Goal: Task Accomplishment & Management: Manage account settings

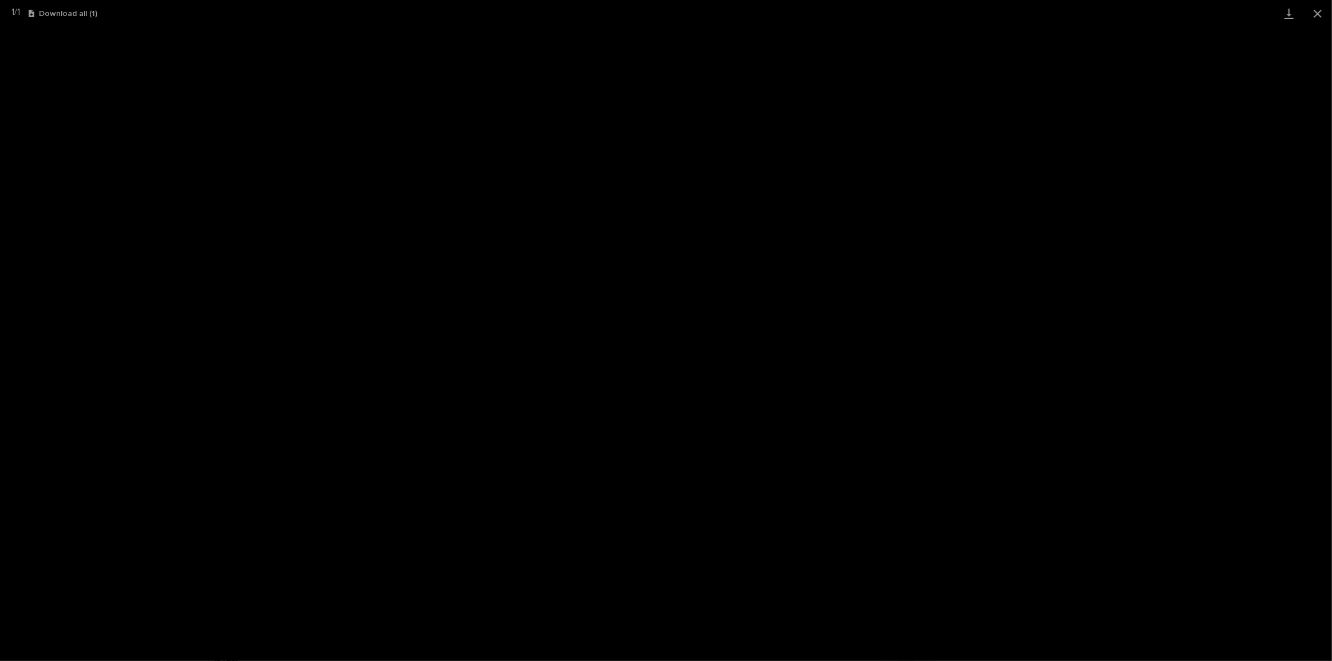
scroll to position [28, 0]
click at [1320, 5] on button "Close gallery" at bounding box center [1317, 13] width 29 height 27
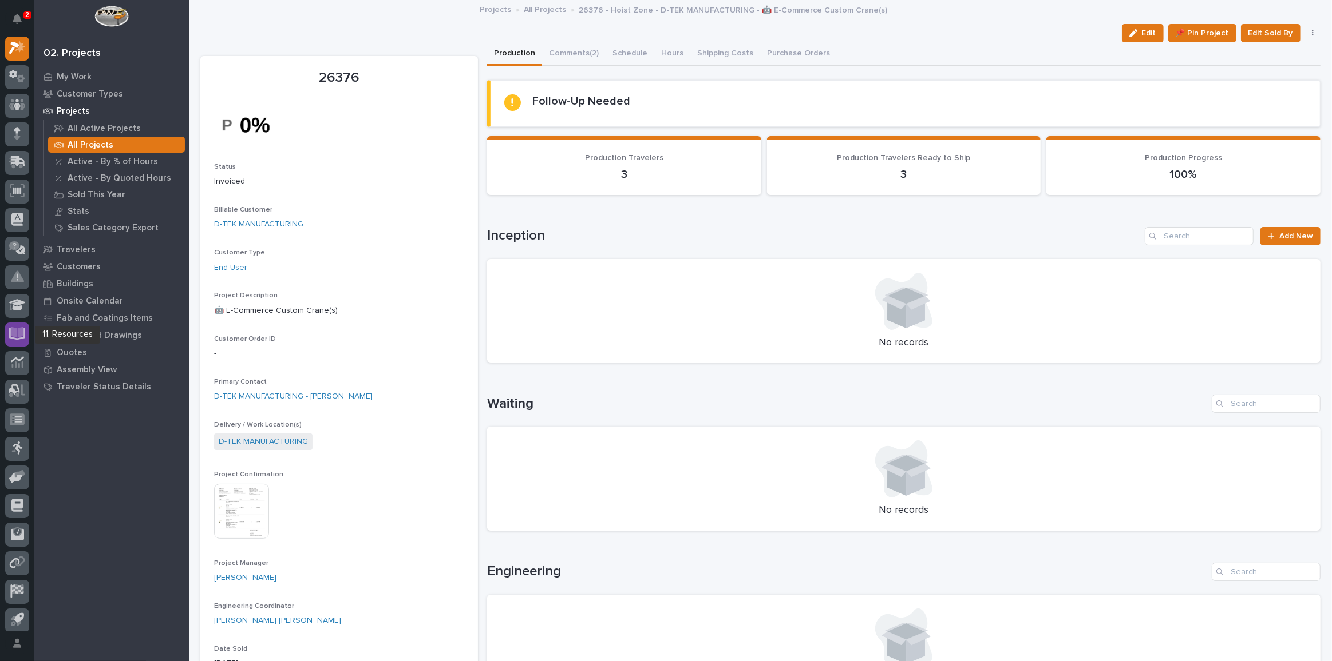
click at [18, 332] on icon at bounding box center [17, 332] width 13 height 11
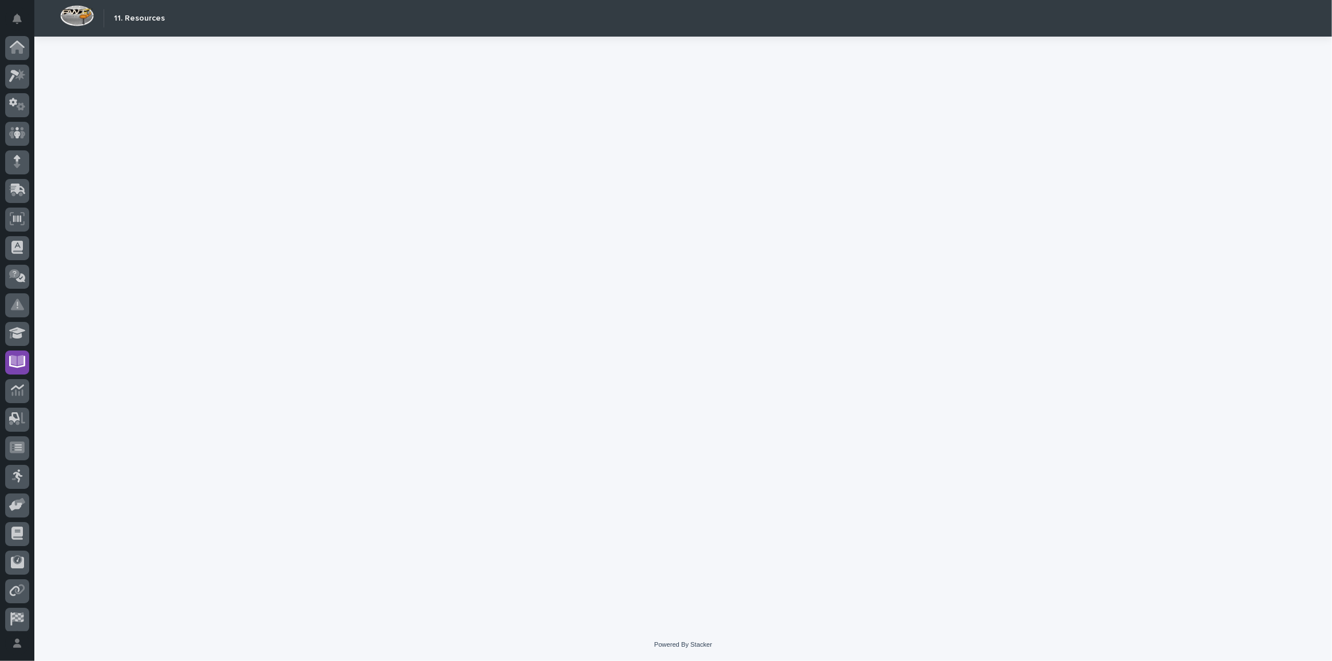
scroll to position [34, 0]
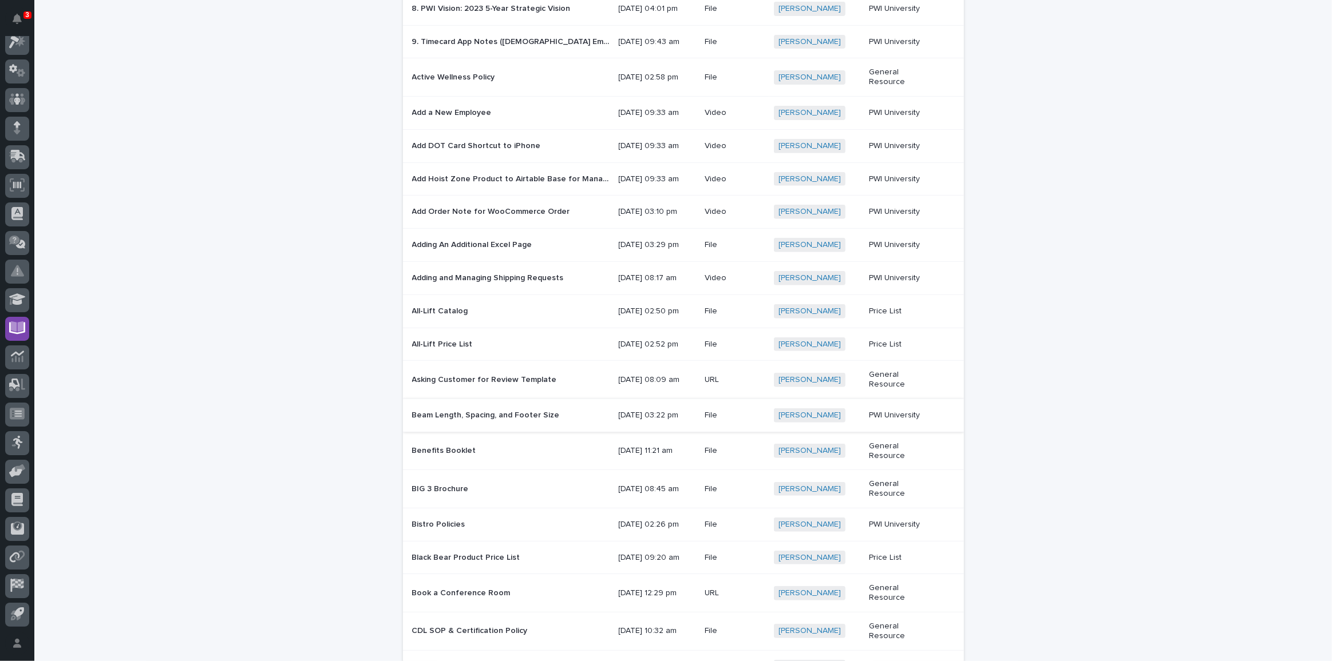
scroll to position [468, 0]
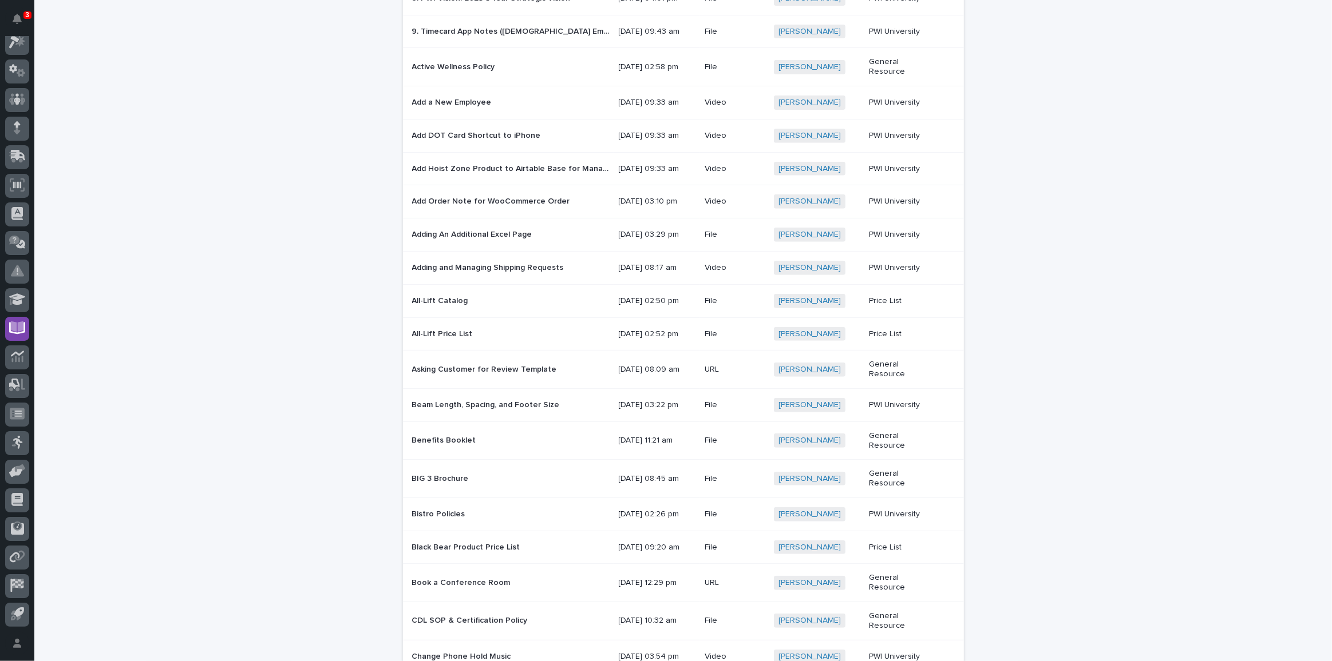
click at [492, 446] on p at bounding box center [510, 441] width 197 height 10
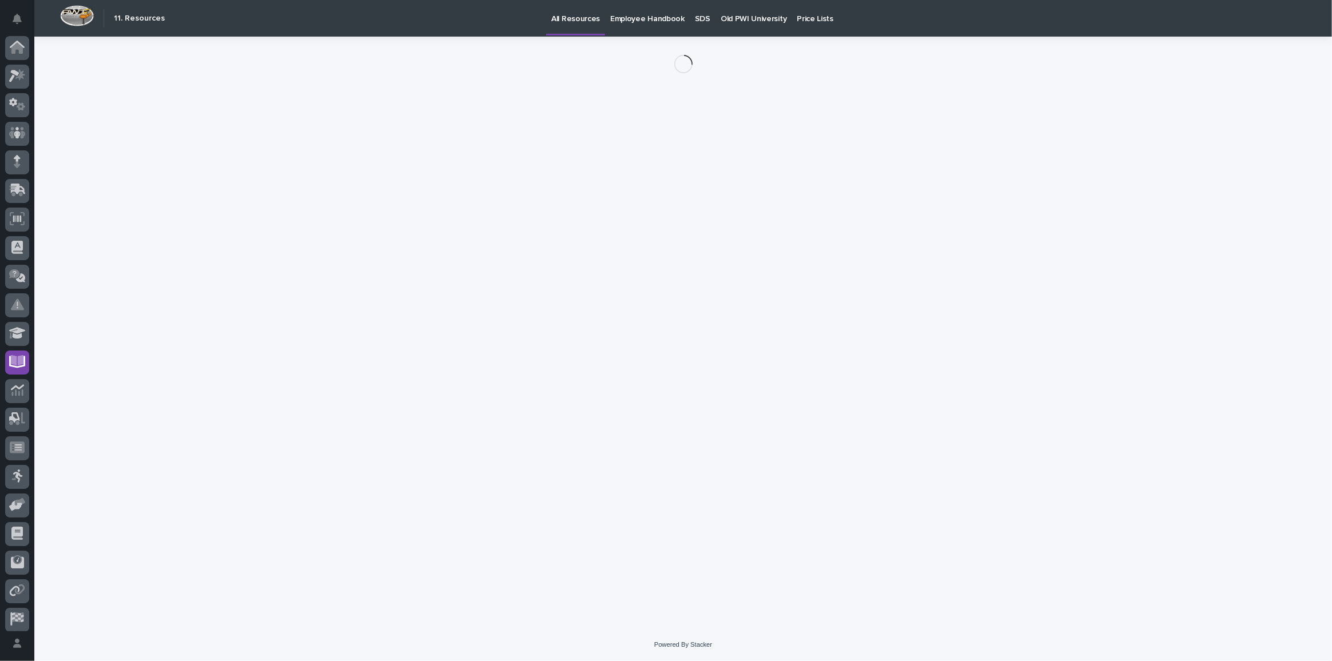
scroll to position [34, 0]
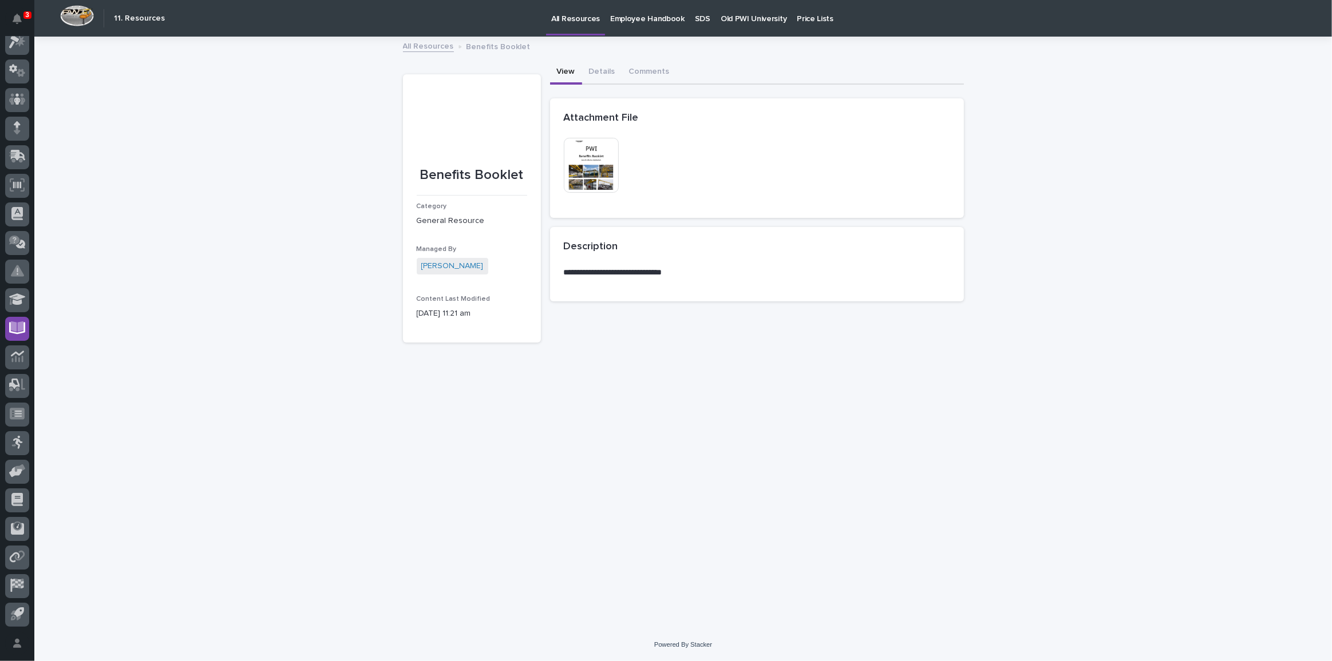
click at [596, 162] on img at bounding box center [591, 165] width 55 height 55
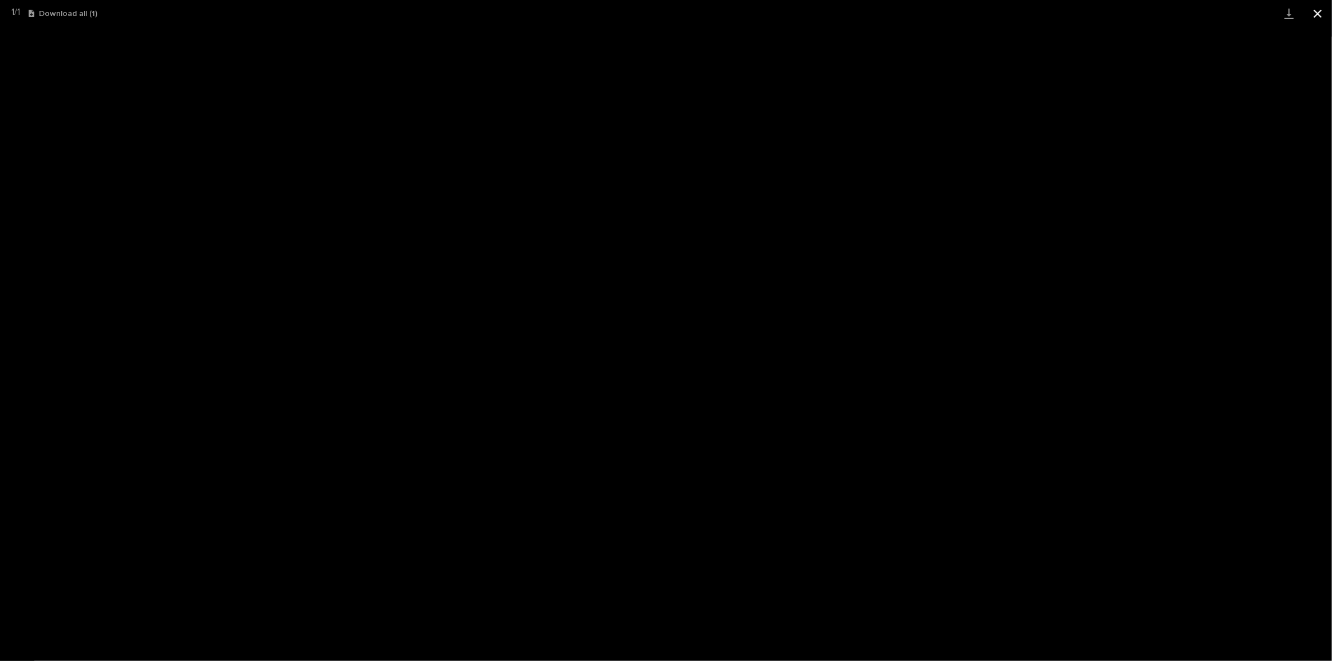
click at [1317, 11] on button "Close gallery" at bounding box center [1317, 13] width 29 height 27
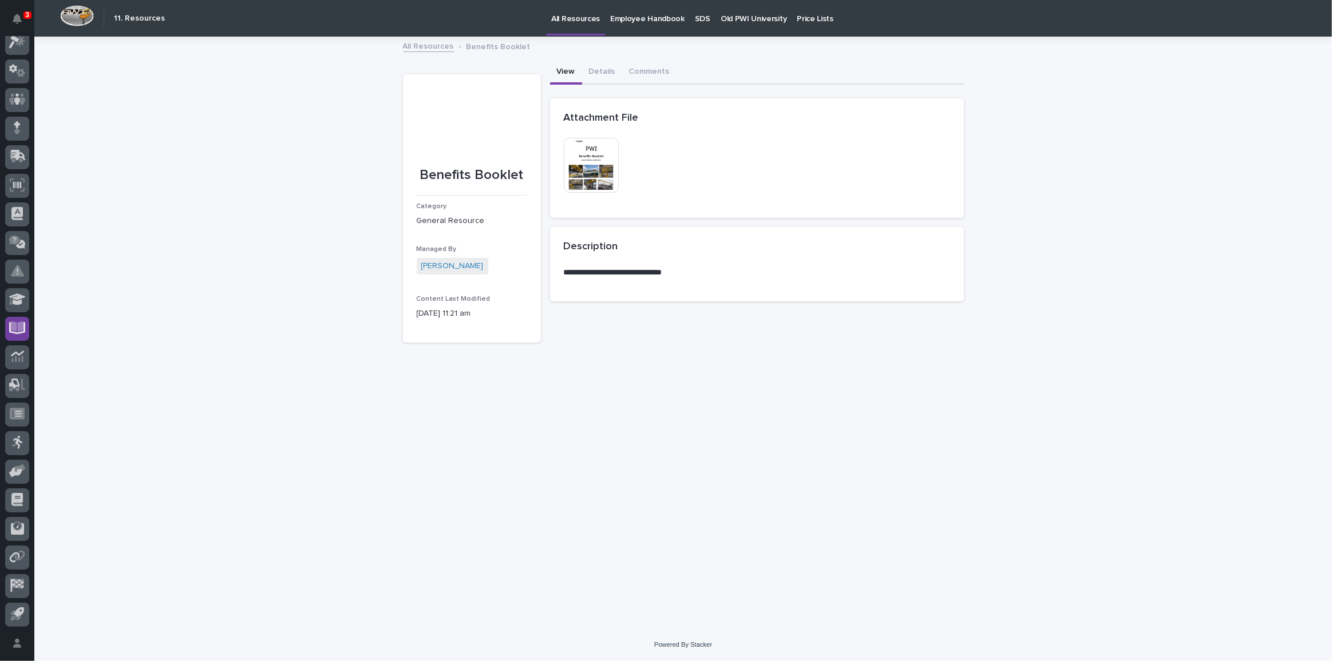
click at [28, 330] on div at bounding box center [17, 329] width 24 height 24
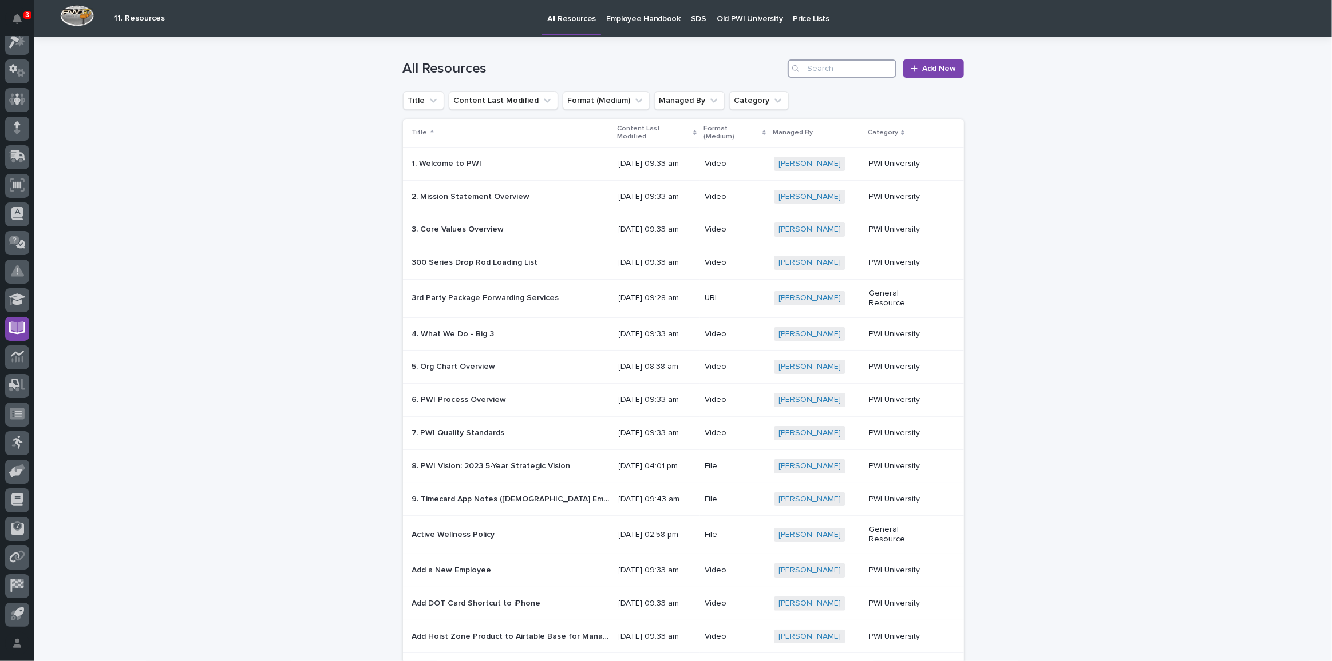
click at [837, 69] on input "Search" at bounding box center [841, 69] width 109 height 18
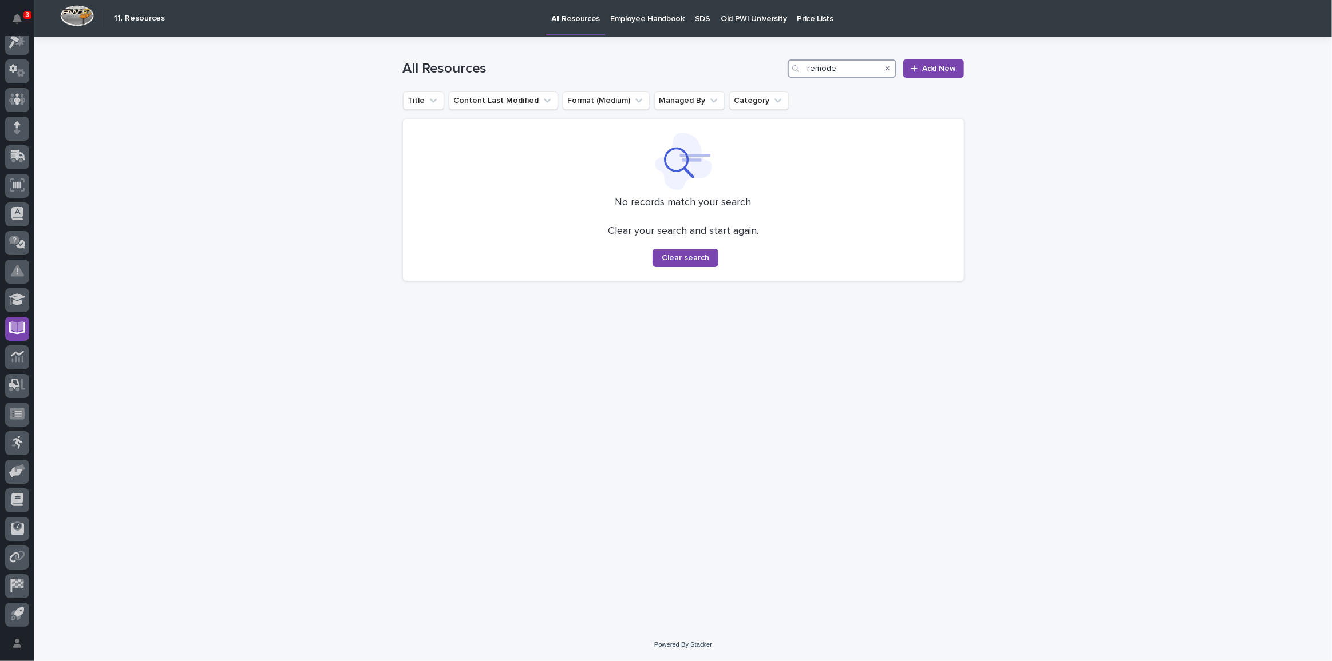
drag, startPoint x: 854, startPoint y: 73, endPoint x: 697, endPoint y: 72, distance: 157.4
click at [697, 72] on div "All Resources remode; Add New" at bounding box center [683, 69] width 561 height 18
type input "remodel"
drag, startPoint x: 692, startPoint y: 60, endPoint x: 682, endPoint y: 60, distance: 10.3
click at [686, 60] on div "All Resources remodel Add New" at bounding box center [683, 69] width 561 height 18
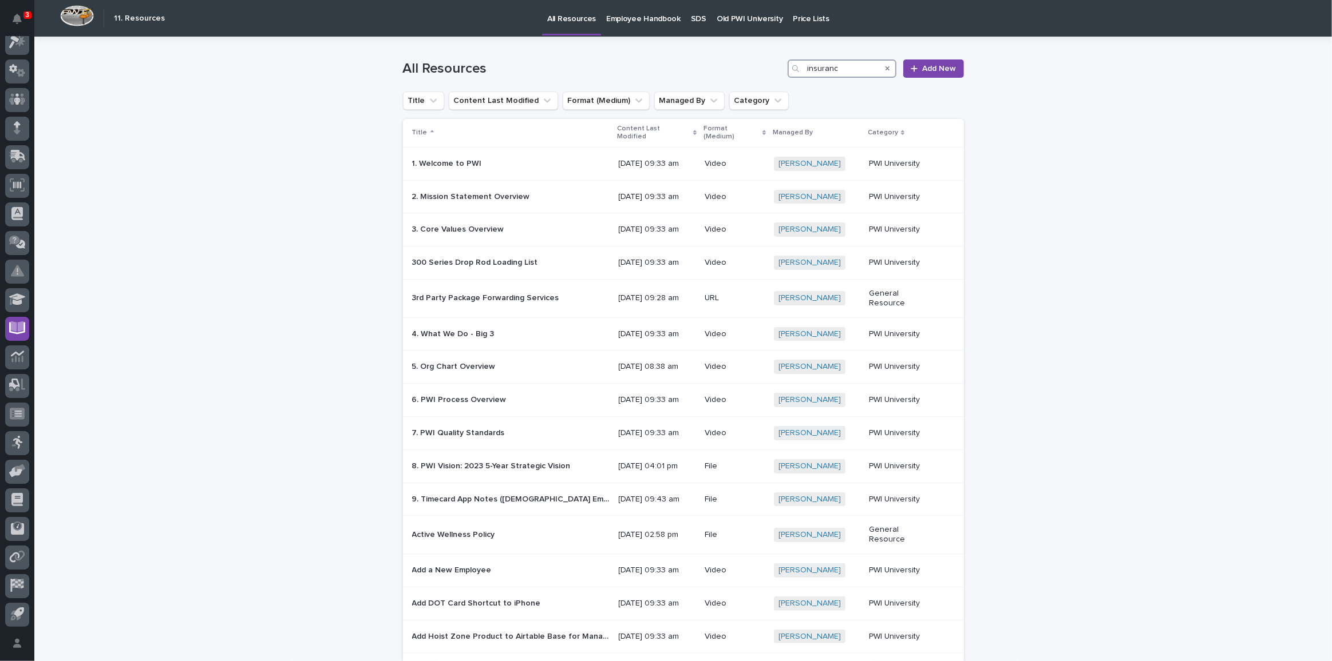
type input "insurance"
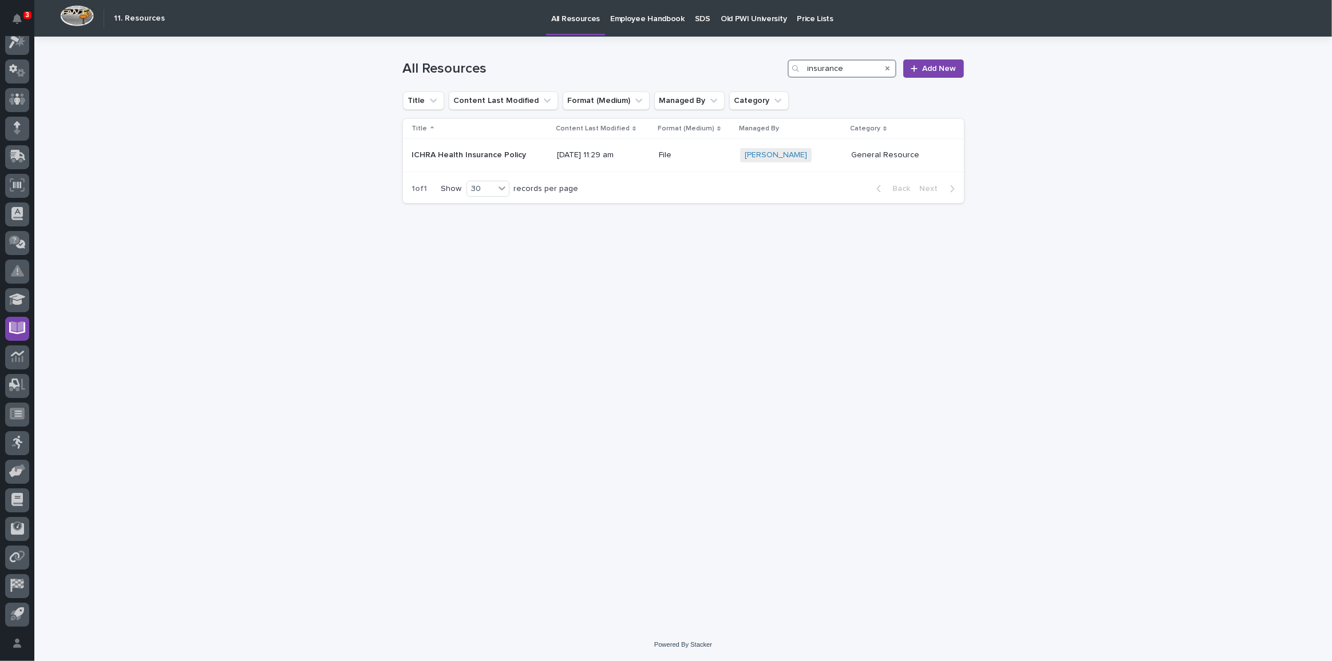
drag, startPoint x: 843, startPoint y: 68, endPoint x: 687, endPoint y: 63, distance: 155.7
click at [763, 68] on div "All Resources insurance Add New" at bounding box center [683, 69] width 561 height 18
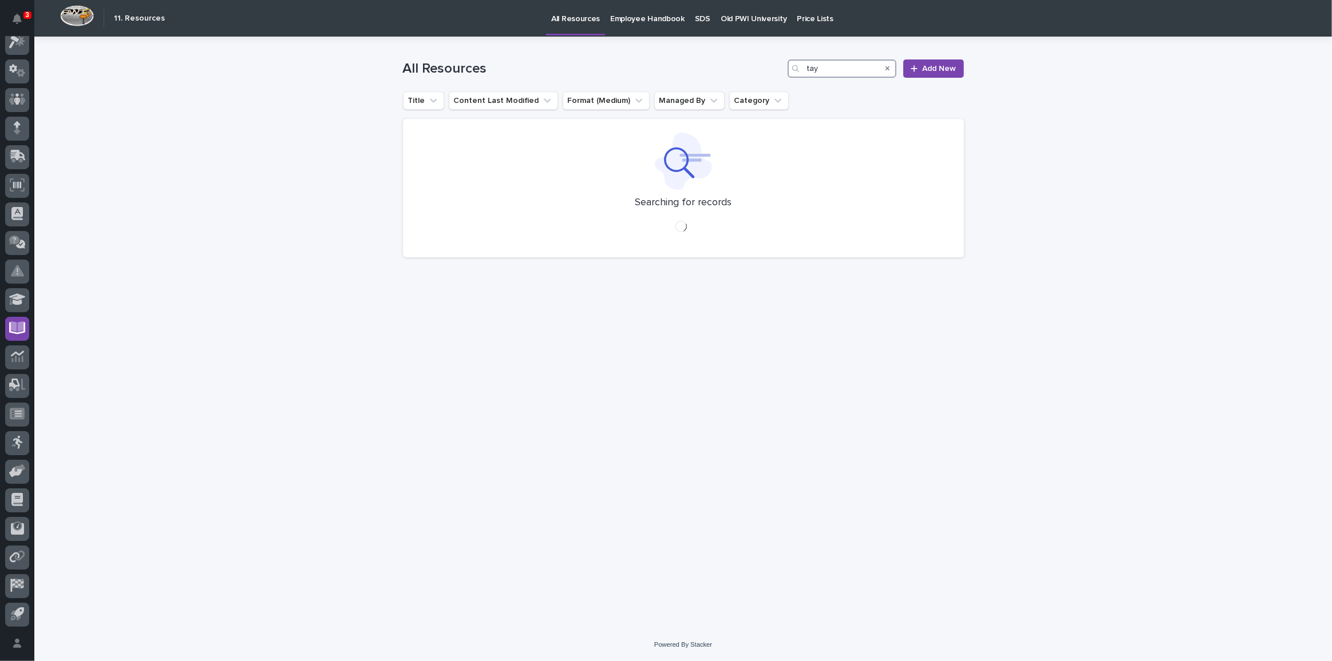
type input "tayl"
drag, startPoint x: 818, startPoint y: 62, endPoint x: 728, endPoint y: 65, distance: 89.9
click at [759, 66] on div "All Resources tayl Add New" at bounding box center [683, 69] width 561 height 18
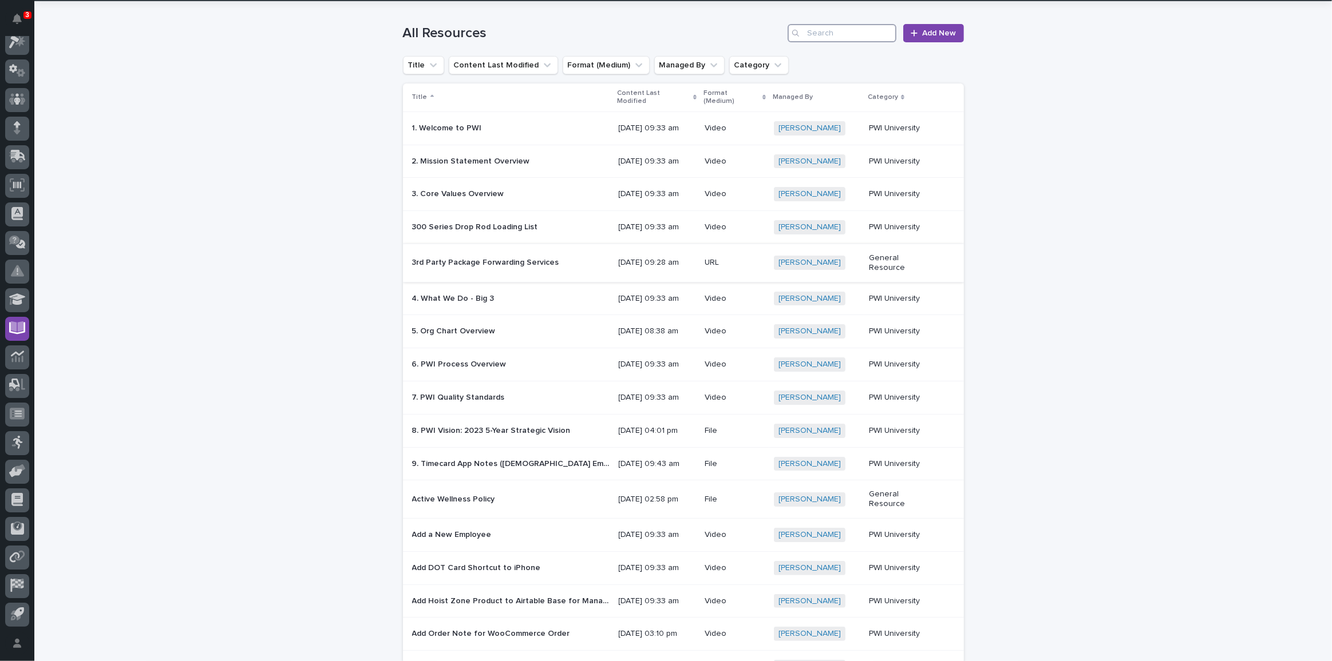
scroll to position [51, 0]
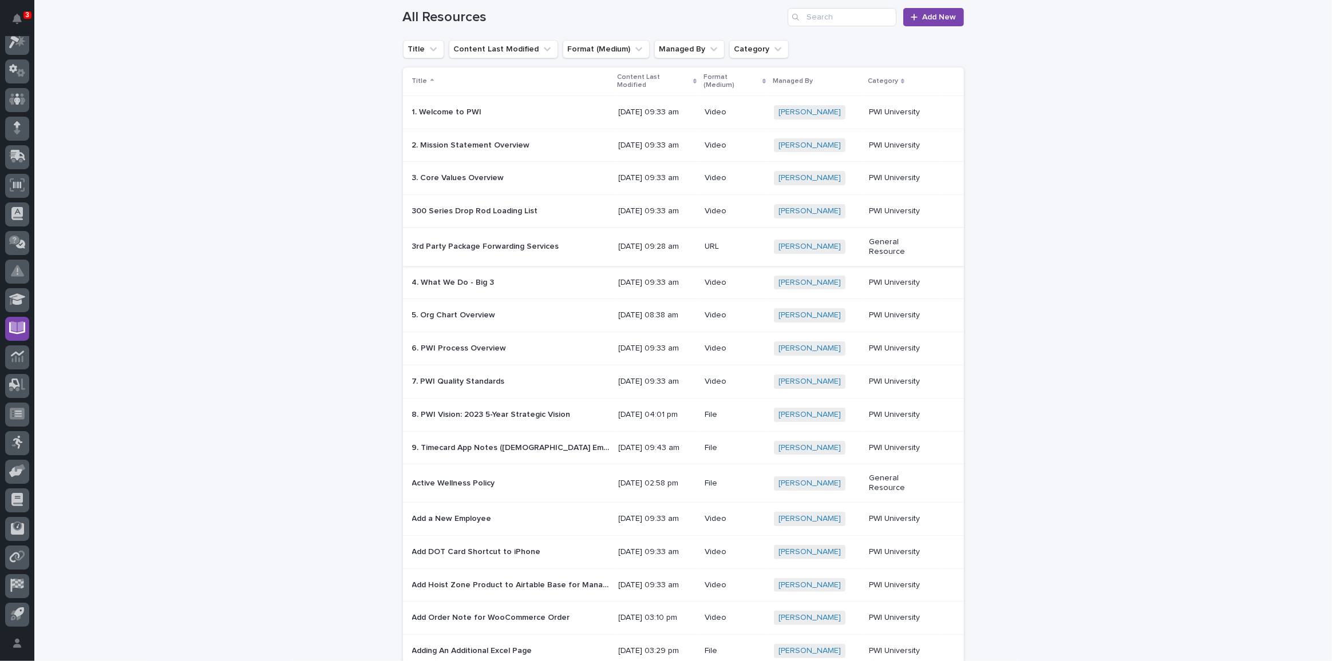
drag, startPoint x: 257, startPoint y: 120, endPoint x: 263, endPoint y: 98, distance: 22.9
click at [257, 121] on div "Loading... Saving… Loading... Saving… All Resources Add New Title Content Last …" at bounding box center [682, 602] width 1297 height 1235
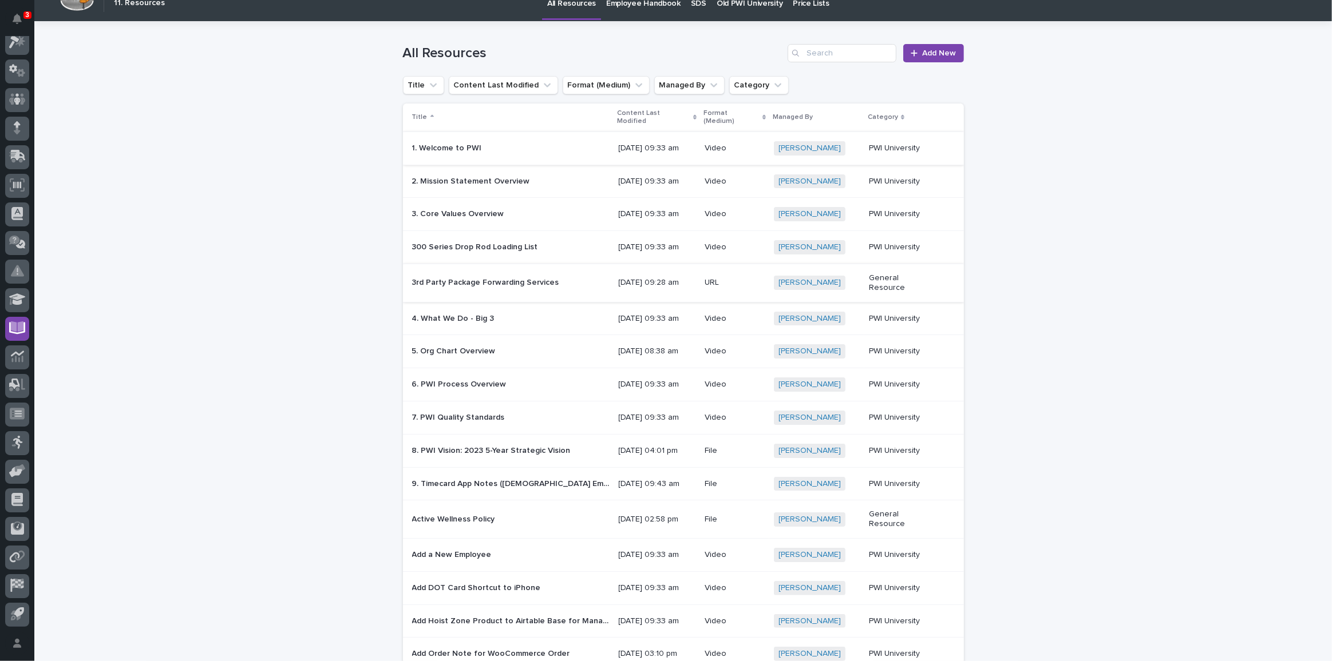
scroll to position [0, 0]
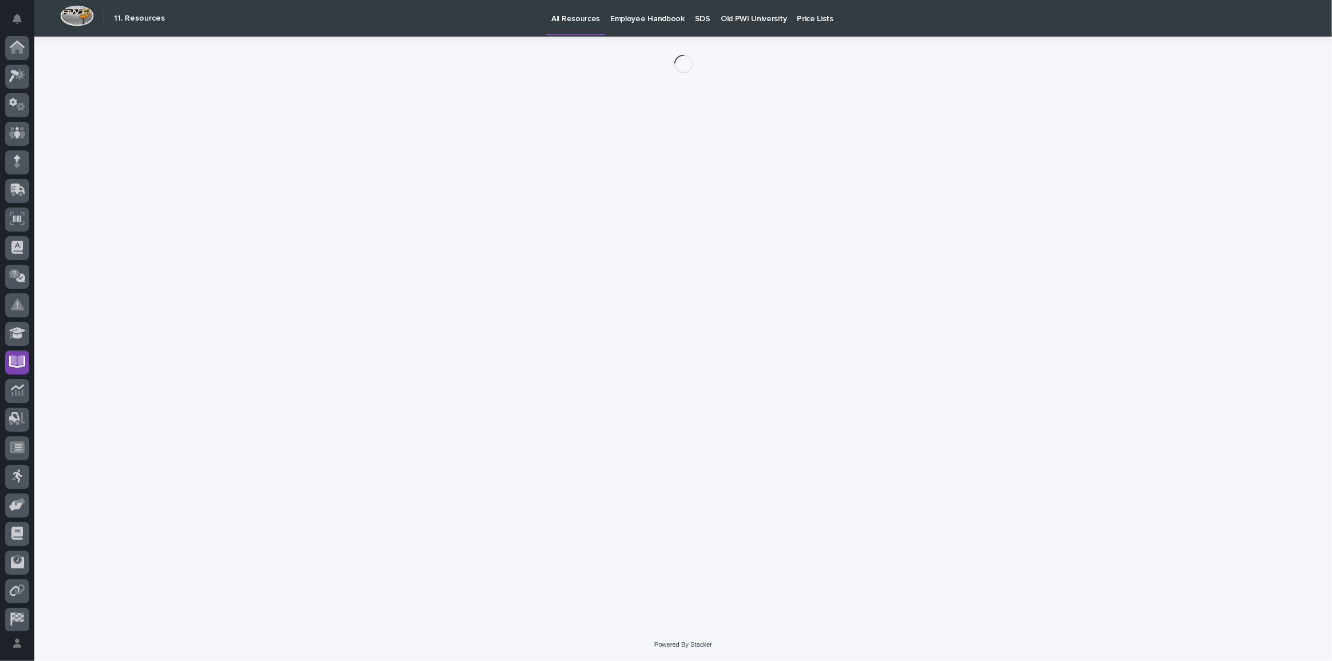
scroll to position [34, 0]
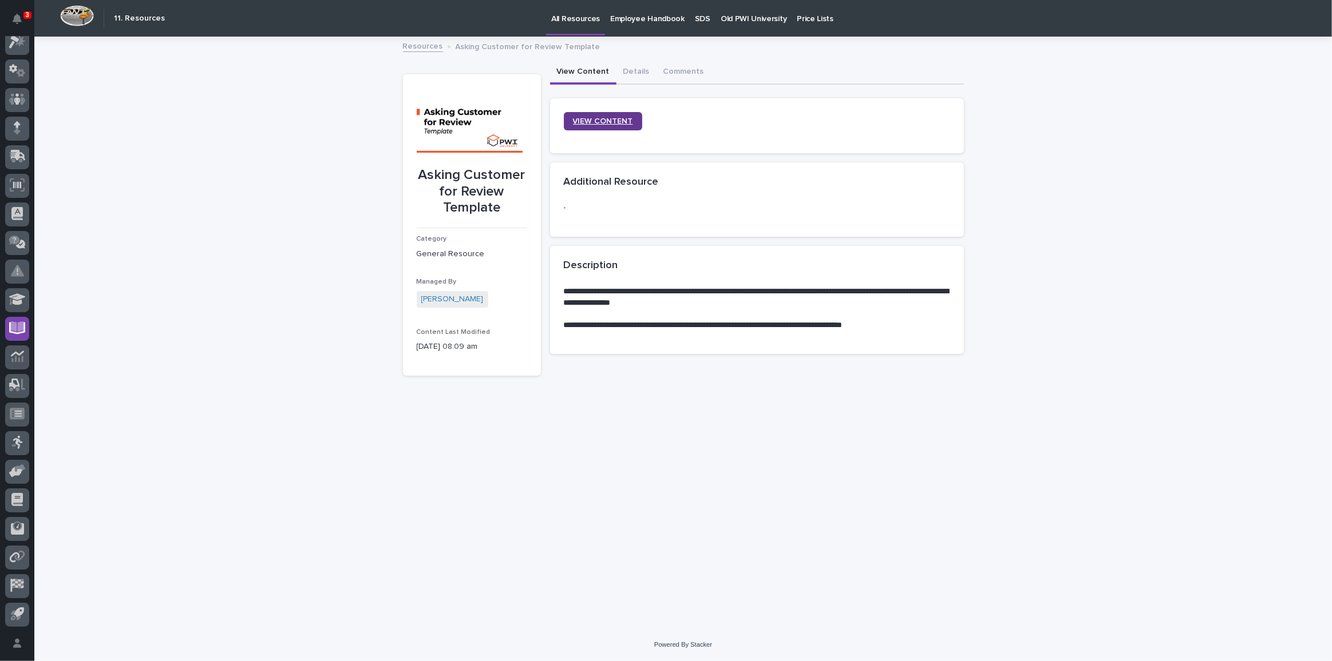
click at [612, 127] on link "VIEW CONTENT" at bounding box center [603, 121] width 78 height 18
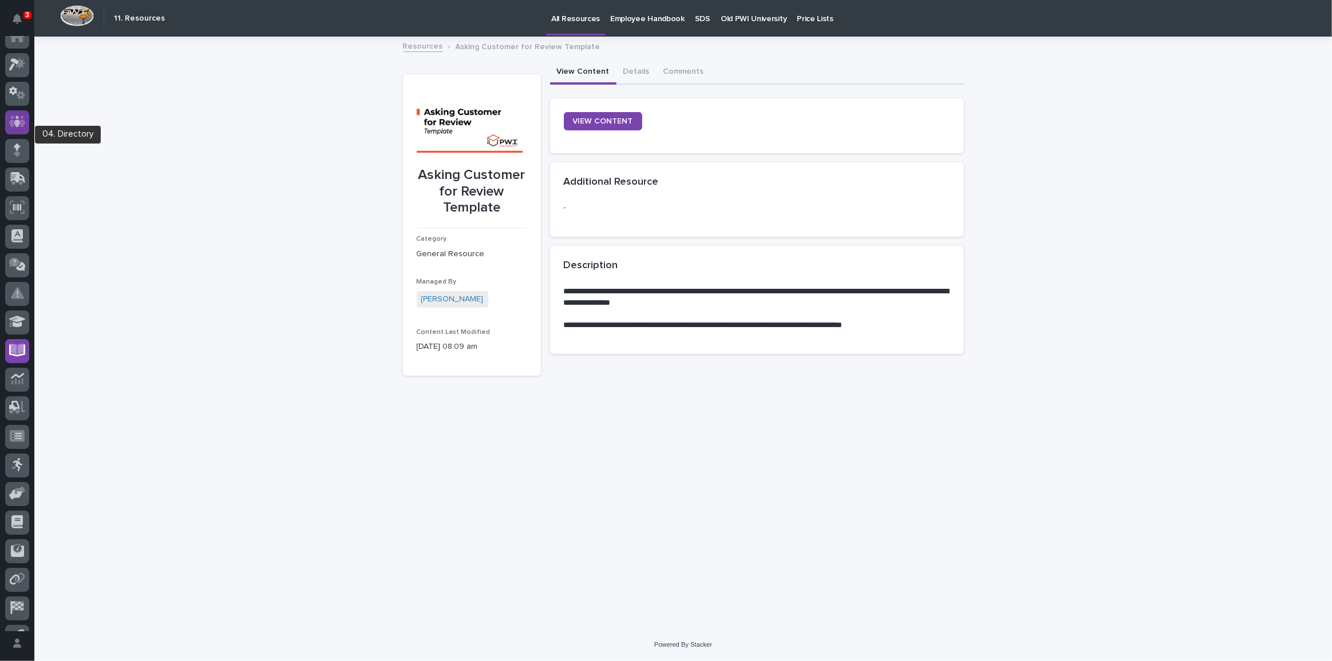
scroll to position [0, 0]
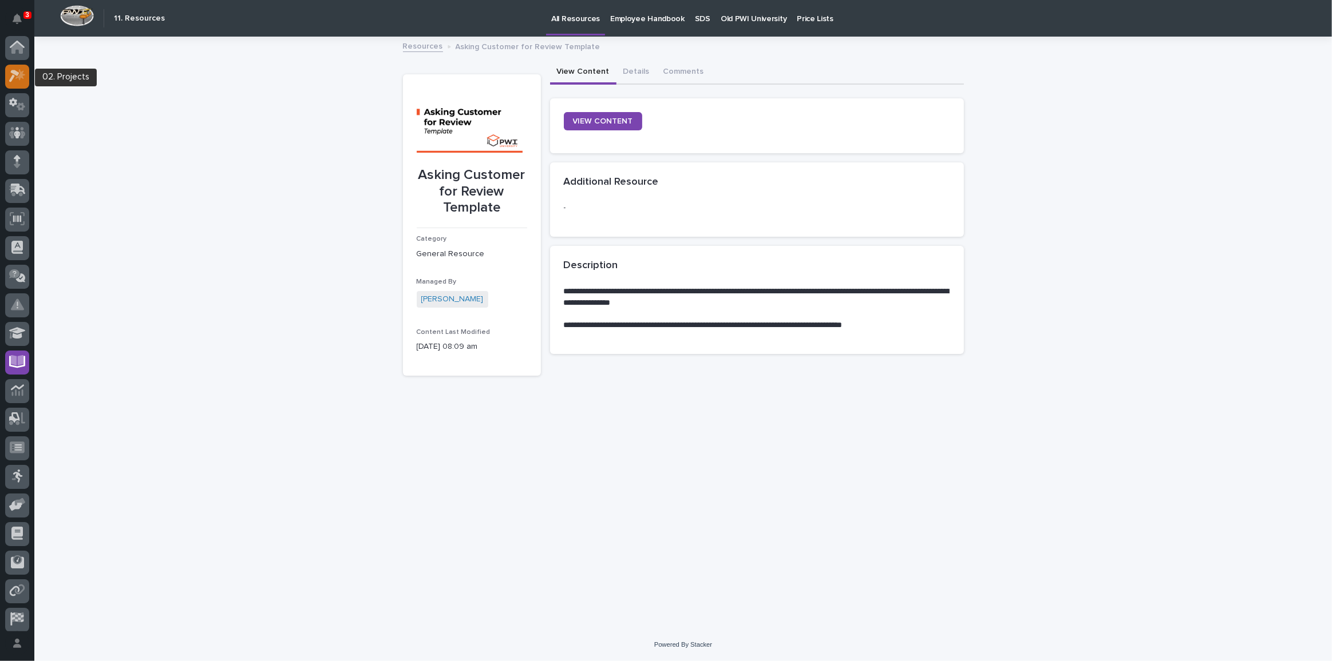
click at [14, 86] on div at bounding box center [17, 77] width 24 height 24
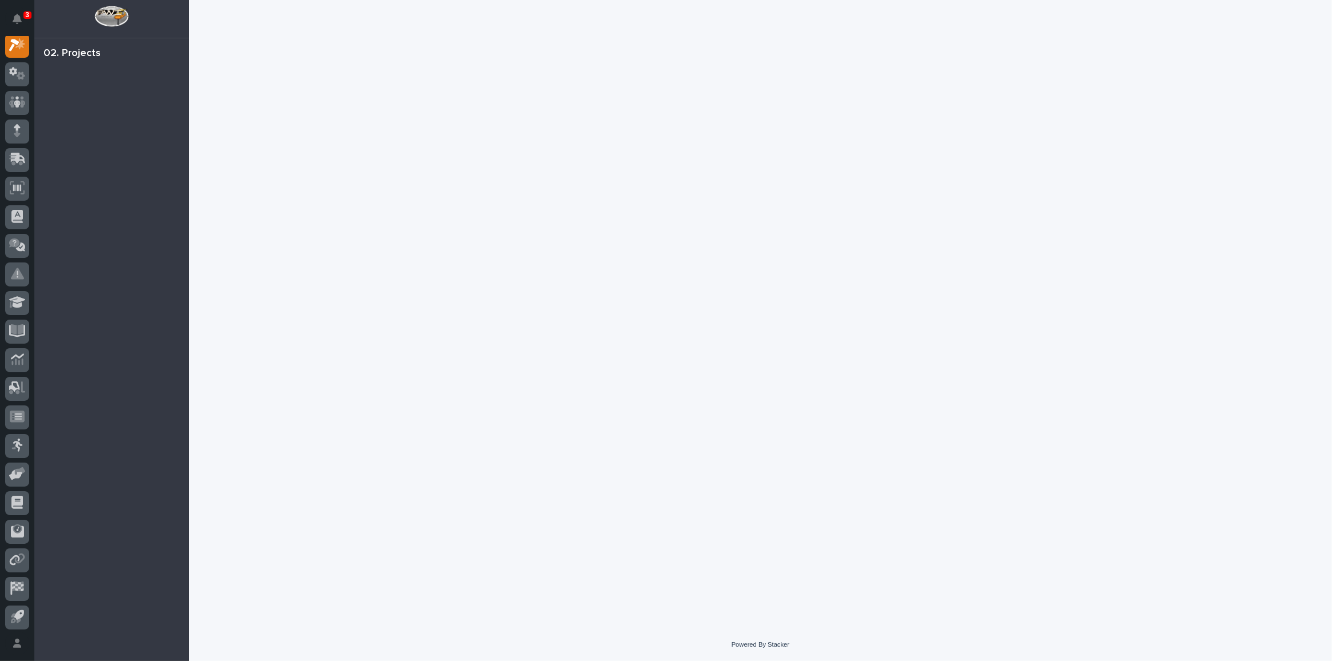
scroll to position [28, 0]
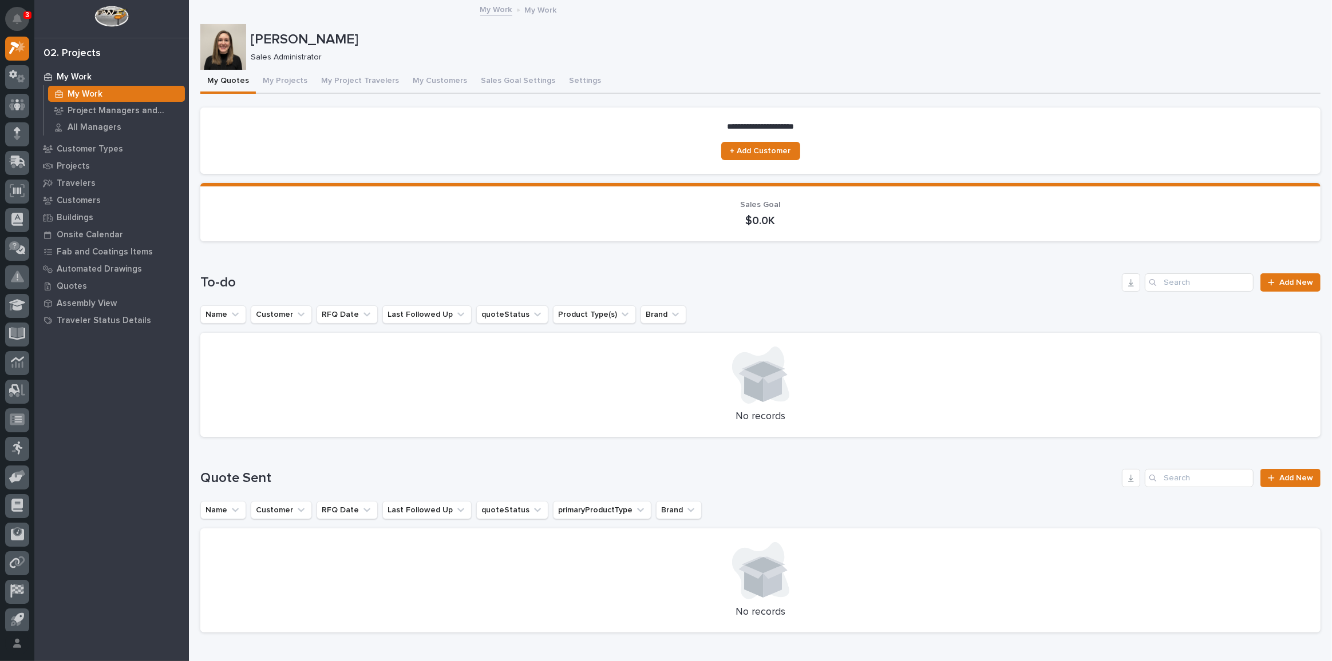
click at [19, 15] on icon "Notifications" at bounding box center [17, 19] width 9 height 10
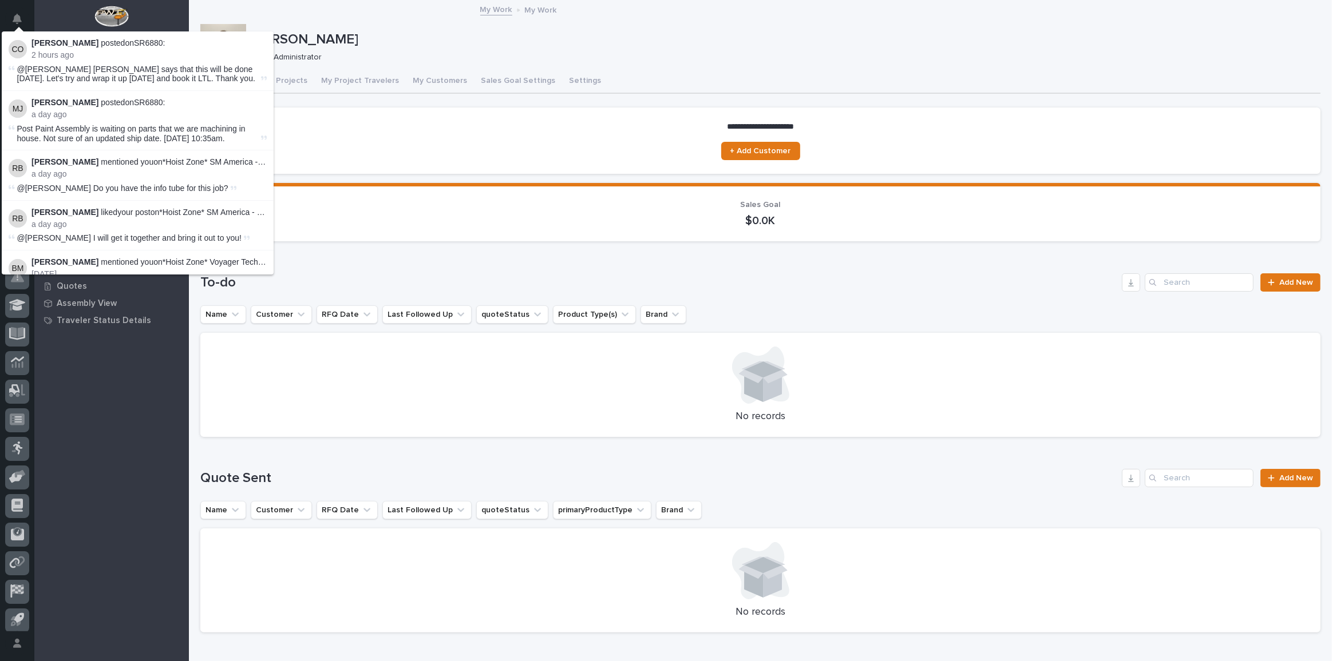
click at [18, 16] on icon "Notifications" at bounding box center [17, 19] width 9 height 10
click at [36, 10] on div at bounding box center [111, 19] width 154 height 38
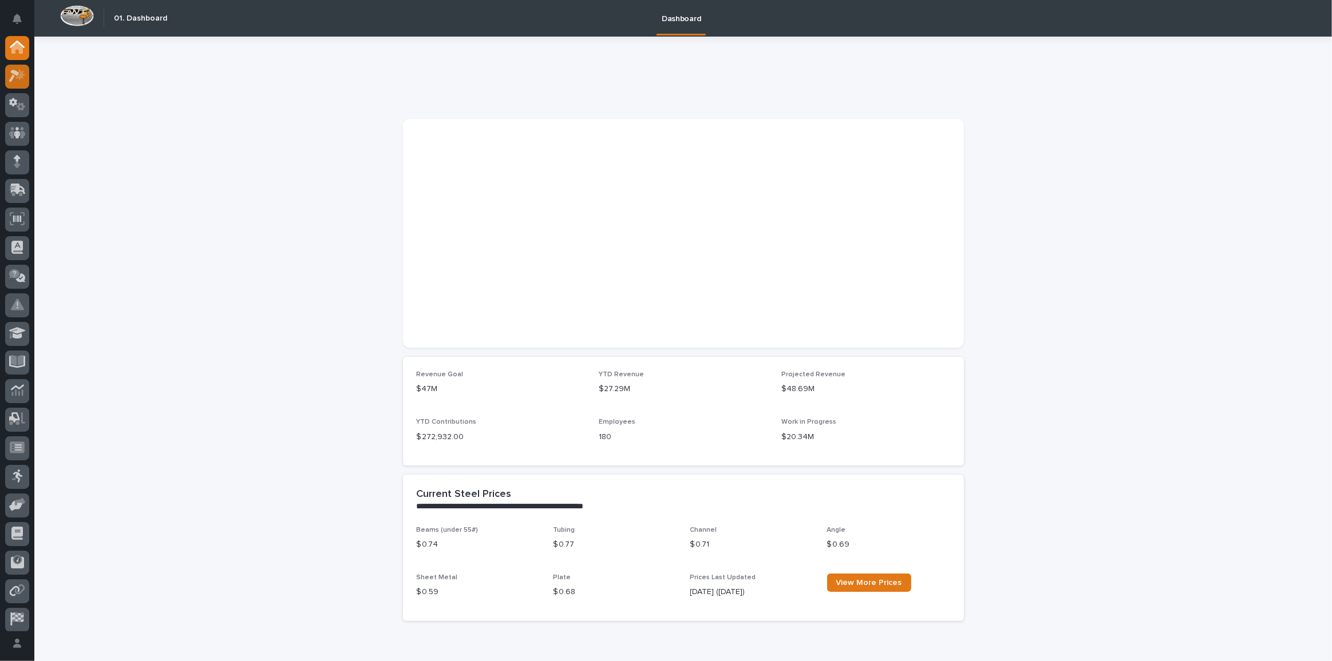
click at [15, 80] on icon at bounding box center [17, 75] width 17 height 13
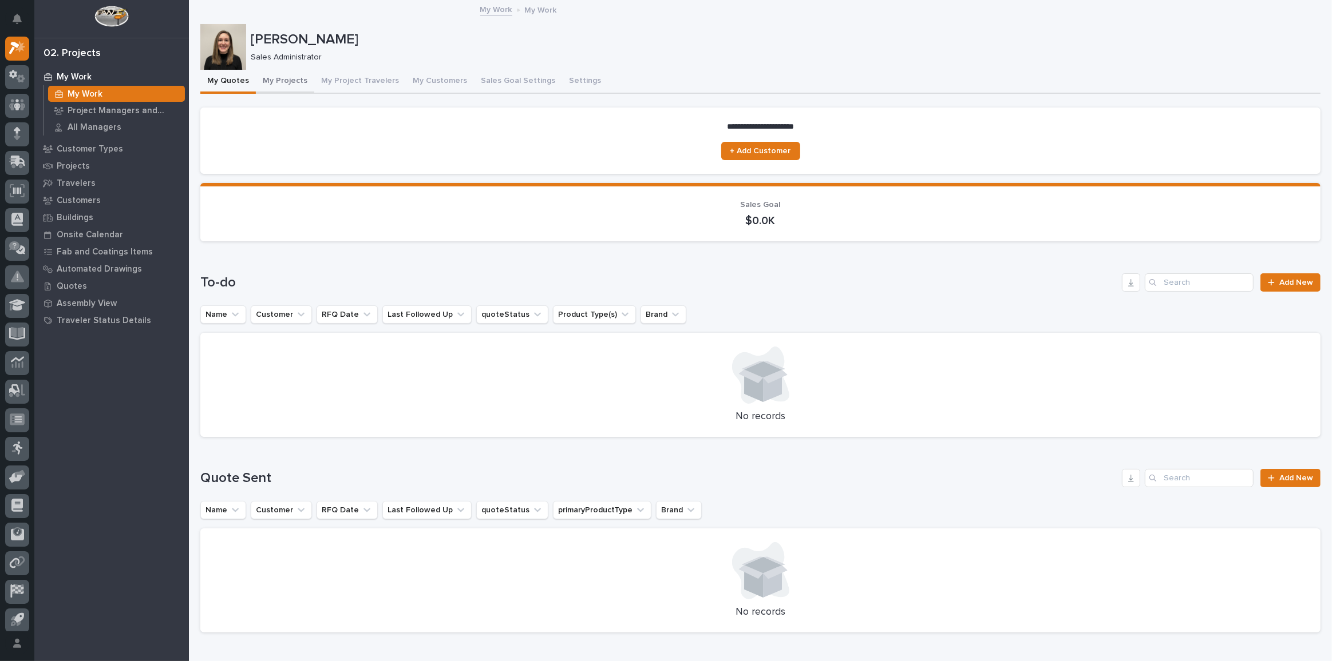
click at [278, 77] on button "My Projects" at bounding box center [285, 82] width 58 height 24
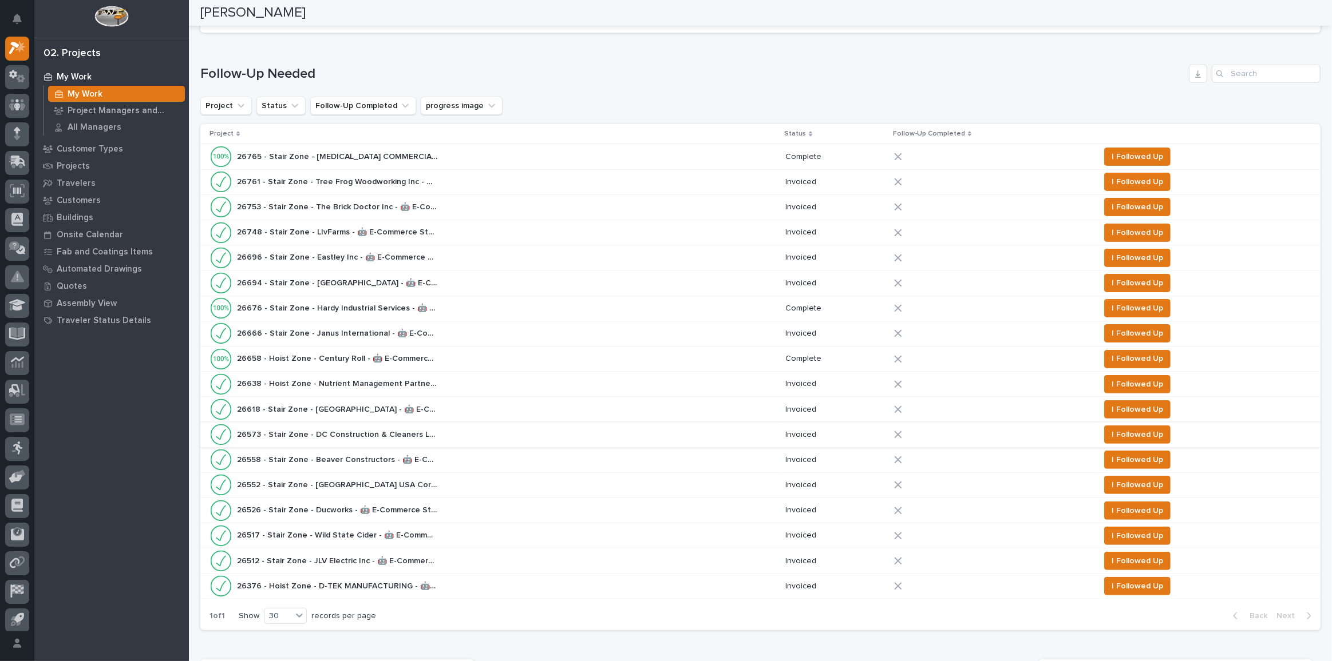
scroll to position [208, 0]
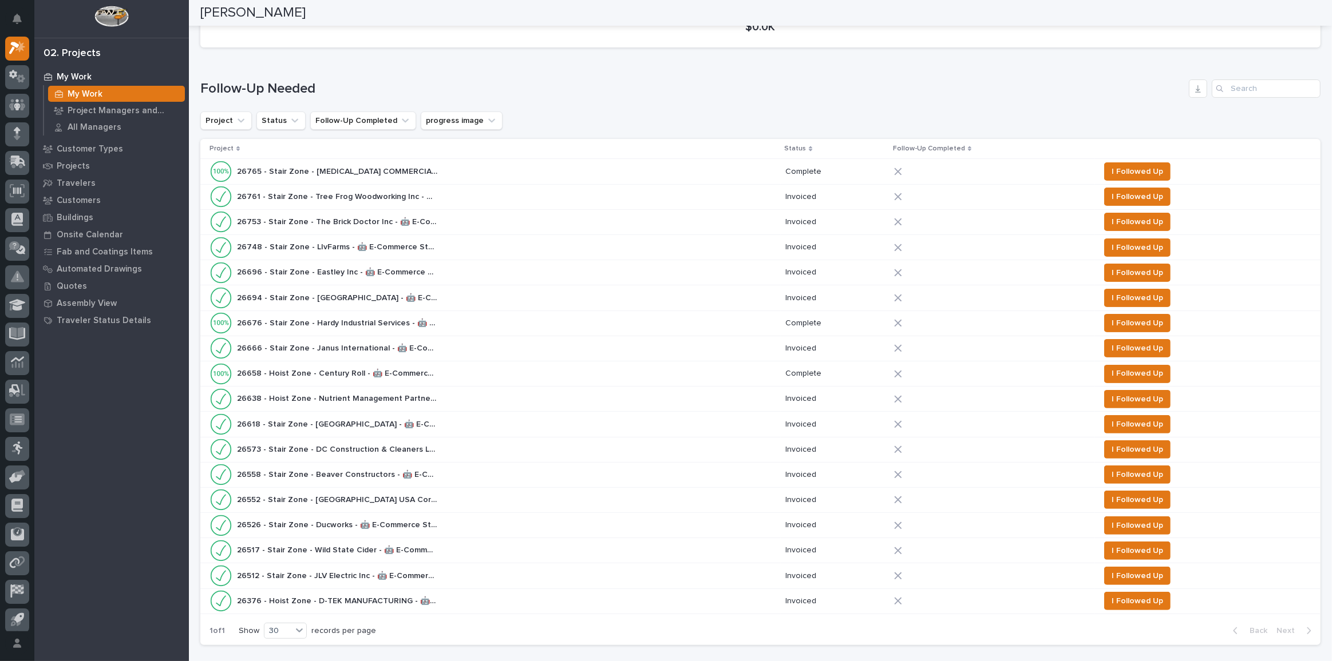
click at [522, 162] on div "26765 - Stair Zone - [MEDICAL_DATA] COMMERCIAL SERVICE INC - 🤖 E-Commerce Stair…" at bounding box center [492, 171] width 566 height 23
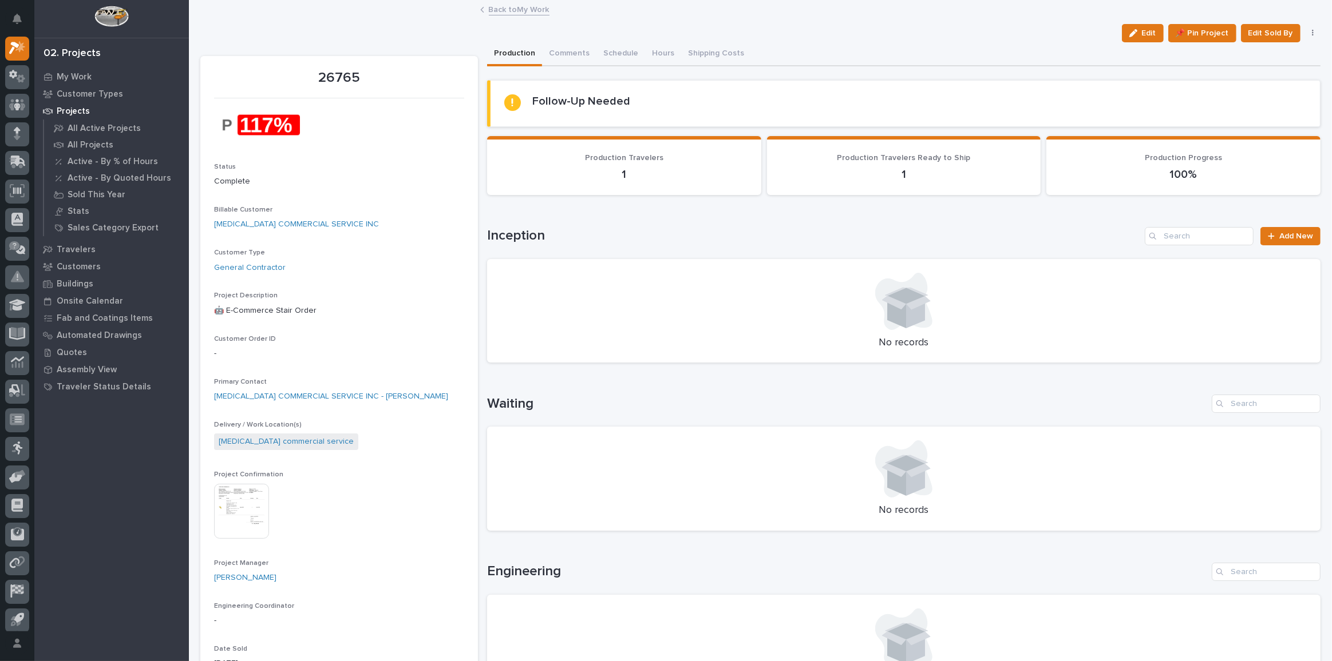
click at [257, 497] on img at bounding box center [241, 511] width 55 height 55
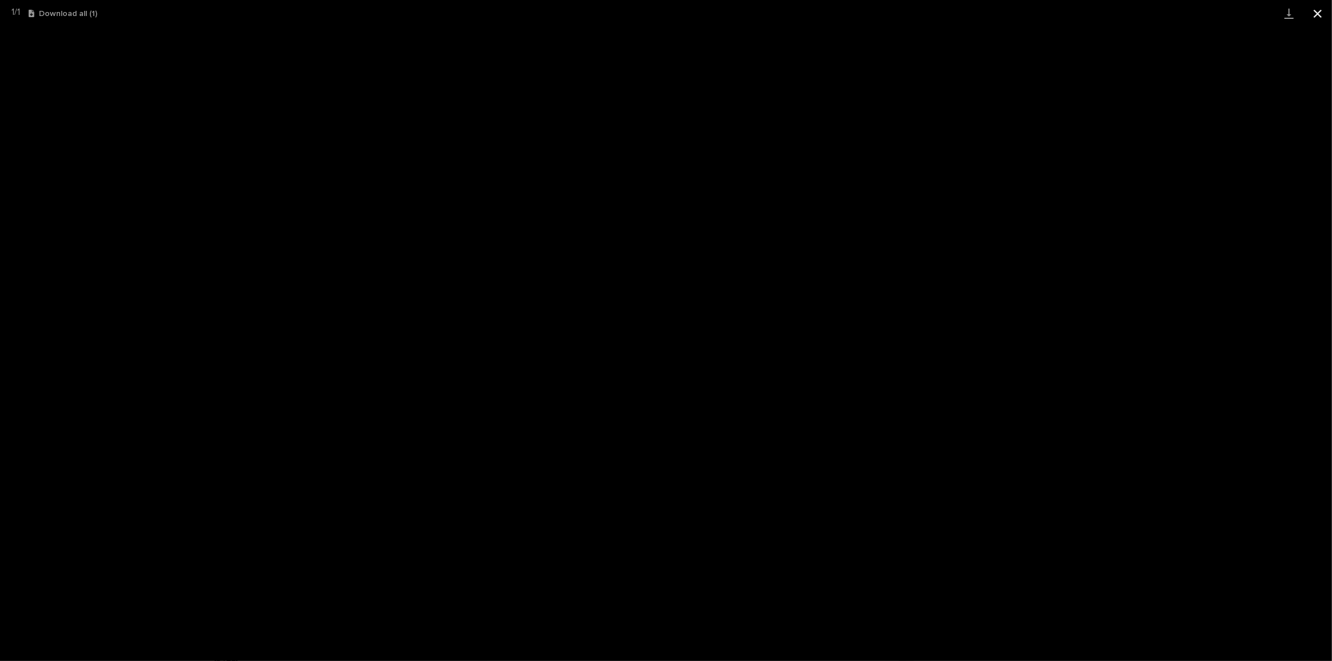
click at [1320, 14] on button "Close gallery" at bounding box center [1317, 13] width 29 height 27
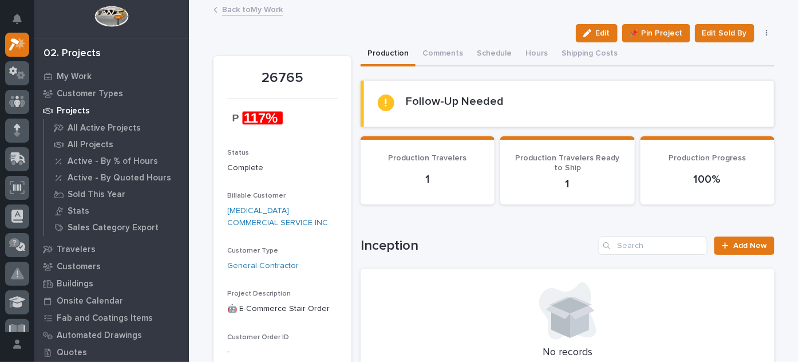
click at [232, 9] on link "Back to My Work" at bounding box center [252, 8] width 61 height 13
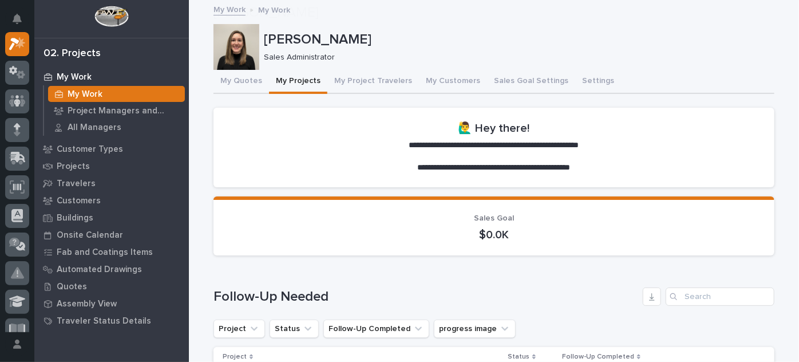
scroll to position [208, 0]
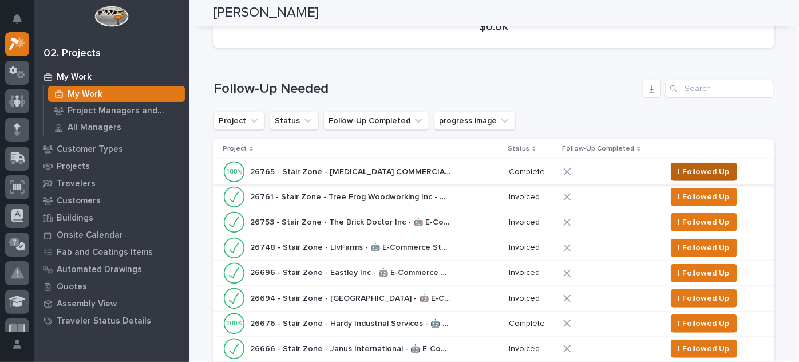
click at [698, 169] on span "I Followed Up" at bounding box center [703, 172] width 51 height 14
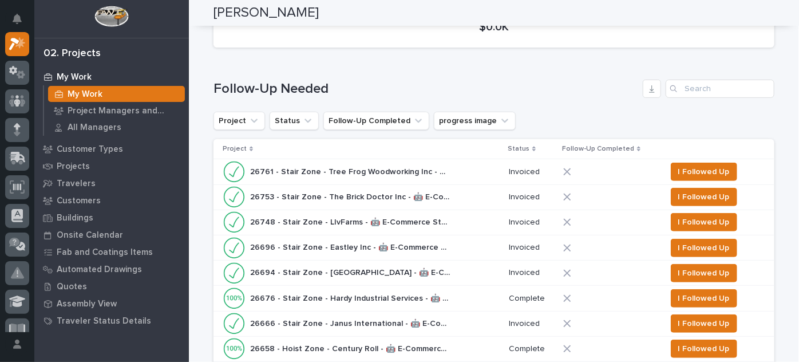
click at [466, 173] on div "26761 - Stair Zone - Tree Frog Woodworking Inc - 🤖 E-Commerce Stair Order 26761…" at bounding box center [361, 171] width 277 height 23
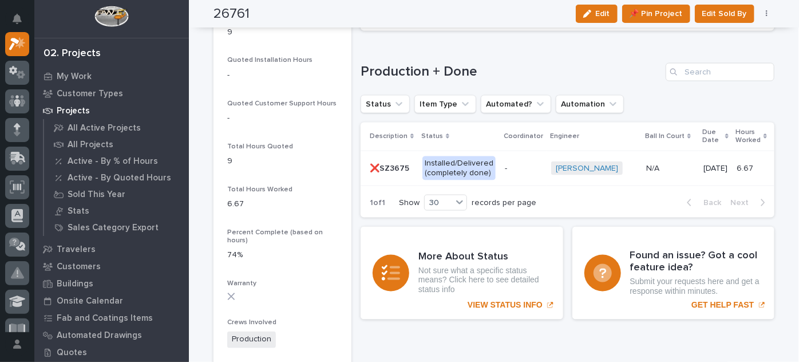
scroll to position [728, 0]
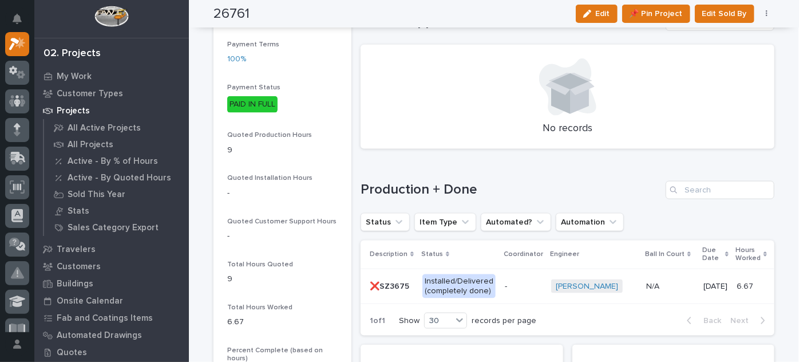
click at [514, 284] on p "-" at bounding box center [523, 287] width 37 height 10
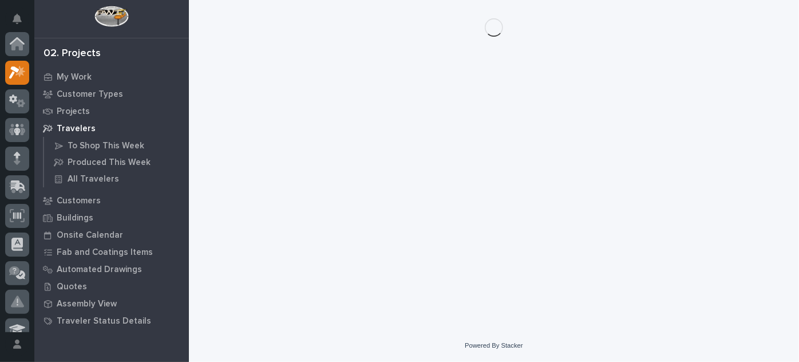
scroll to position [29, 0]
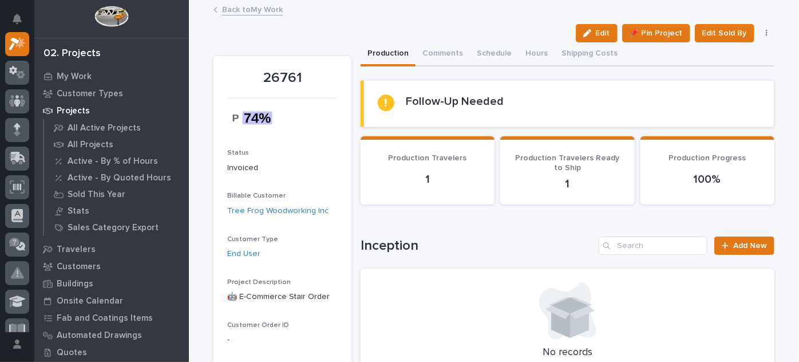
click at [244, 11] on link "Back to My Work" at bounding box center [252, 8] width 61 height 13
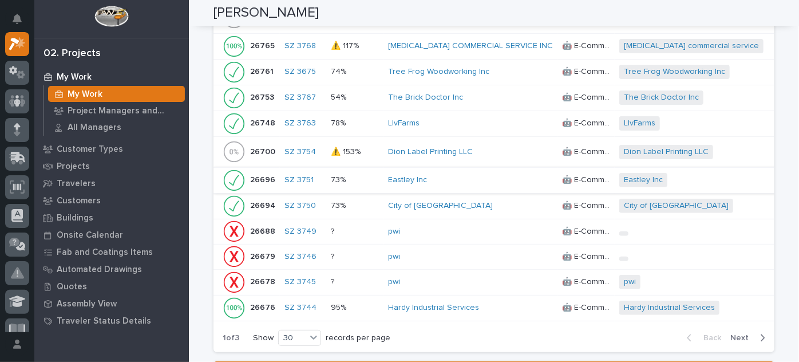
scroll to position [2354, 0]
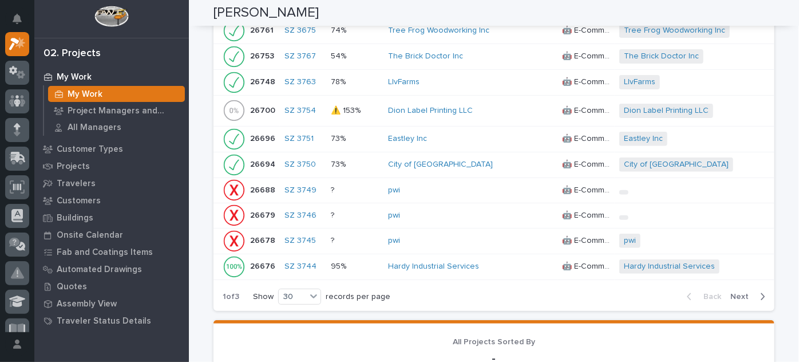
click at [458, 169] on div "City of [GEOGRAPHIC_DATA]" at bounding box center [470, 164] width 165 height 19
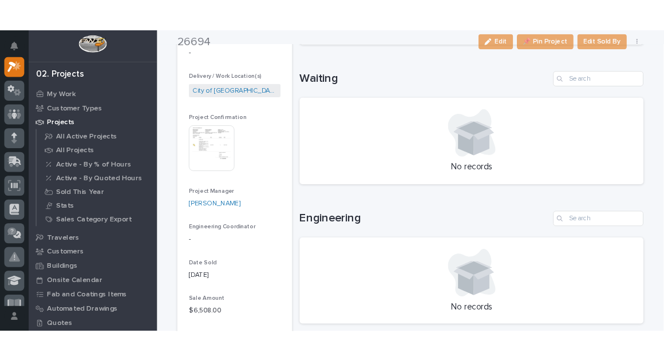
scroll to position [364, 0]
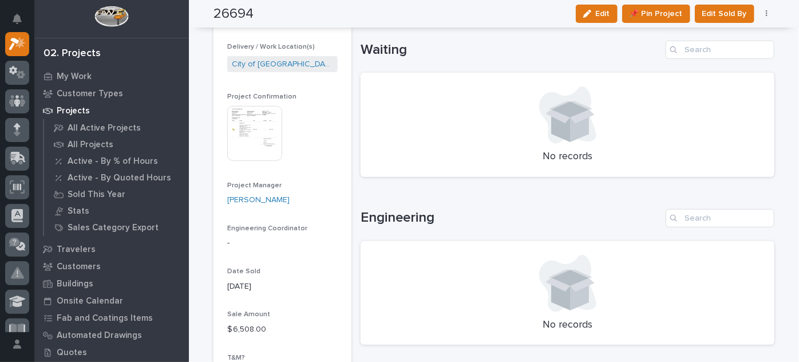
click at [264, 141] on img at bounding box center [254, 133] width 55 height 55
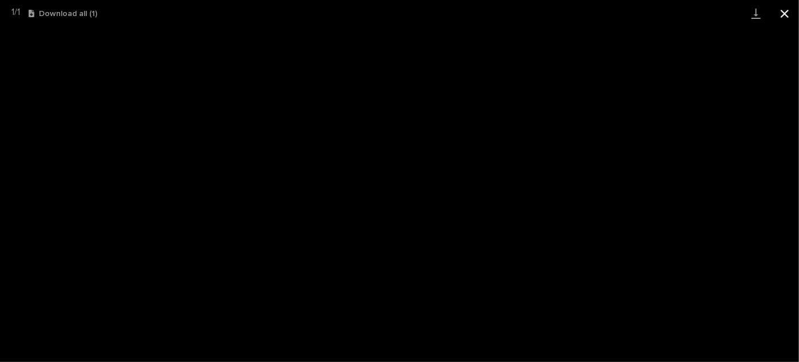
drag, startPoint x: 789, startPoint y: 15, endPoint x: 783, endPoint y: 19, distance: 7.0
click at [789, 15] on button "Close gallery" at bounding box center [784, 13] width 29 height 27
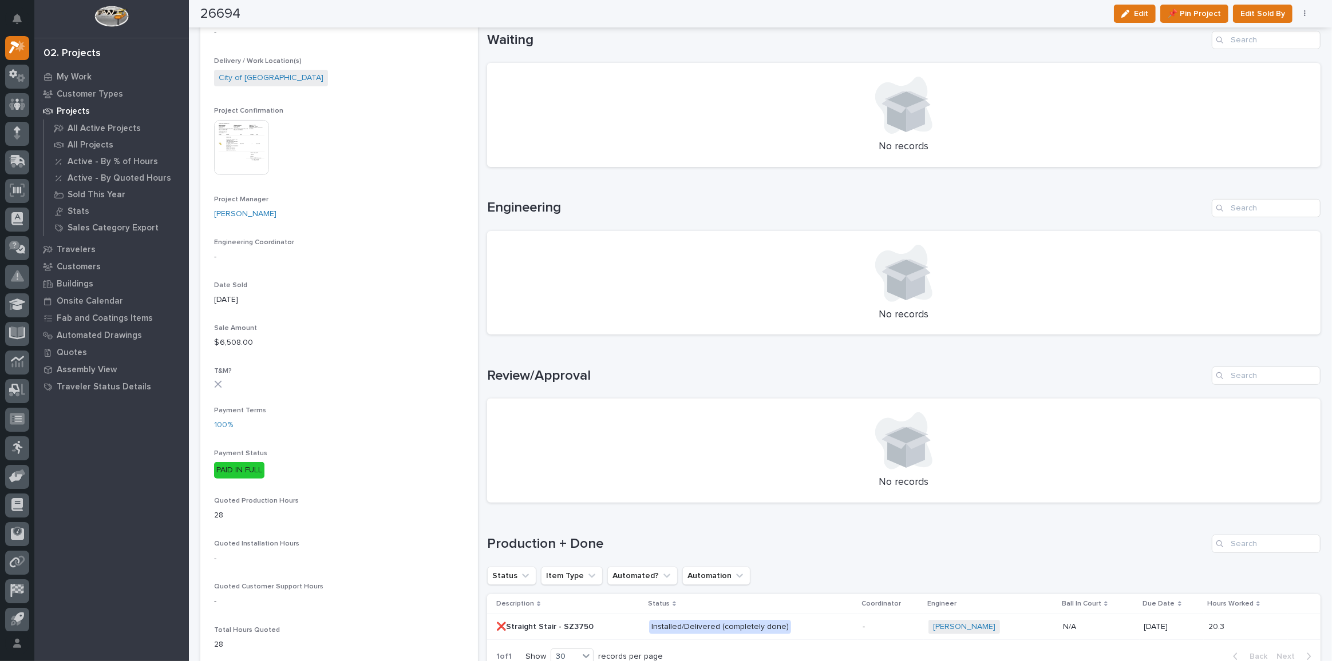
scroll to position [624, 0]
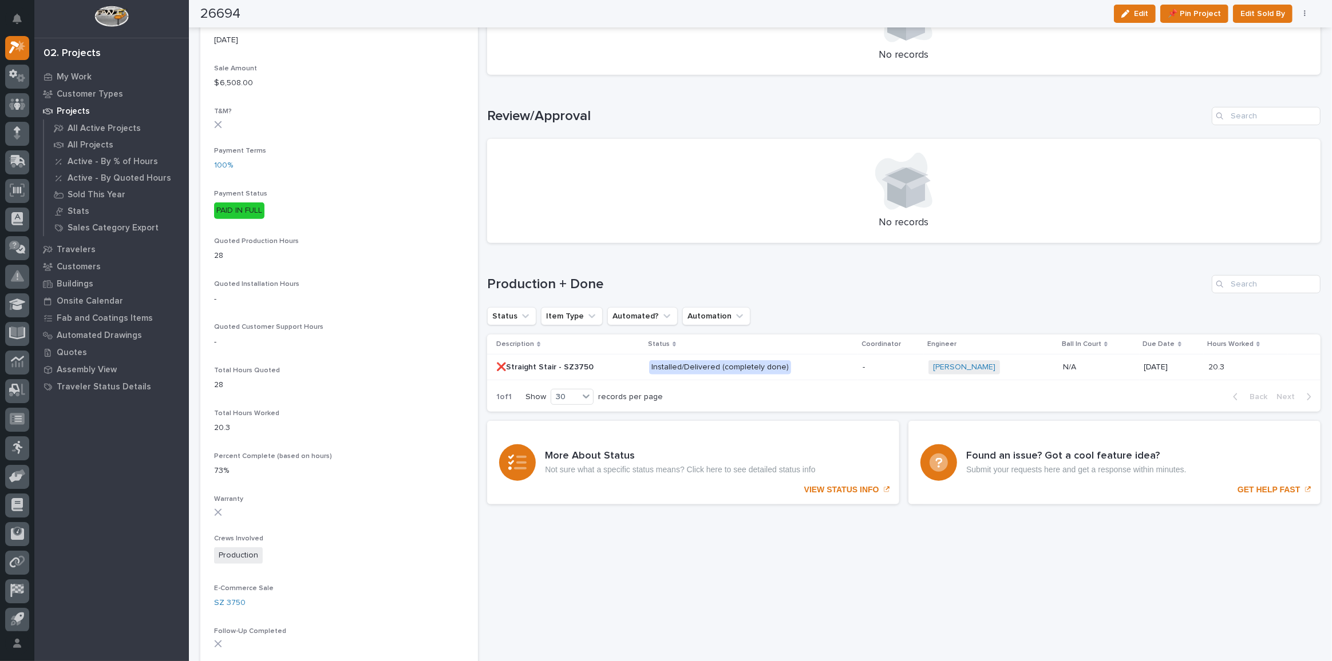
click at [610, 369] on p at bounding box center [568, 368] width 144 height 10
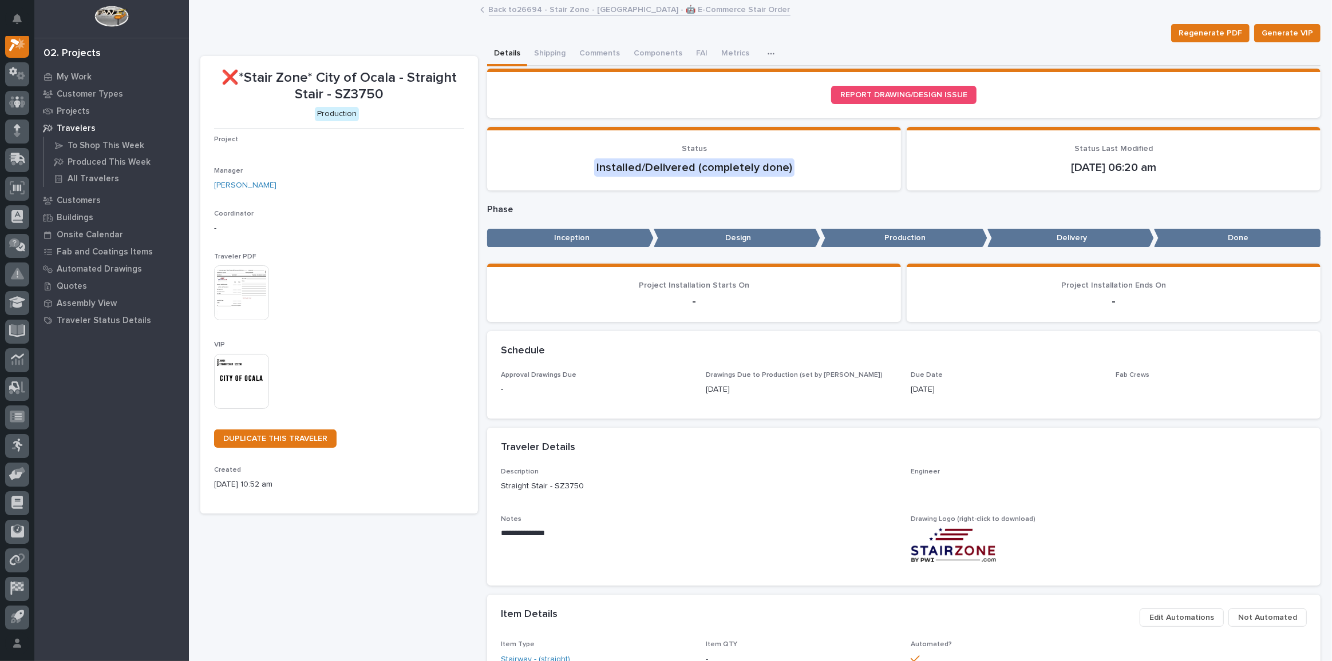
scroll to position [28, 0]
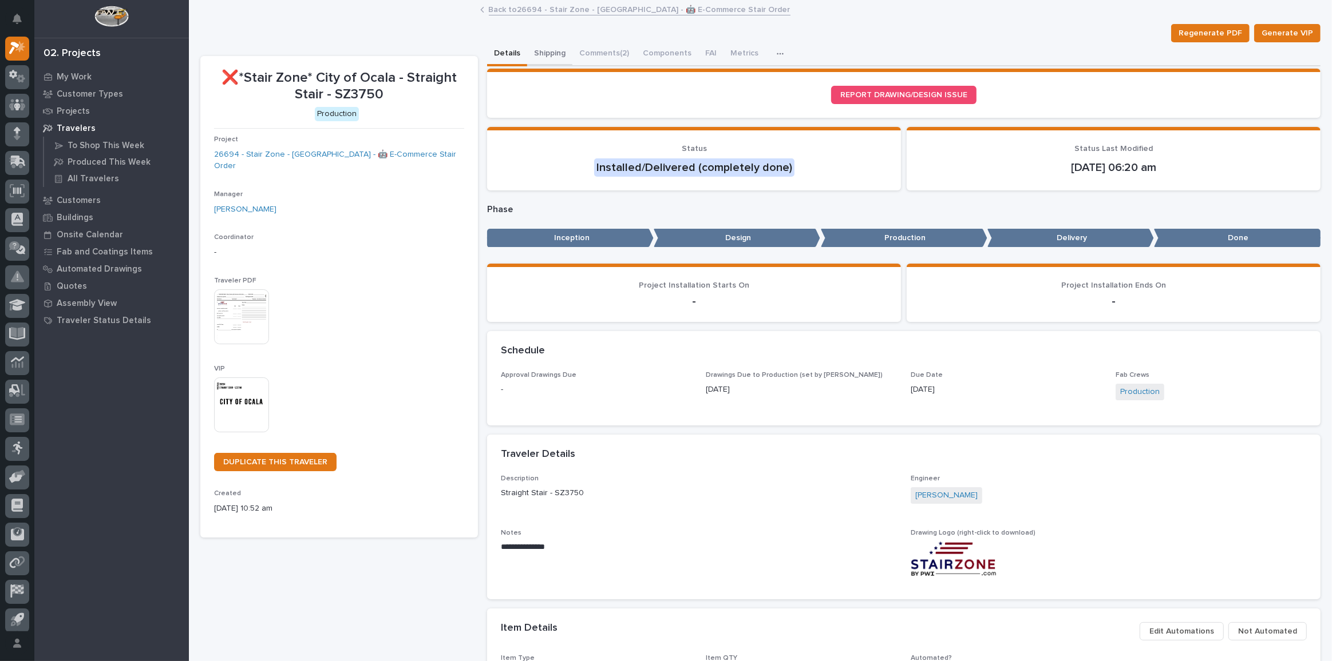
click at [542, 57] on button "Shipping" at bounding box center [549, 54] width 45 height 24
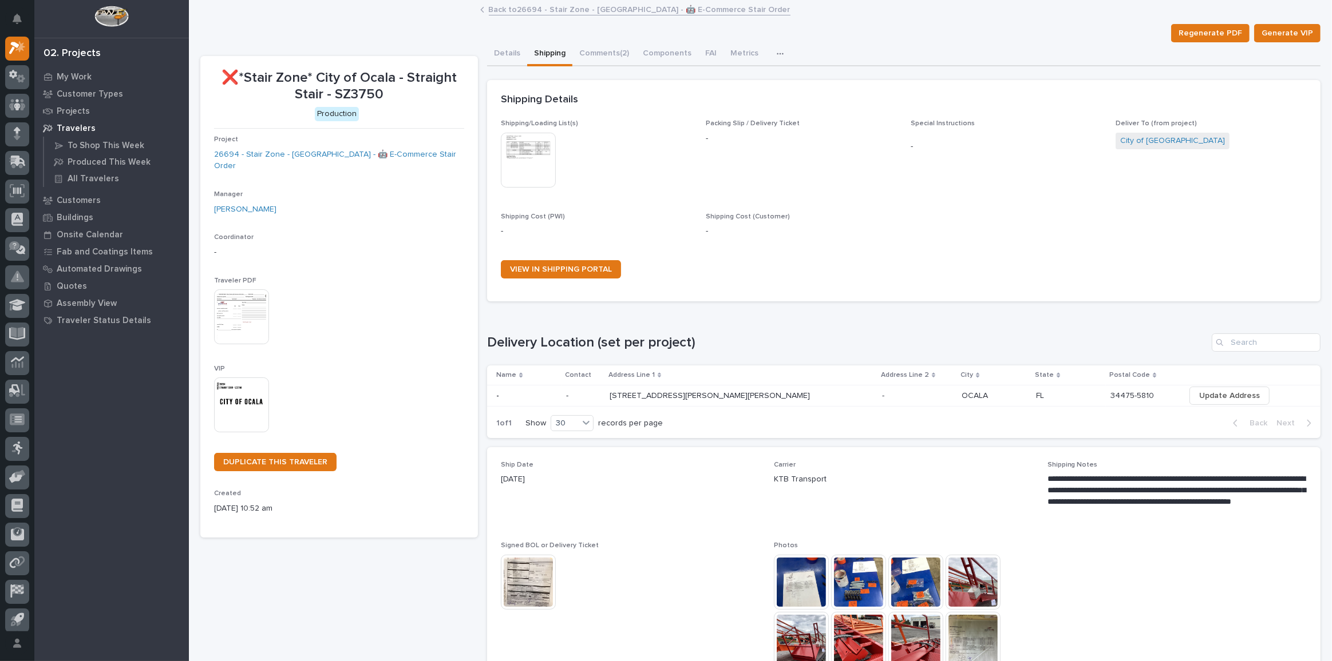
click at [530, 5] on link "Back to 26694 - Stair Zone - [GEOGRAPHIC_DATA] - 🤖 E-Commerce Stair Order" at bounding box center [640, 8] width 302 height 13
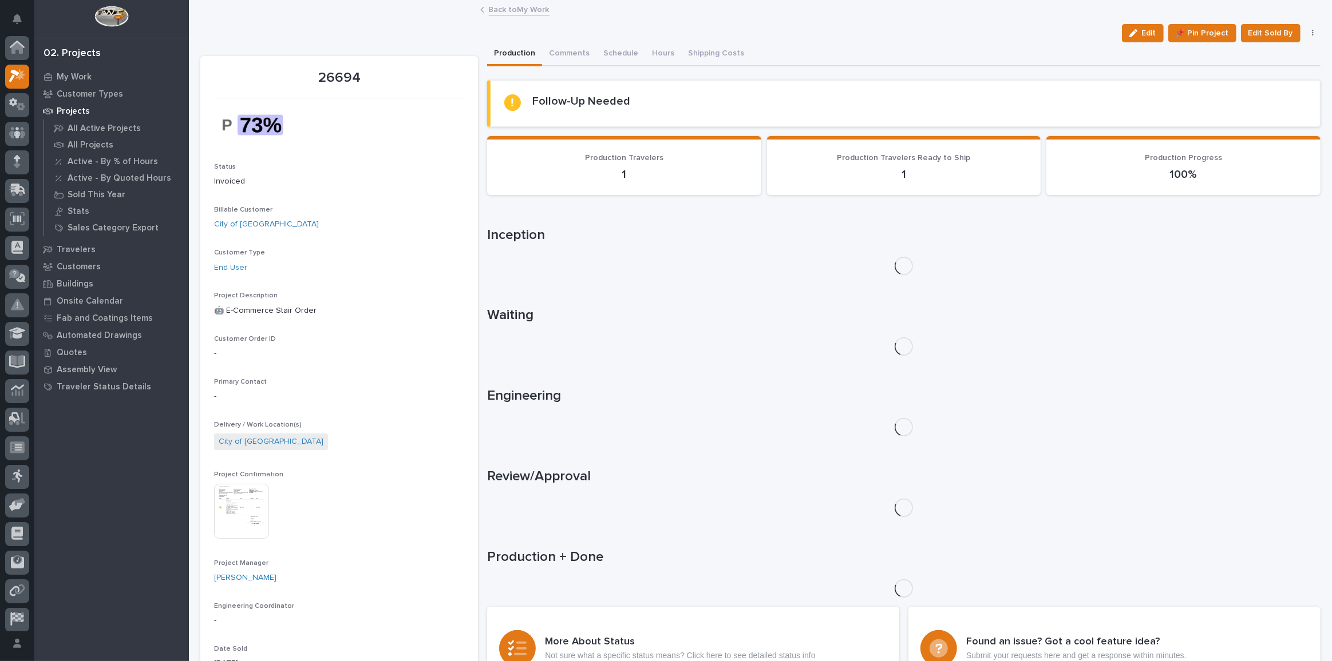
scroll to position [31, 0]
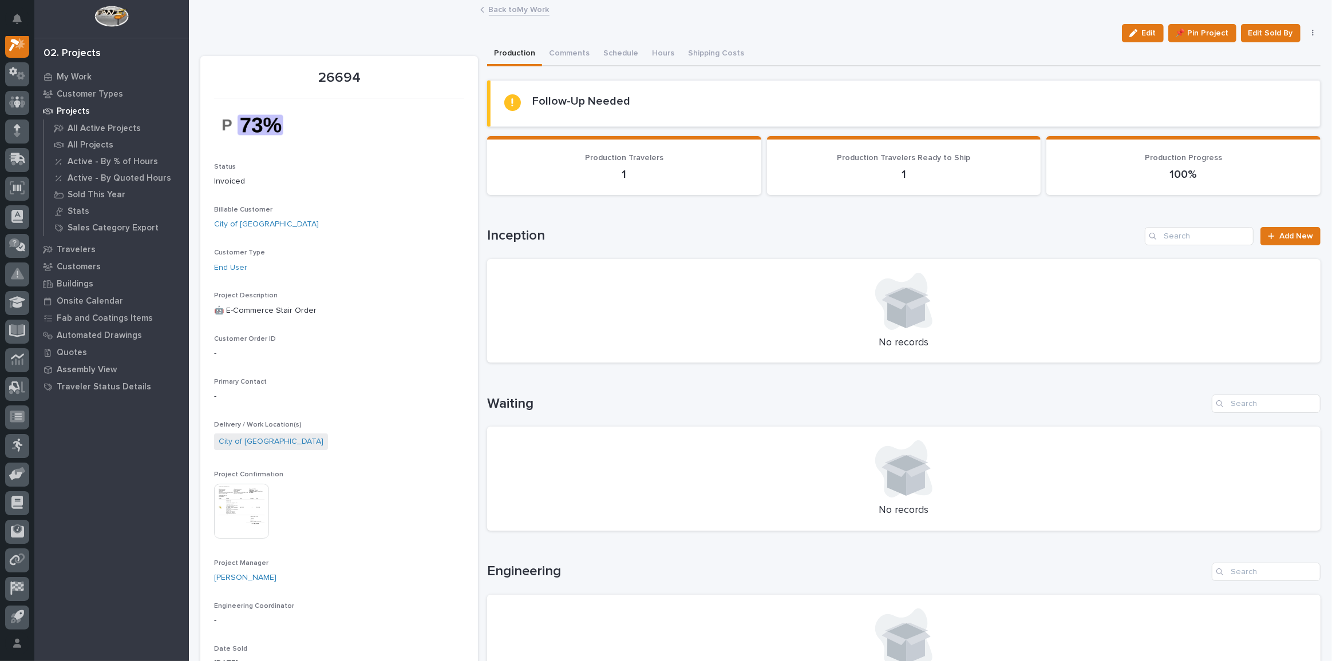
click at [253, 513] on img at bounding box center [241, 511] width 55 height 55
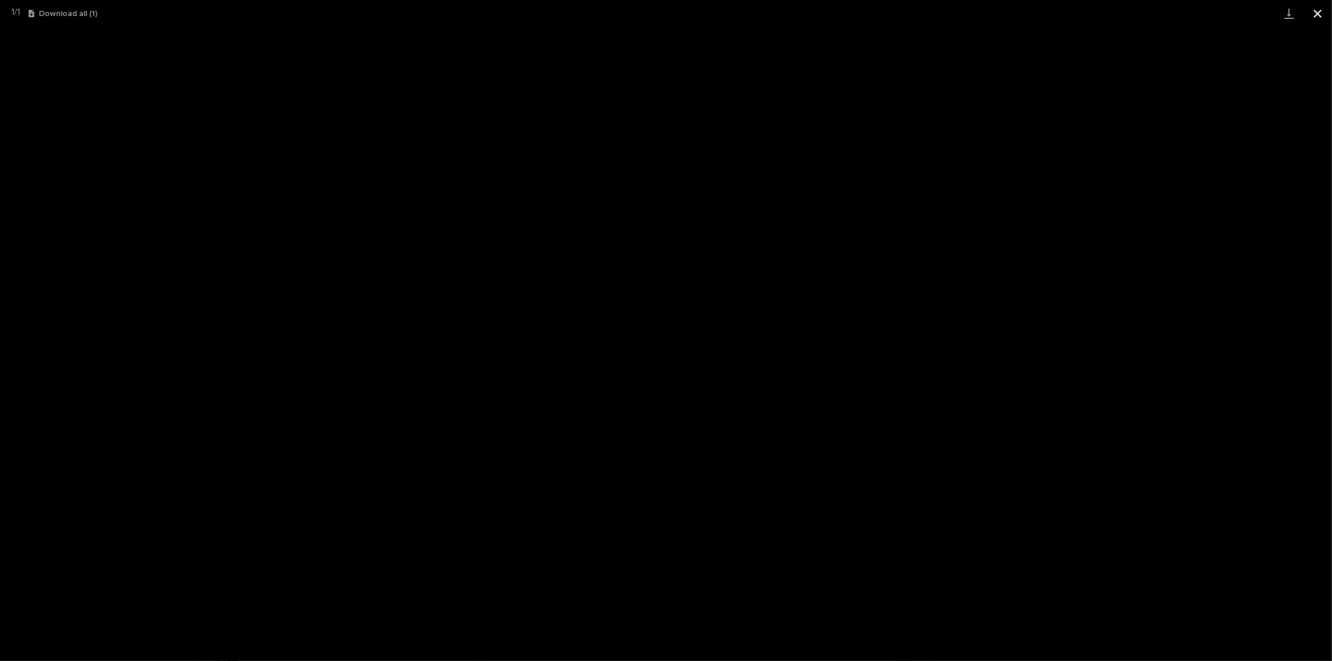
click at [1314, 12] on button "Close gallery" at bounding box center [1317, 13] width 29 height 27
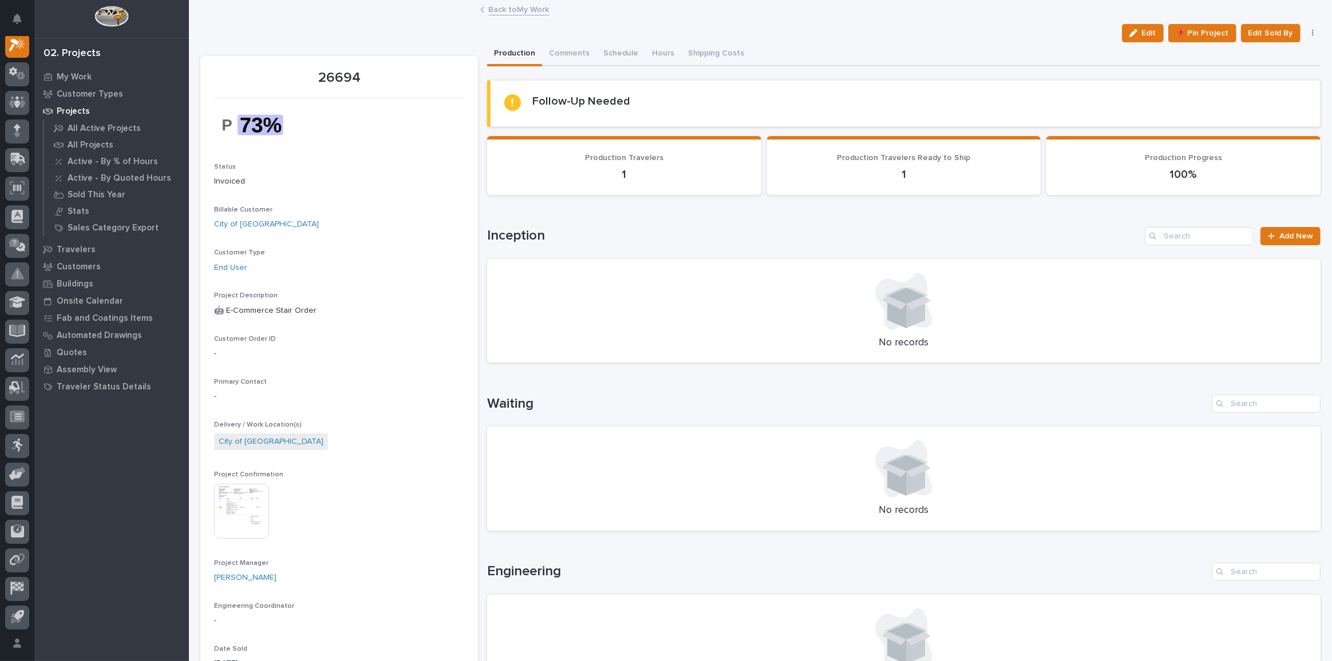
click at [524, 7] on link "Back to My Work" at bounding box center [519, 8] width 61 height 13
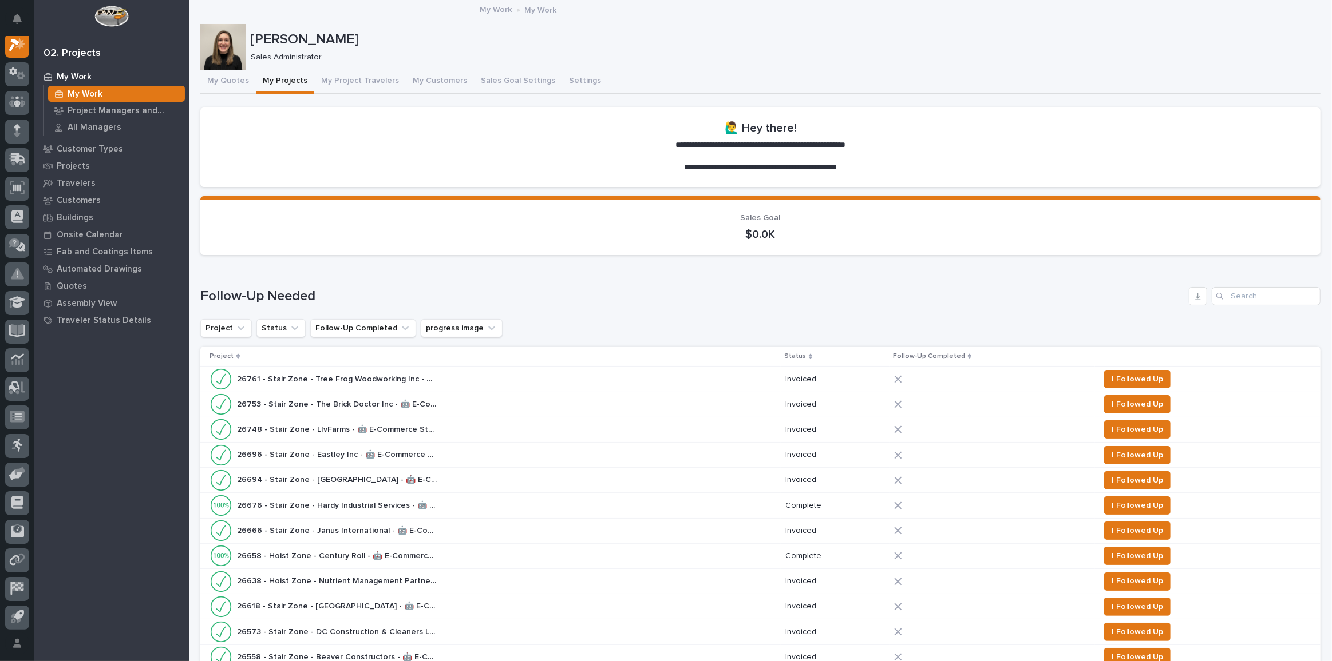
scroll to position [260, 0]
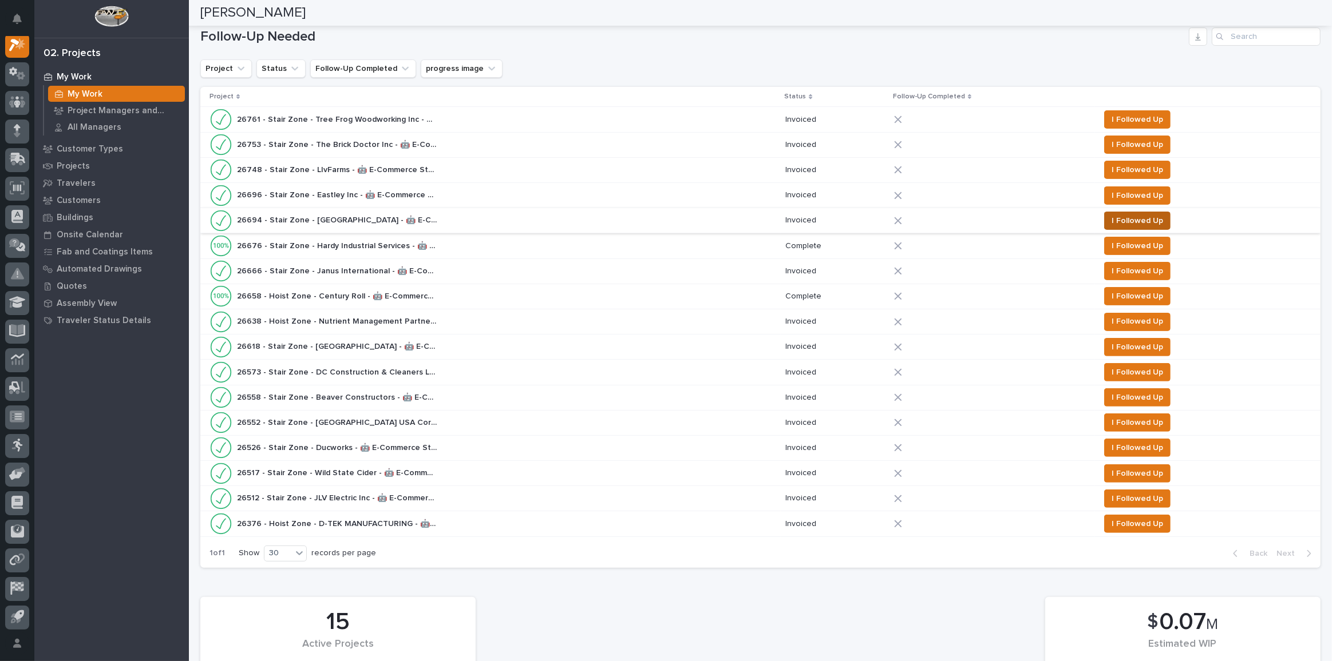
click at [1129, 222] on span "I Followed Up" at bounding box center [1136, 221] width 51 height 14
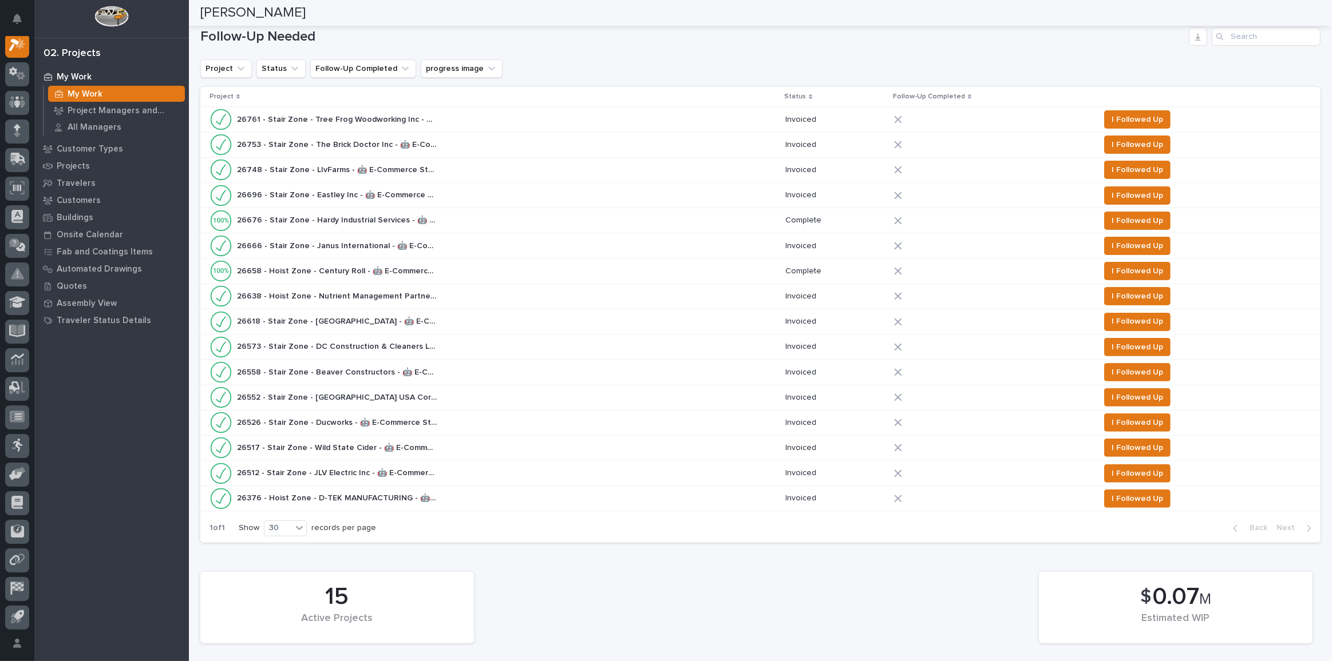
click at [466, 240] on div "26666 - Stair Zone - Janus International - 🤖 E-Commerce Stair Order 26666 - Sta…" at bounding box center [492, 246] width 566 height 23
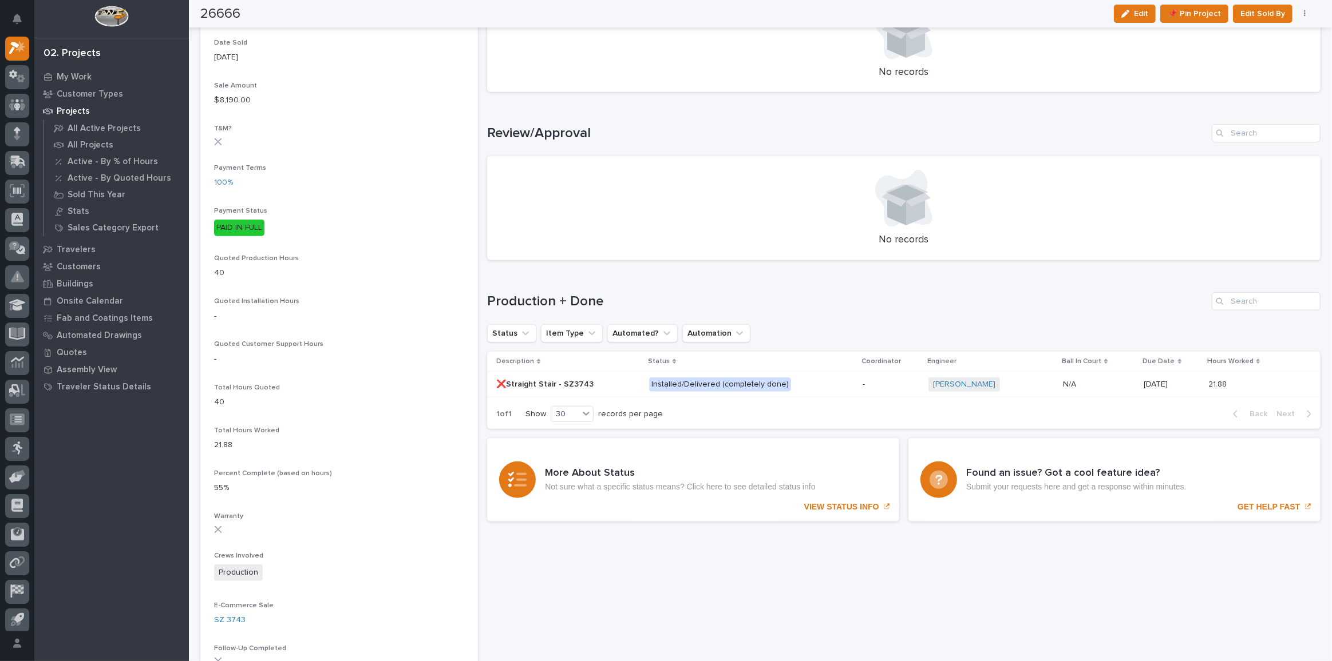
scroll to position [624, 0]
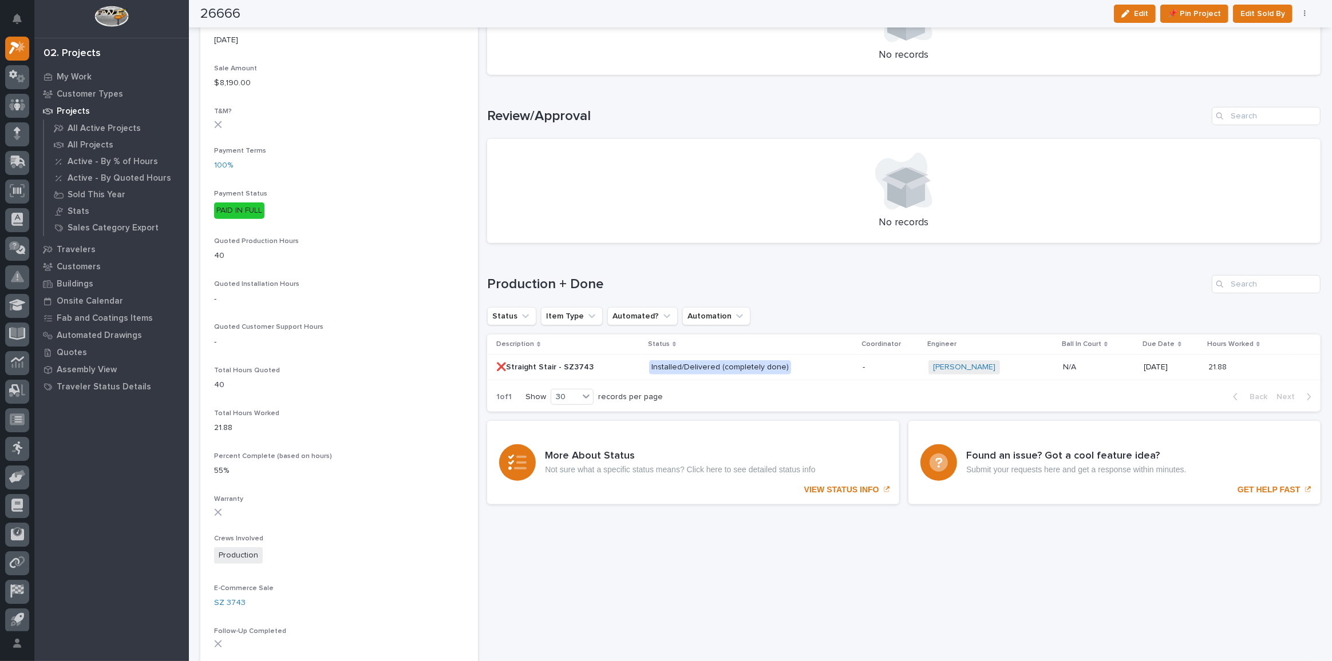
click at [604, 367] on p at bounding box center [568, 368] width 144 height 10
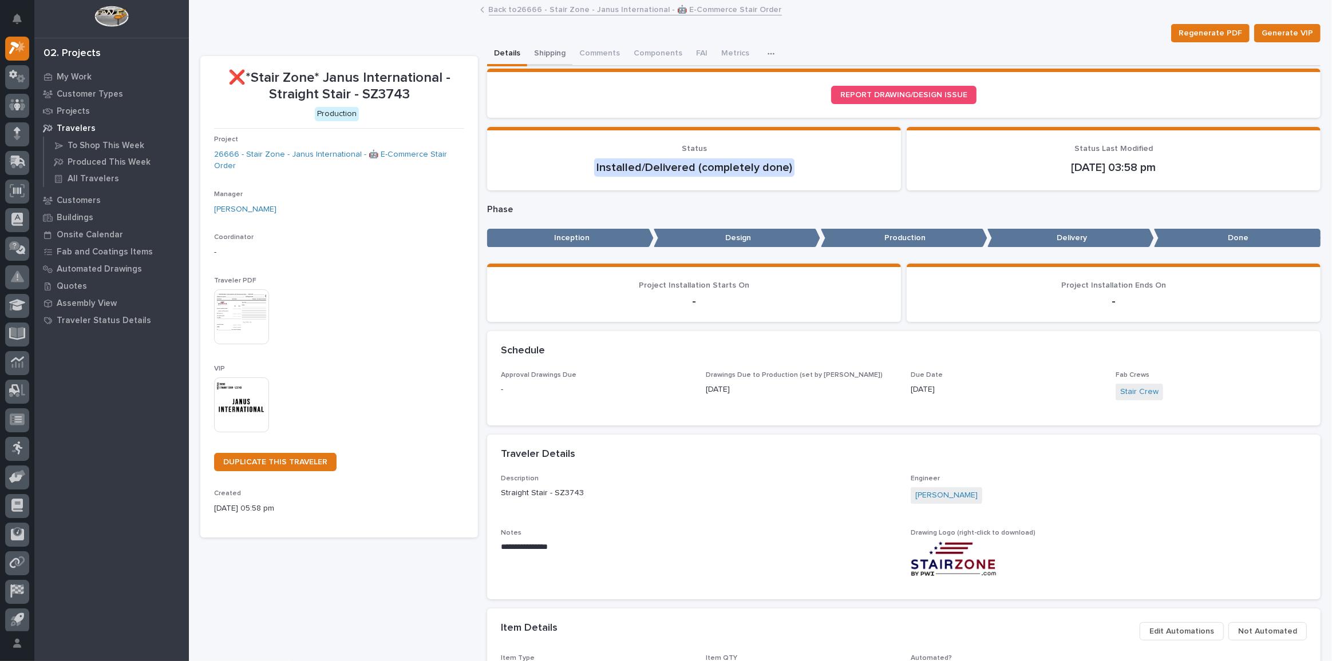
click at [557, 57] on button "Shipping" at bounding box center [549, 54] width 45 height 24
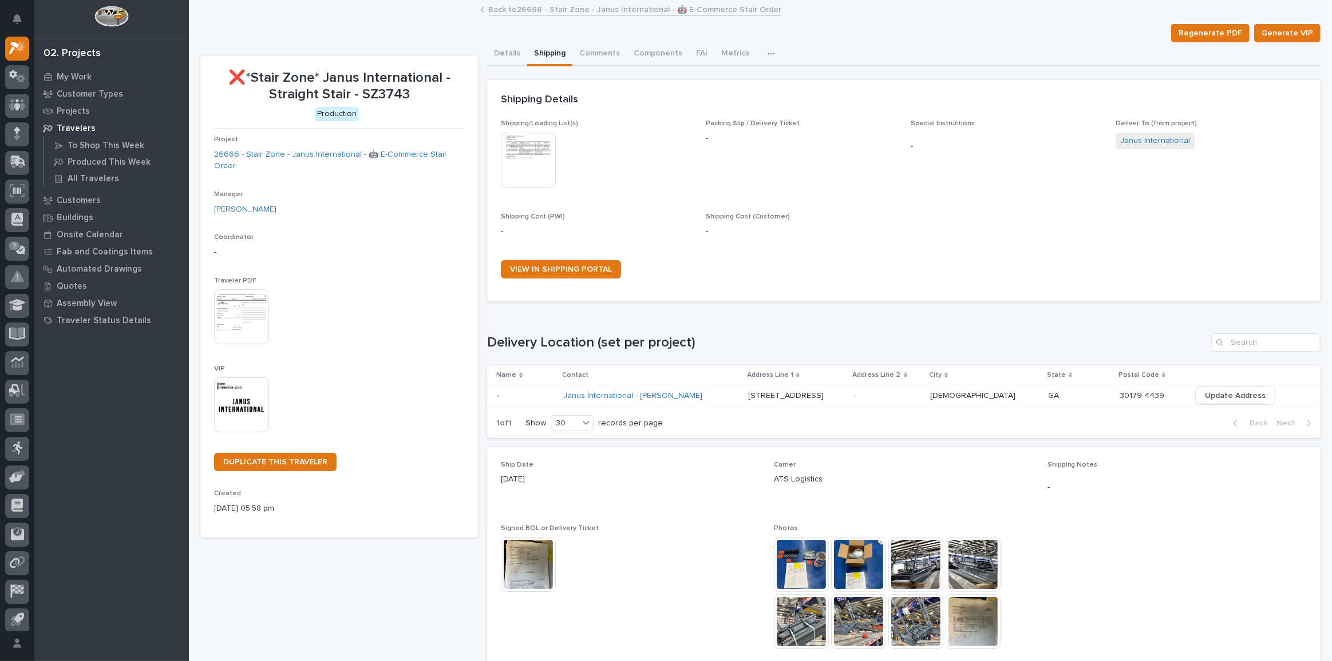
click at [581, 11] on link "Back to 26666 - Stair Zone - Janus International - 🤖 E-Commerce Stair Order" at bounding box center [635, 8] width 293 height 13
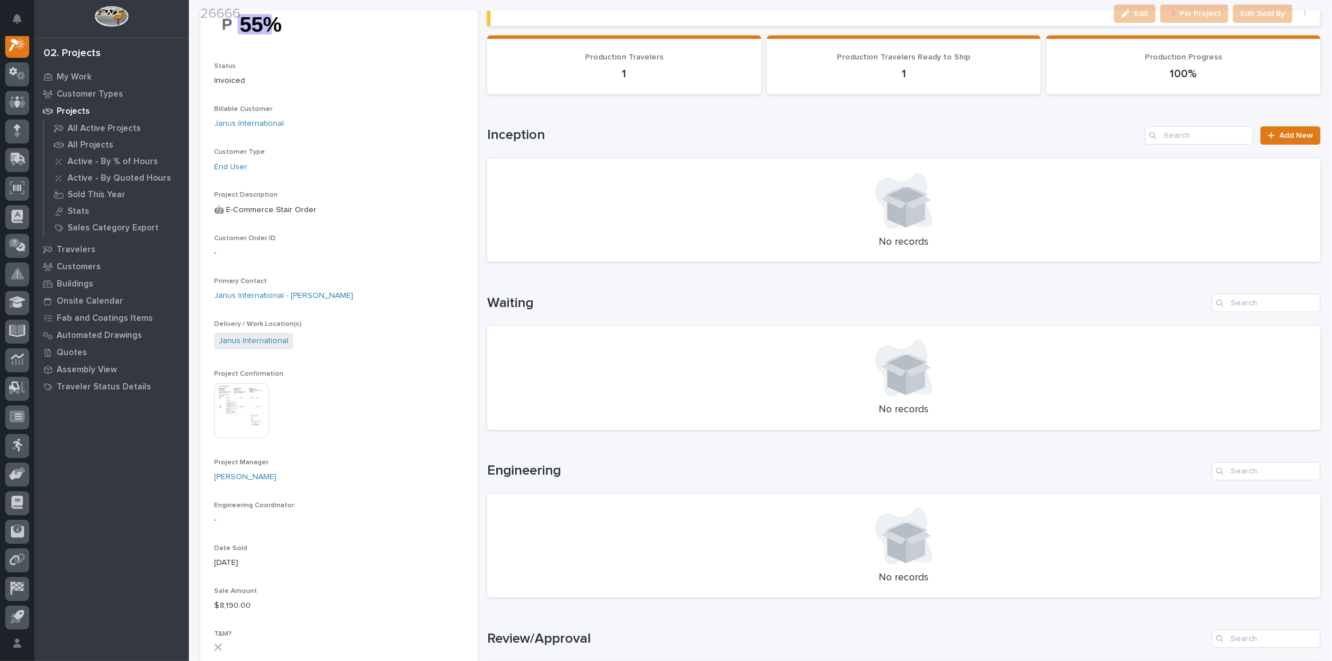
scroll to position [104, 0]
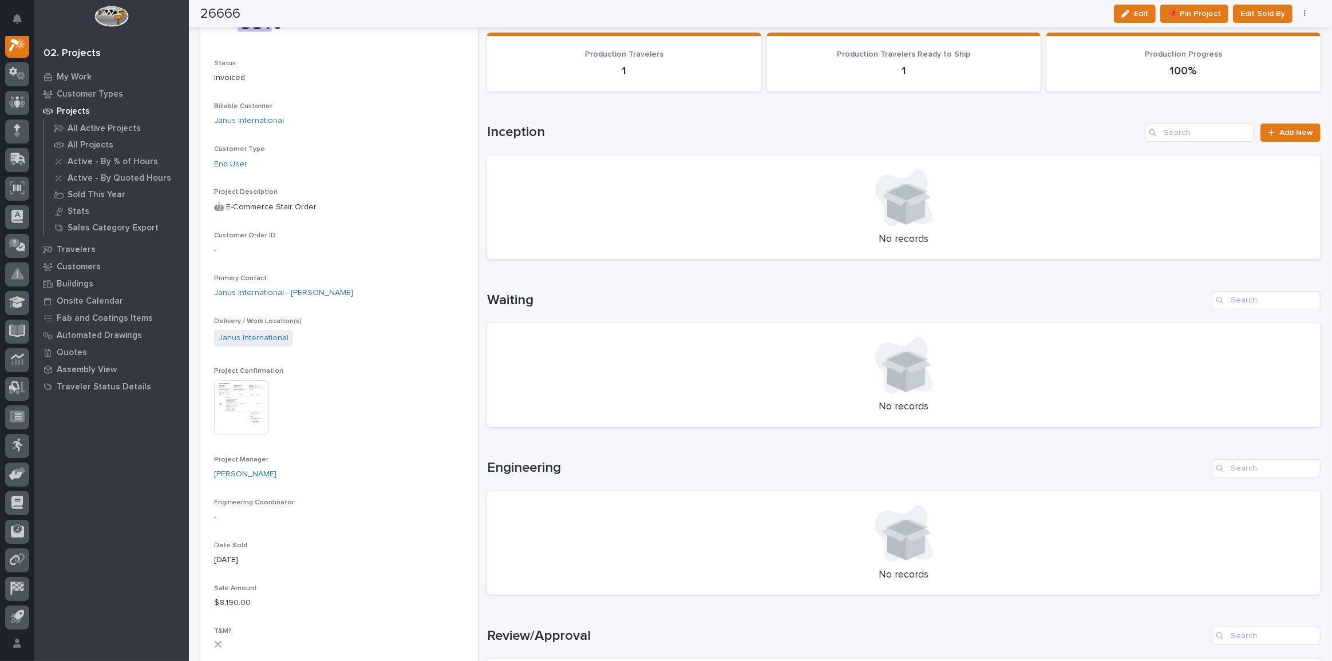
click at [246, 419] on img at bounding box center [241, 408] width 55 height 55
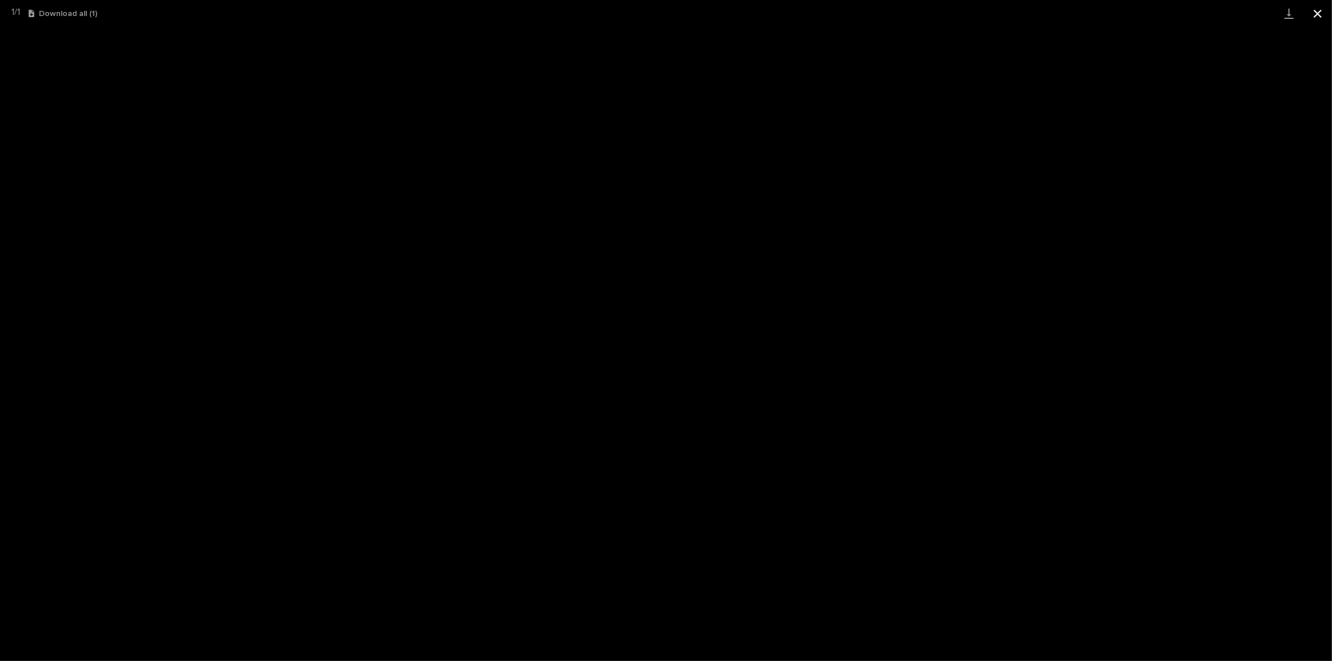
click at [1315, 13] on button "Close gallery" at bounding box center [1317, 13] width 29 height 27
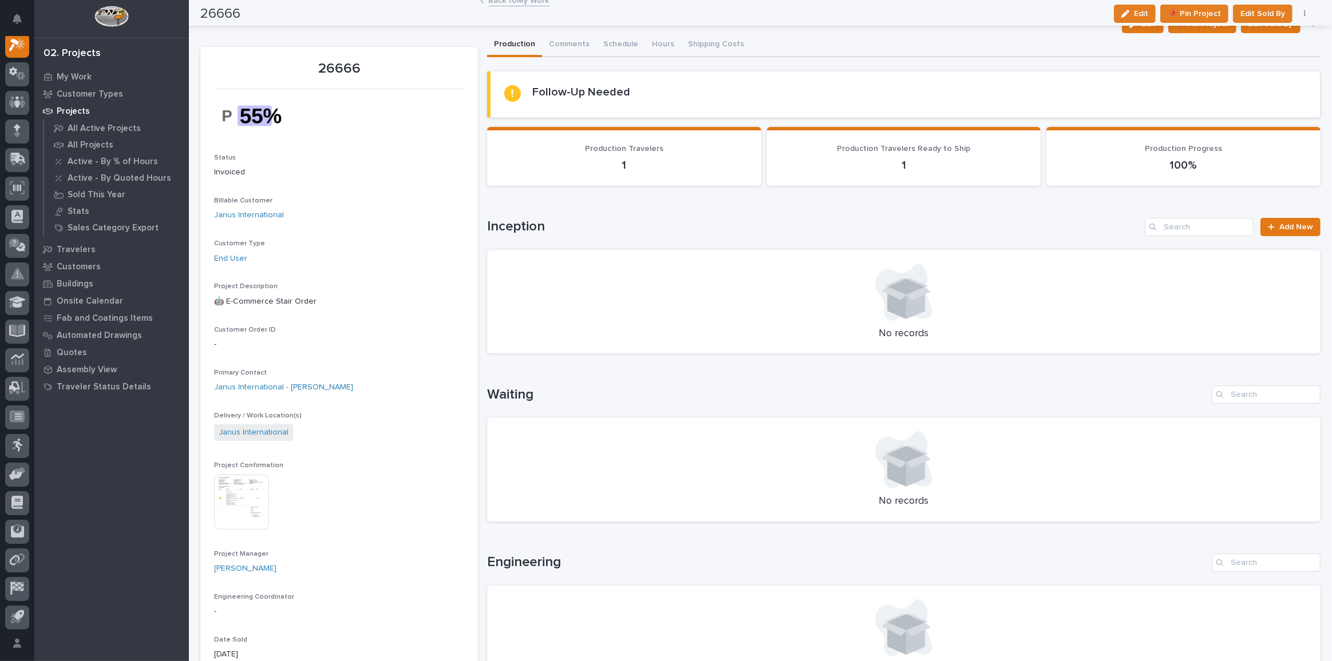
scroll to position [0, 0]
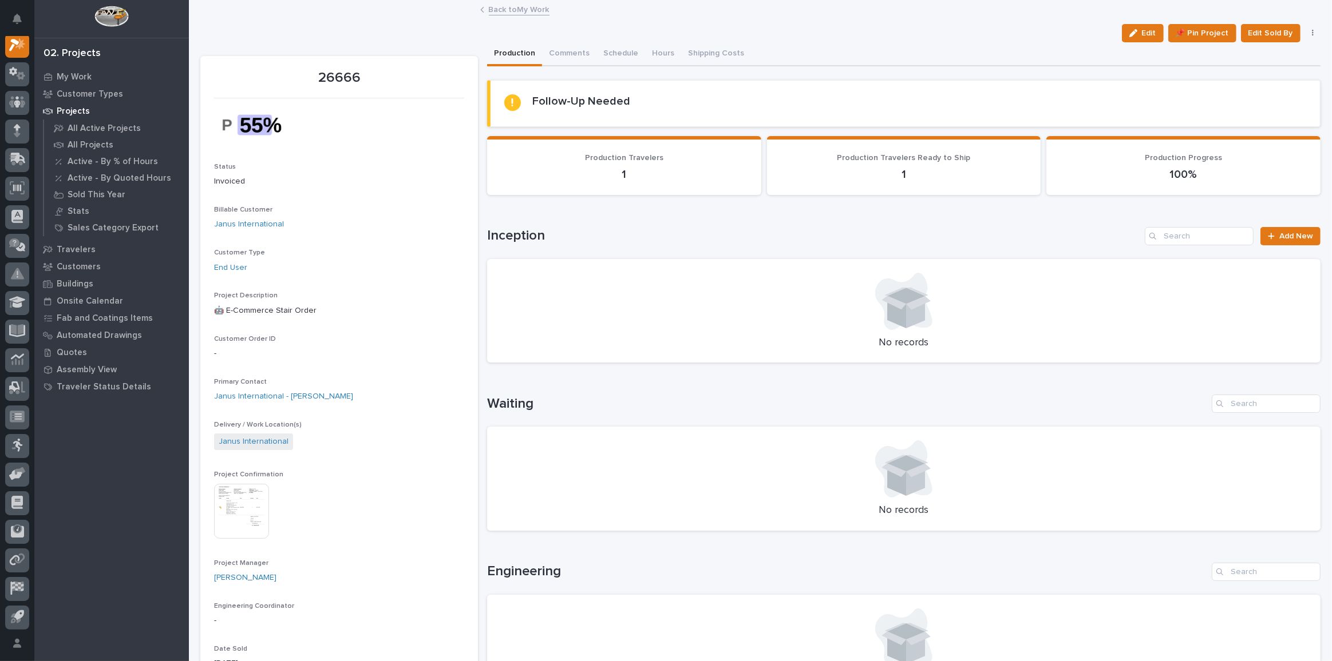
click at [507, 7] on link "Back to My Work" at bounding box center [519, 8] width 61 height 13
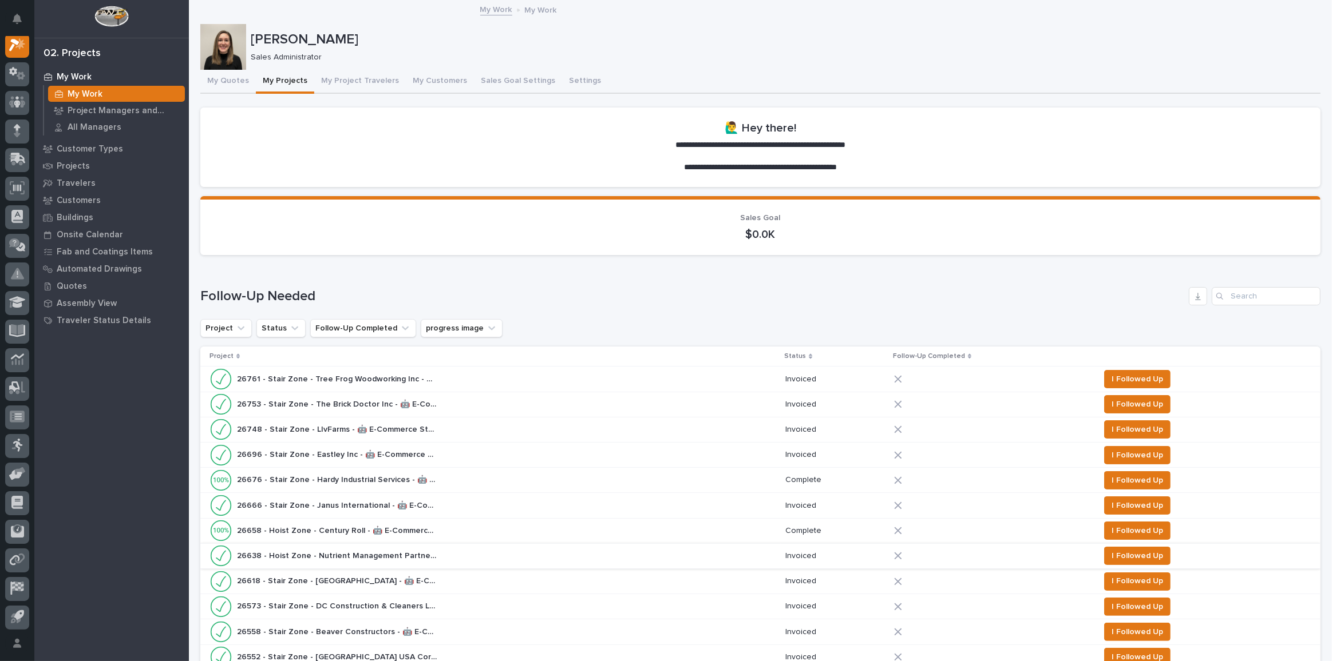
scroll to position [51, 0]
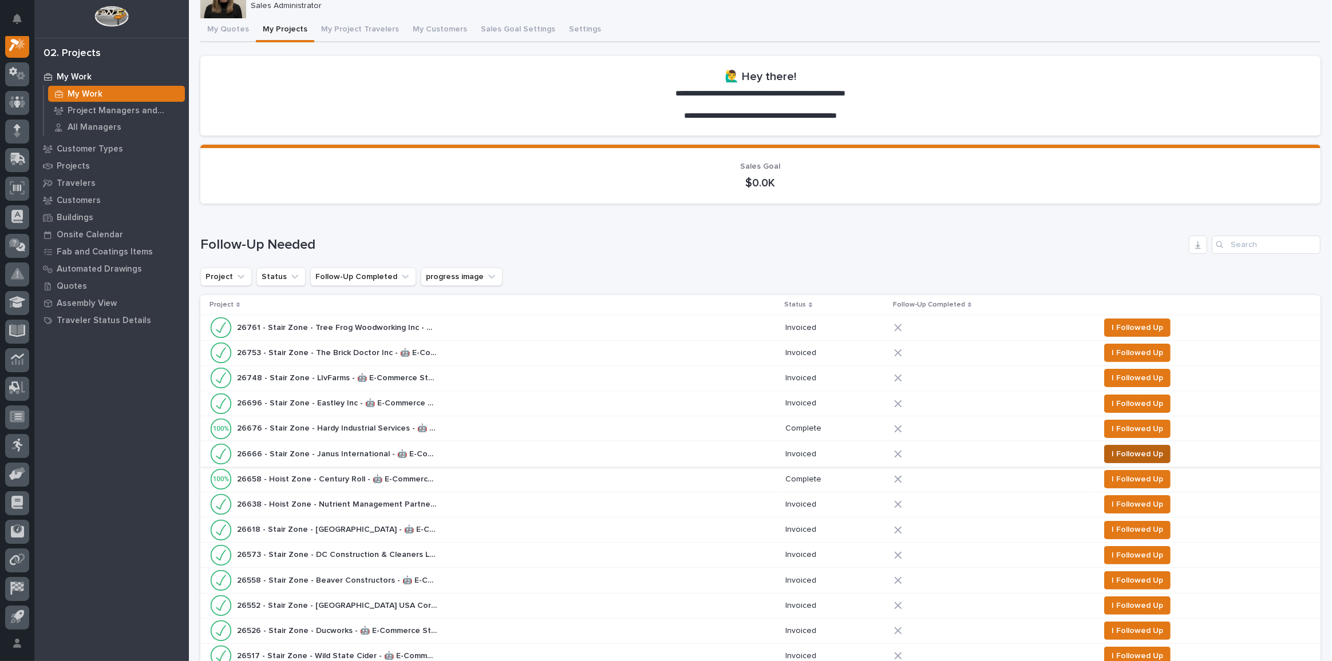
click at [1122, 447] on span "I Followed Up" at bounding box center [1136, 454] width 51 height 14
click at [483, 557] on div "26558 - Stair Zone - Beaver Constructors - 🤖 E-Commerce Stair Order 26558 - Sta…" at bounding box center [492, 555] width 566 height 23
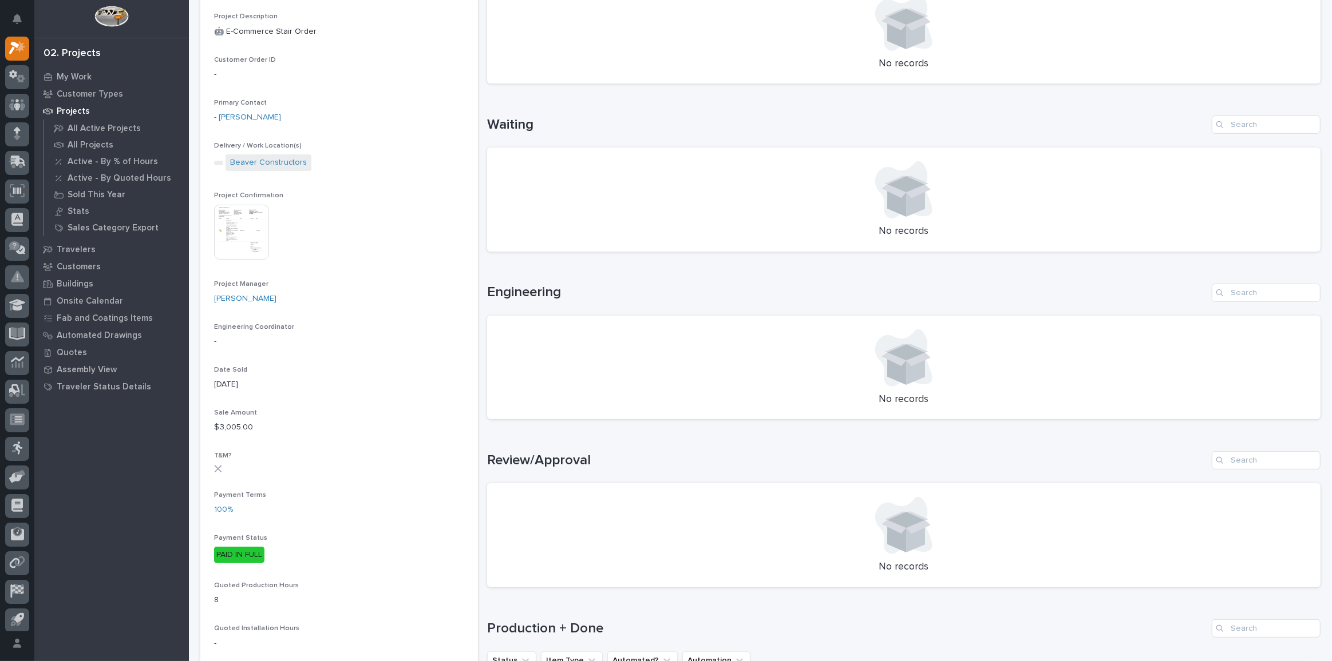
scroll to position [364, 0]
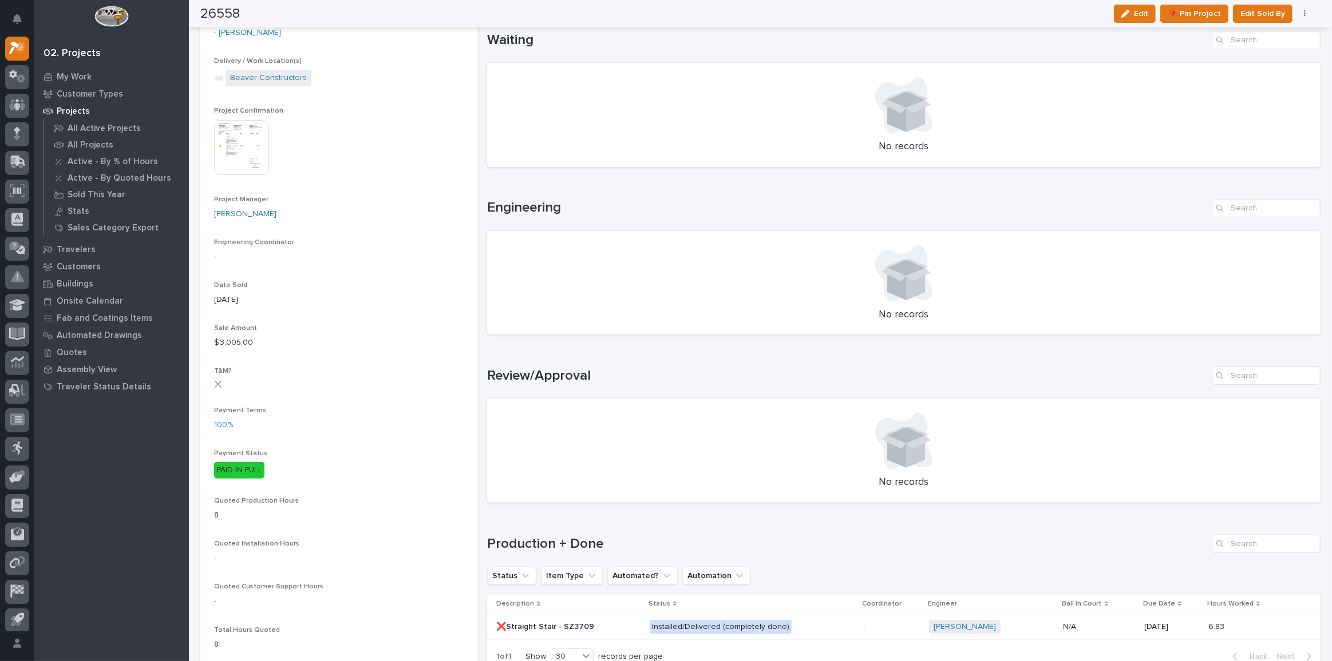
click at [831, 624] on p "Installed/Delivered (completely done)" at bounding box center [749, 627] width 200 height 14
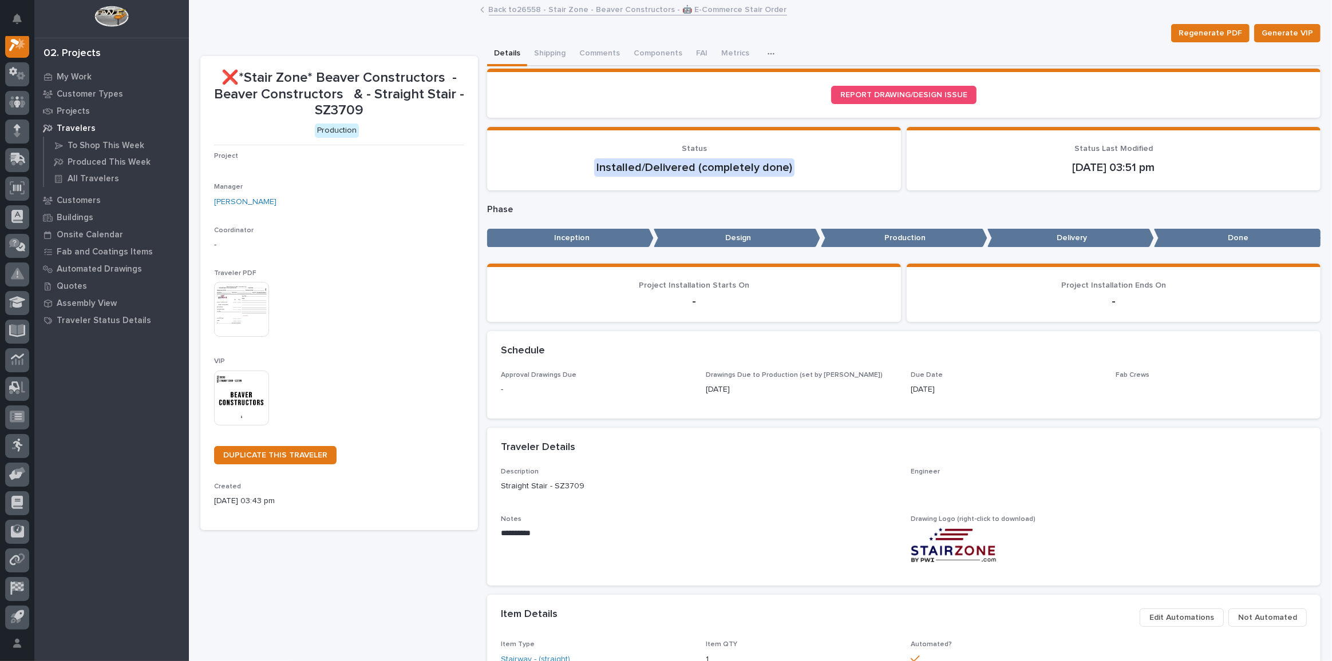
scroll to position [28, 0]
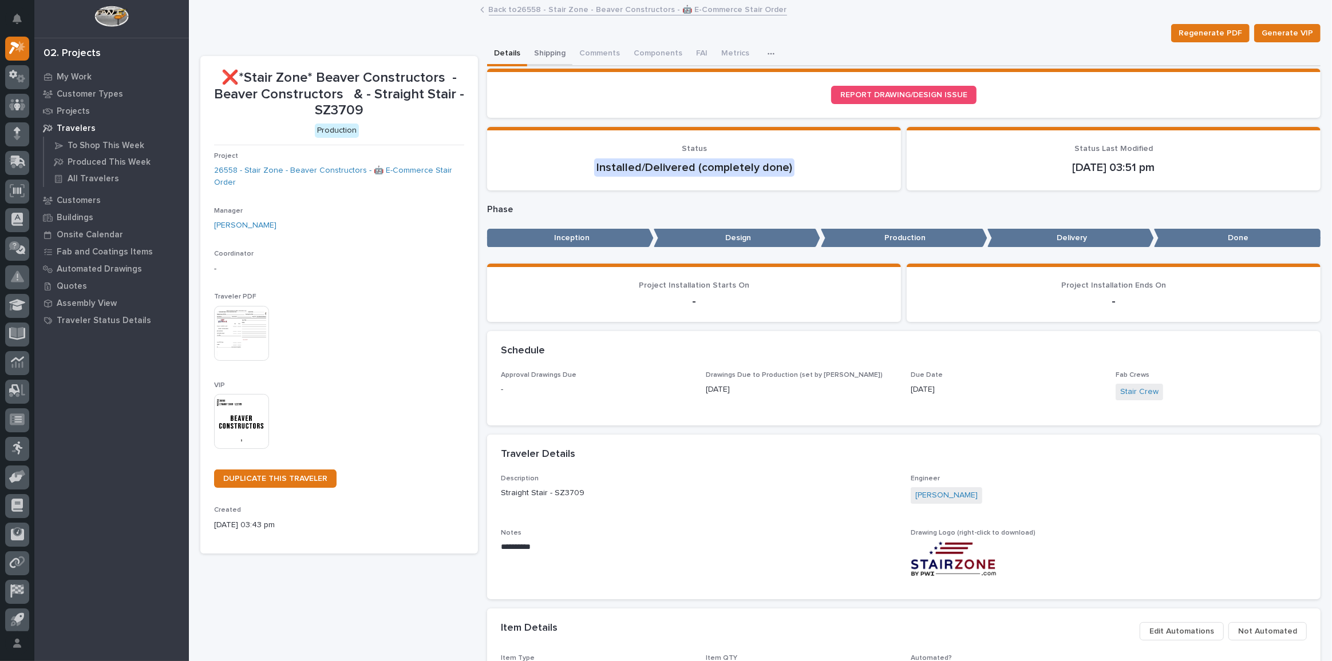
click at [563, 65] on button "Shipping" at bounding box center [549, 54] width 45 height 24
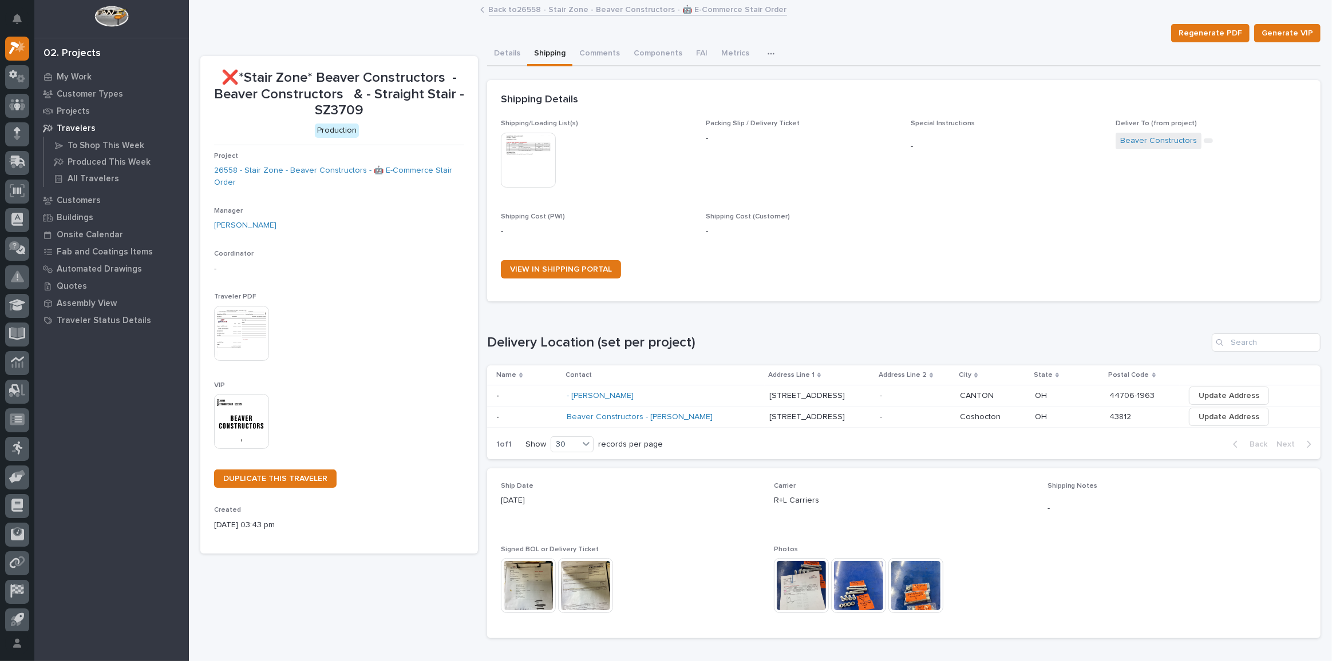
click at [543, 13] on link "Back to 26558 - Stair Zone - Beaver Constructors - 🤖 E-Commerce Stair Order" at bounding box center [638, 8] width 298 height 13
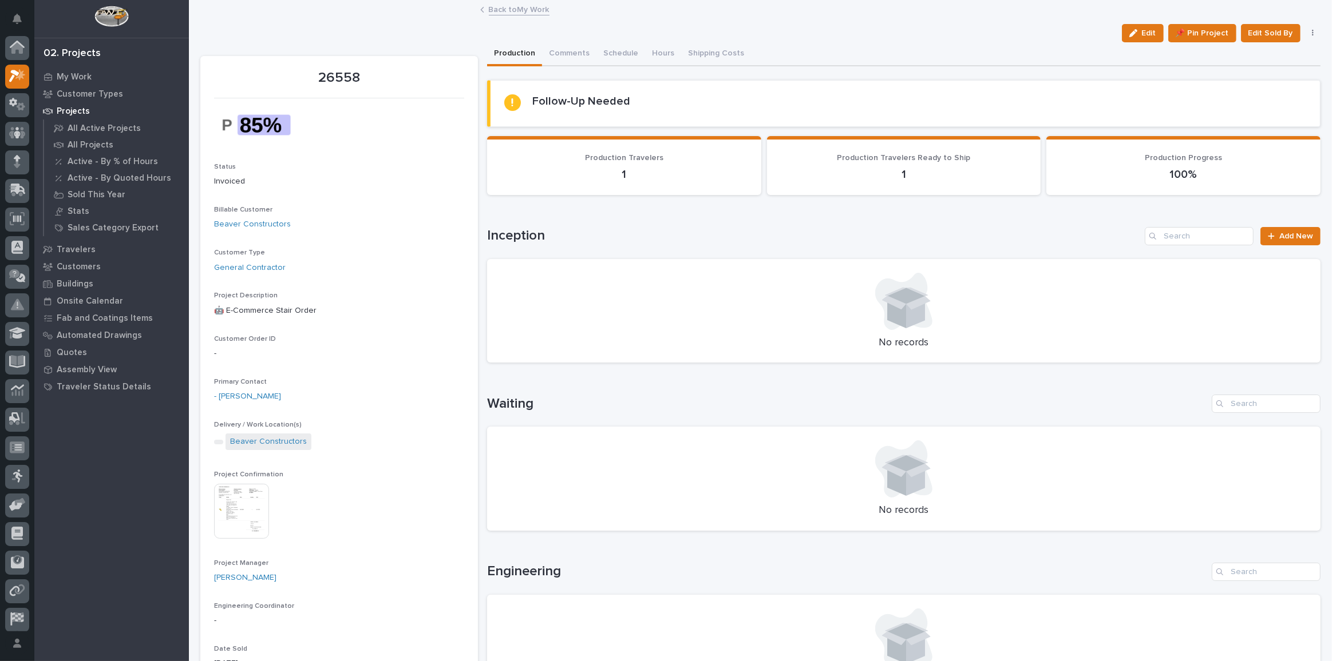
scroll to position [31, 0]
click at [248, 504] on img at bounding box center [241, 511] width 55 height 55
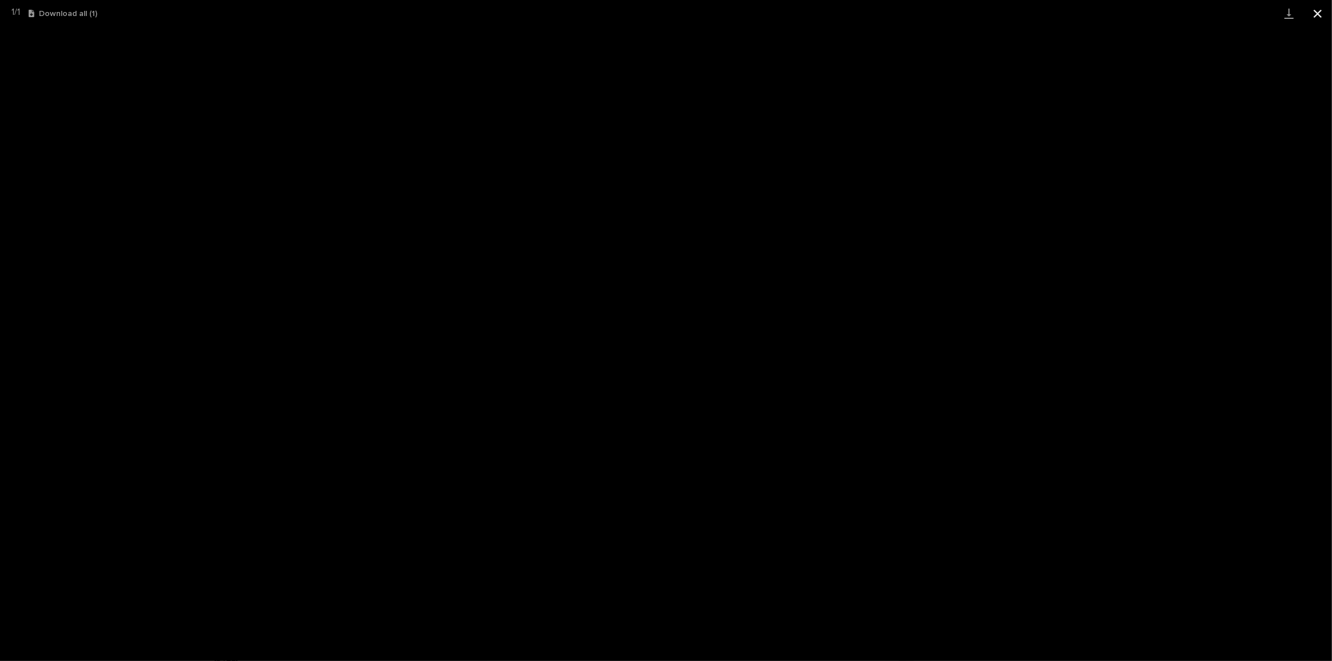
click at [1313, 9] on button "Close gallery" at bounding box center [1317, 13] width 29 height 27
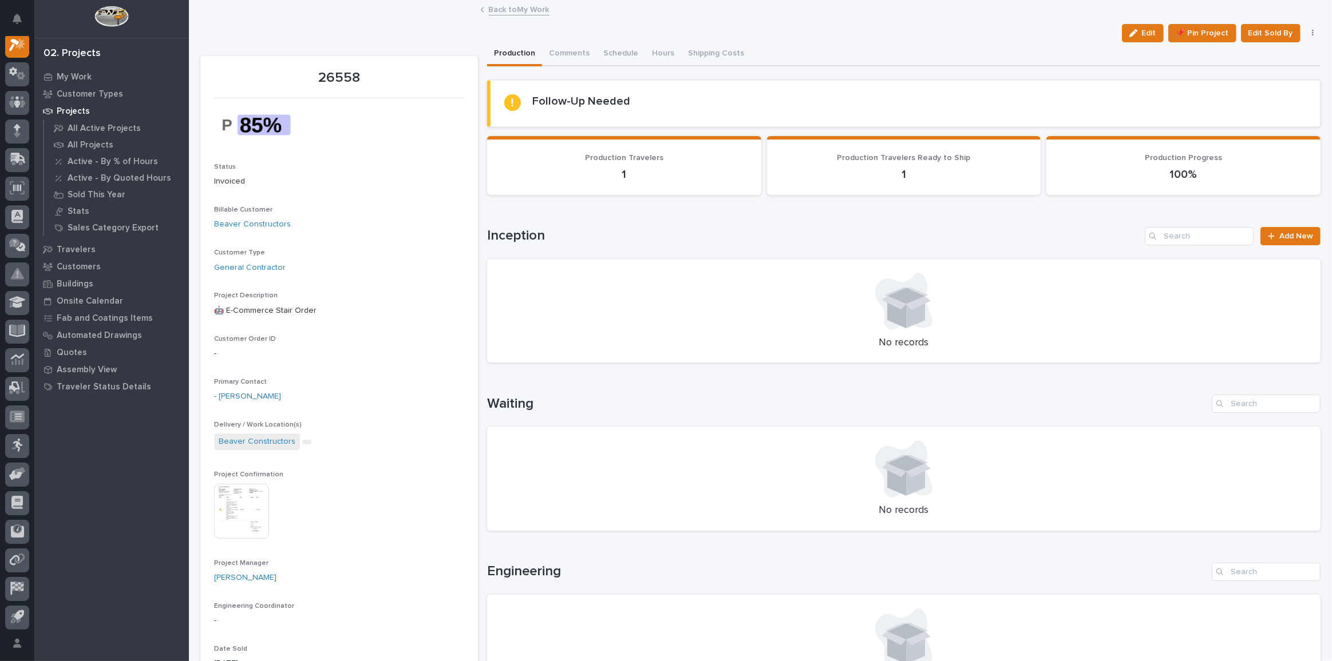
click at [505, 6] on link "Back to My Work" at bounding box center [519, 8] width 61 height 13
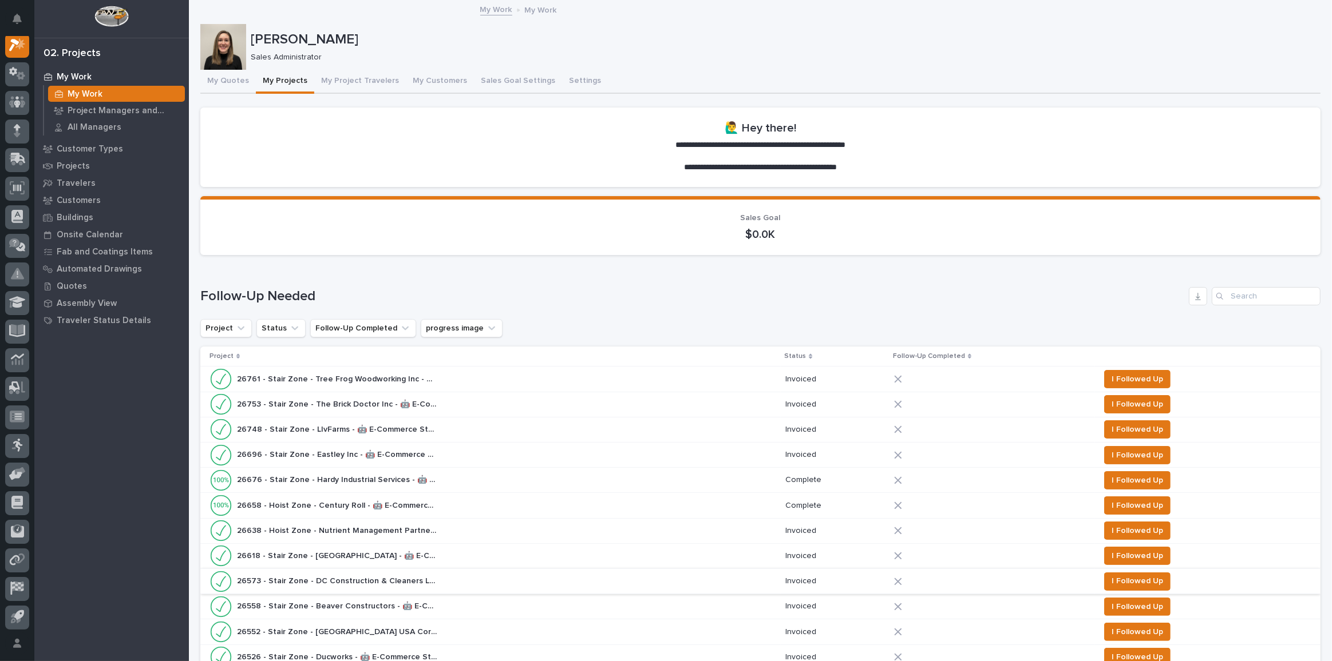
scroll to position [104, 0]
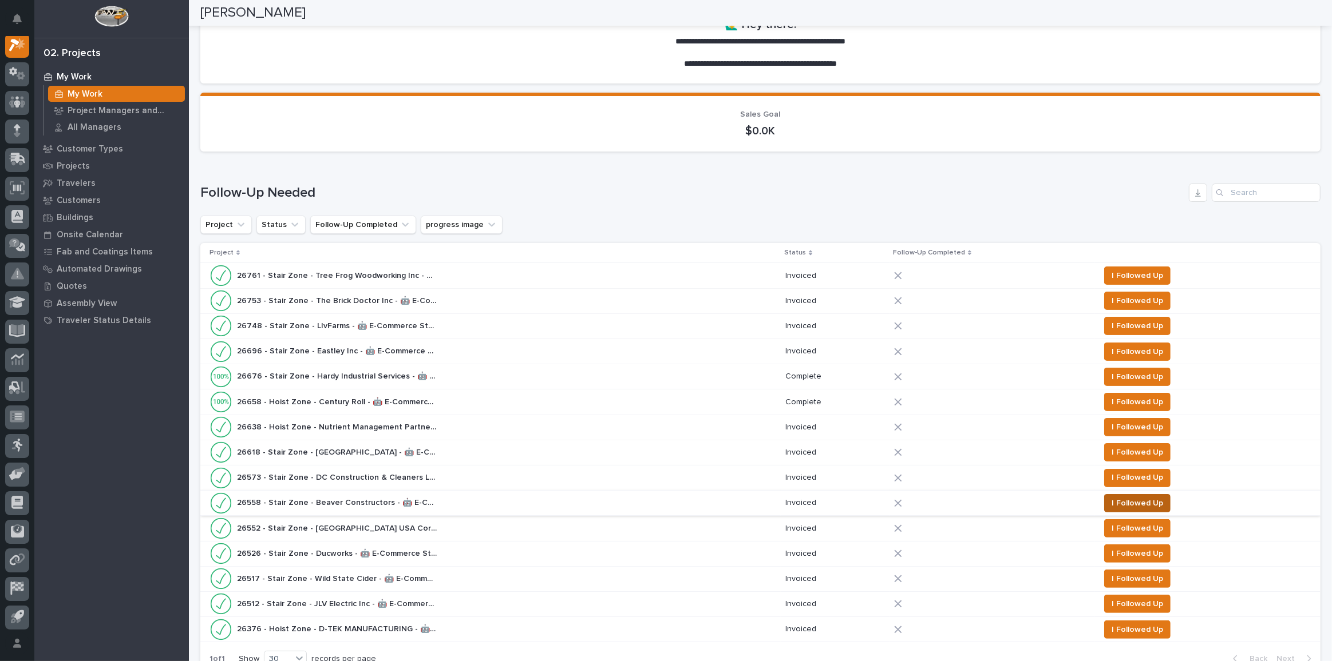
click at [1122, 497] on span "I Followed Up" at bounding box center [1136, 504] width 51 height 14
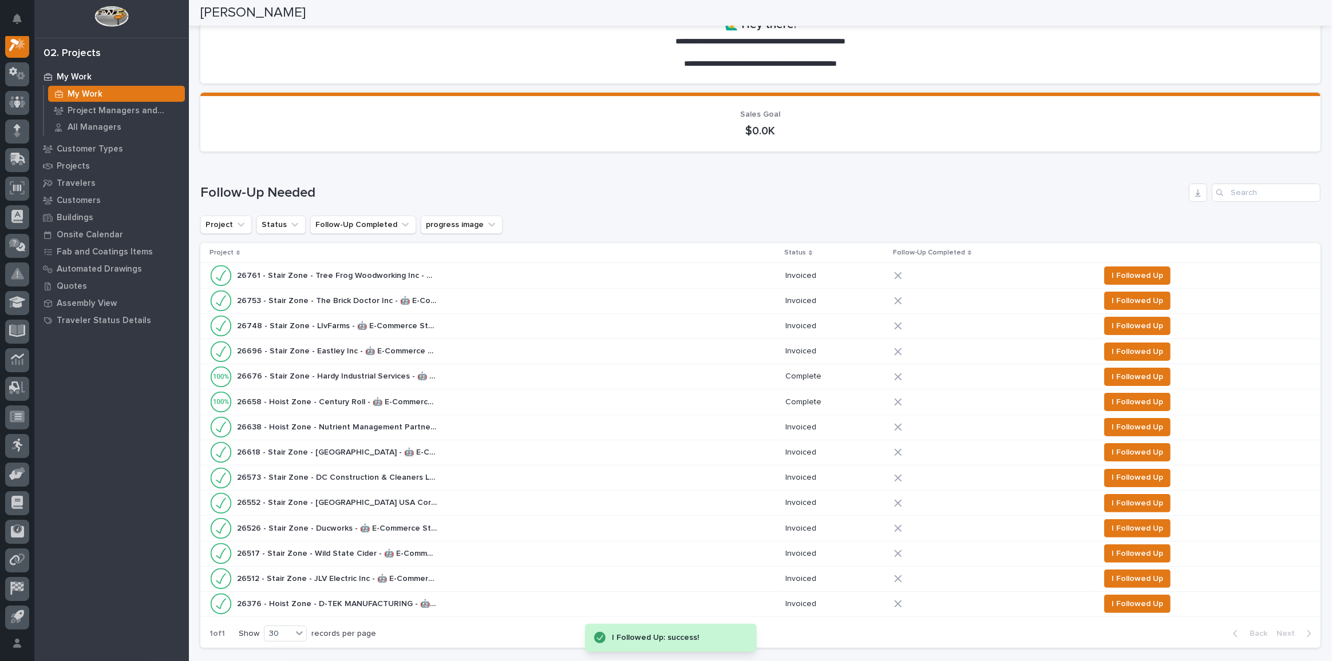
click at [501, 498] on div "26552 - Stair Zone - Redpath USA Corporation - 🤖 E-Commerce Stair Order 26552 -…" at bounding box center [492, 503] width 566 height 23
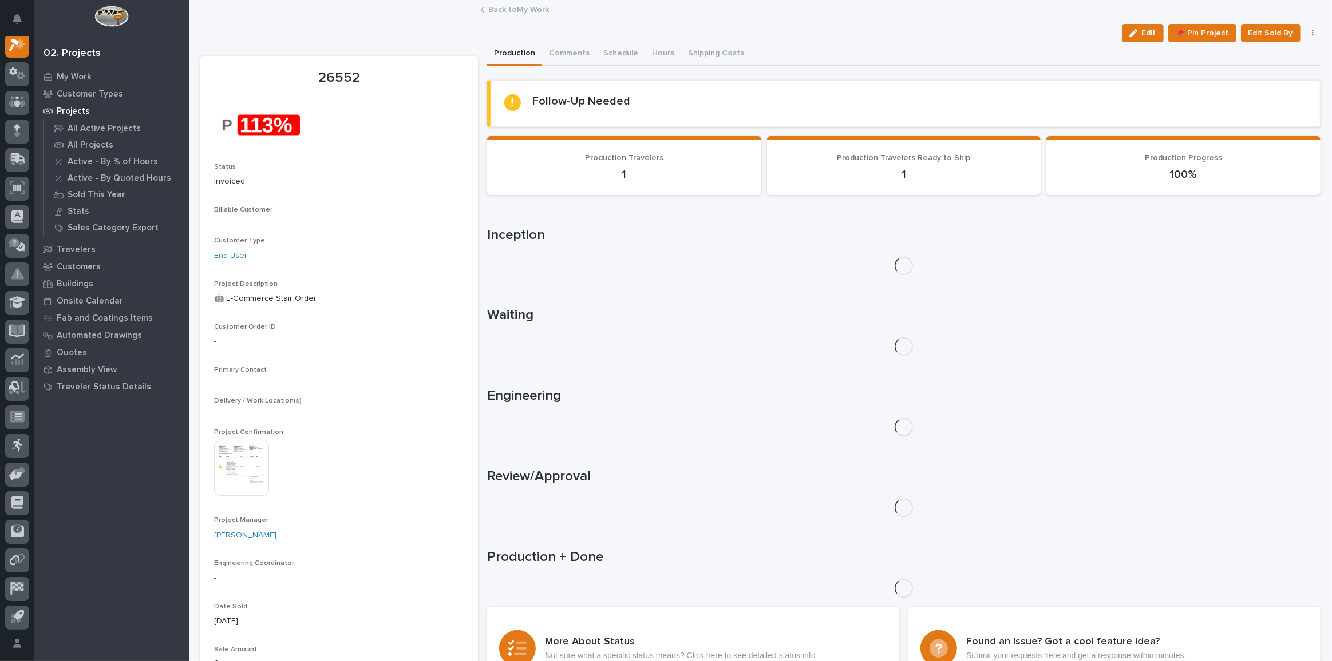
scroll to position [28, 0]
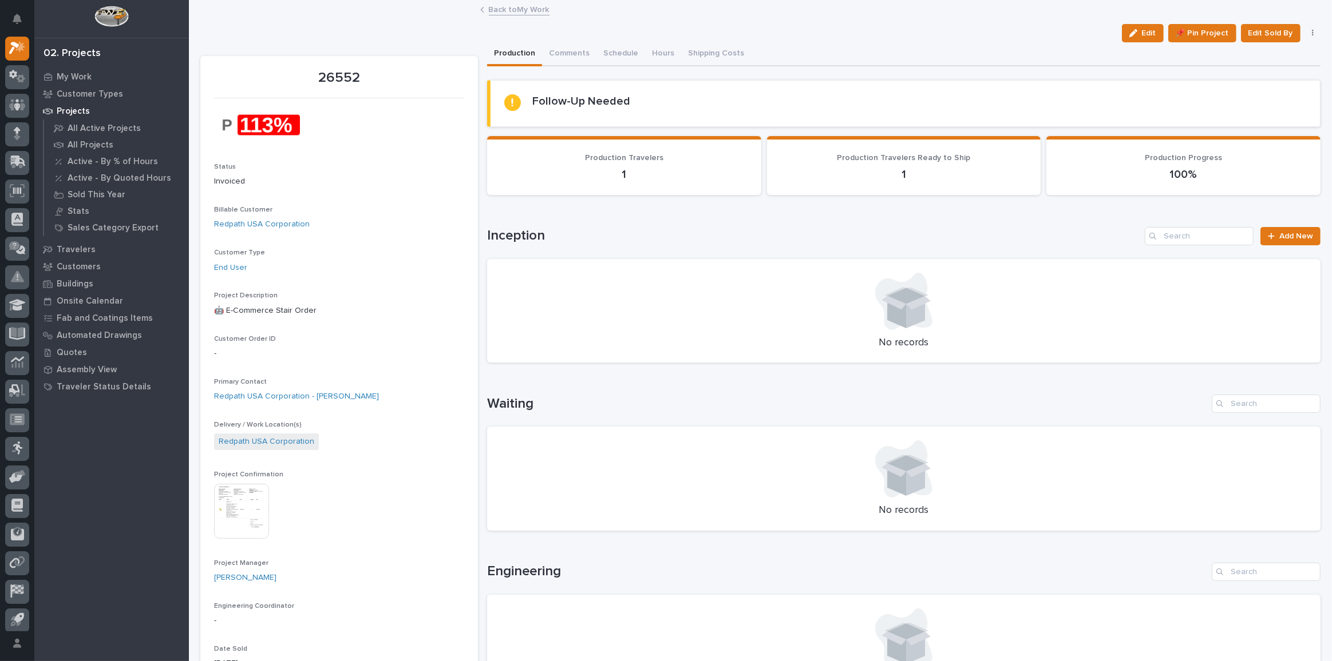
click at [227, 504] on img at bounding box center [241, 511] width 55 height 55
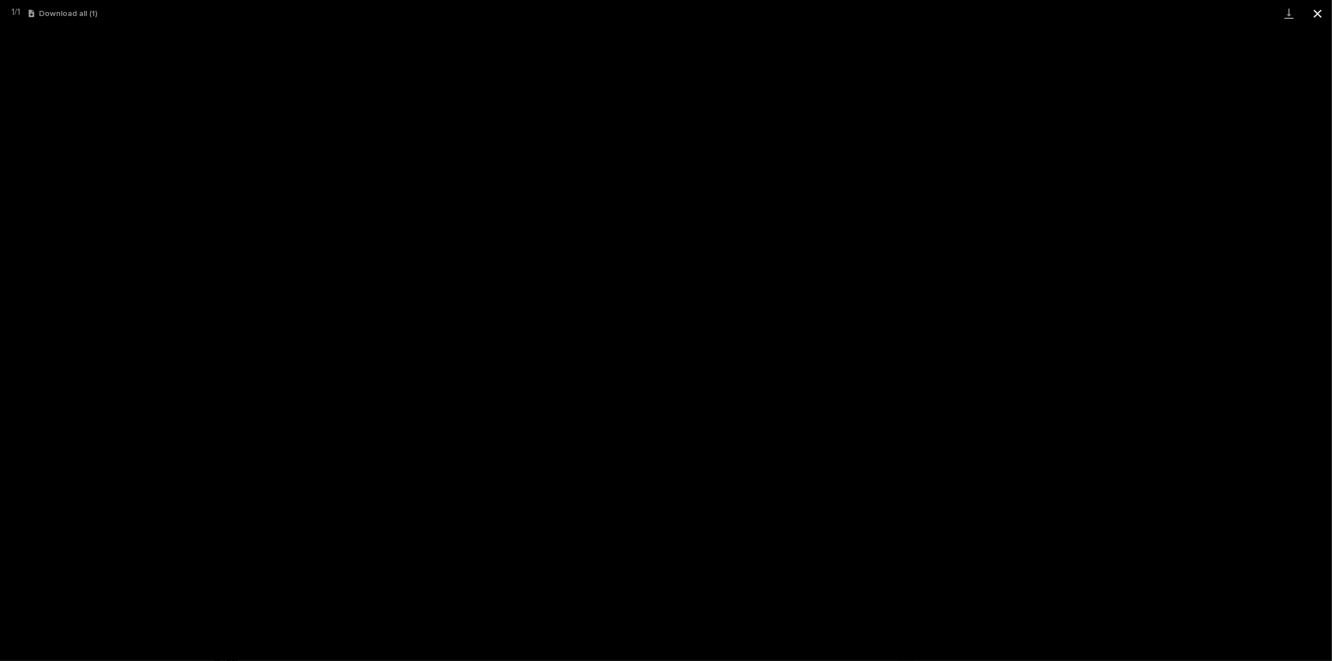
click at [1315, 11] on button "Close gallery" at bounding box center [1317, 13] width 29 height 27
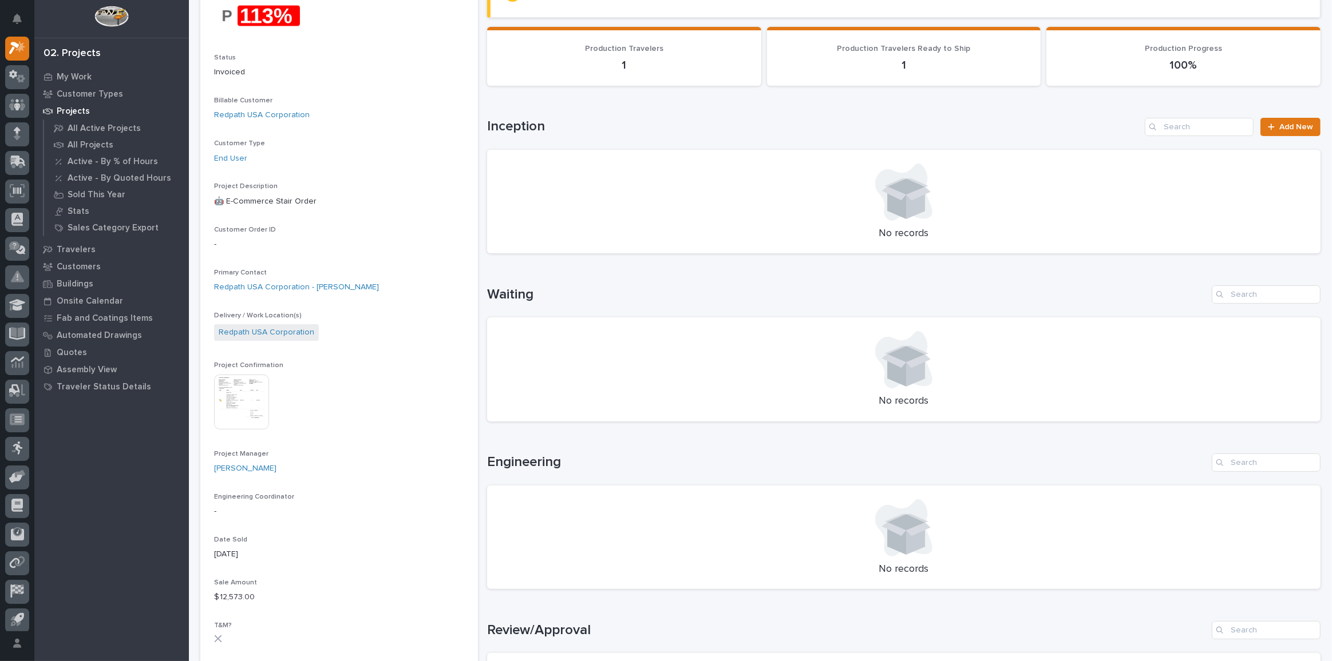
scroll to position [364, 0]
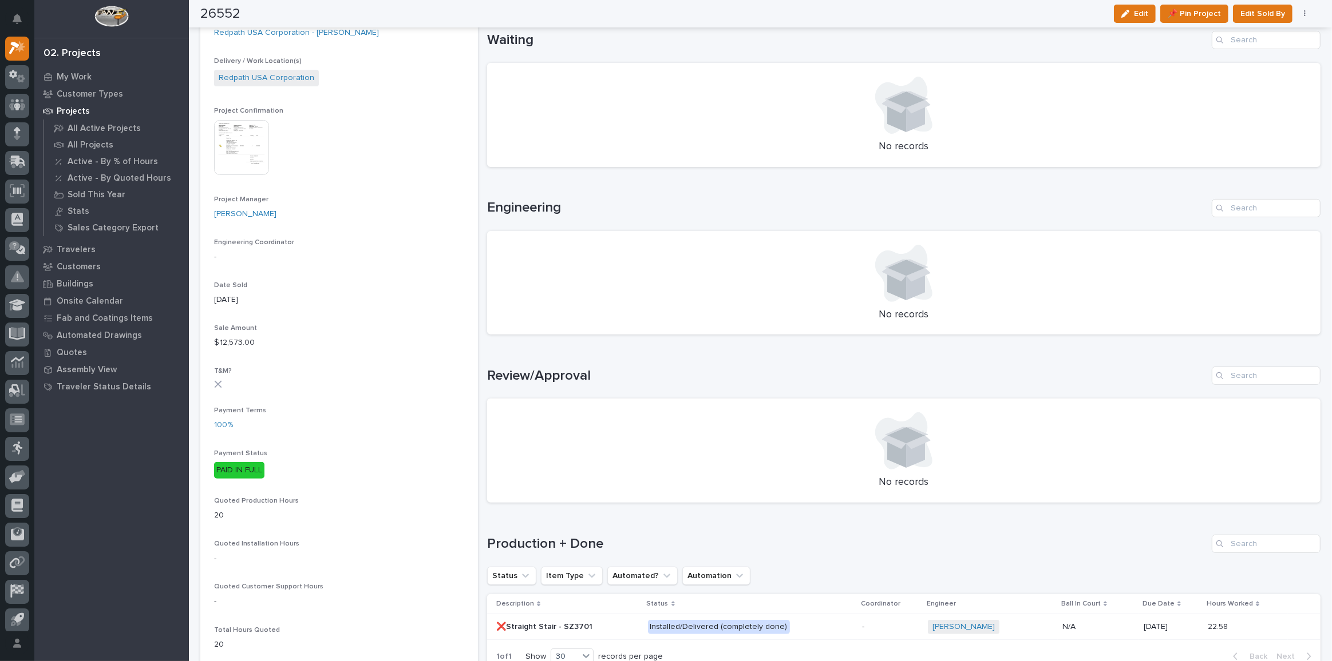
click at [794, 624] on p "Installed/Delivered (completely done)" at bounding box center [748, 627] width 200 height 14
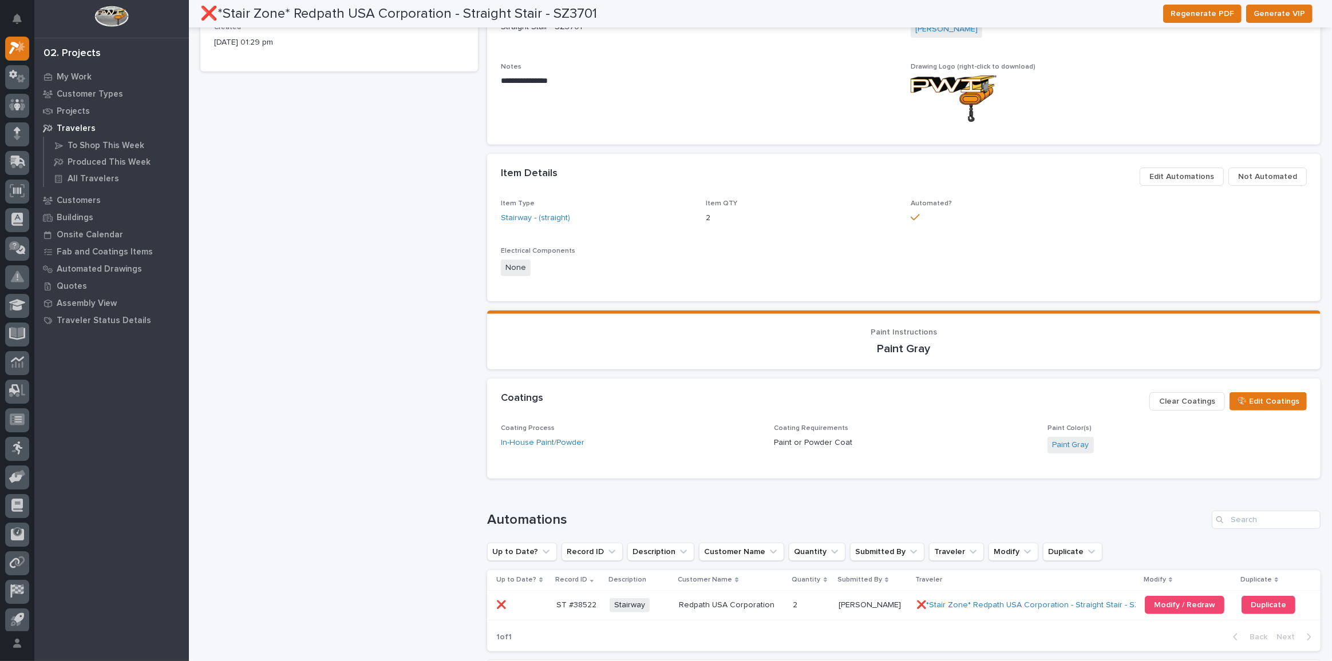
scroll to position [468, 0]
click at [535, 603] on p at bounding box center [521, 604] width 50 height 10
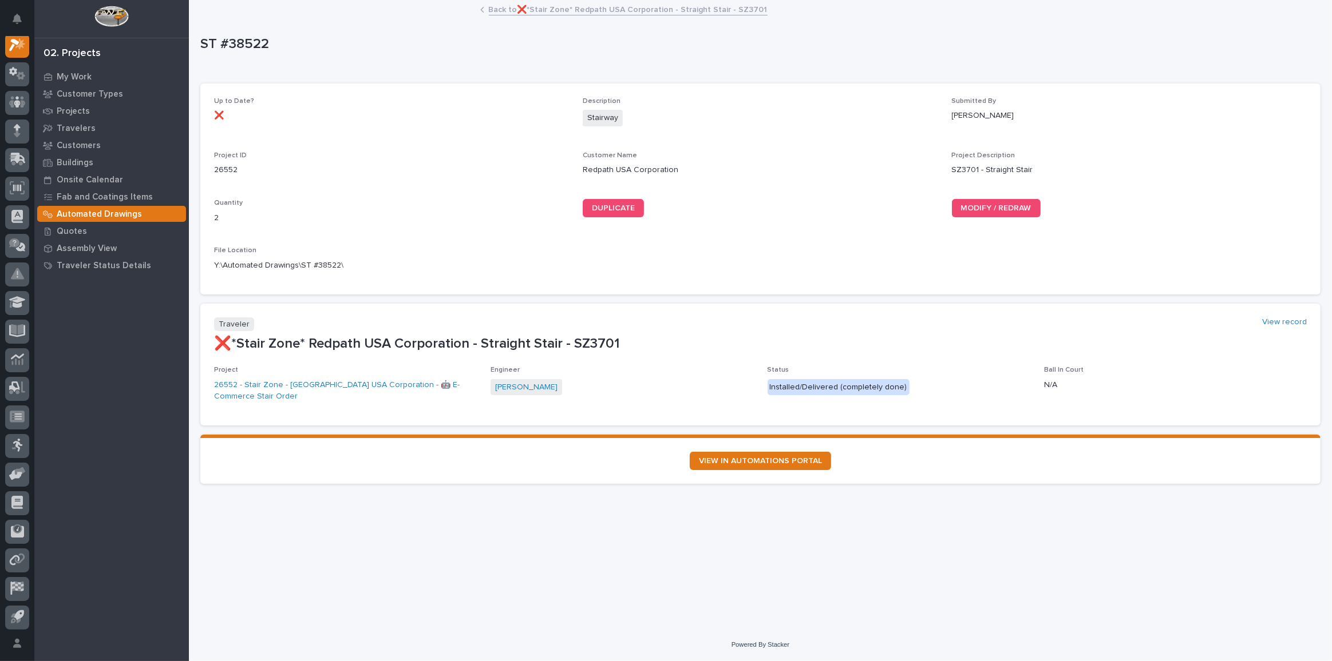
scroll to position [28, 0]
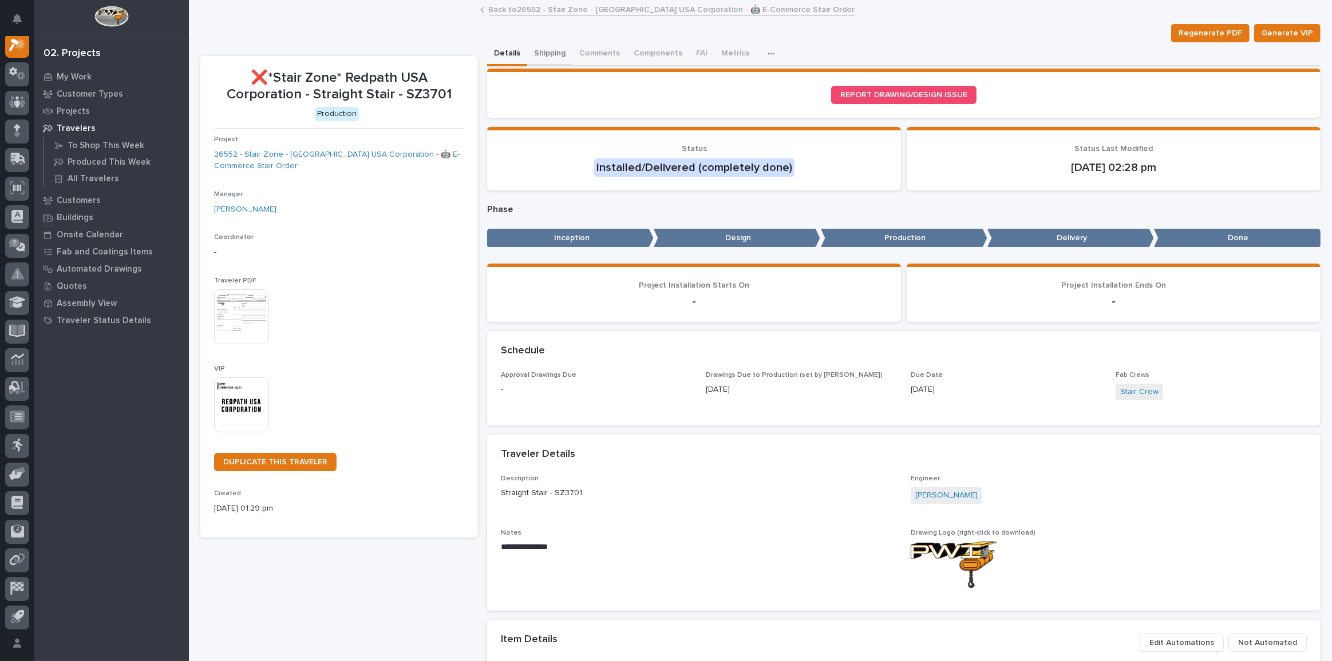
click at [548, 47] on button "Shipping" at bounding box center [549, 54] width 45 height 24
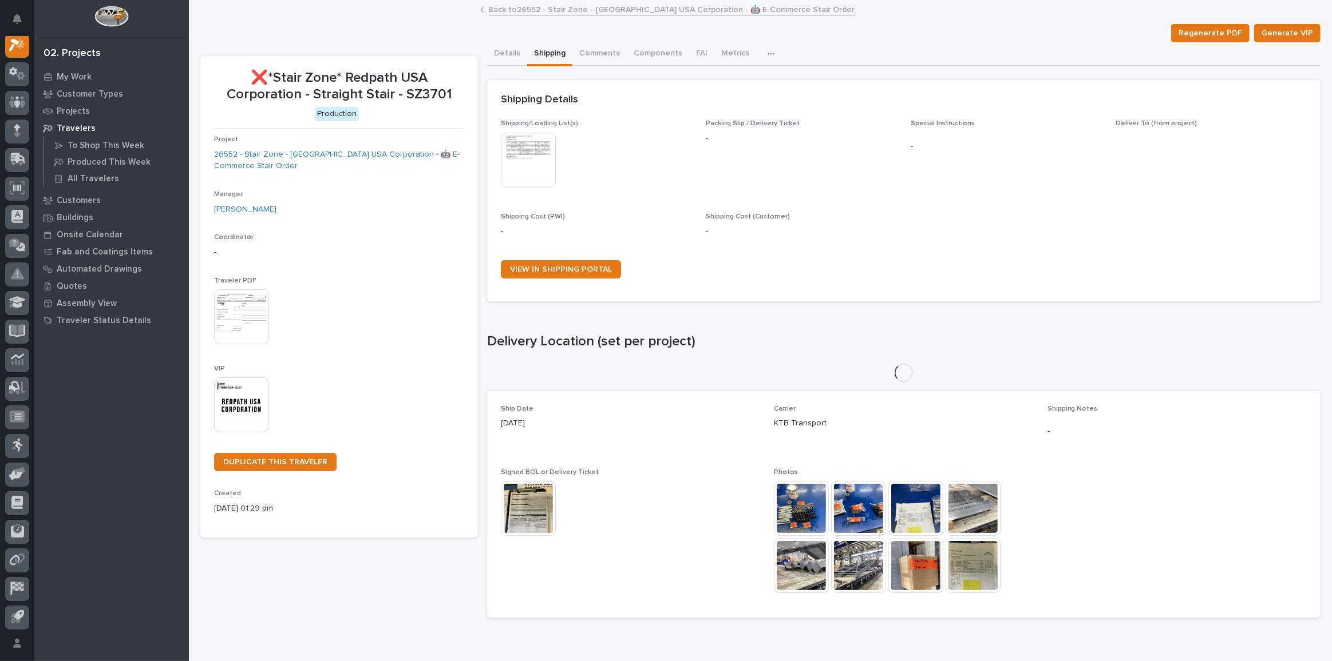
scroll to position [28, 0]
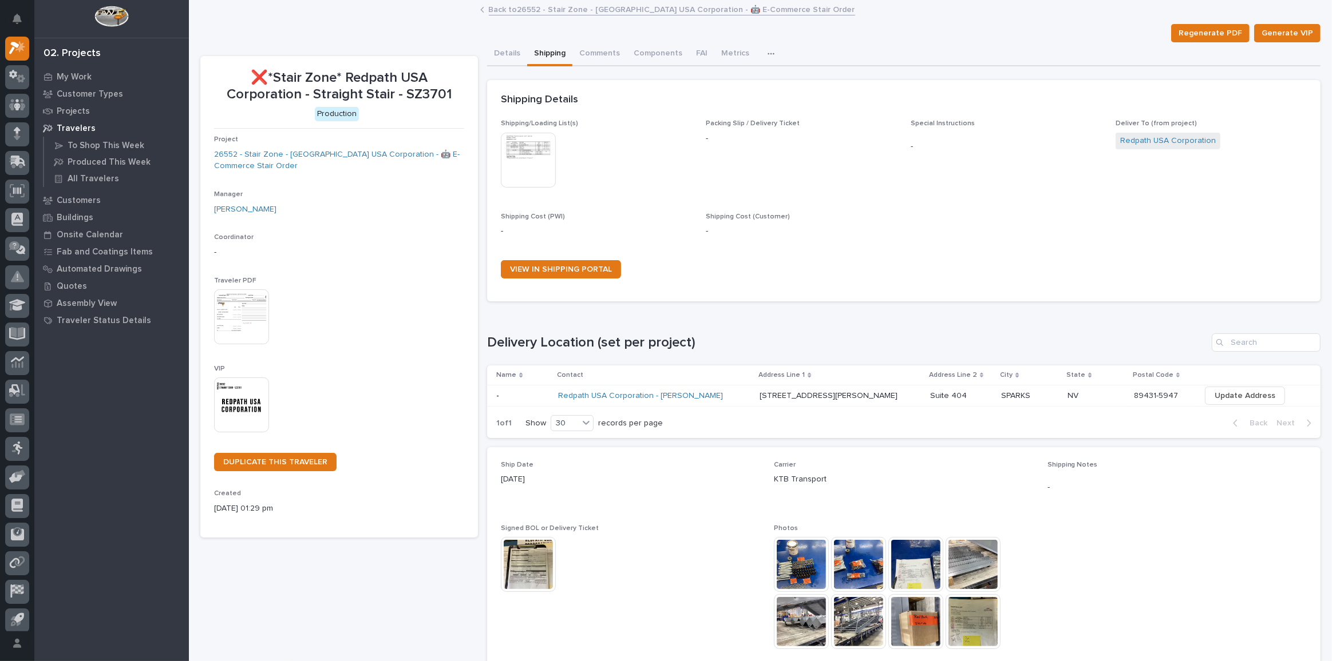
click at [586, 6] on link "Back to 26552 - Stair Zone - Redpath USA Corporation - 🤖 E-Commerce Stair Order" at bounding box center [672, 8] width 366 height 13
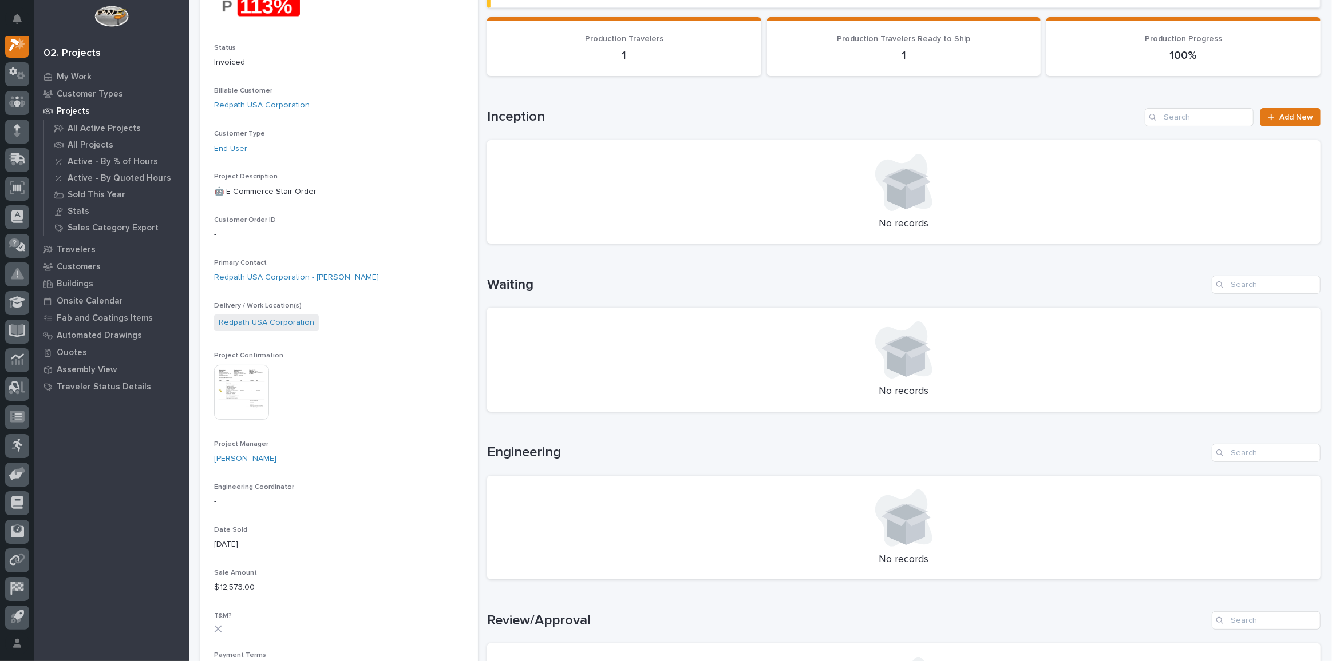
scroll to position [260, 0]
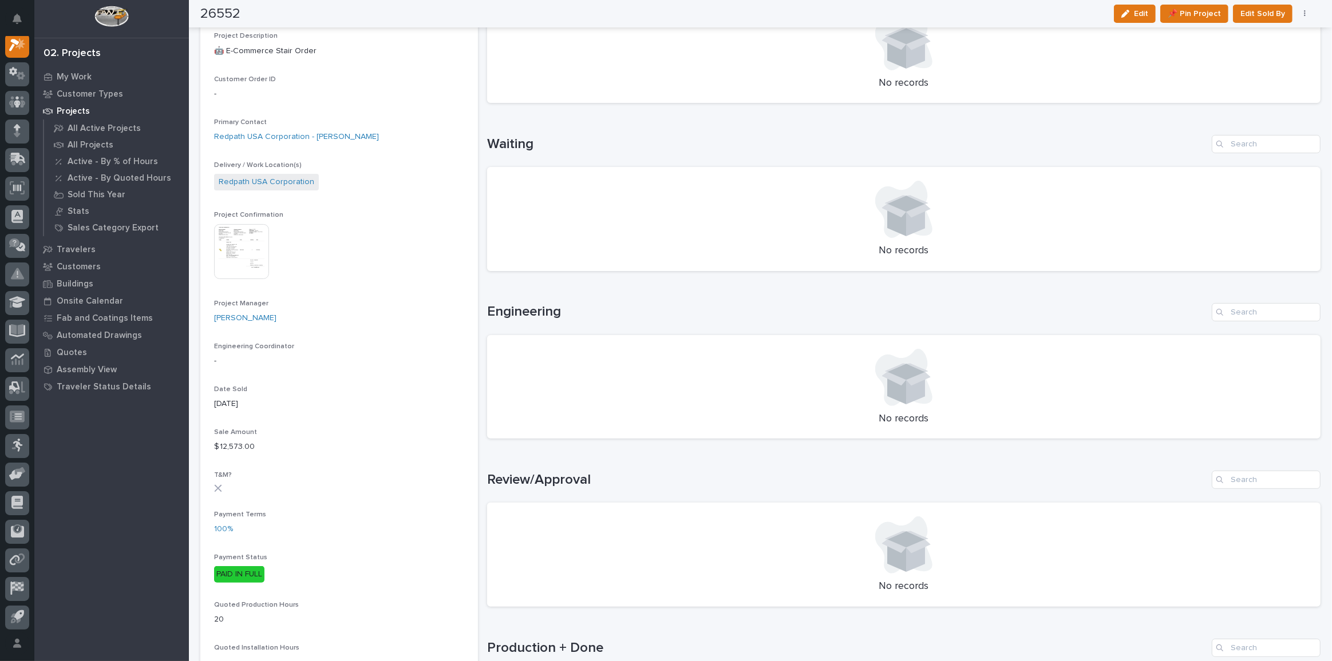
click at [237, 258] on img at bounding box center [241, 251] width 55 height 55
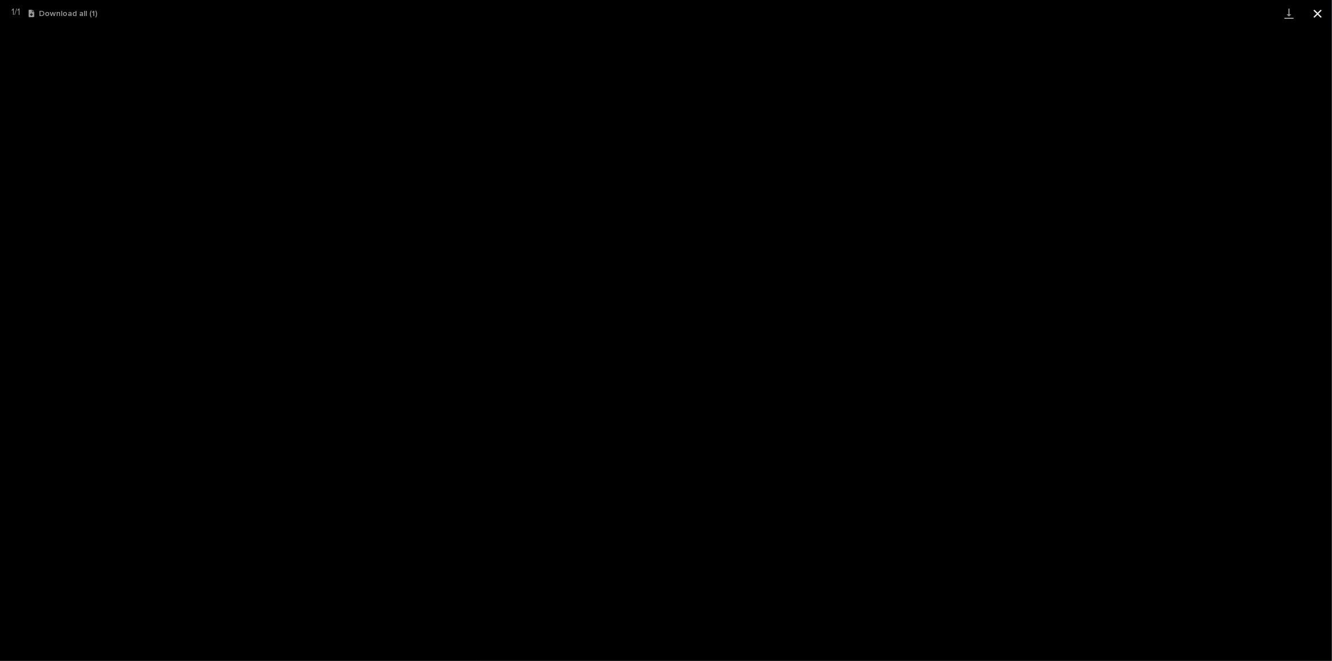
click at [1320, 13] on button "Close gallery" at bounding box center [1317, 13] width 29 height 27
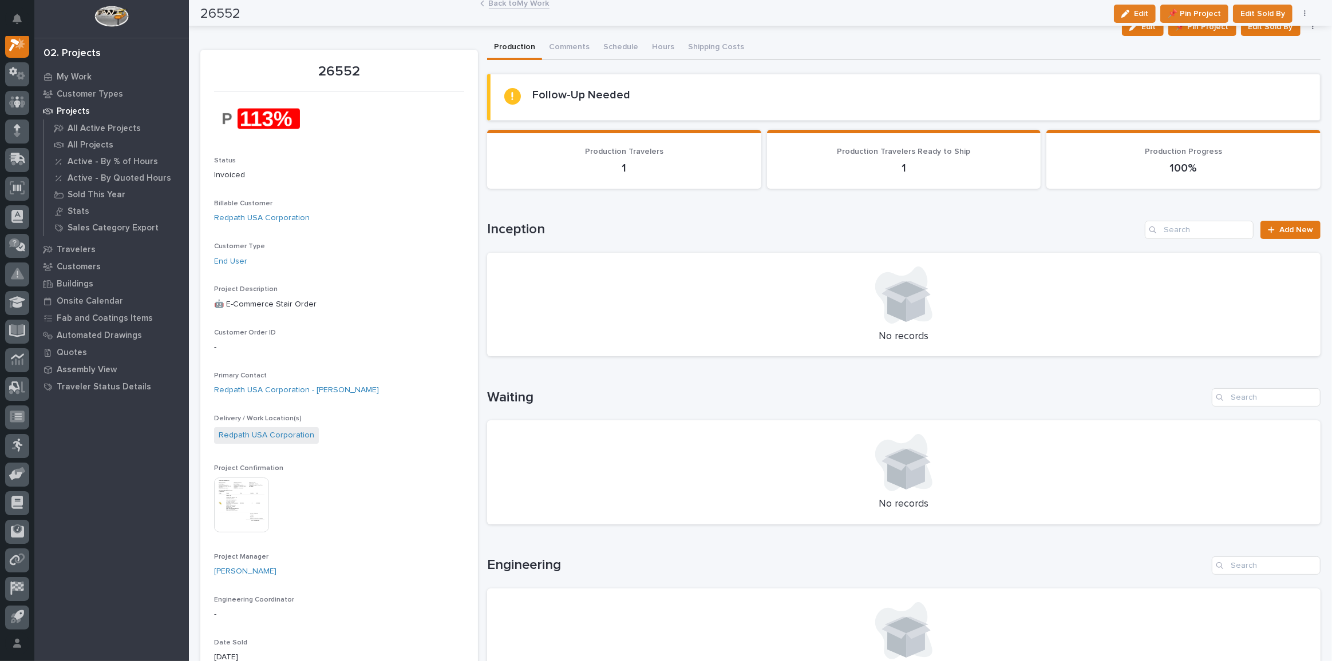
scroll to position [0, 0]
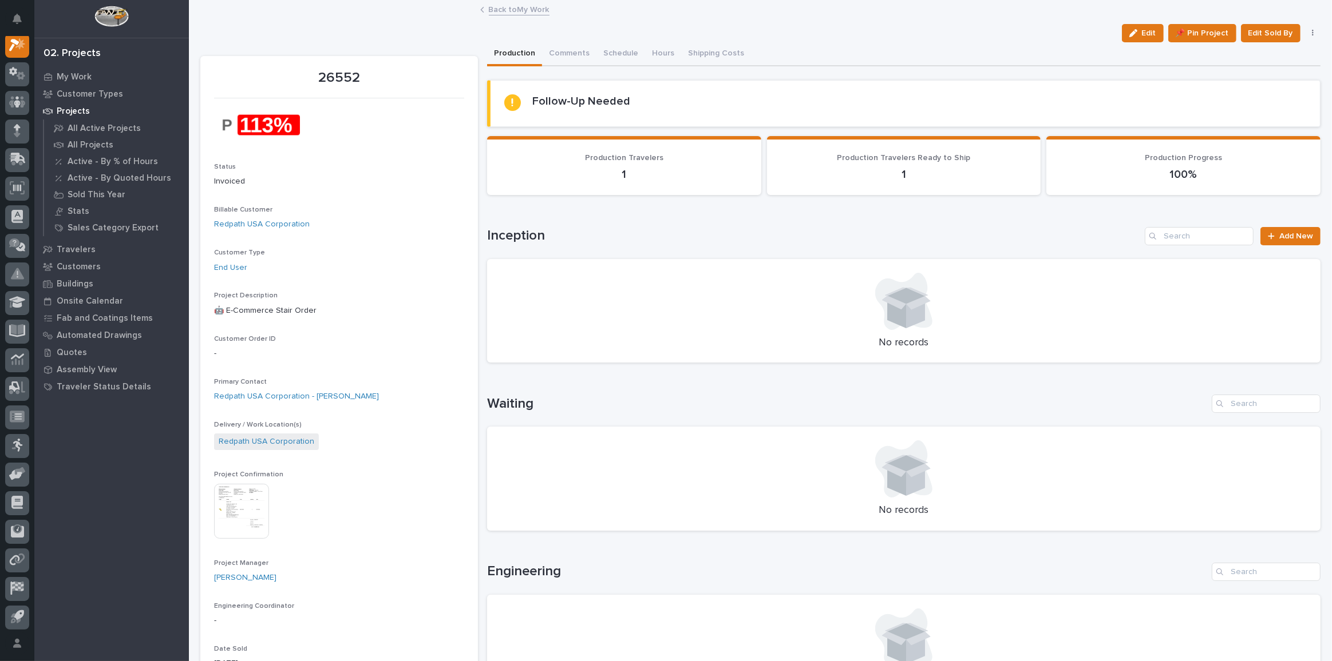
click at [489, 3] on link "Back to My Work" at bounding box center [519, 8] width 61 height 13
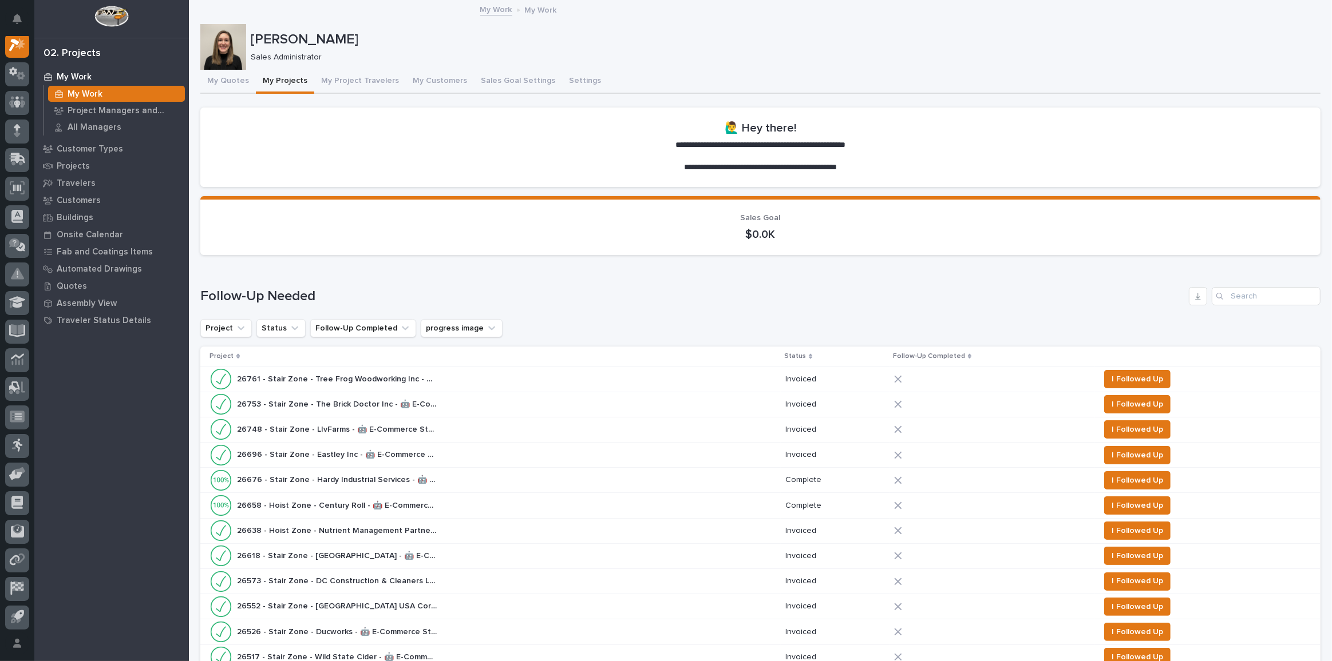
scroll to position [156, 0]
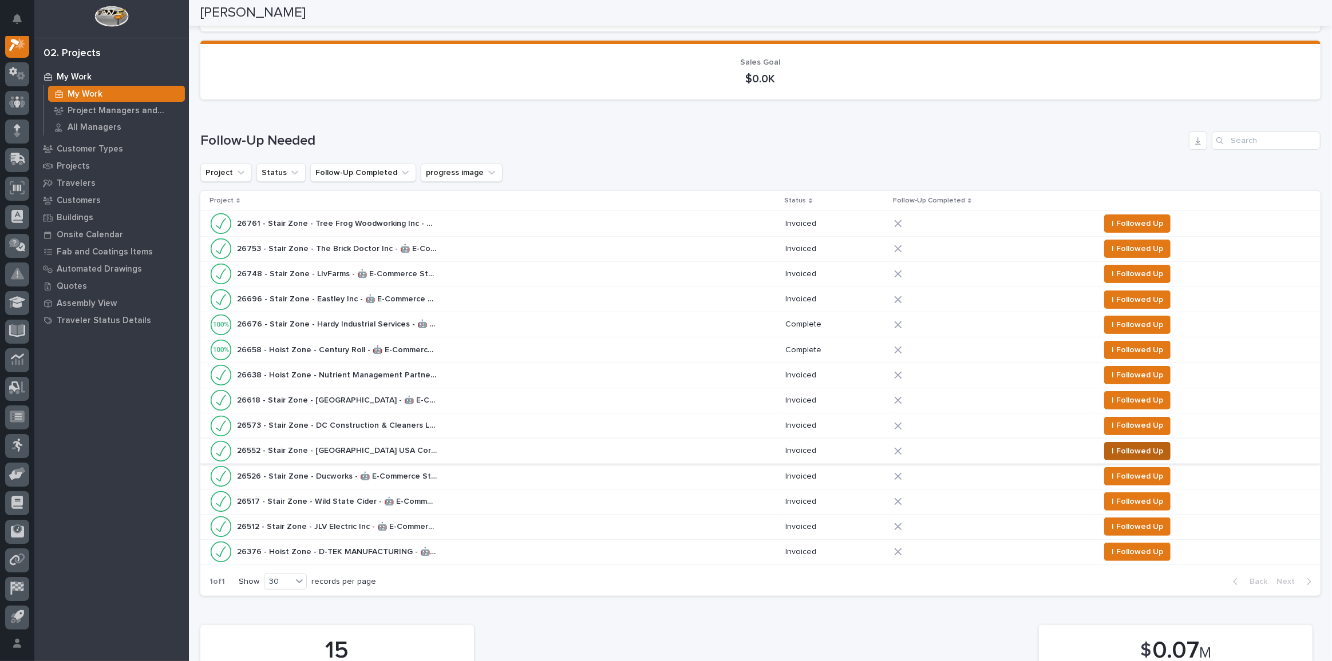
click at [1111, 446] on span "I Followed Up" at bounding box center [1136, 452] width 51 height 14
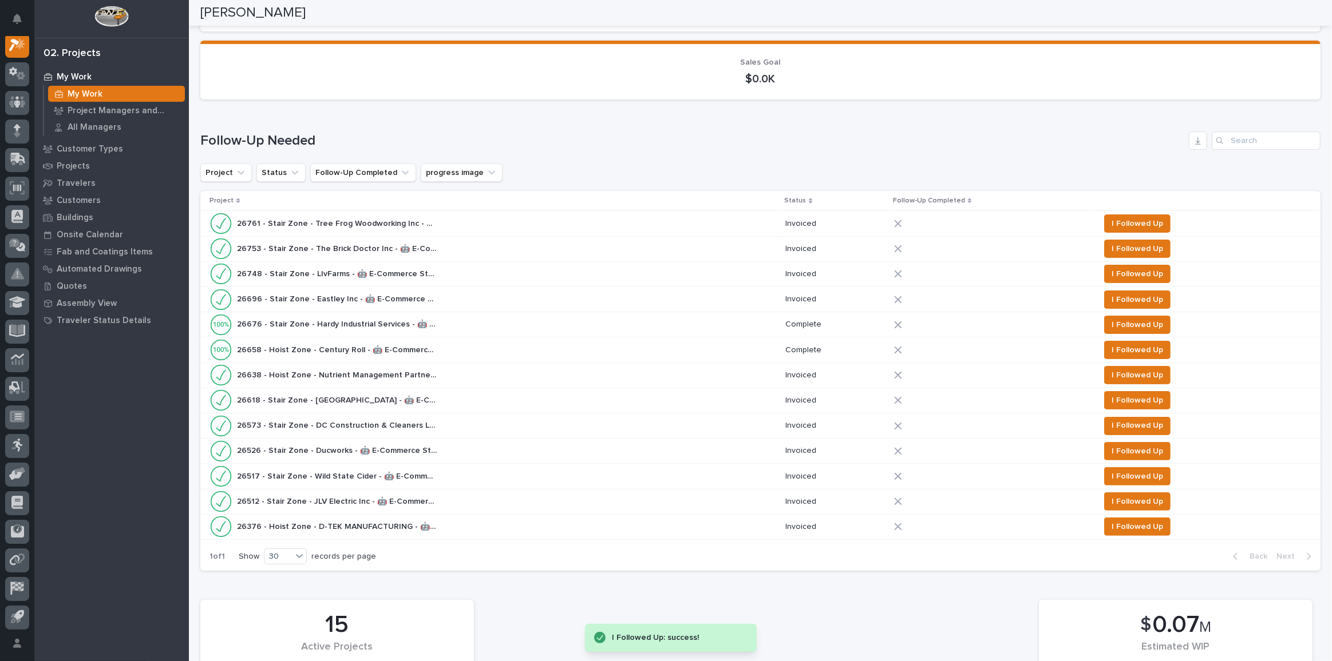
click at [475, 420] on div "26573 - Stair Zone - DC Construction & Cleaners LLC - 🤖 E-Commerce Stair Order …" at bounding box center [492, 426] width 566 height 23
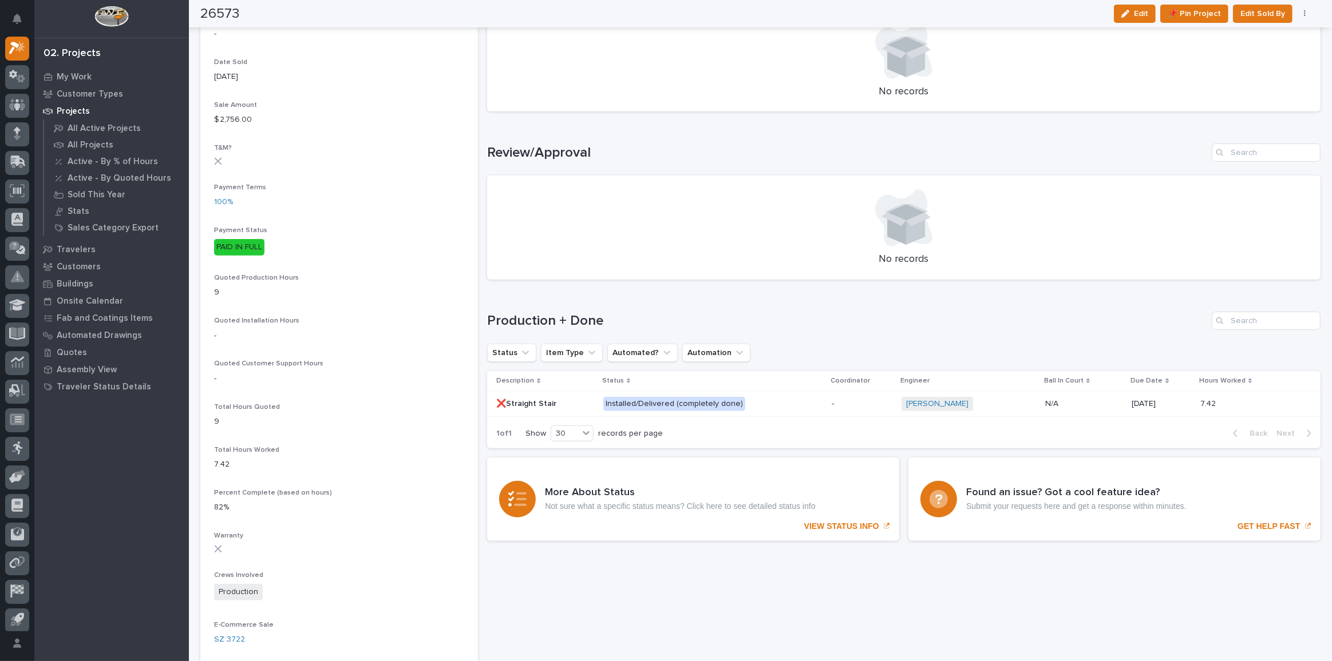
scroll to position [676, 0]
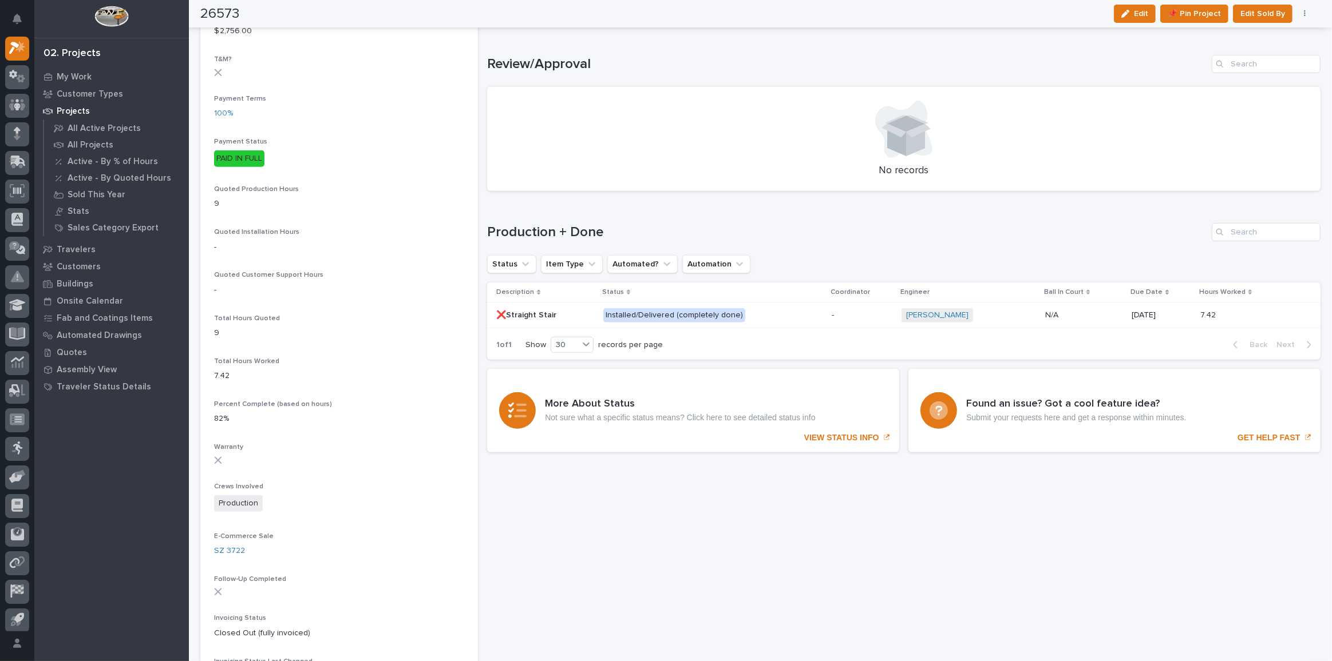
click at [768, 320] on p "Installed/Delivered (completely done)" at bounding box center [703, 315] width 200 height 14
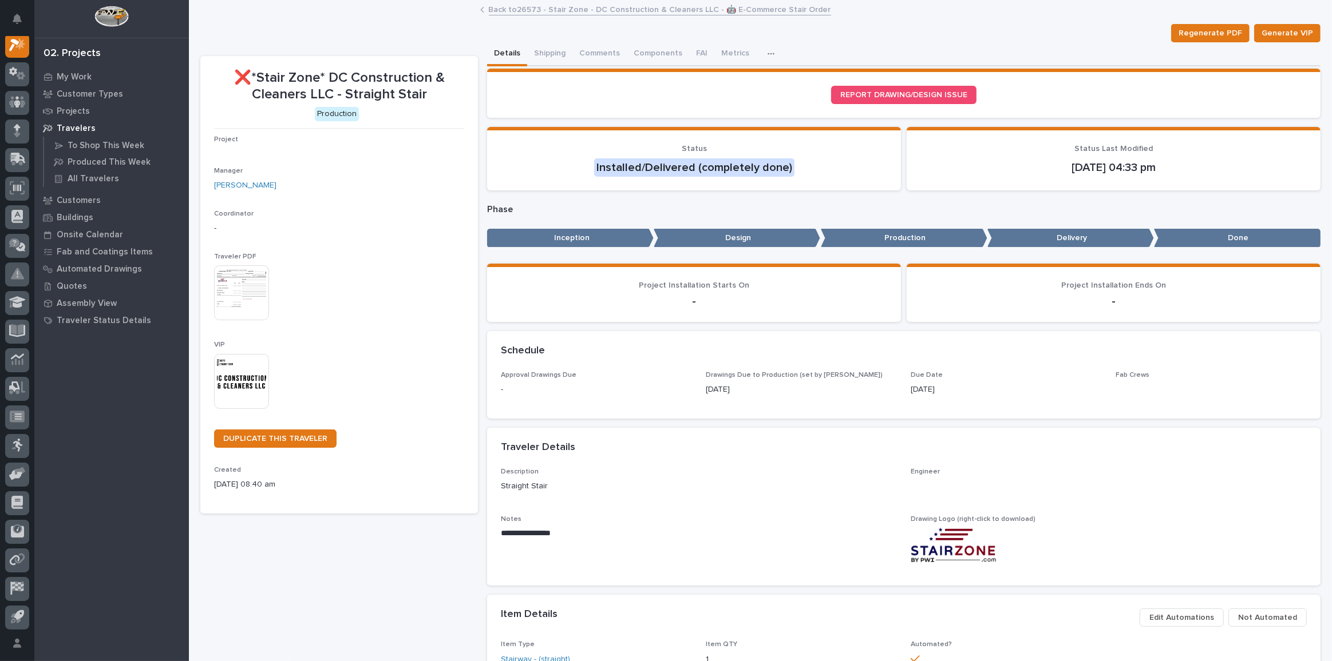
scroll to position [28, 0]
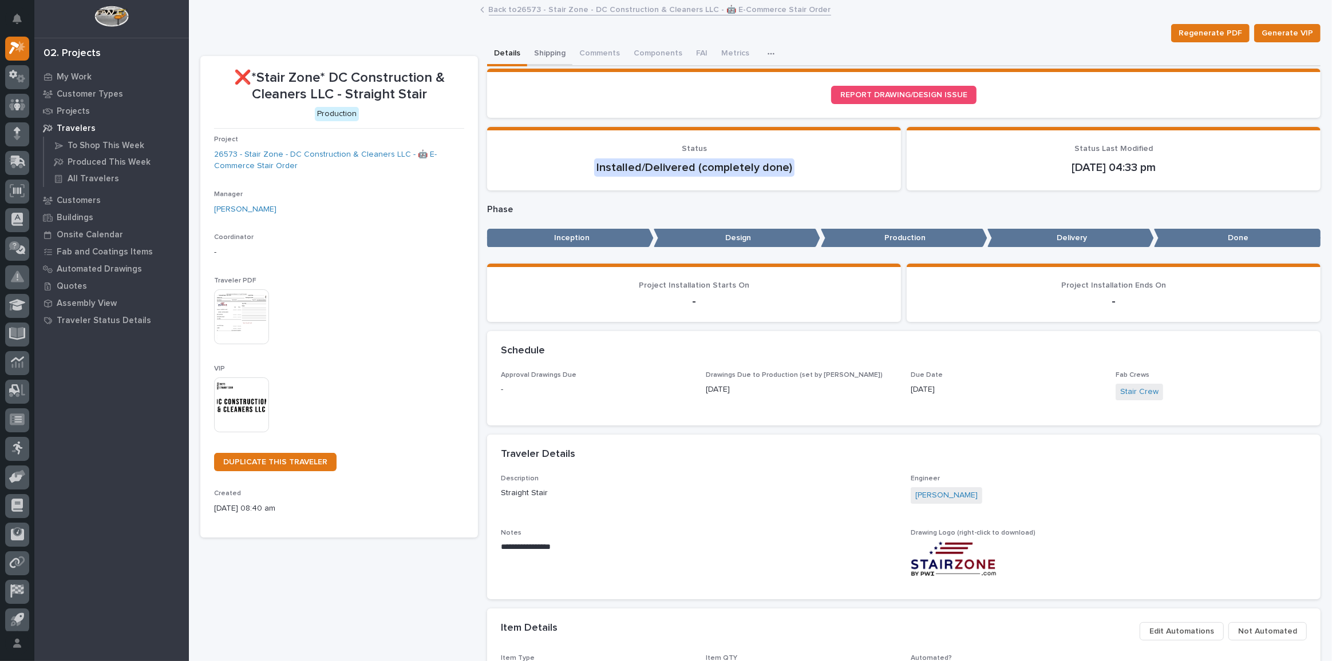
click at [554, 56] on button "Shipping" at bounding box center [549, 54] width 45 height 24
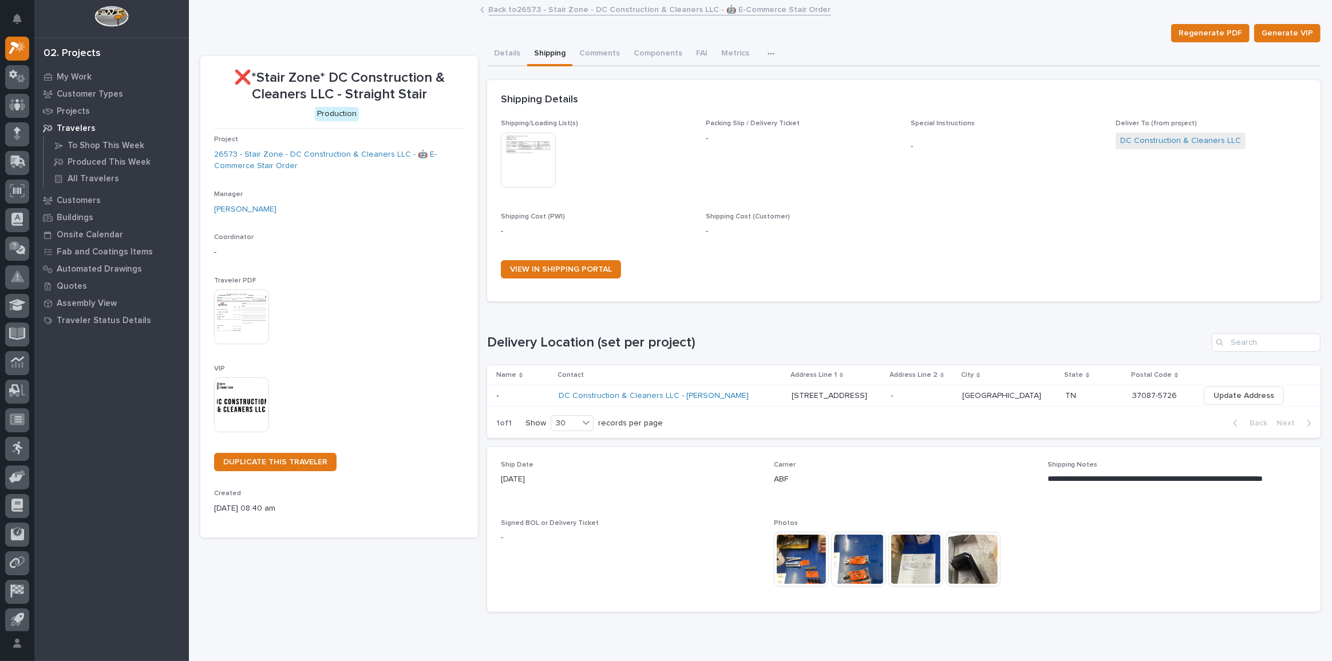
click at [523, 11] on link "Back to 26573 - Stair Zone - DC Construction & Cleaners LLC - 🤖 E-Commerce Stai…" at bounding box center [660, 8] width 342 height 13
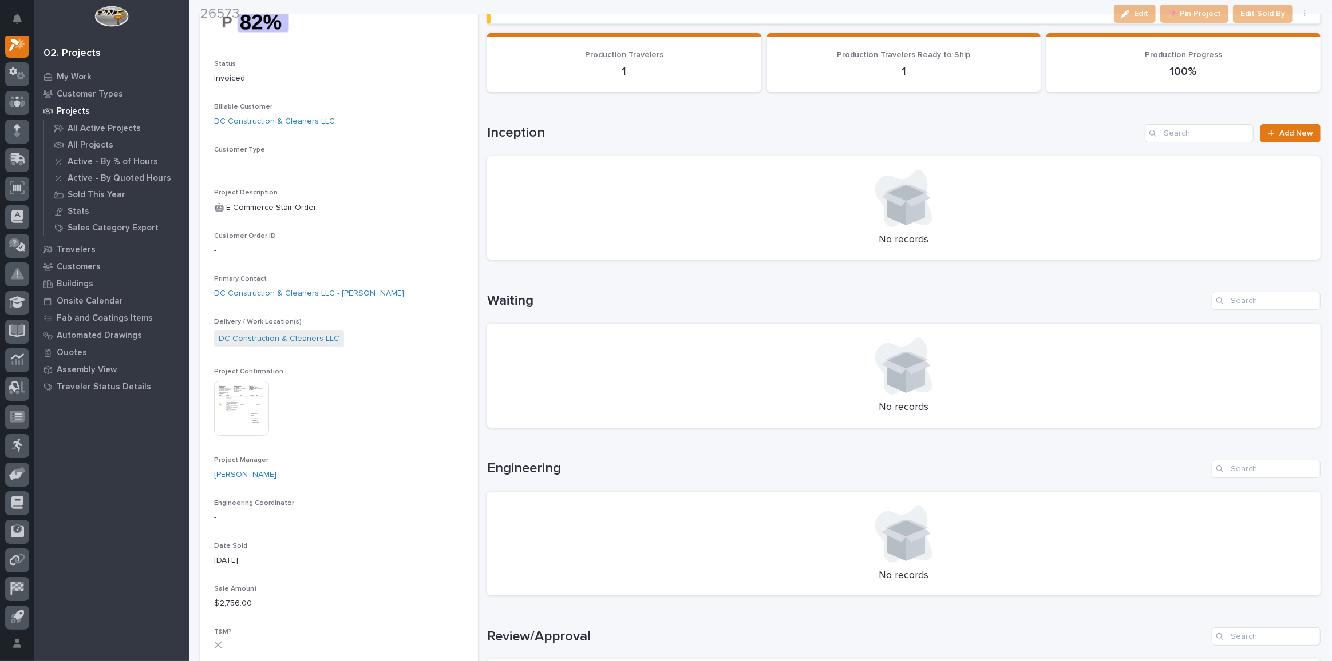
scroll to position [104, 0]
click at [254, 429] on img at bounding box center [241, 408] width 55 height 55
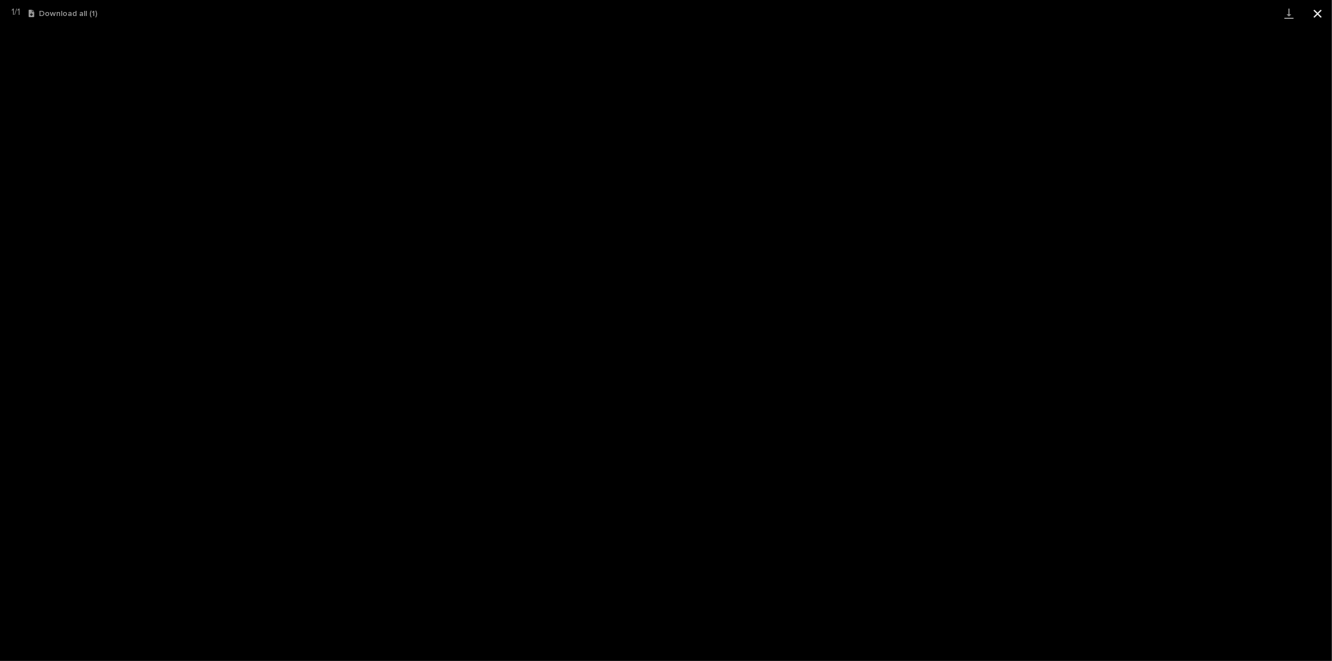
click at [1322, 11] on button "Close gallery" at bounding box center [1317, 13] width 29 height 27
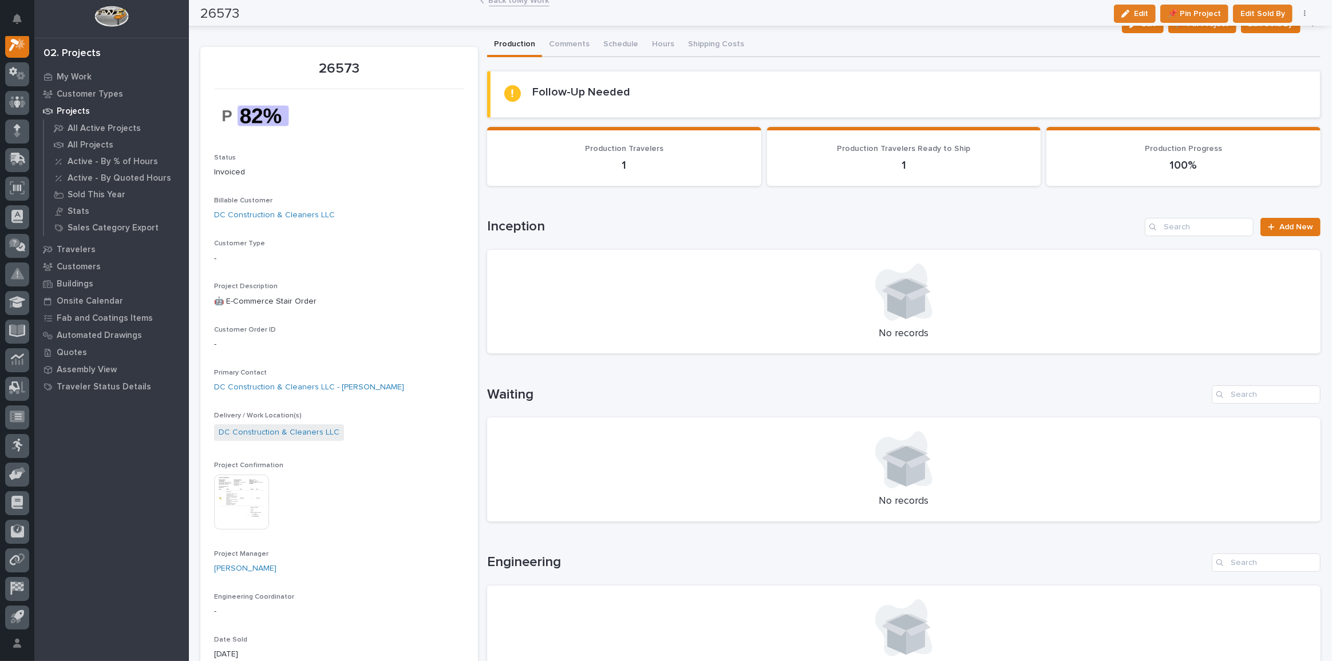
scroll to position [0, 0]
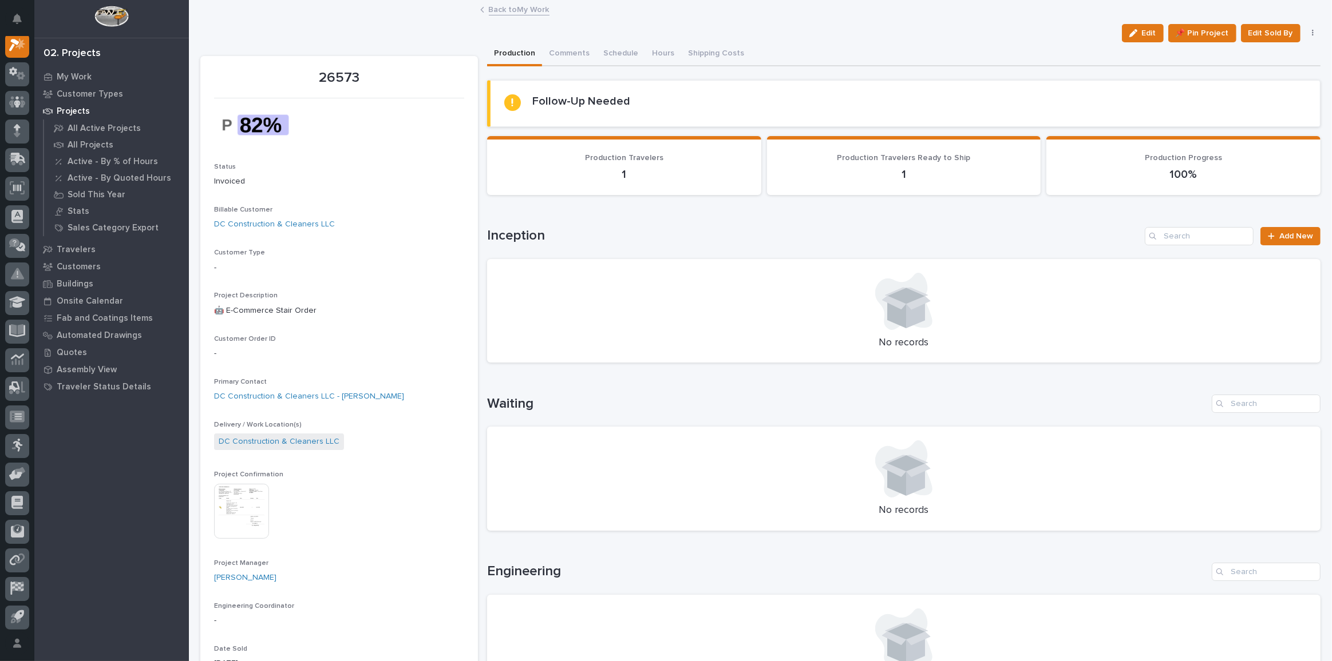
click at [504, 9] on link "Back to My Work" at bounding box center [519, 8] width 61 height 13
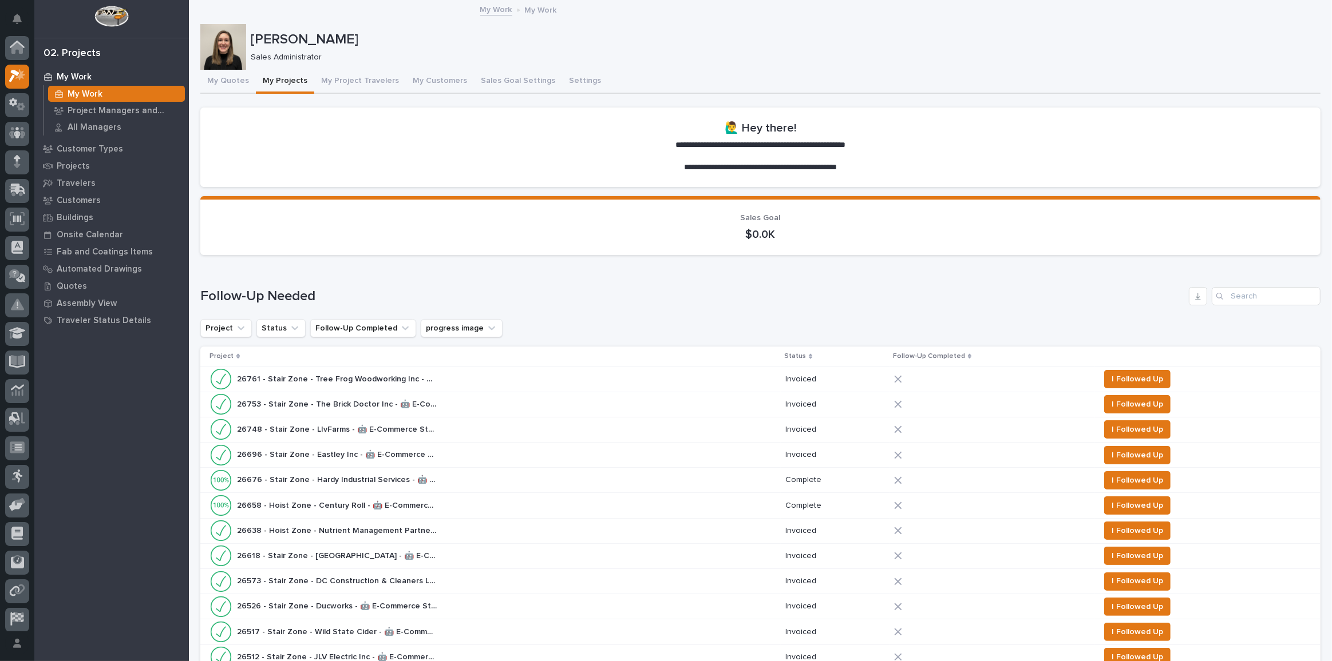
scroll to position [31, 0]
click at [1111, 582] on span "I Followed Up" at bounding box center [1136, 581] width 51 height 14
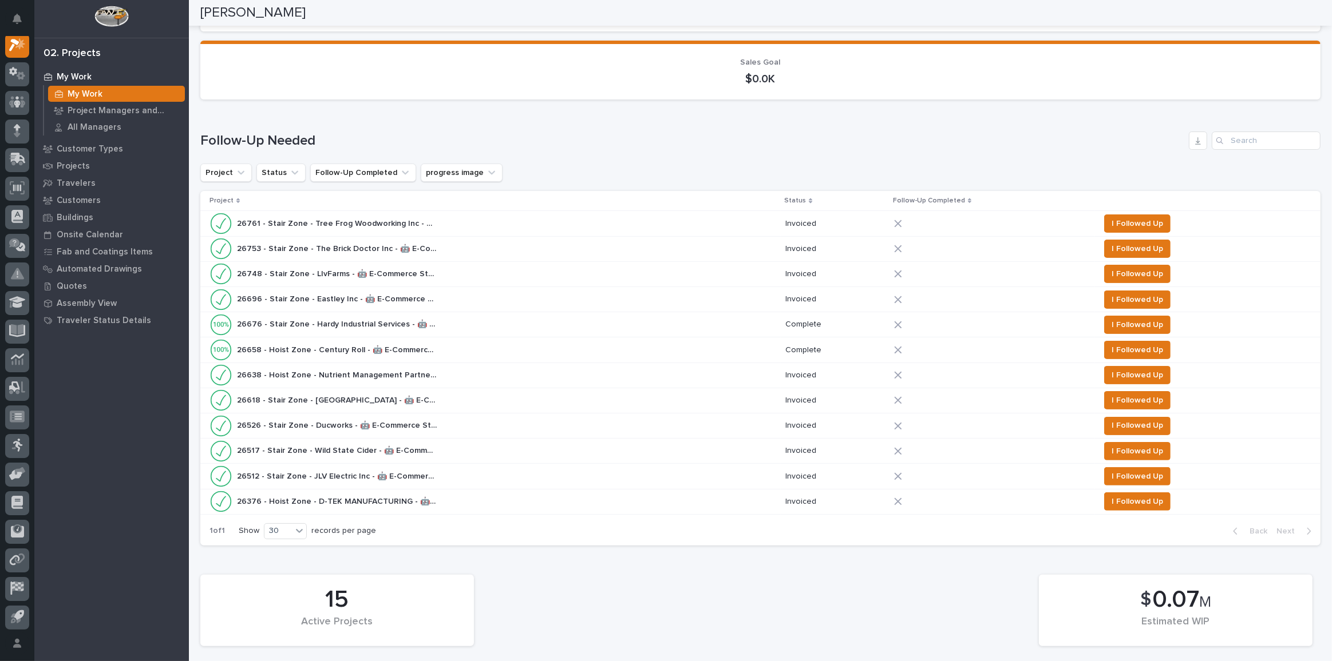
click at [460, 324] on div "26676 - Stair Zone - Hardy Industrial Services - 🤖 E-Commerce Stair Order 26676…" at bounding box center [492, 325] width 566 height 23
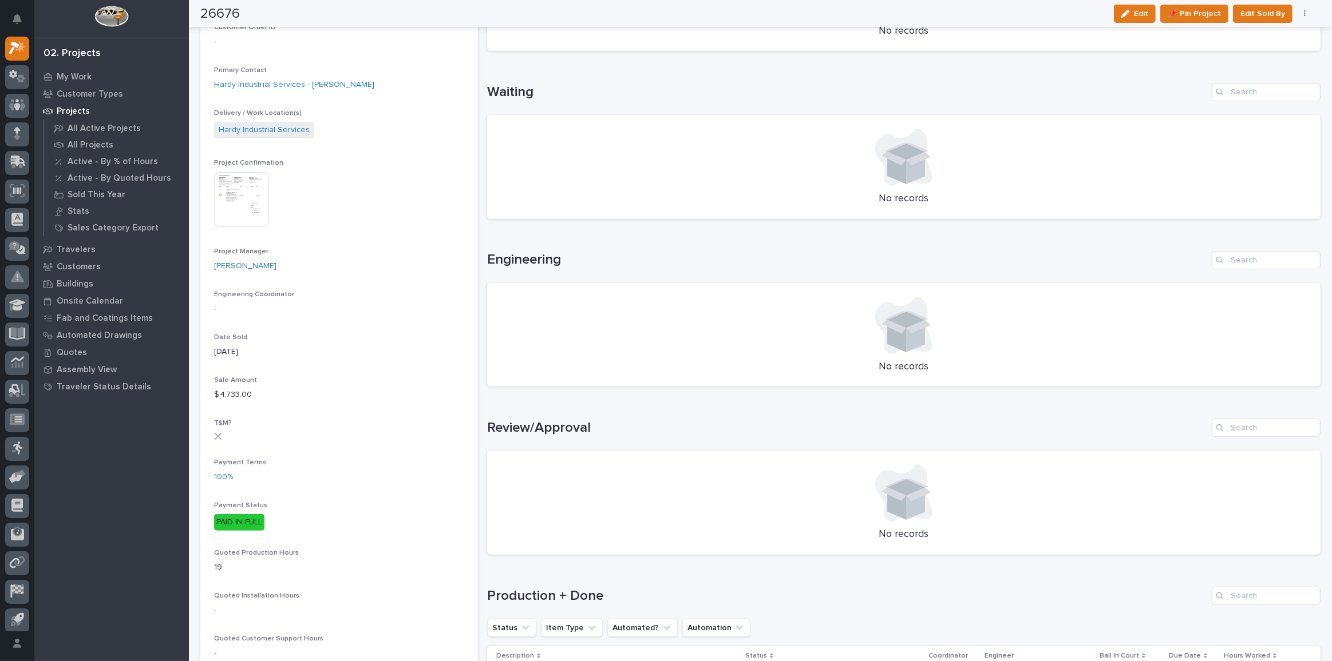
scroll to position [676, 0]
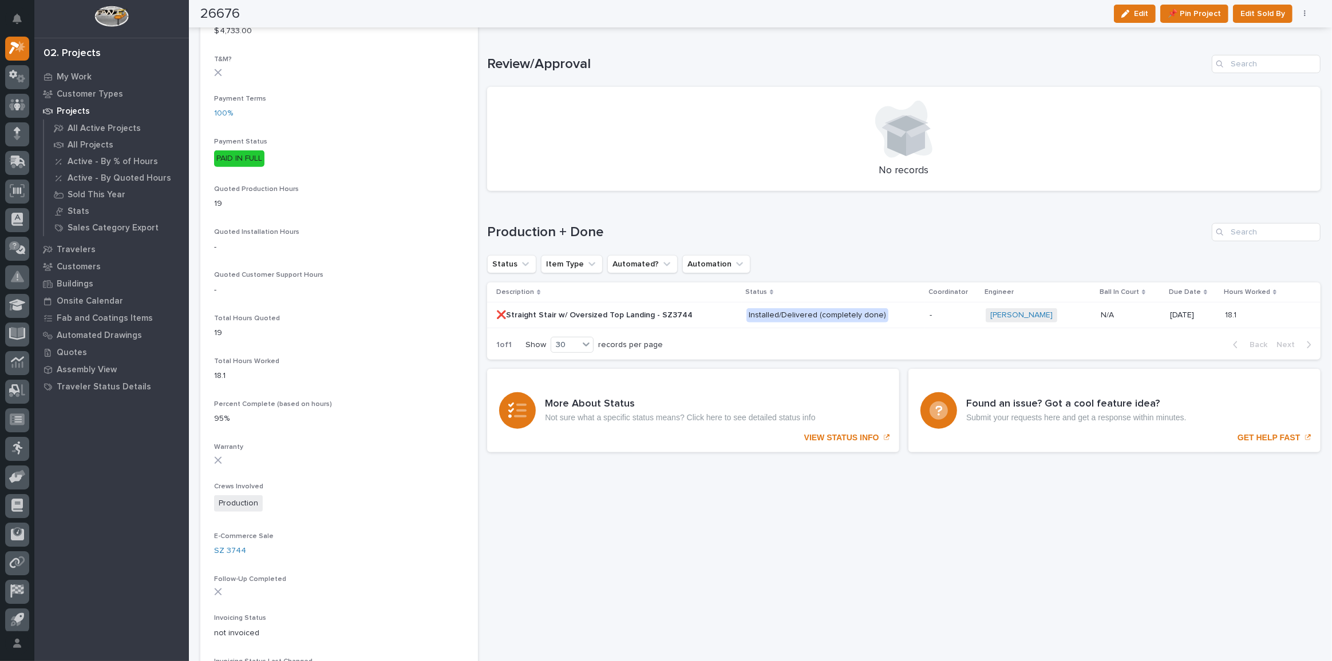
click at [727, 314] on div "❌Straight Stair w/ Oversized Top Landing - SZ3744 ❌Straight Stair w/ Oversized …" at bounding box center [616, 315] width 241 height 19
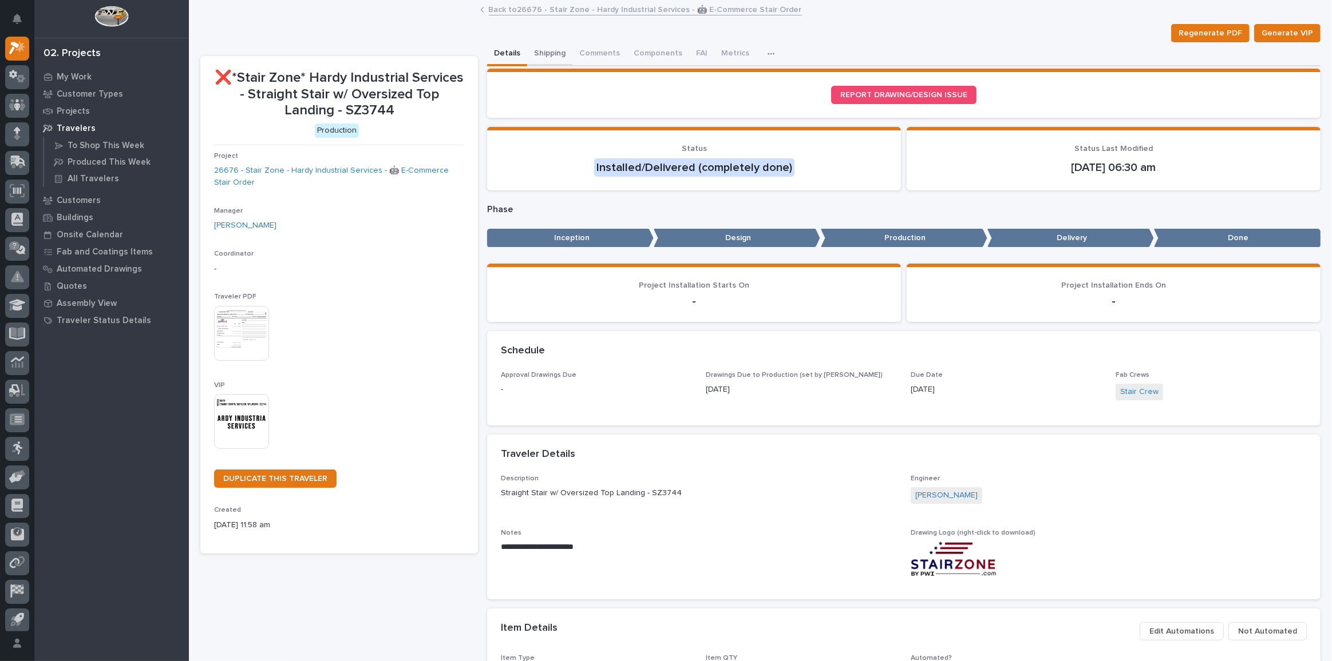
click at [542, 57] on button "Shipping" at bounding box center [549, 54] width 45 height 24
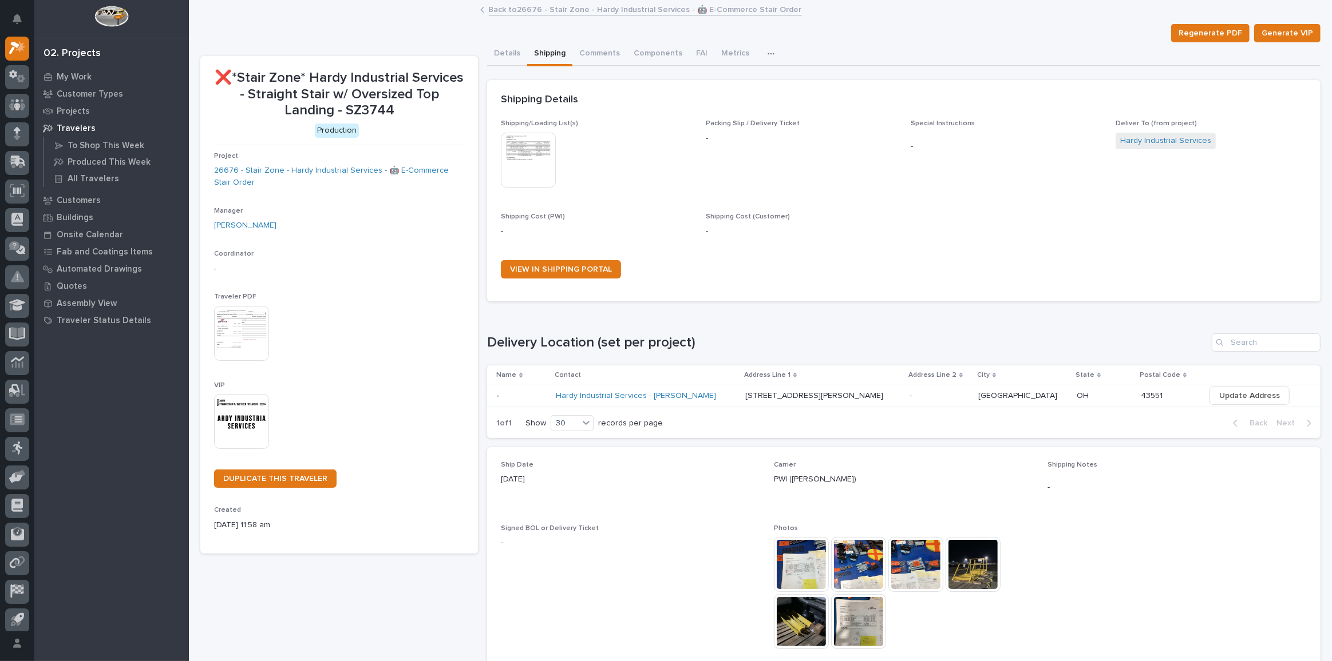
click at [517, 9] on link "Back to 26676 - Stair Zone - Hardy Industrial Services - 🤖 E-Commerce Stair Ord…" at bounding box center [645, 8] width 313 height 13
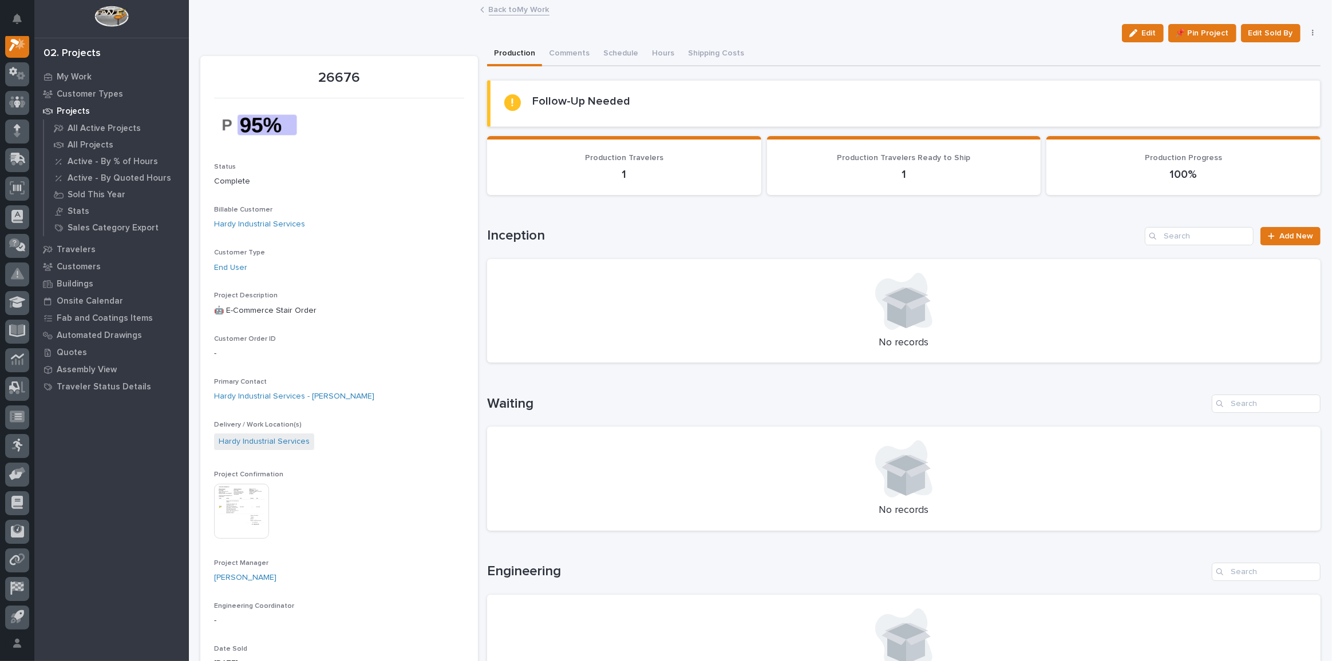
scroll to position [104, 0]
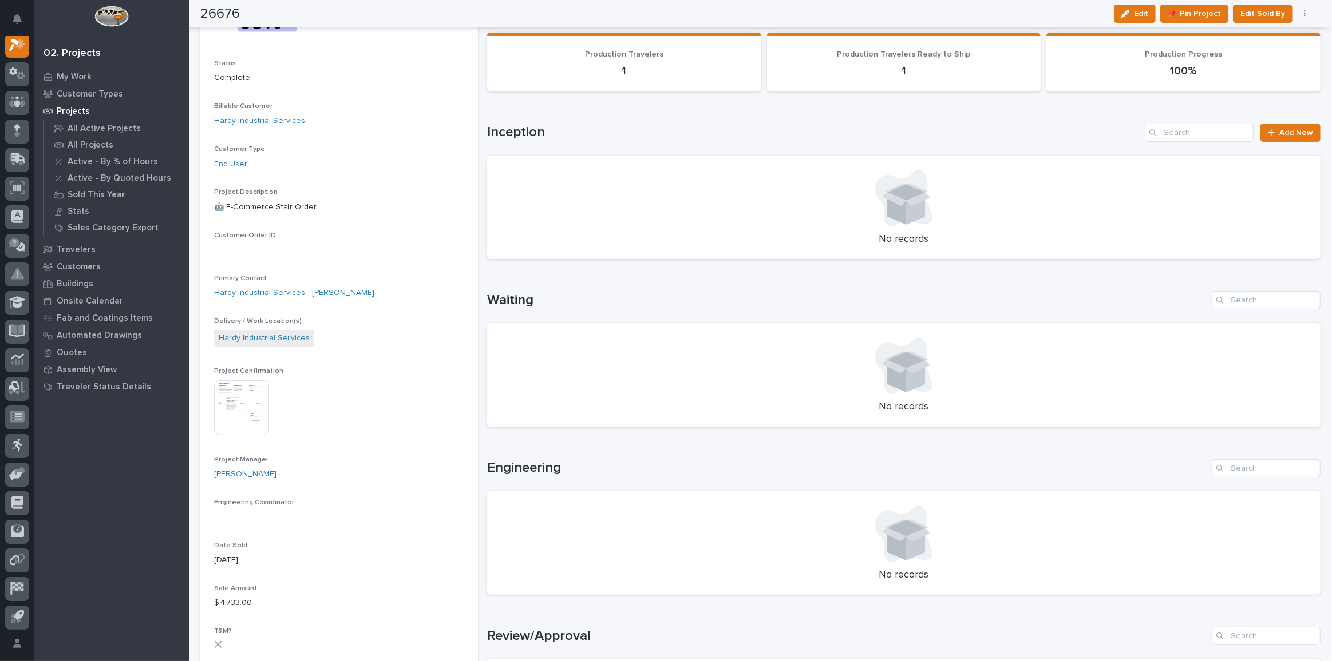
click at [254, 420] on img at bounding box center [241, 408] width 55 height 55
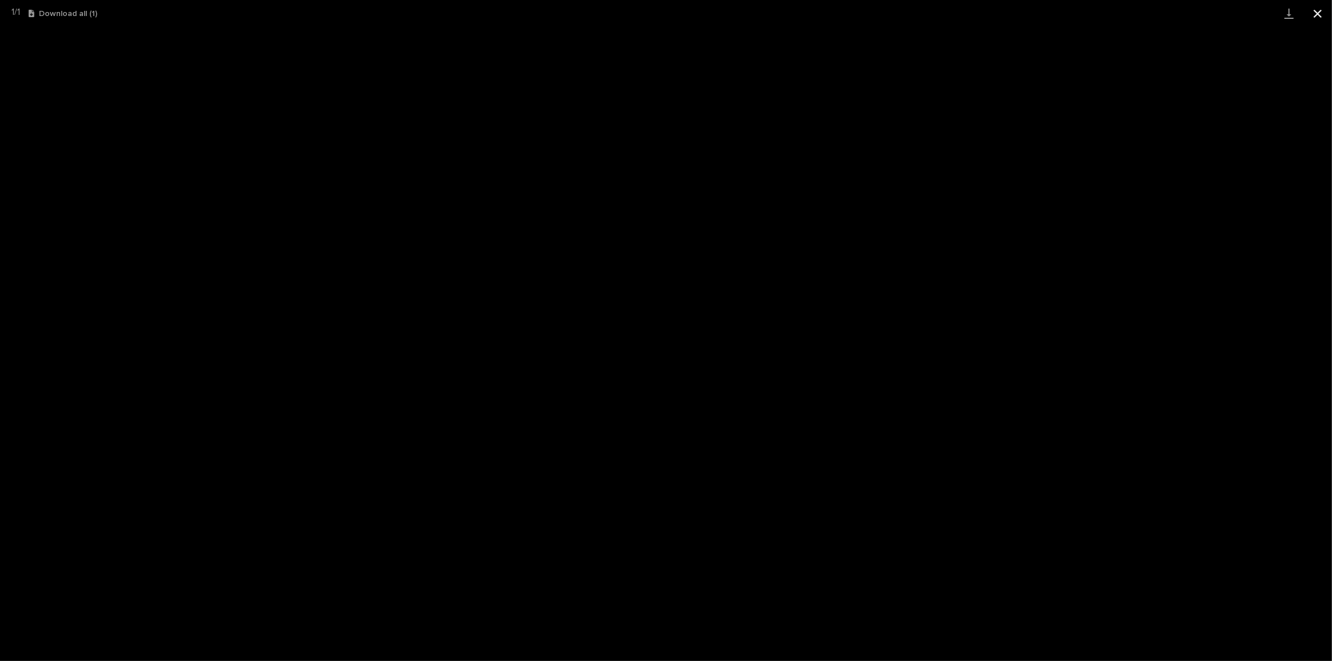
click at [1321, 14] on button "Close gallery" at bounding box center [1317, 13] width 29 height 27
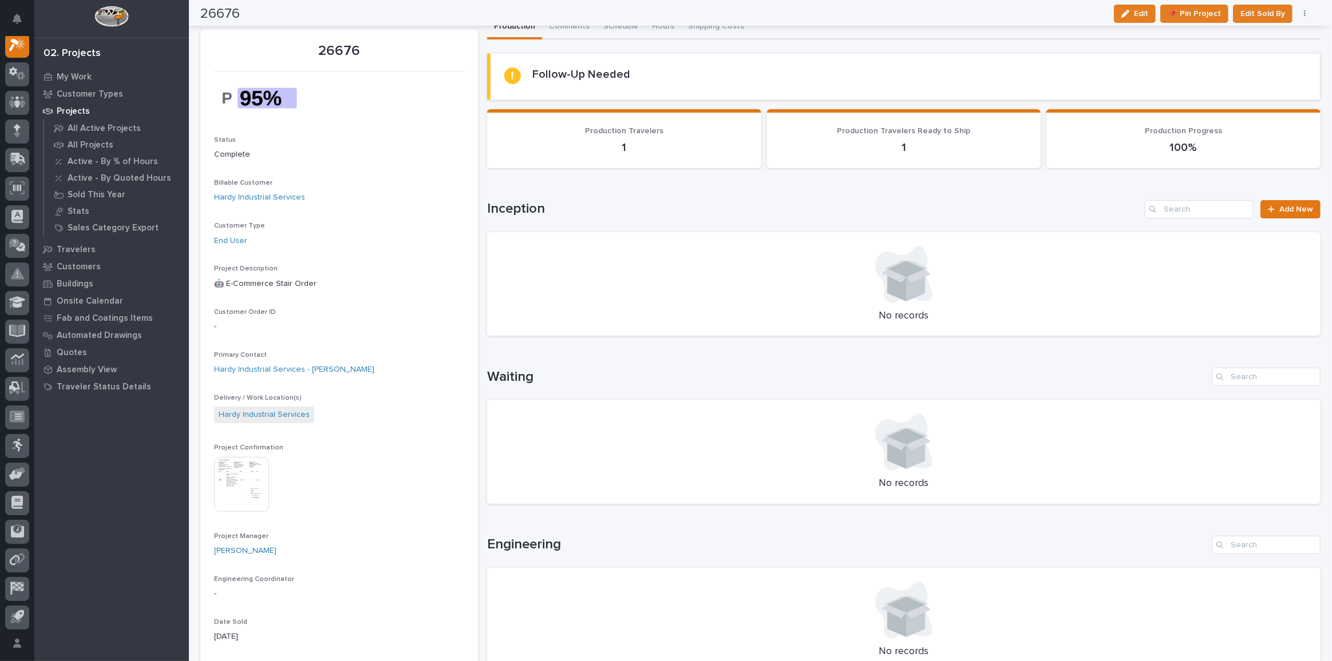
scroll to position [0, 0]
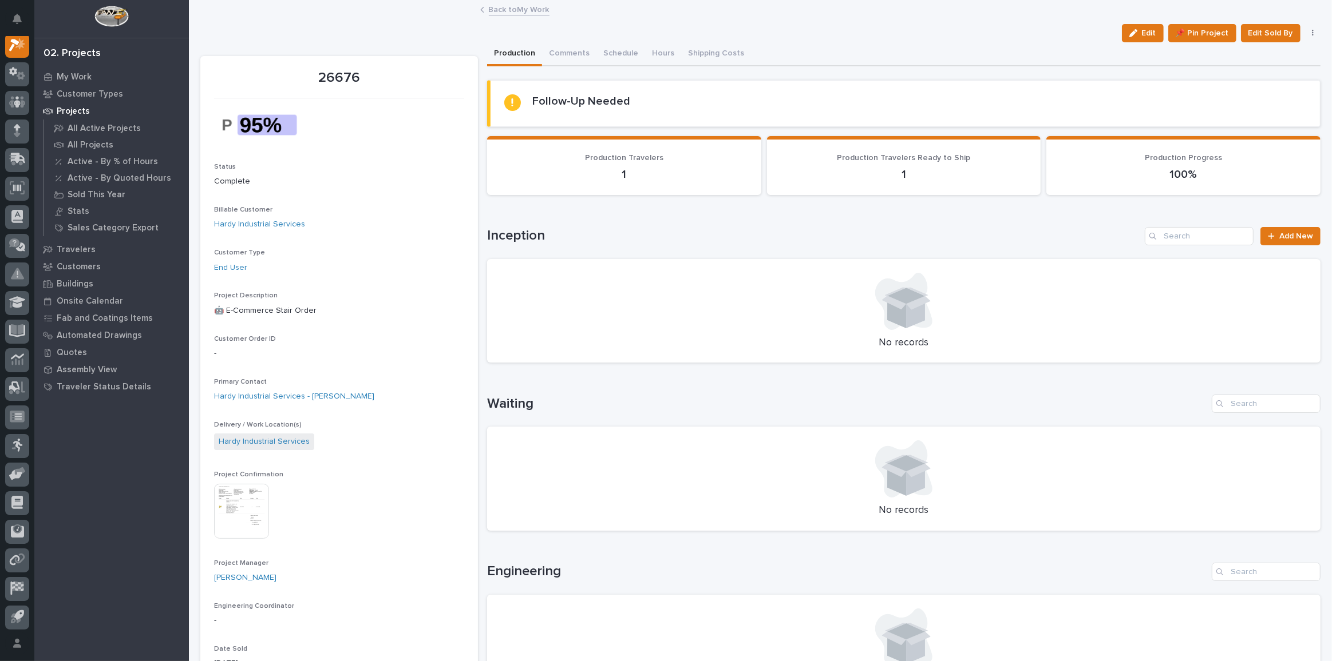
click at [500, 11] on link "Back to My Work" at bounding box center [519, 8] width 61 height 13
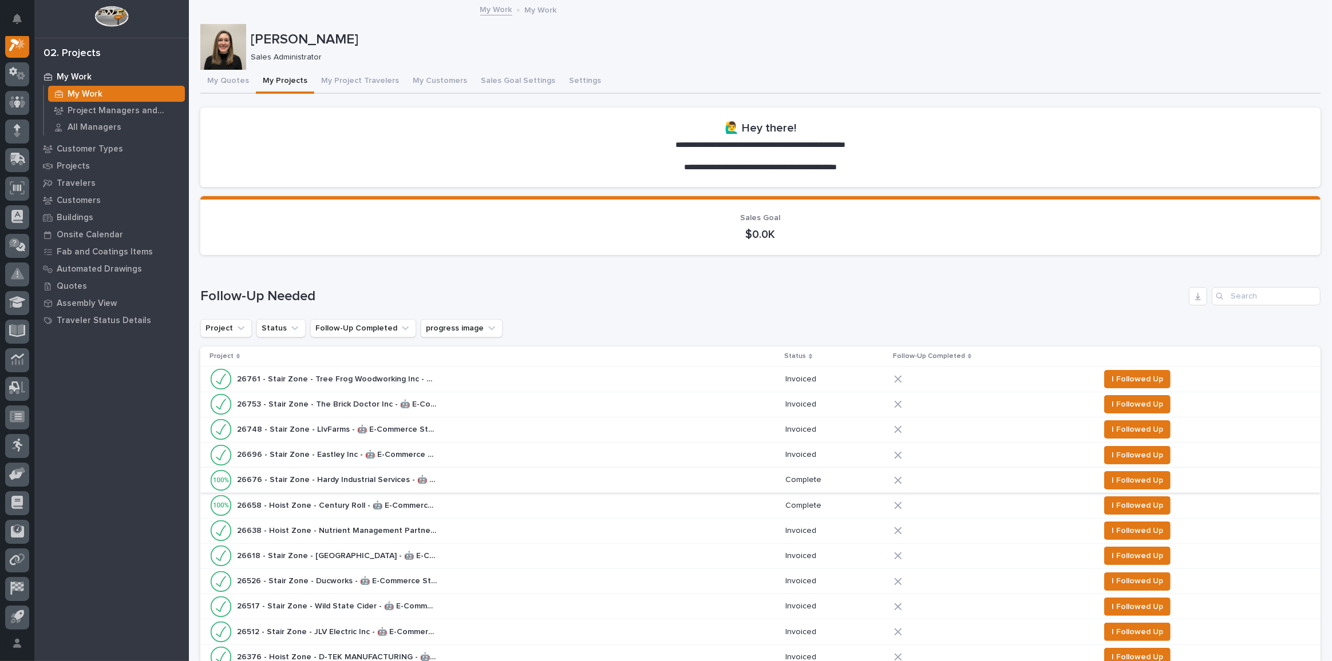
scroll to position [156, 0]
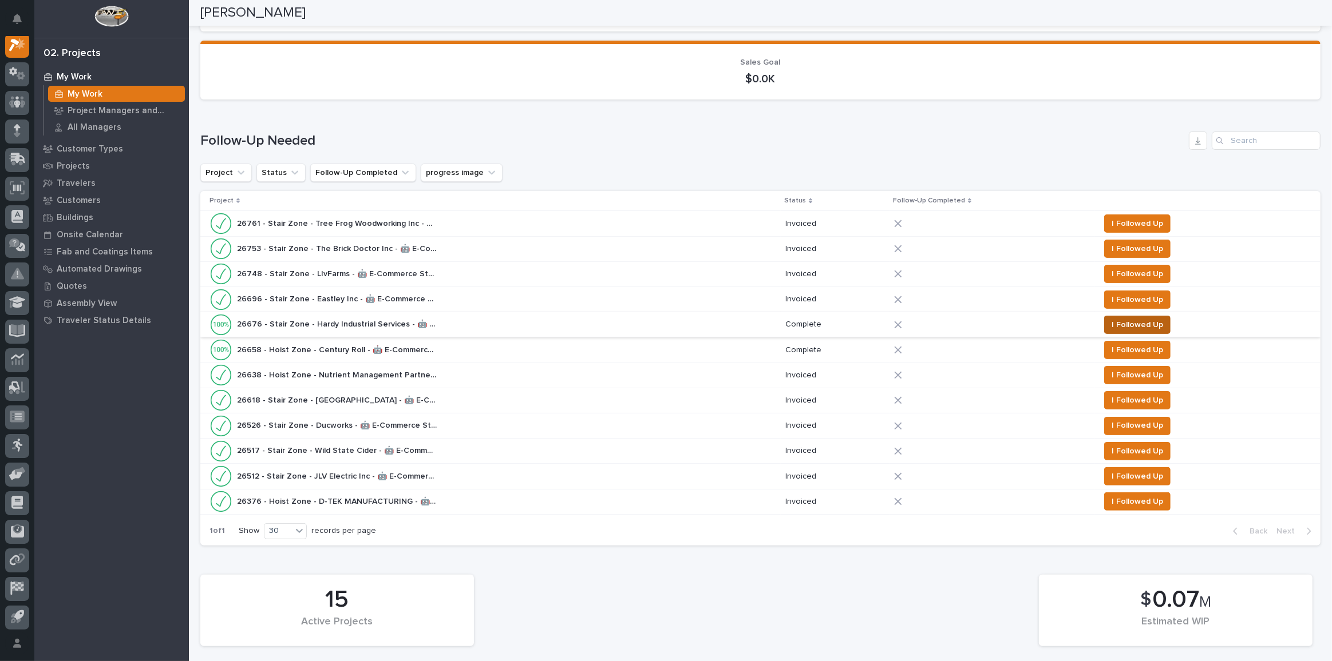
click at [1111, 324] on span "I Followed Up" at bounding box center [1136, 325] width 51 height 14
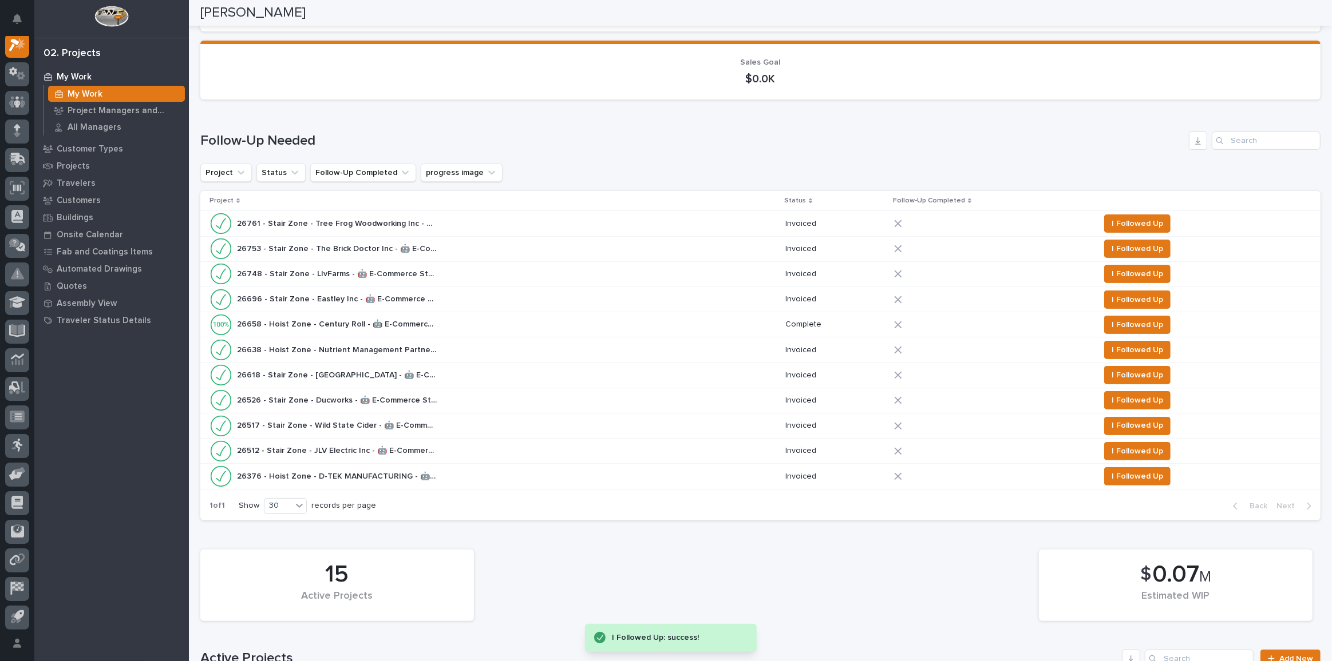
click at [468, 295] on div "26696 - Stair Zone - Eastley Inc - 🤖 E-Commerce Stair Order 26696 - Stair Zone …" at bounding box center [492, 299] width 566 height 23
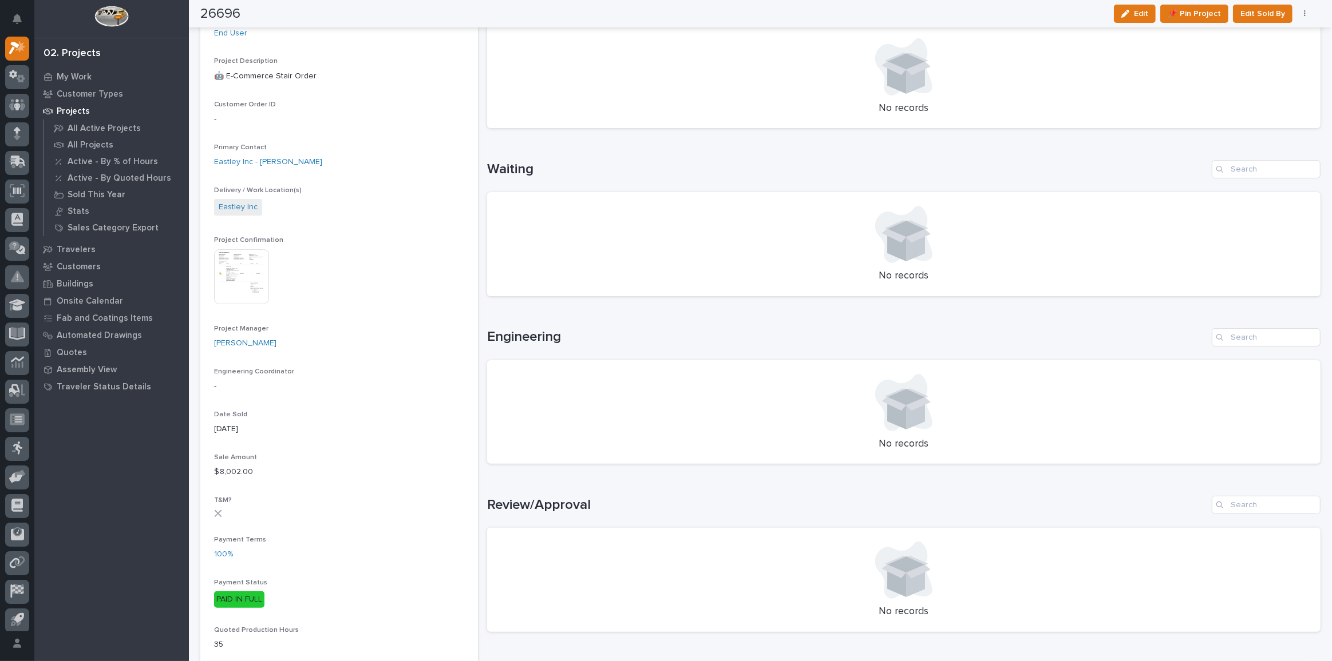
scroll to position [468, 0]
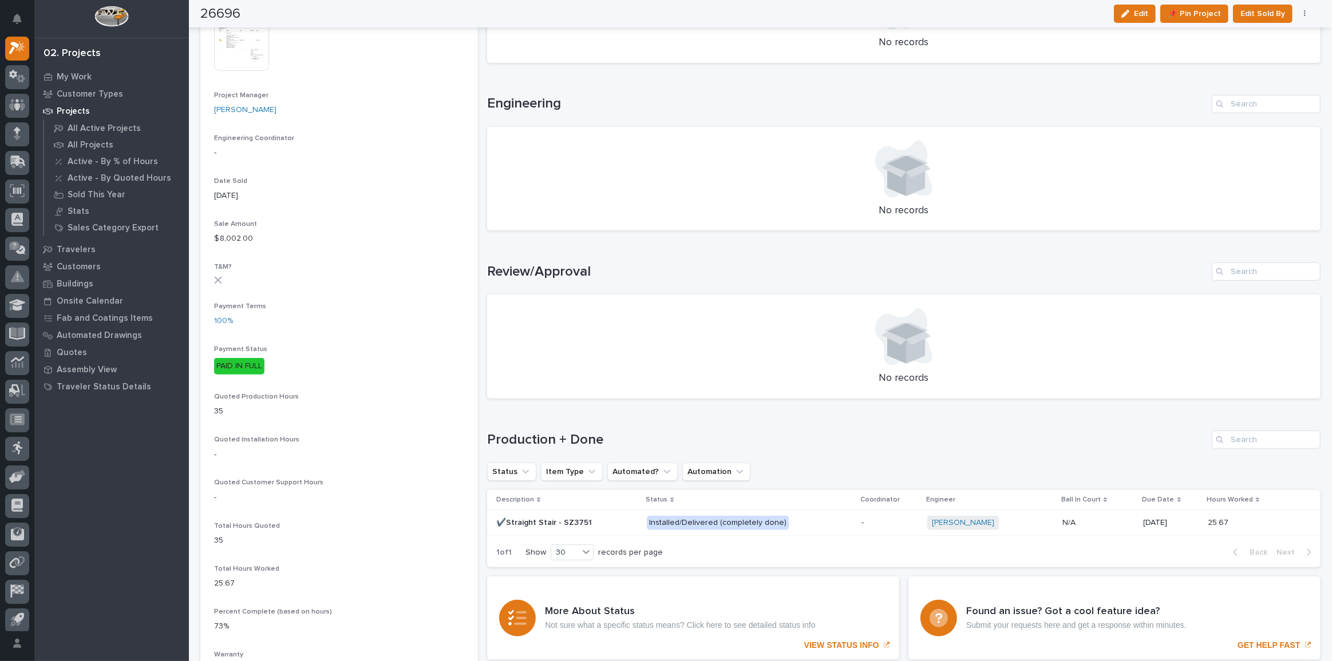
click at [611, 518] on p at bounding box center [566, 523] width 141 height 10
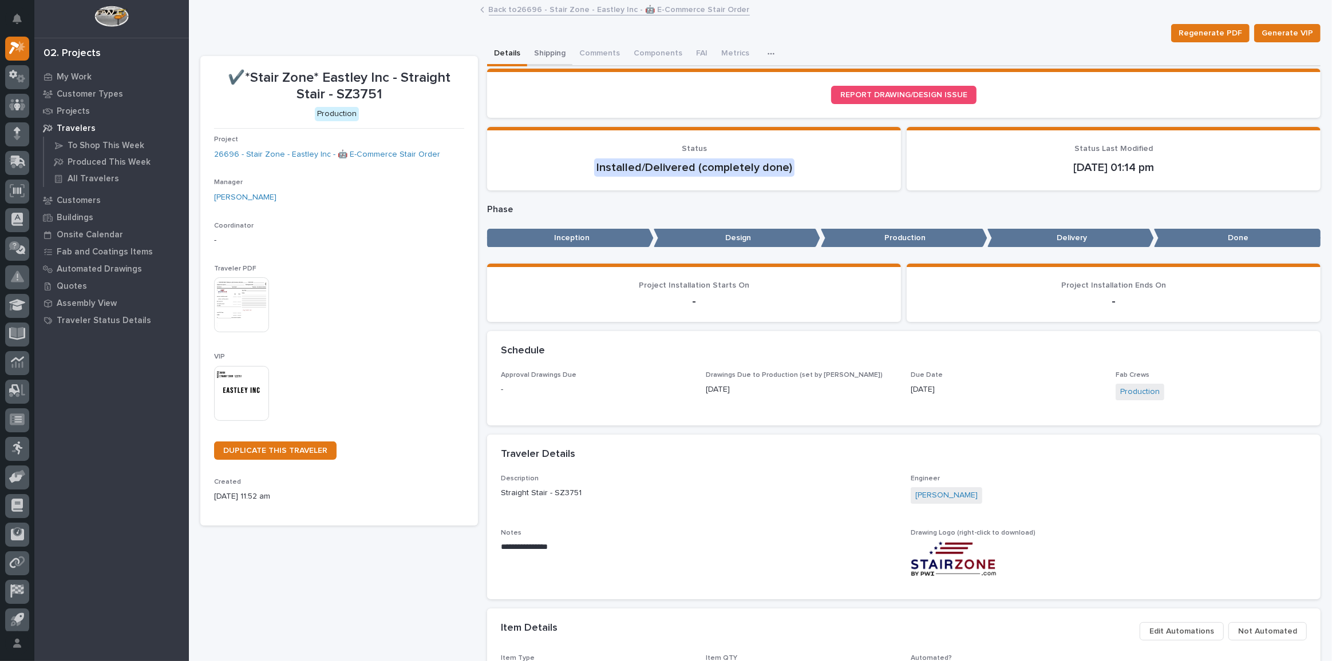
click at [537, 59] on button "Shipping" at bounding box center [549, 54] width 45 height 24
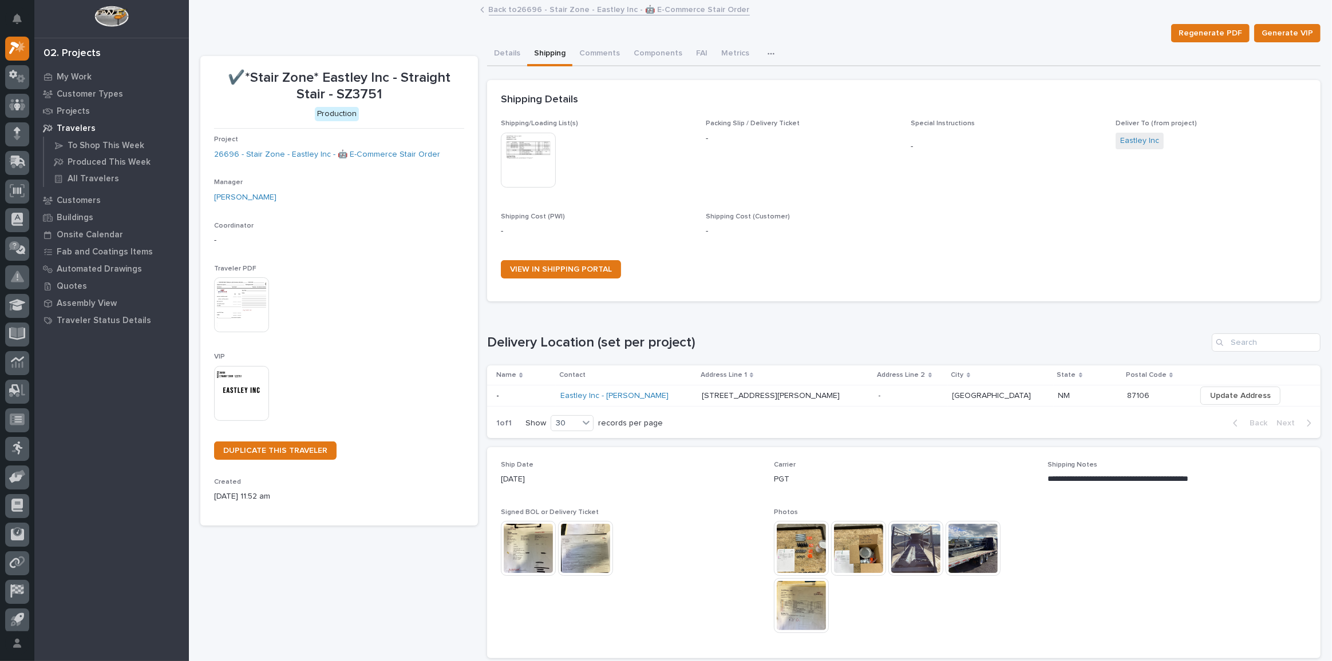
click at [563, 10] on link "Back to 26696 - Stair Zone - Eastley Inc - 🤖 E-Commerce Stair Order" at bounding box center [619, 8] width 261 height 13
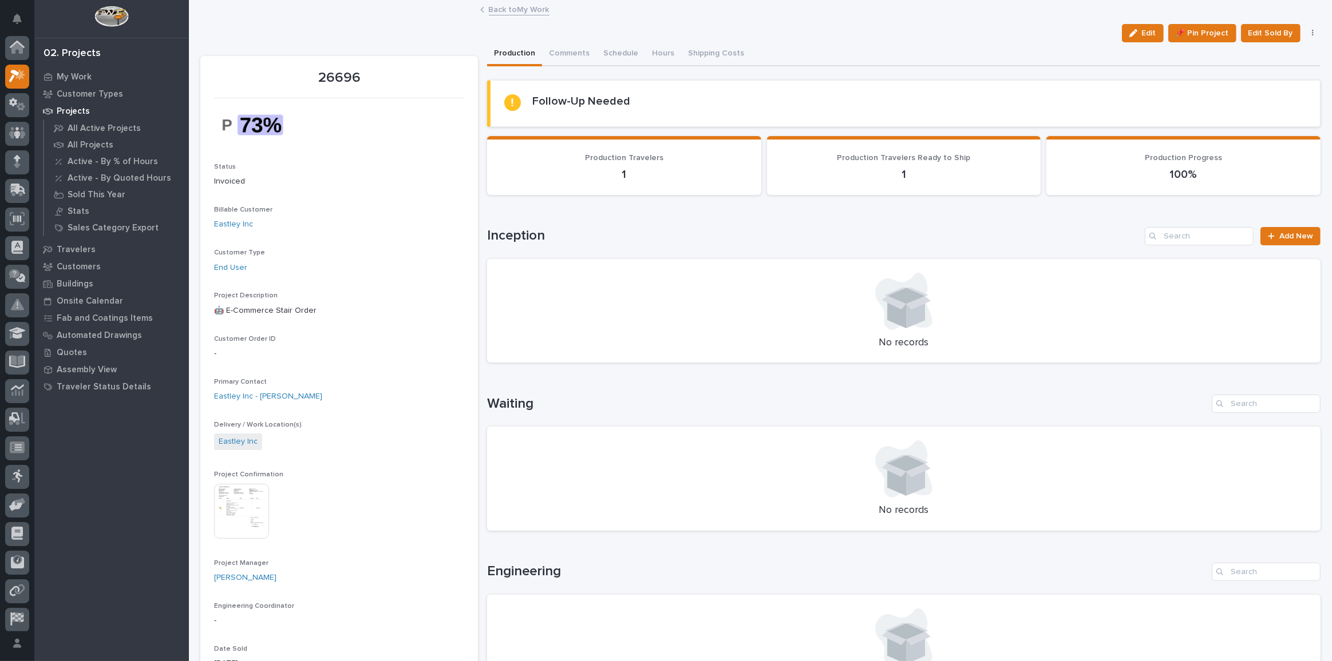
scroll to position [31, 0]
click at [532, 10] on link "Back to My Work" at bounding box center [519, 8] width 61 height 13
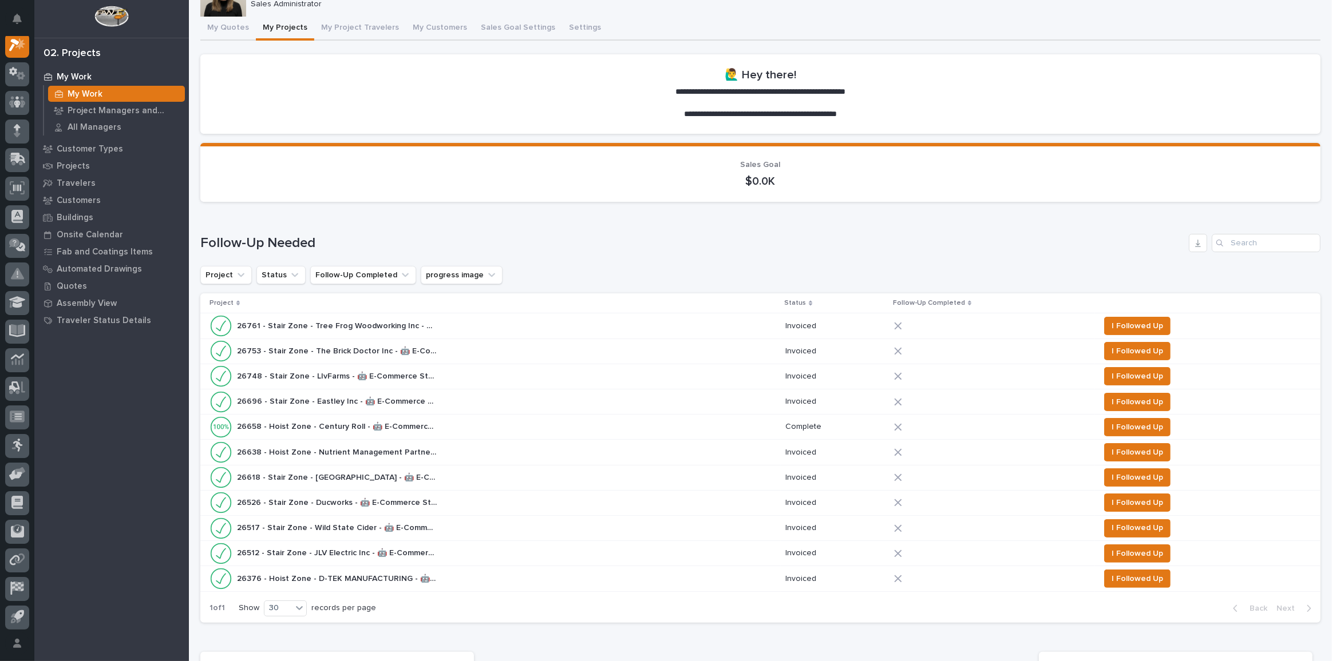
scroll to position [104, 0]
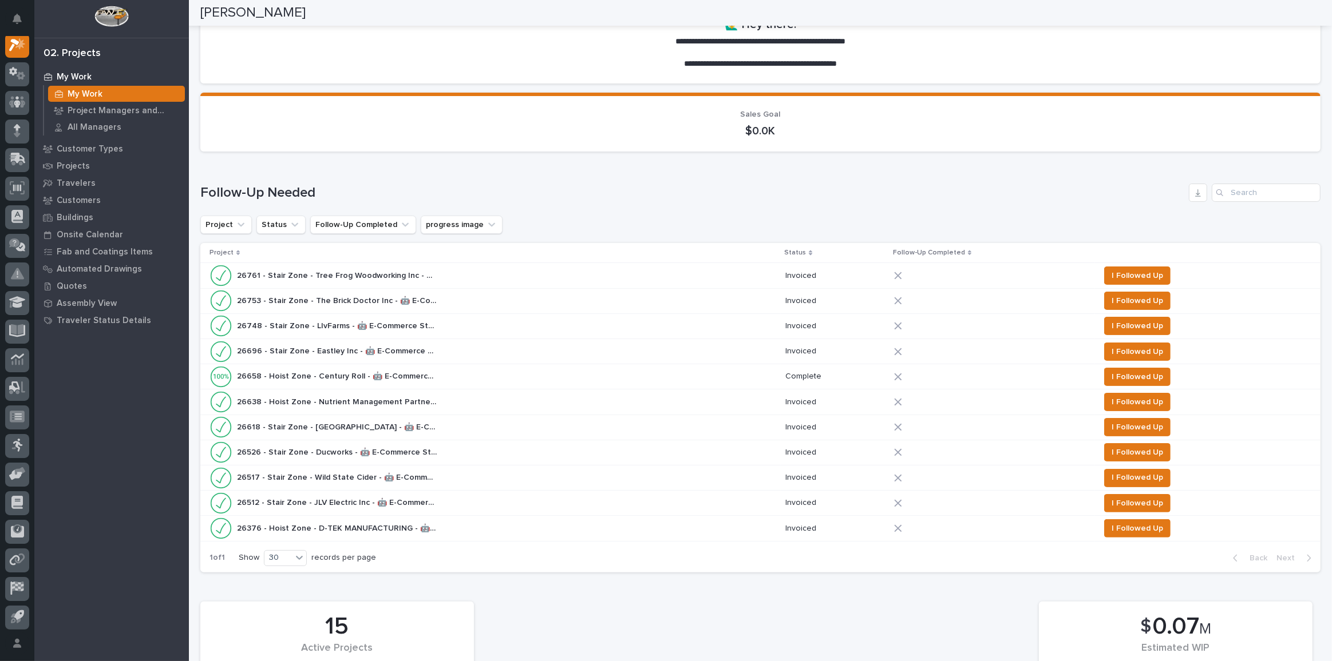
click at [506, 500] on div "26512 - Stair Zone - JLV Electric Inc - 🤖 E-Commerce Stair Order 26512 - Stair …" at bounding box center [492, 503] width 566 height 23
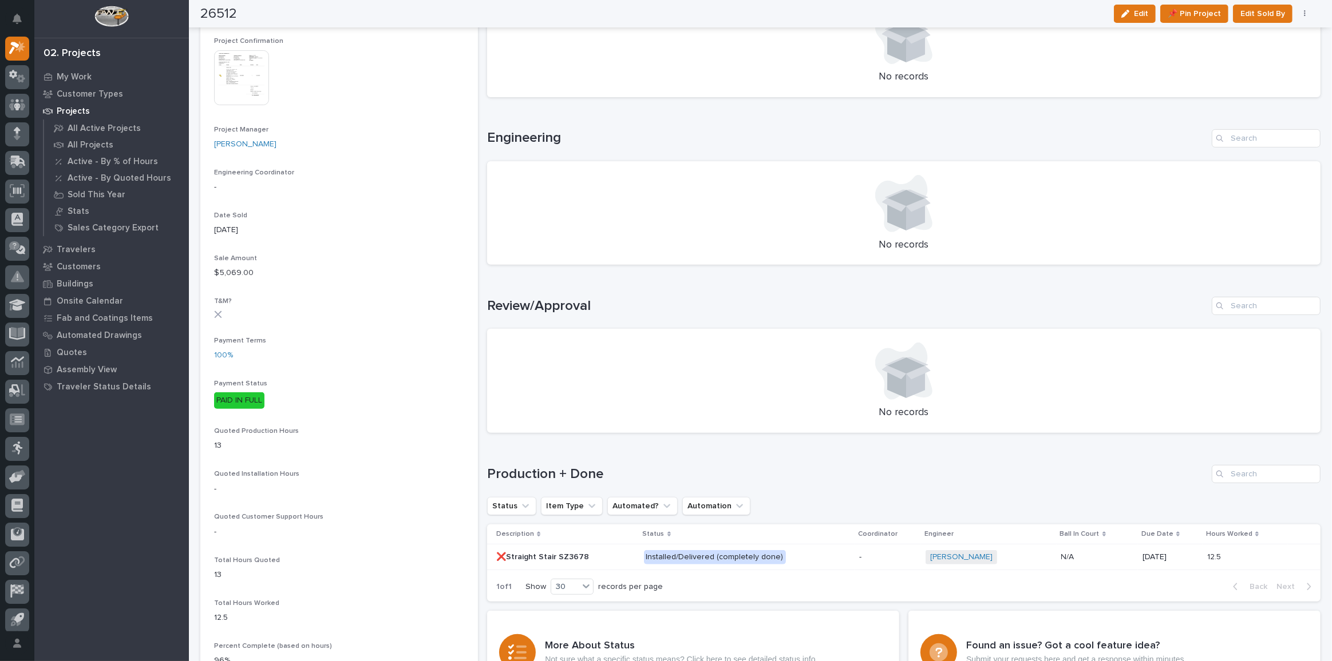
scroll to position [572, 0]
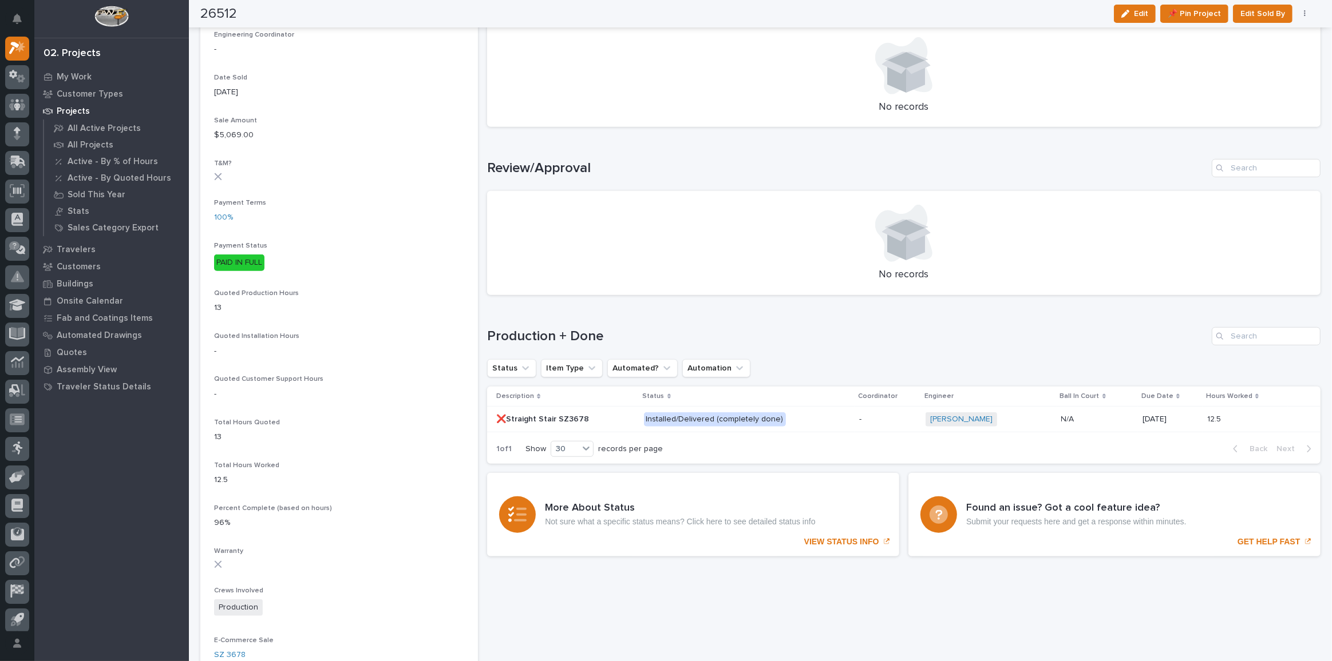
click at [593, 417] on p at bounding box center [565, 420] width 138 height 10
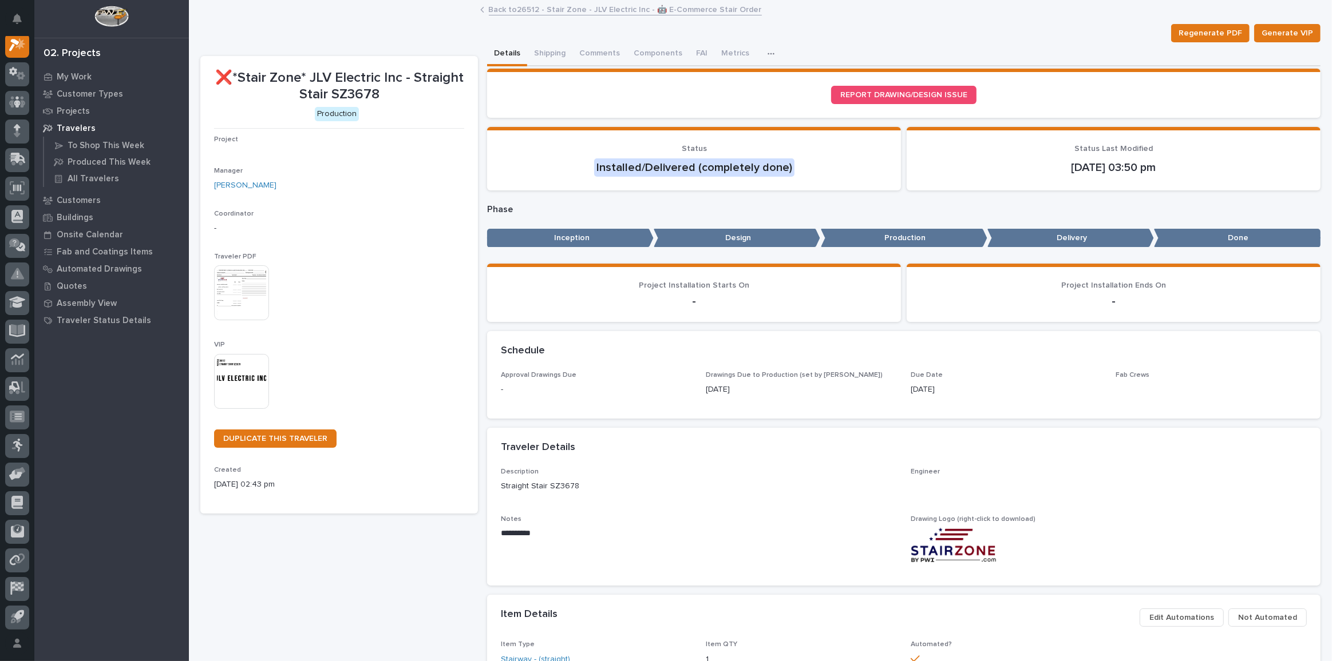
scroll to position [28, 0]
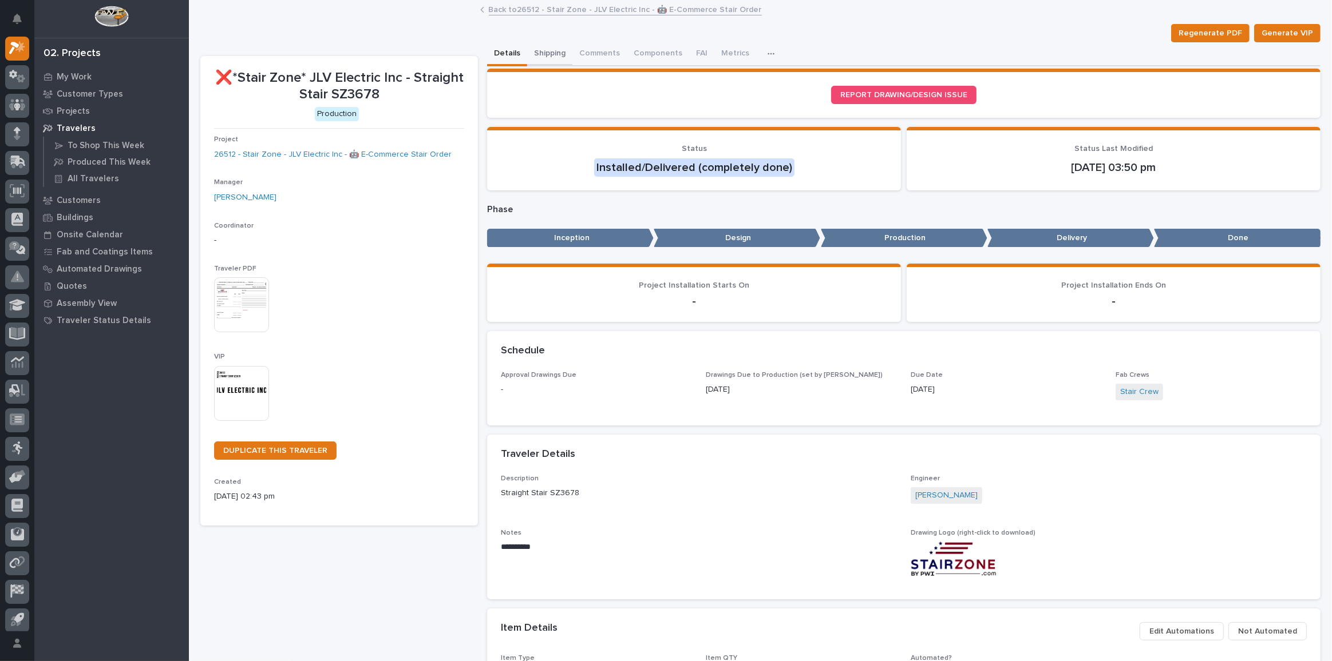
click at [553, 57] on button "Shipping" at bounding box center [549, 54] width 45 height 24
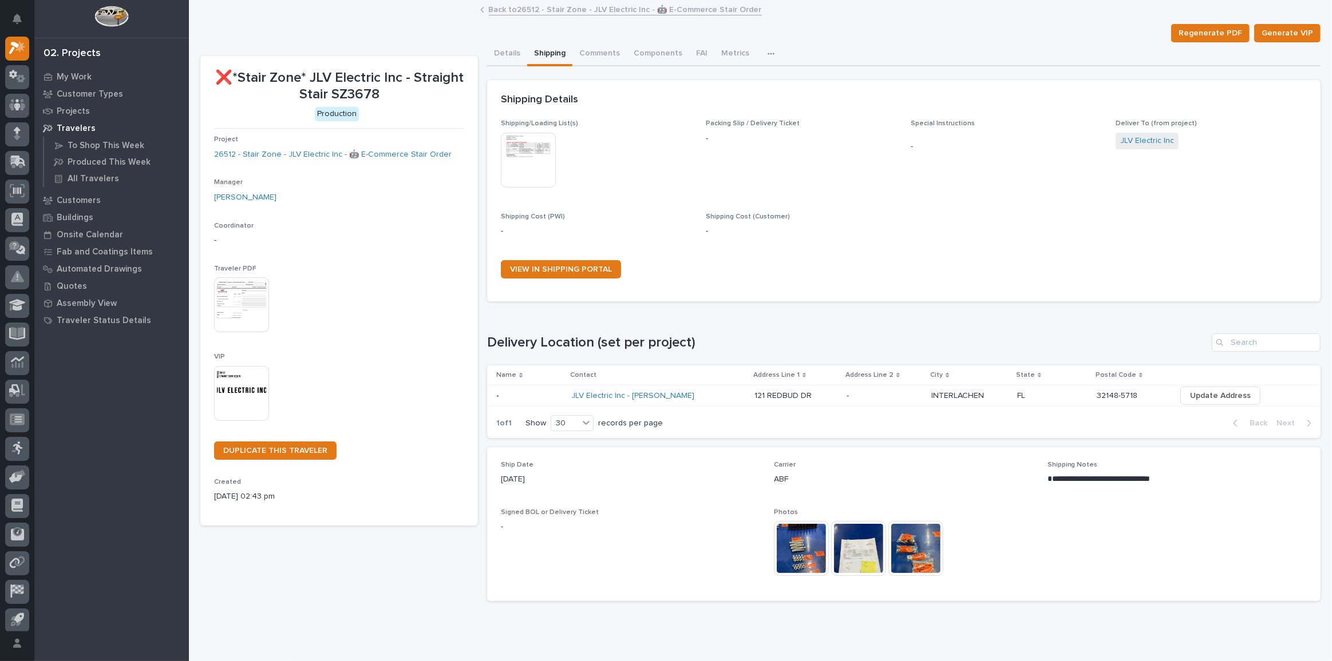
click at [528, 11] on link "Back to 26512 - Stair Zone - JLV Electric Inc - 🤖 E-Commerce Stair Order" at bounding box center [625, 8] width 273 height 13
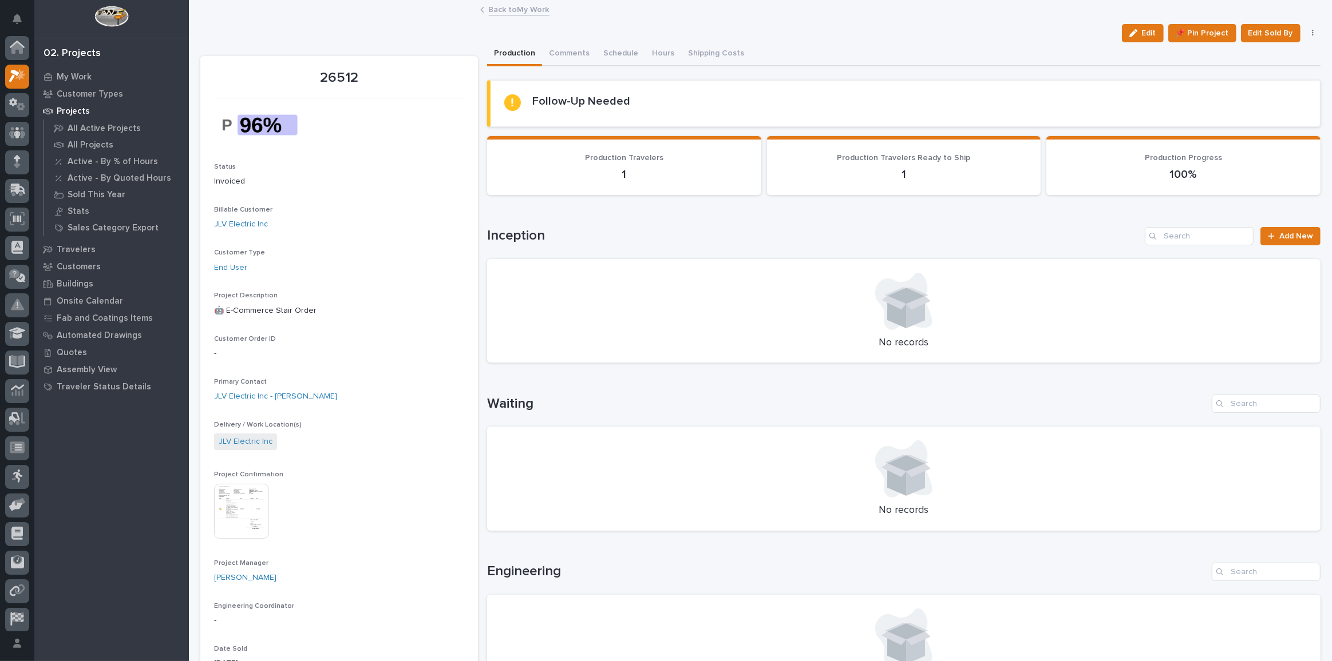
scroll to position [31, 0]
click at [255, 488] on img at bounding box center [241, 511] width 55 height 55
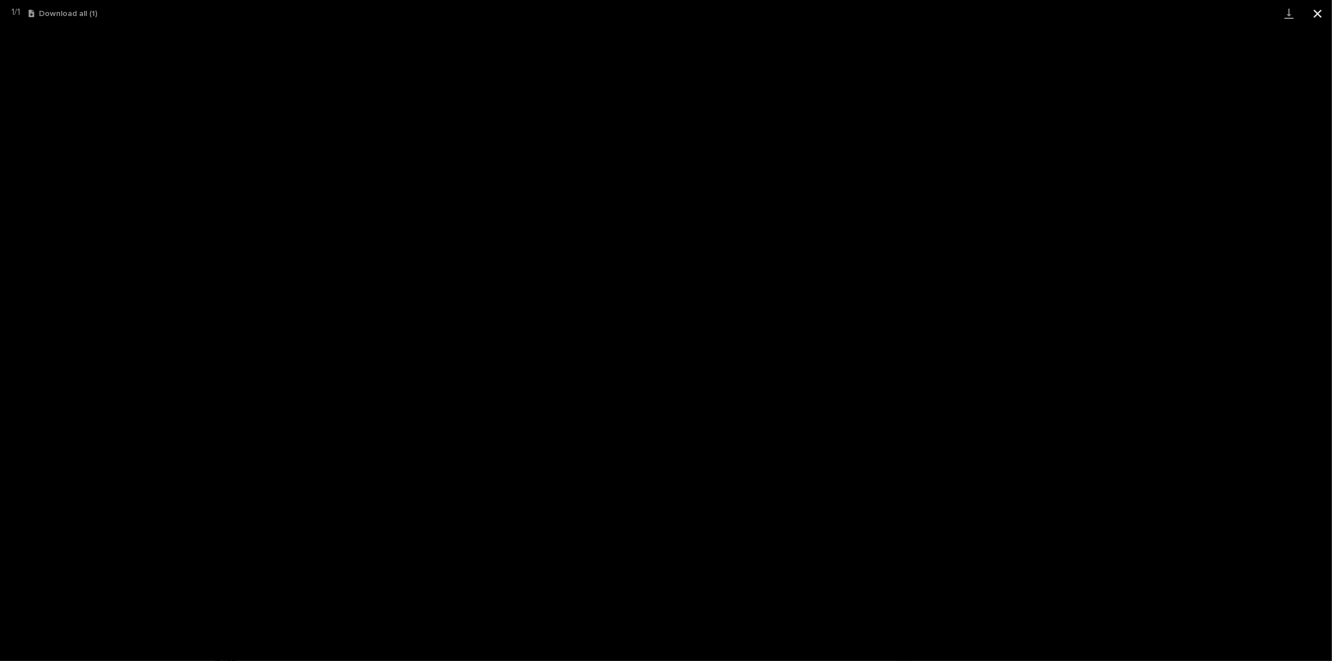
click at [1324, 15] on button "Close gallery" at bounding box center [1317, 13] width 29 height 27
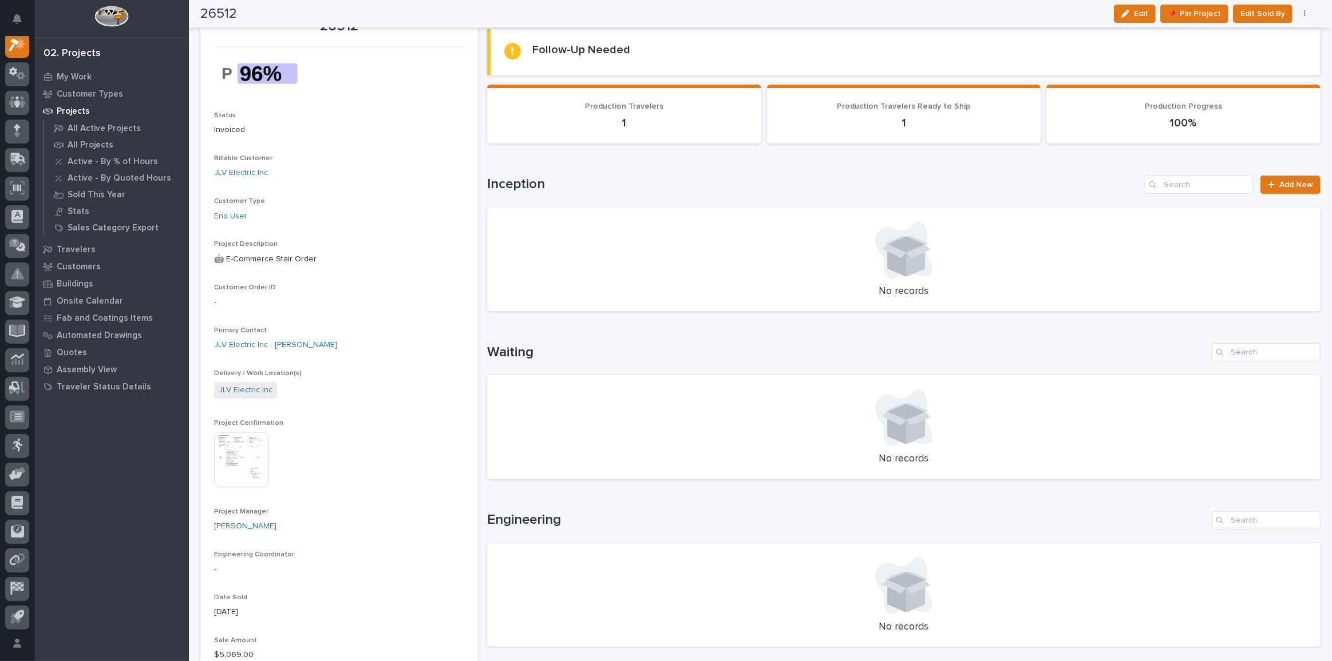
scroll to position [0, 0]
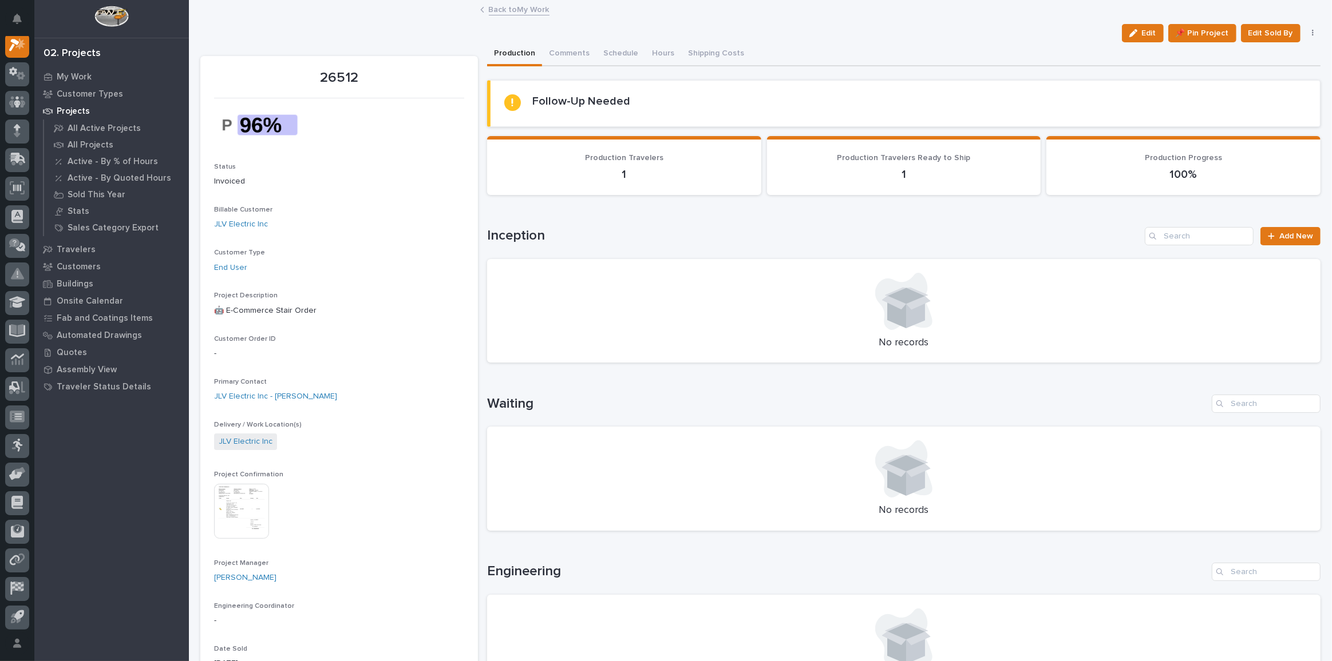
click at [514, 7] on link "Back to My Work" at bounding box center [519, 8] width 61 height 13
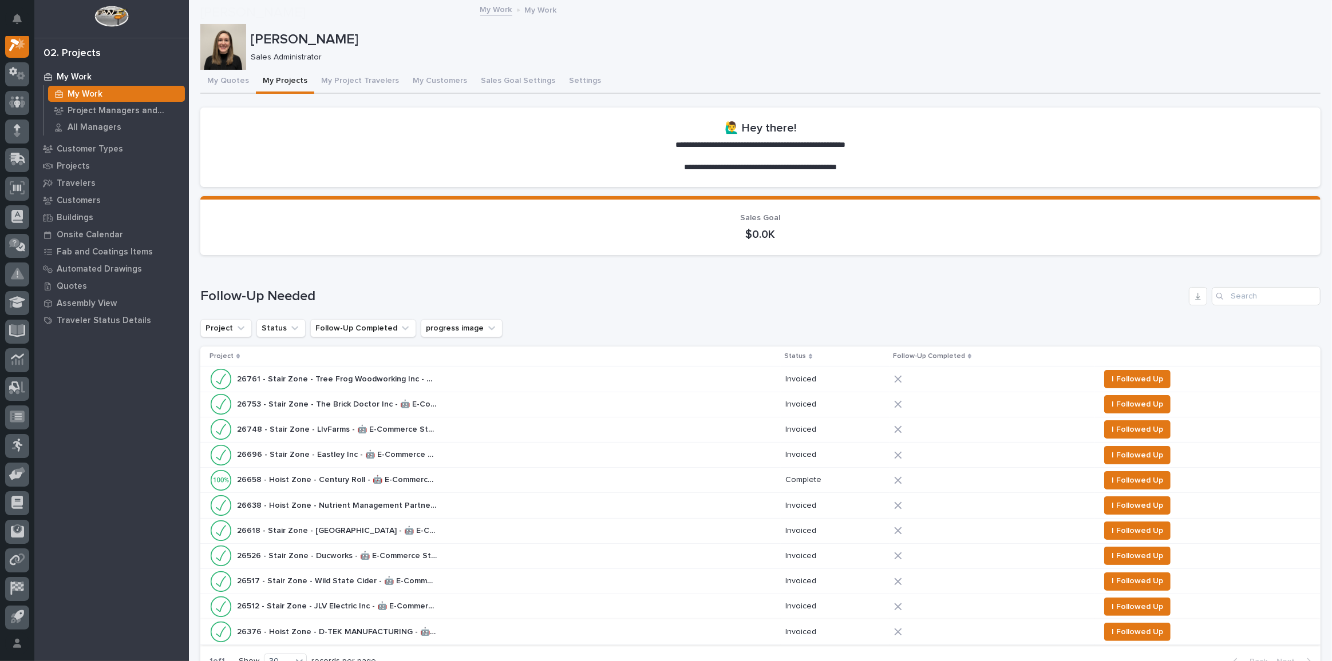
scroll to position [156, 0]
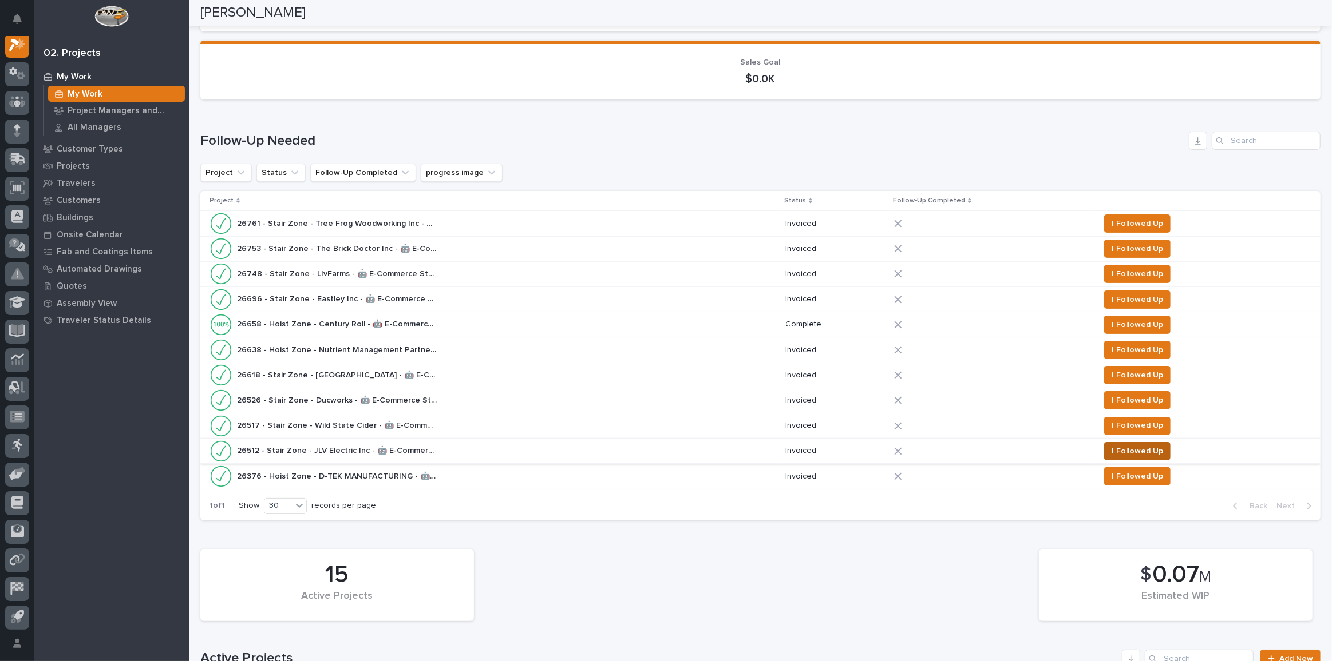
click at [1104, 446] on button "I Followed Up" at bounding box center [1137, 451] width 66 height 18
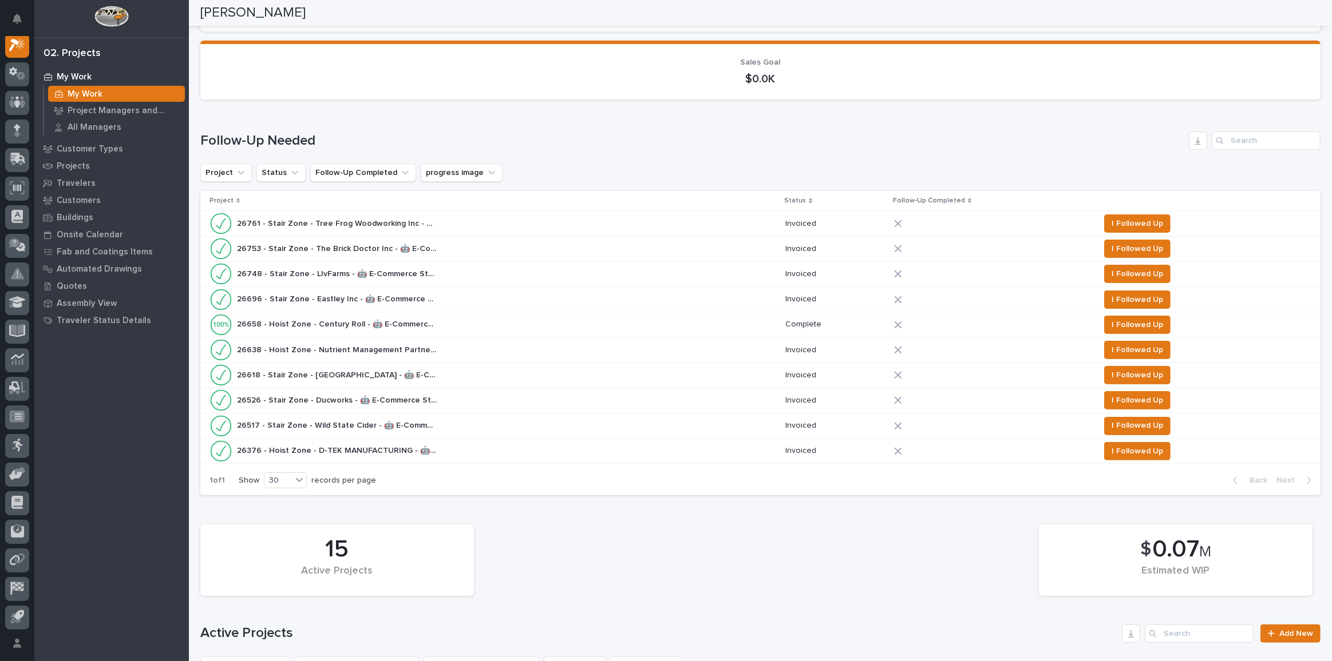
click at [466, 397] on div "26526 - Stair Zone - Ducworks - 🤖 E-Commerce Stair Order 26526 - Stair Zone - D…" at bounding box center [492, 400] width 566 height 23
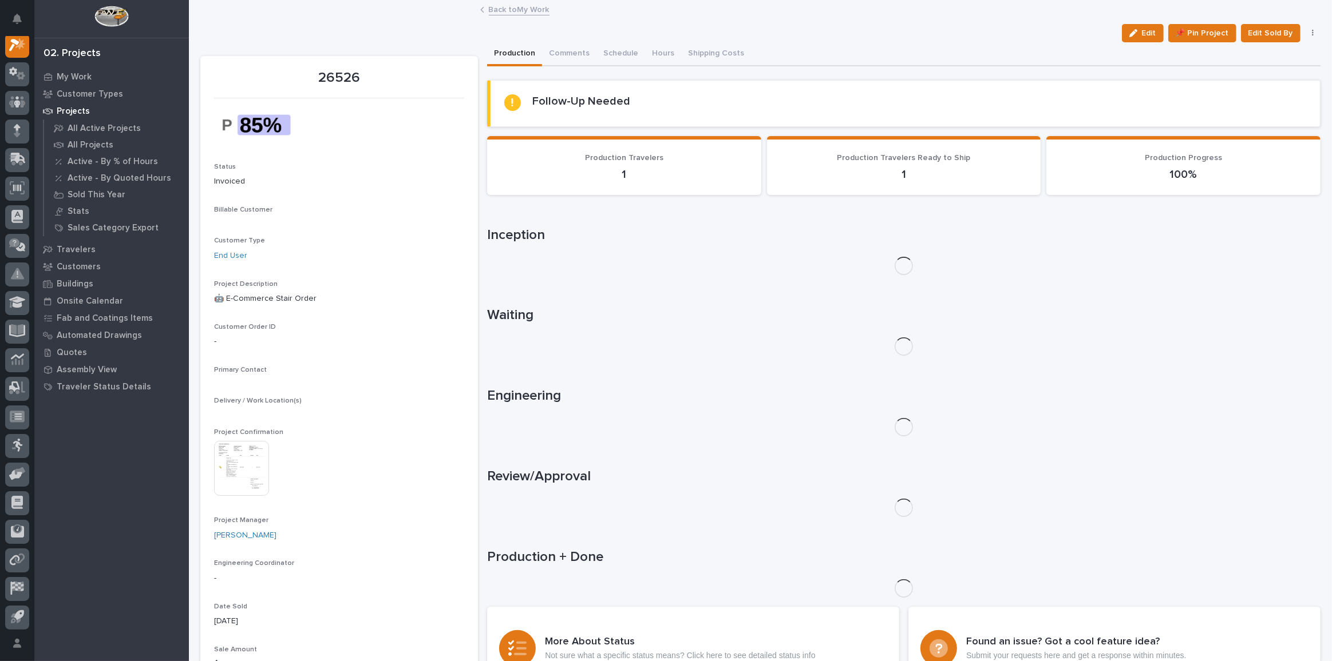
scroll to position [28, 0]
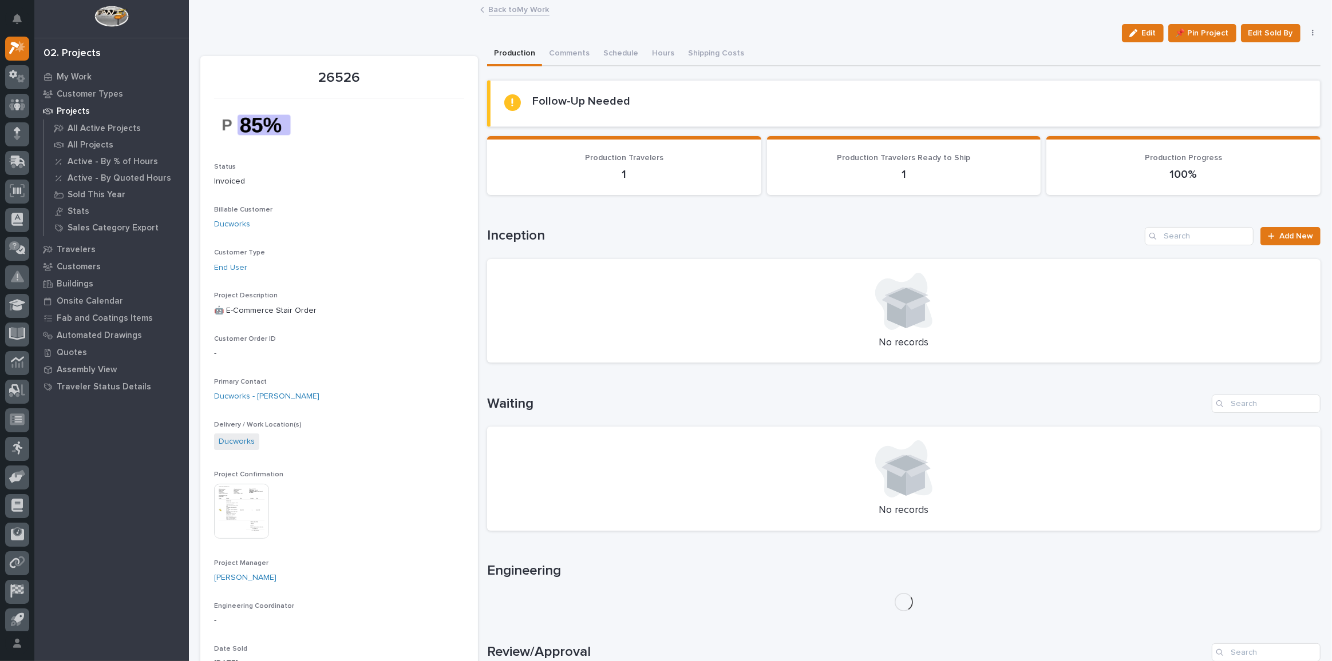
click at [524, 7] on link "Back to My Work" at bounding box center [519, 8] width 61 height 13
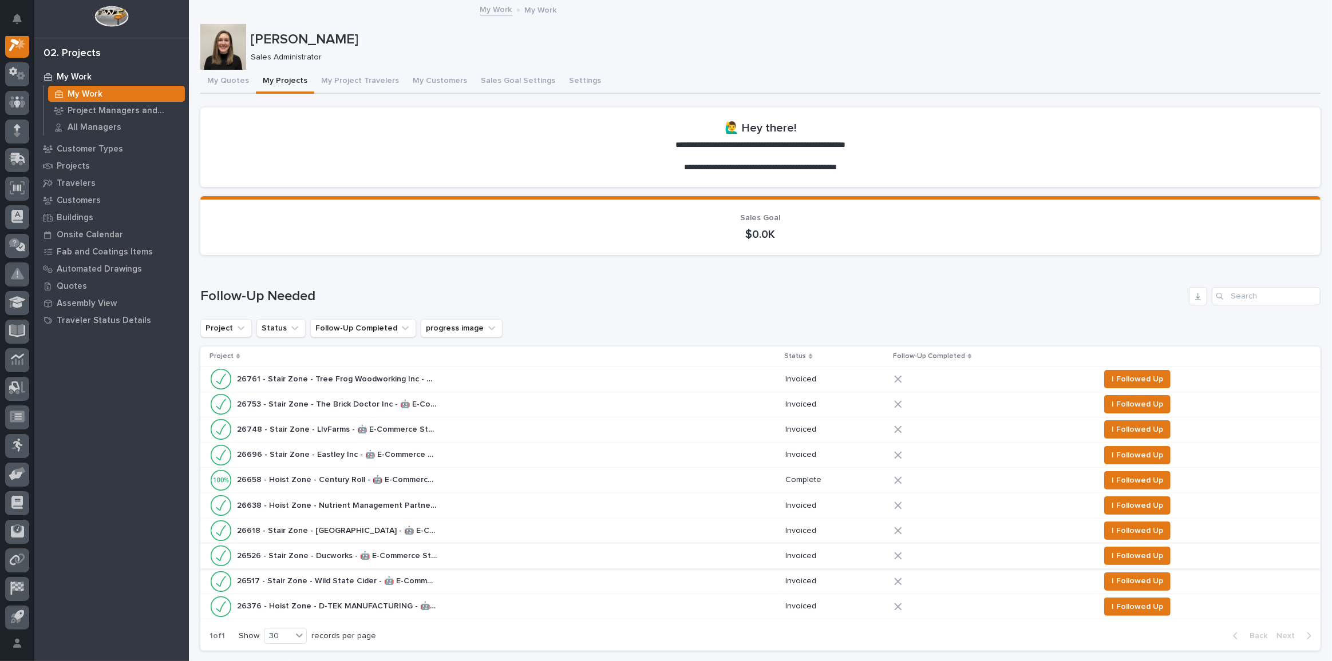
scroll to position [156, 0]
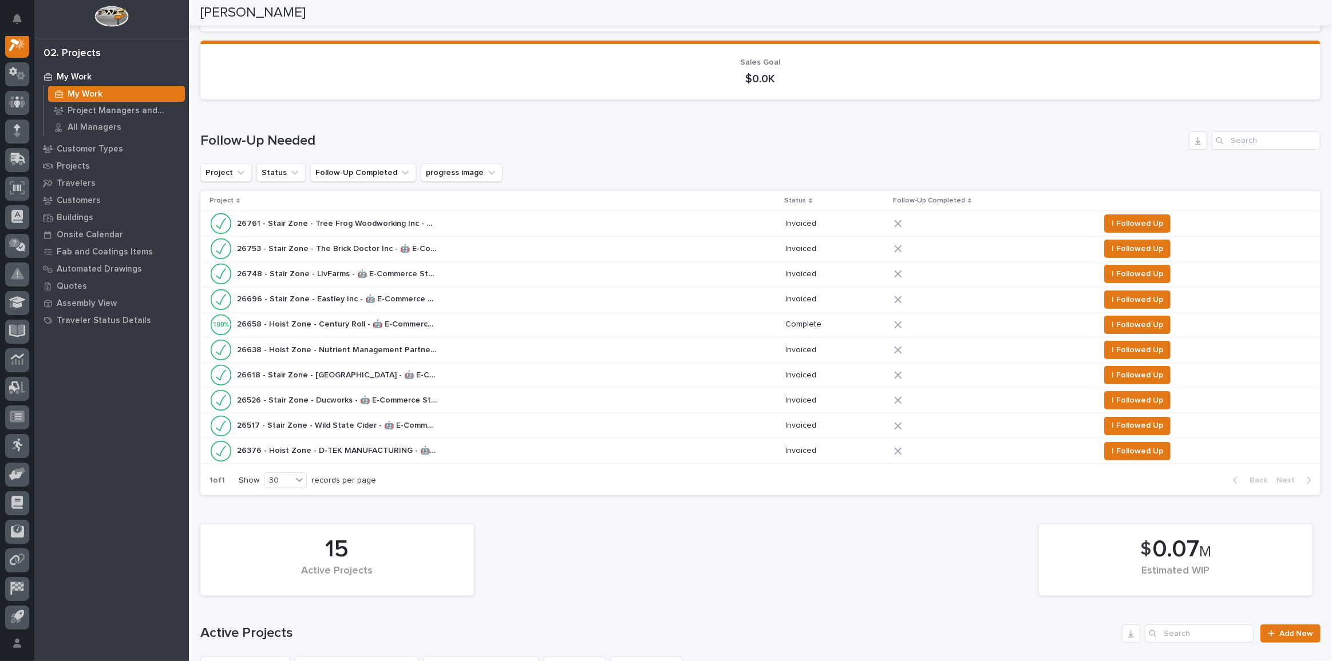
click at [455, 369] on div "26618 - [GEOGRAPHIC_DATA] - [GEOGRAPHIC_DATA] - 🤖 E-Commerce Stair Order 26618 …" at bounding box center [492, 375] width 566 height 23
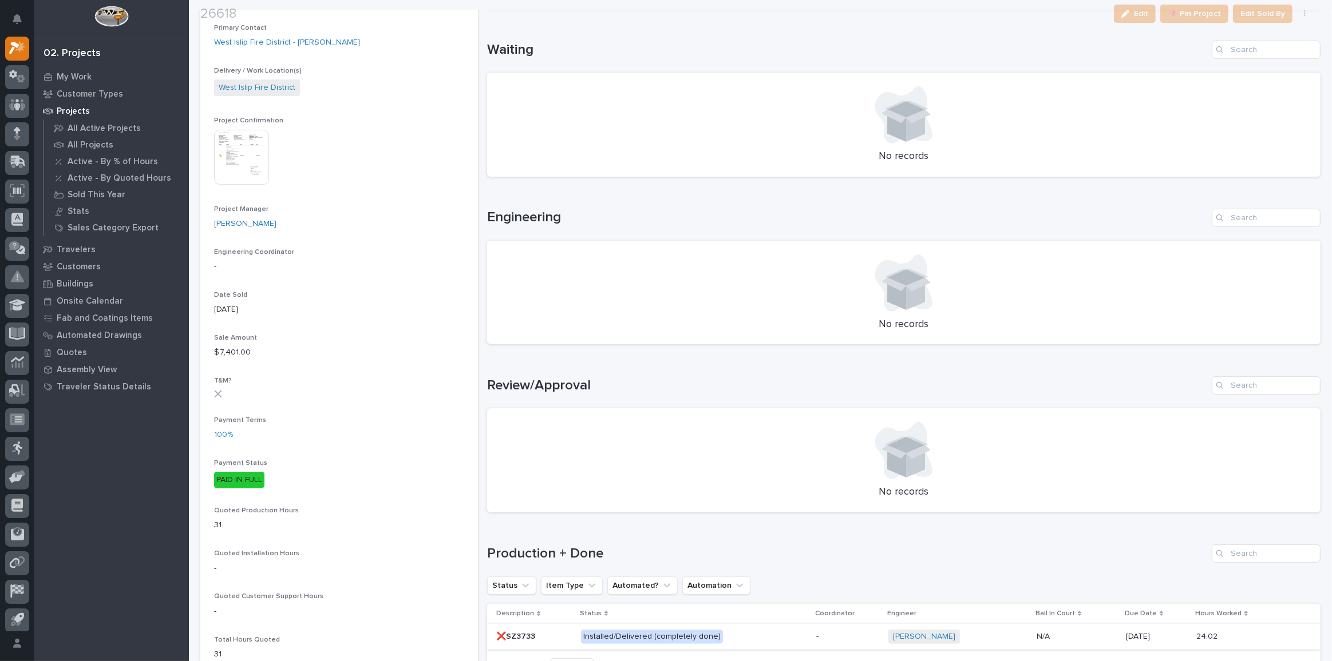
scroll to position [468, 0]
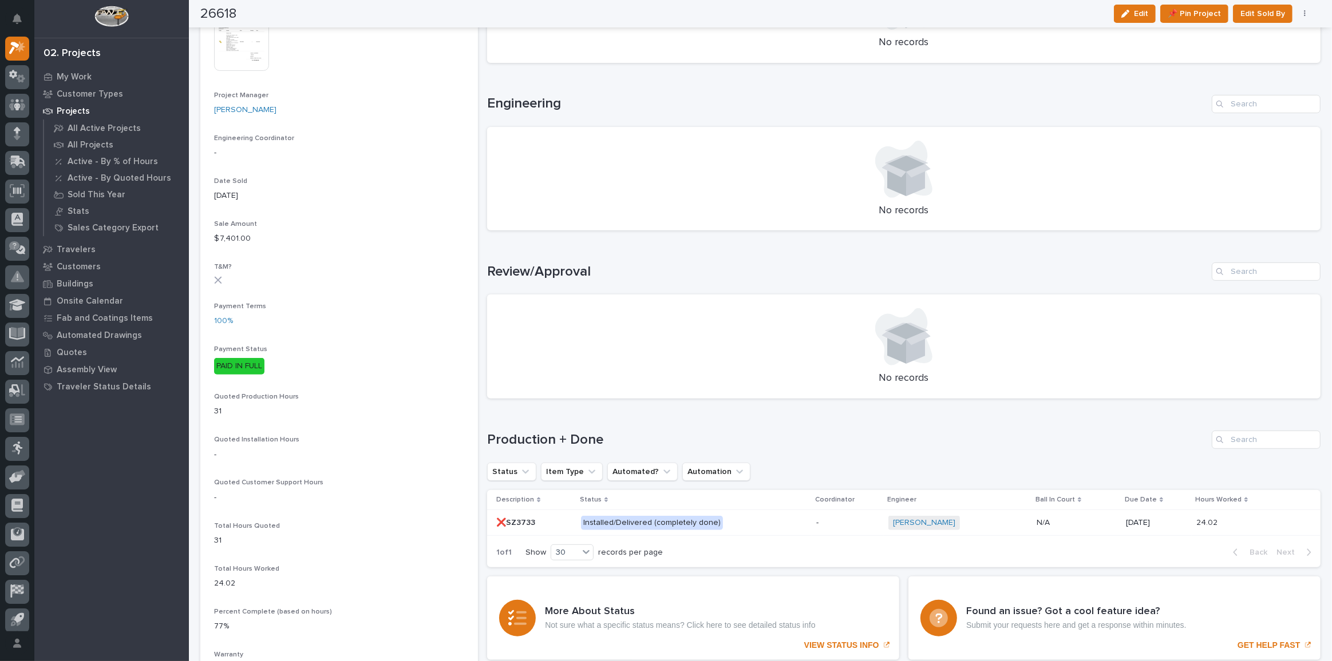
click at [765, 514] on div "Installed/Delivered (completely done)" at bounding box center [681, 522] width 200 height 17
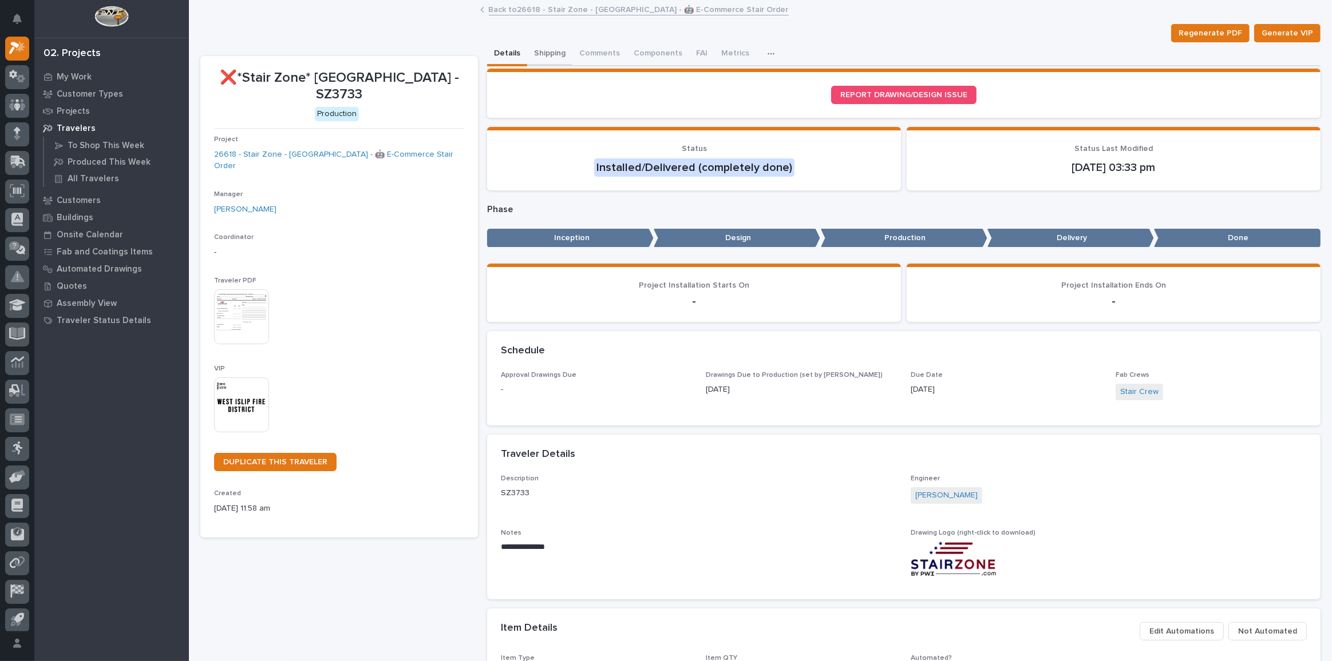
click at [534, 56] on button "Shipping" at bounding box center [549, 54] width 45 height 24
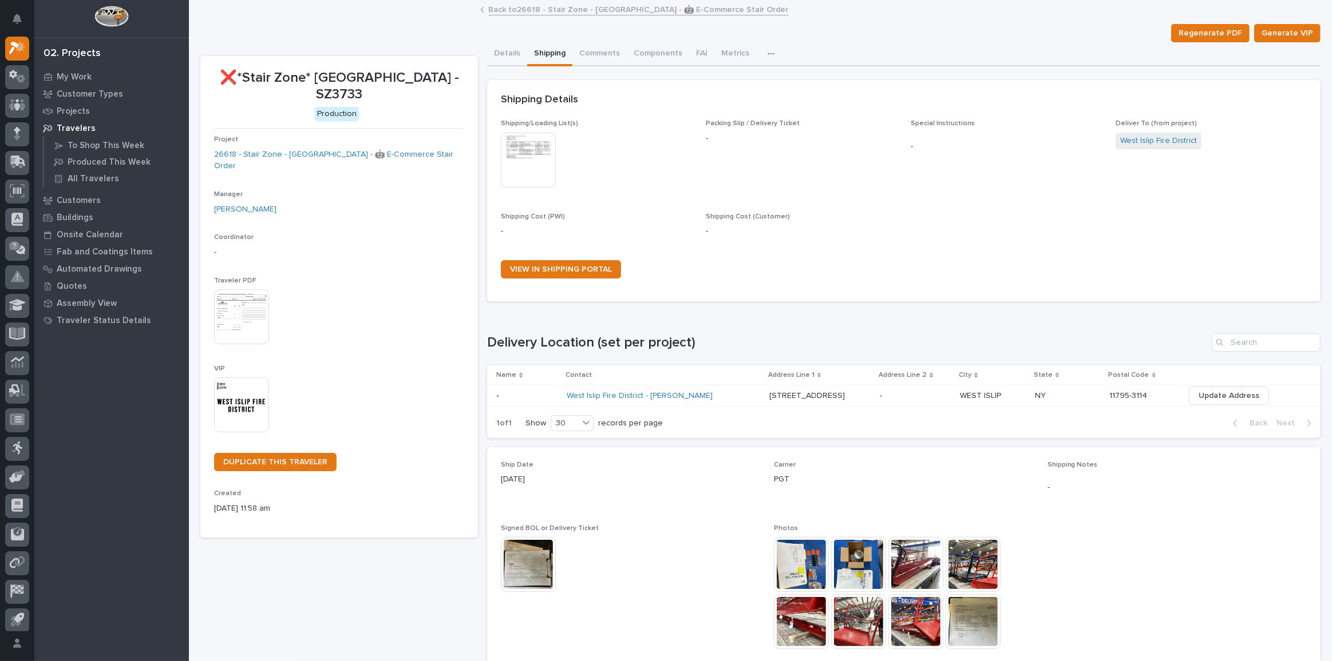
click at [533, 9] on link "Back to 26618 - Stair Zone - [GEOGRAPHIC_DATA] - 🤖 E-Commerce Stair Order" at bounding box center [639, 8] width 300 height 13
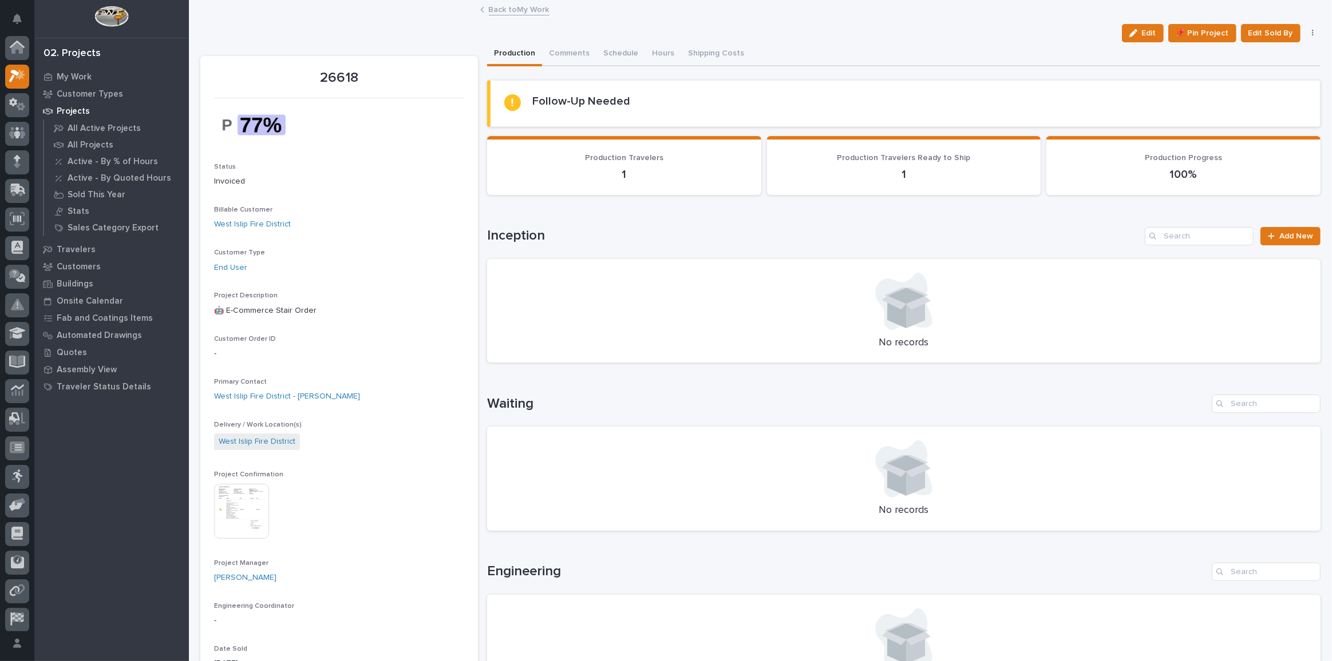
scroll to position [31, 0]
click at [231, 504] on img at bounding box center [241, 511] width 55 height 55
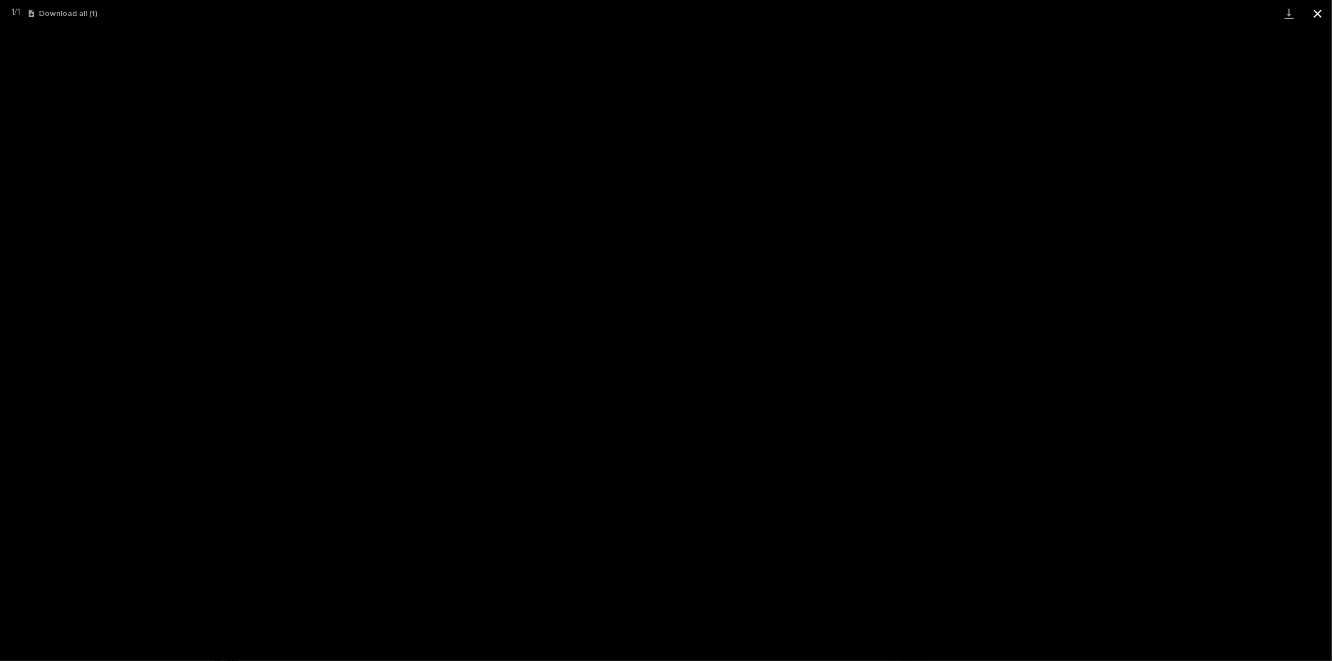
click at [1324, 13] on button "Close gallery" at bounding box center [1317, 13] width 29 height 27
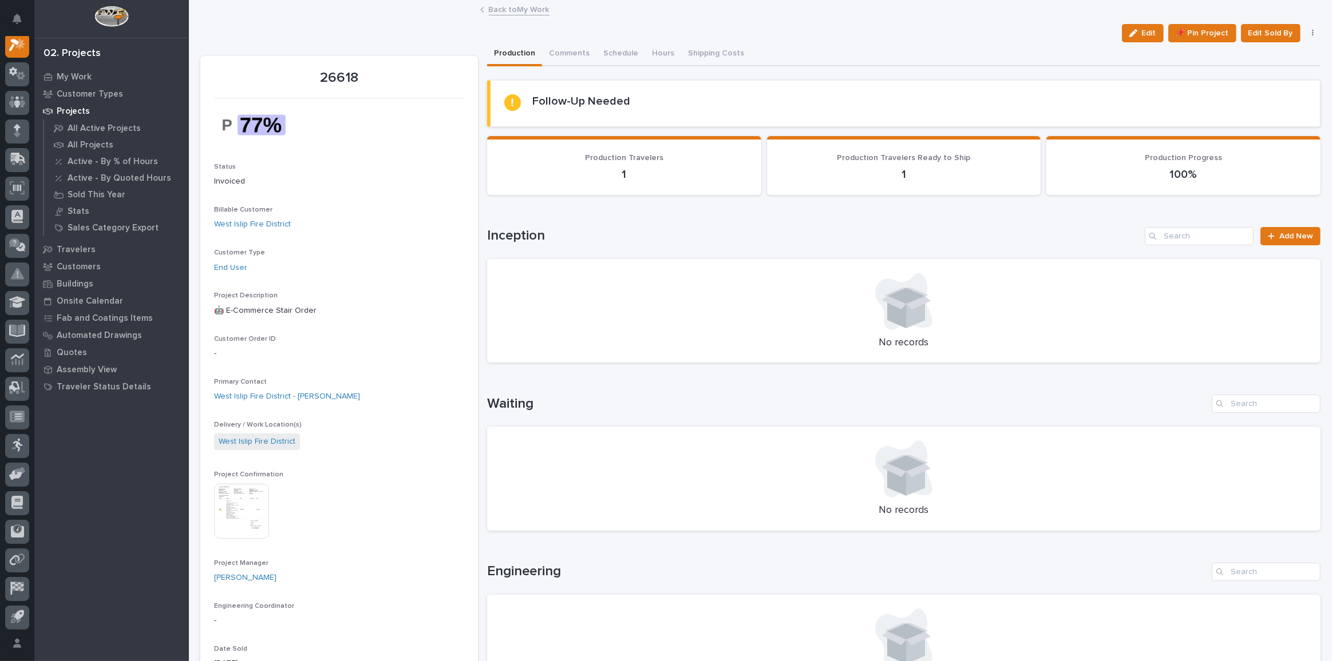
click at [530, 6] on link "Back to My Work" at bounding box center [519, 8] width 61 height 13
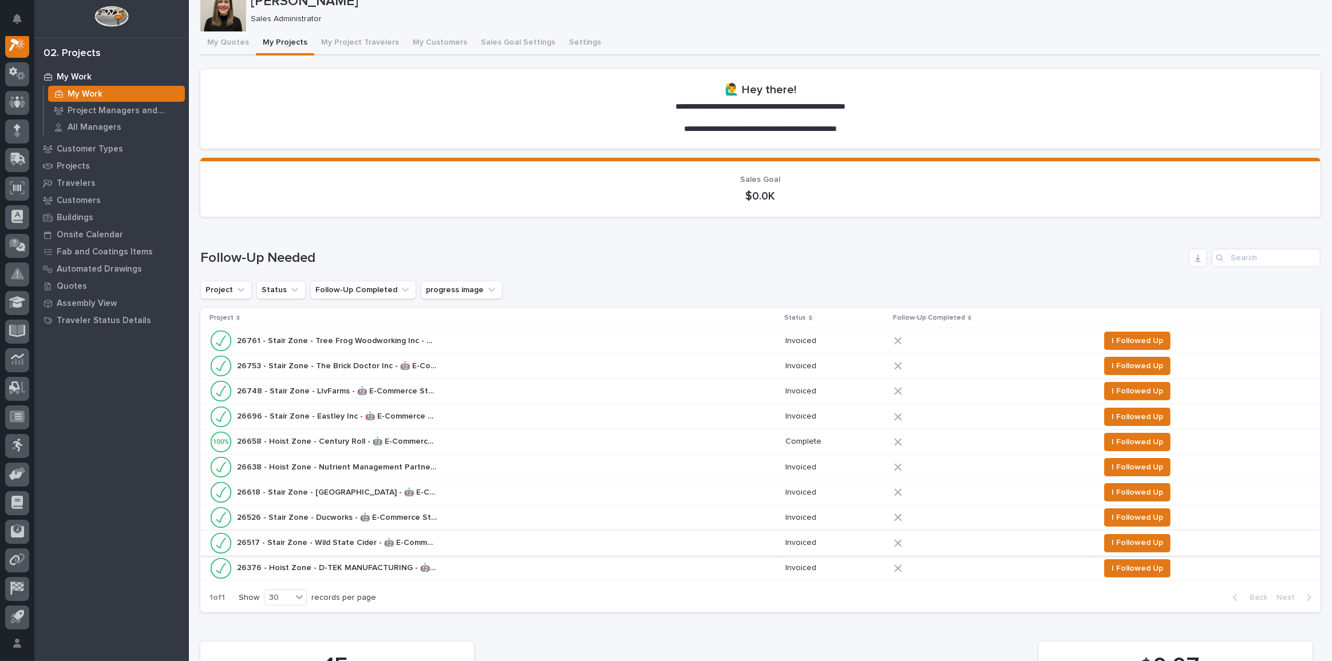
scroll to position [104, 0]
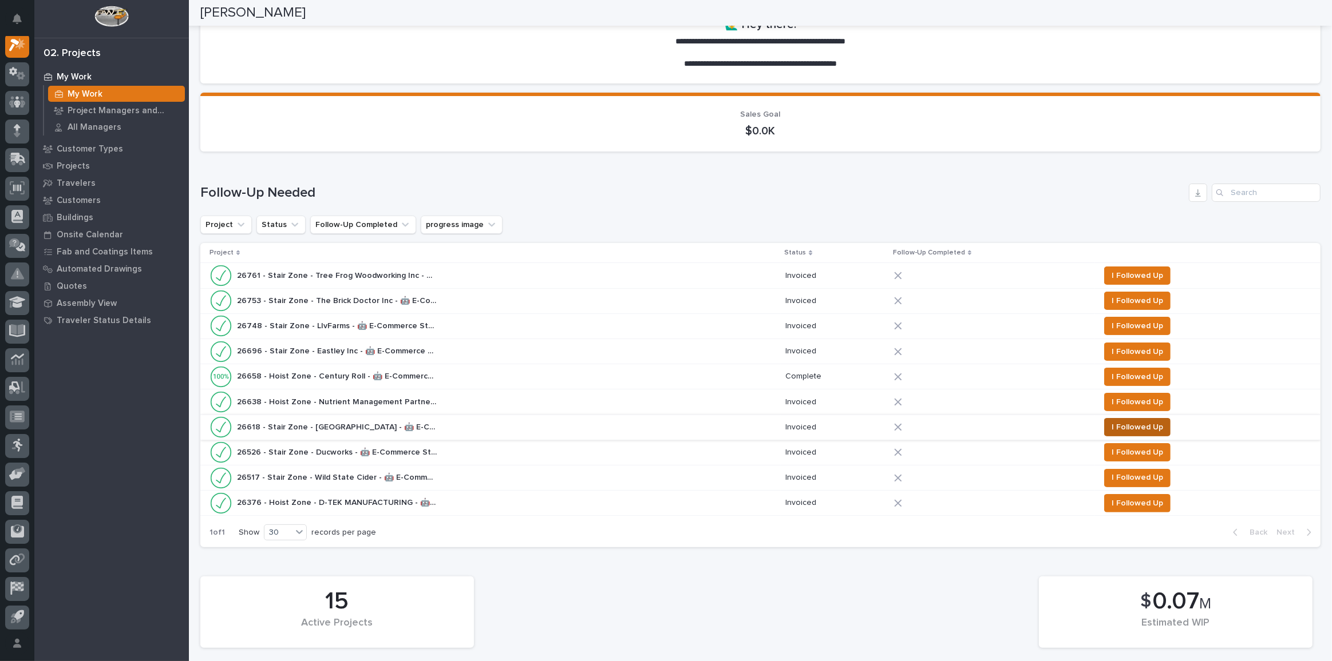
click at [1114, 421] on span "I Followed Up" at bounding box center [1136, 428] width 51 height 14
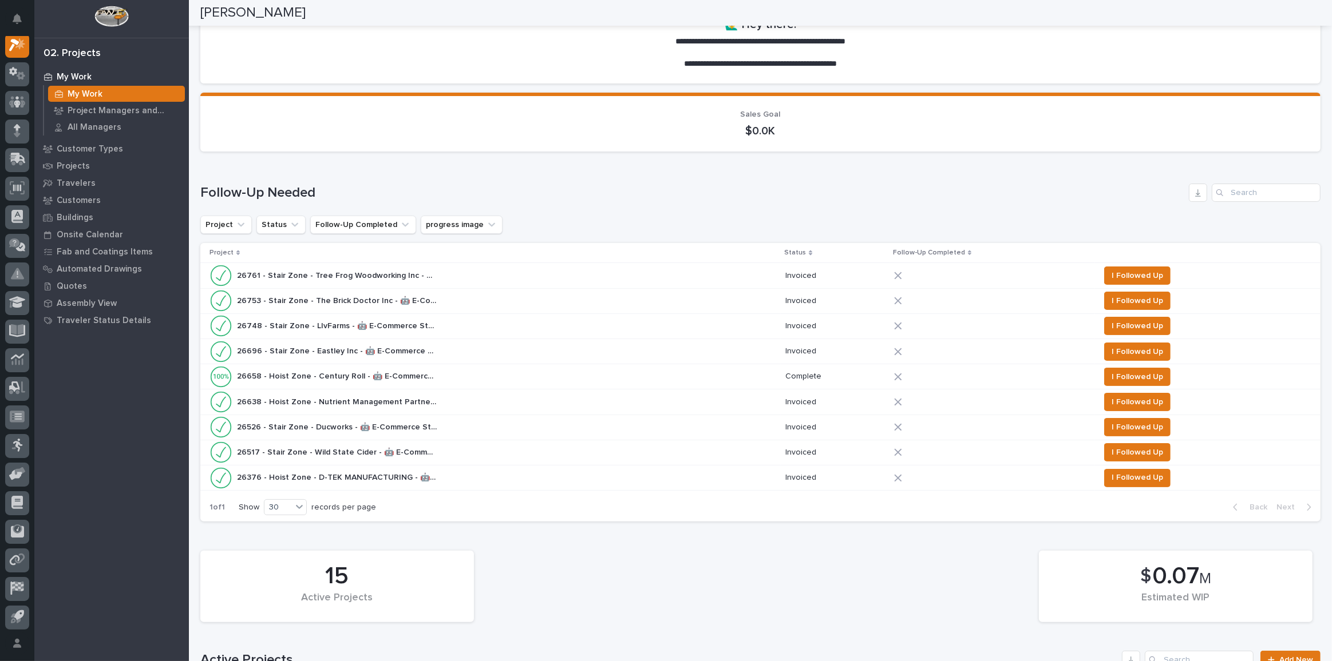
click at [463, 423] on div "26526 - Stair Zone - Ducworks - 🤖 E-Commerce Stair Order 26526 - Stair Zone - D…" at bounding box center [492, 427] width 566 height 23
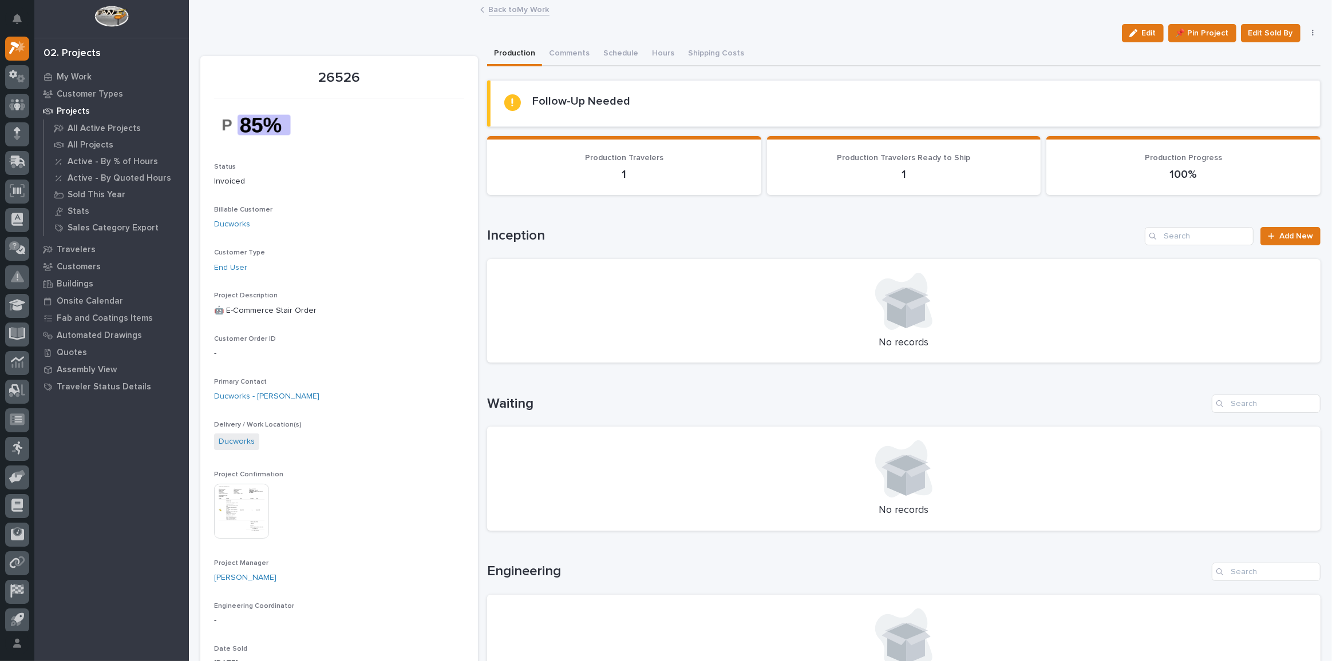
scroll to position [832, 0]
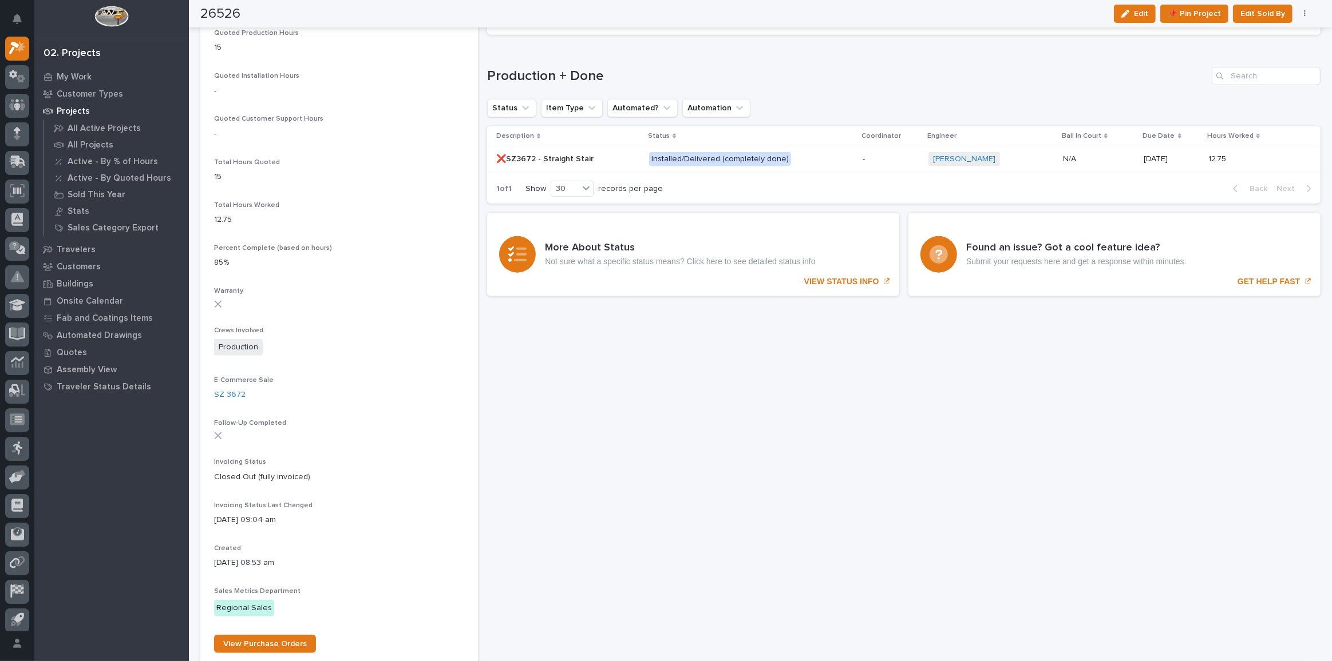
click at [610, 154] on p at bounding box center [568, 159] width 144 height 10
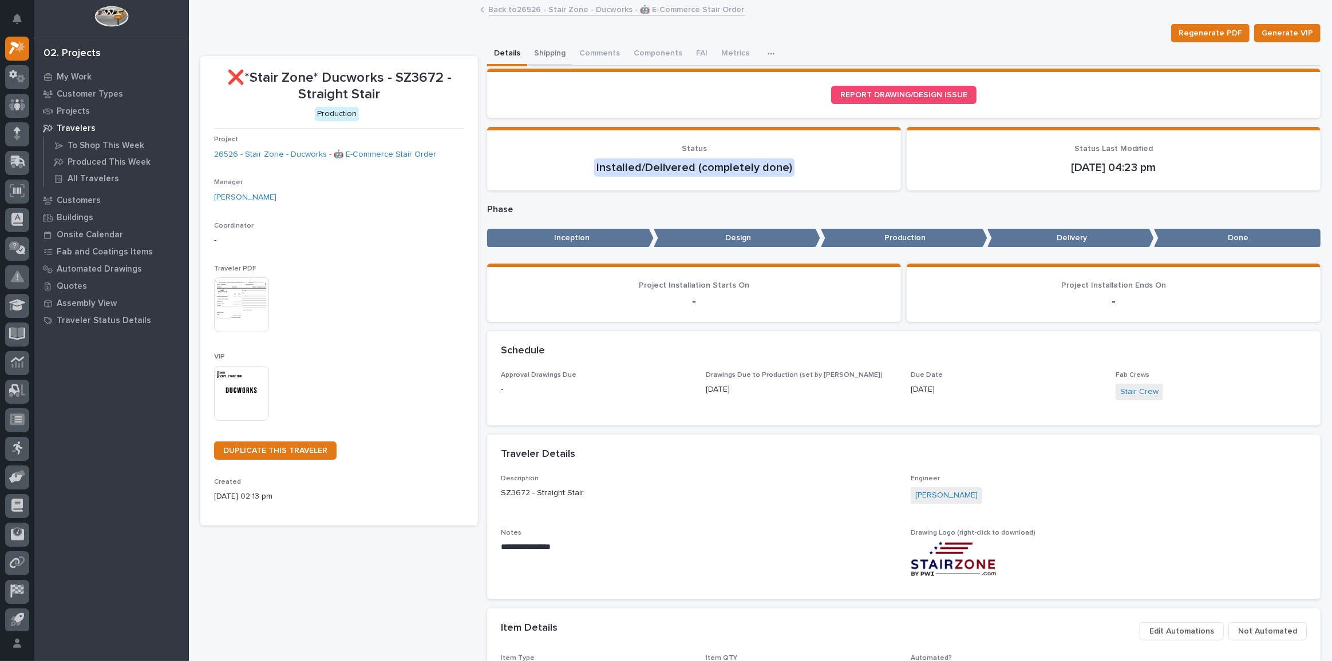
click at [549, 49] on button "Shipping" at bounding box center [549, 54] width 45 height 24
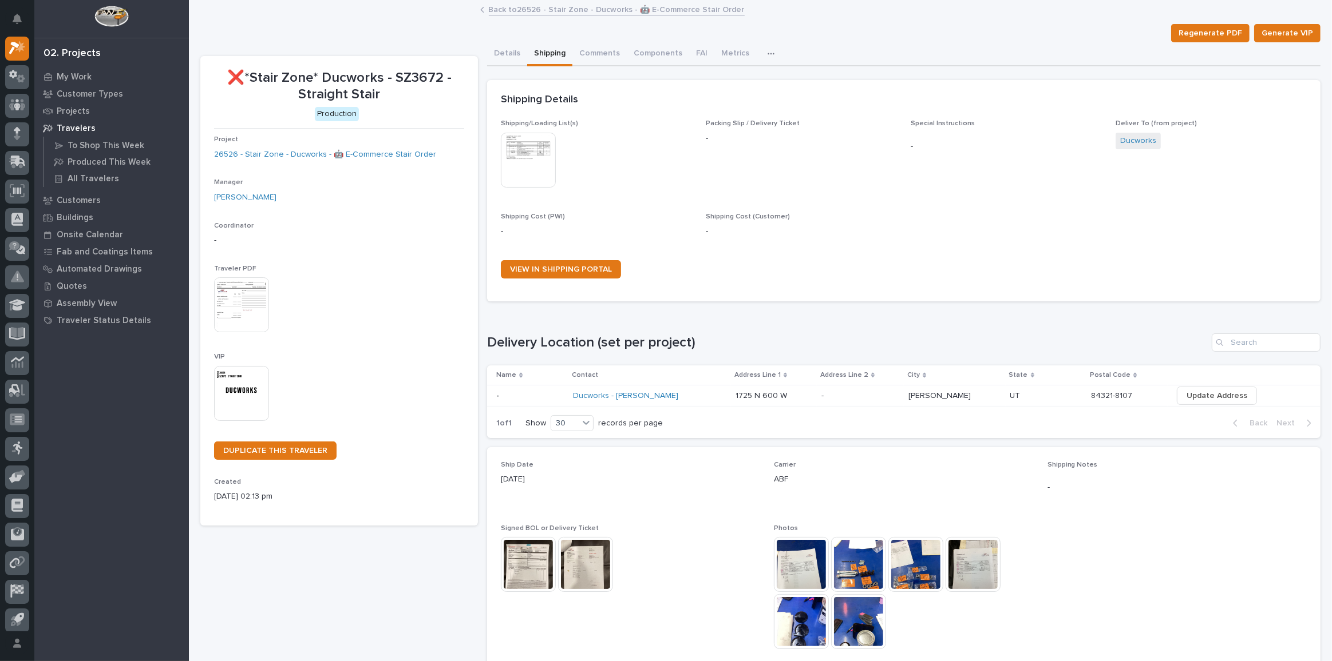
click at [493, 13] on link "Back to 26526 - Stair Zone - Ducworks - 🤖 E-Commerce Stair Order" at bounding box center [617, 8] width 256 height 13
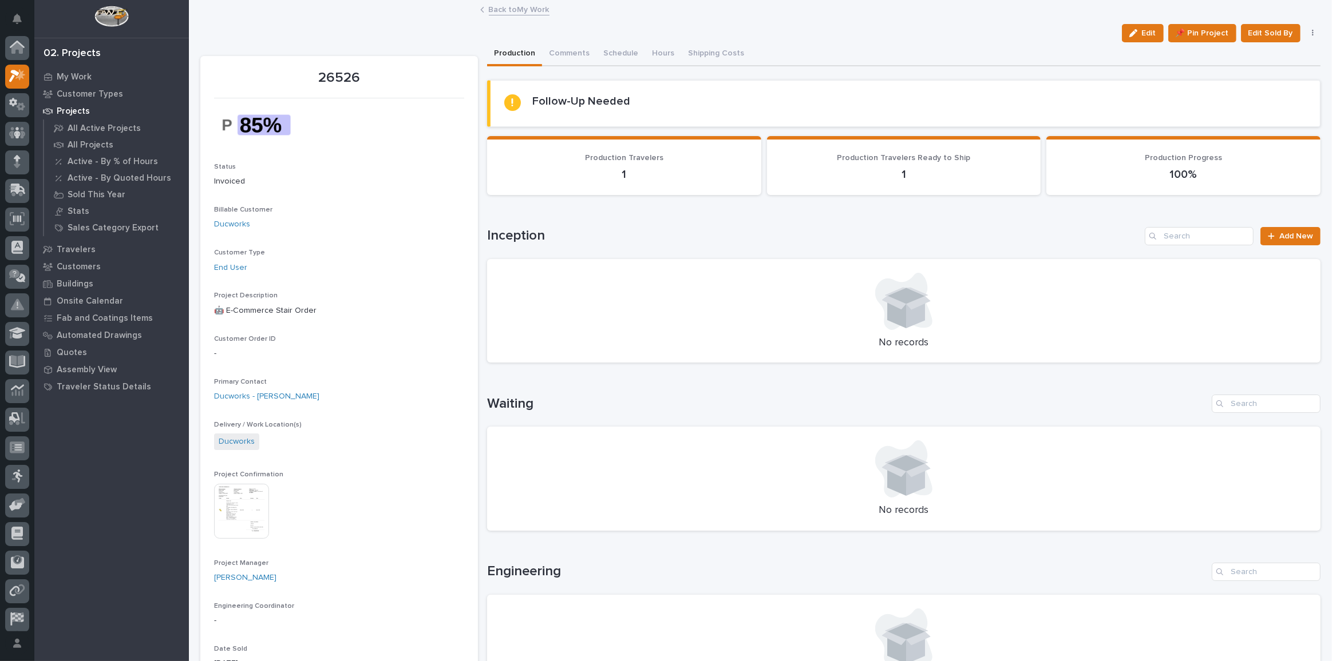
scroll to position [31, 0]
click at [248, 498] on img at bounding box center [241, 511] width 55 height 55
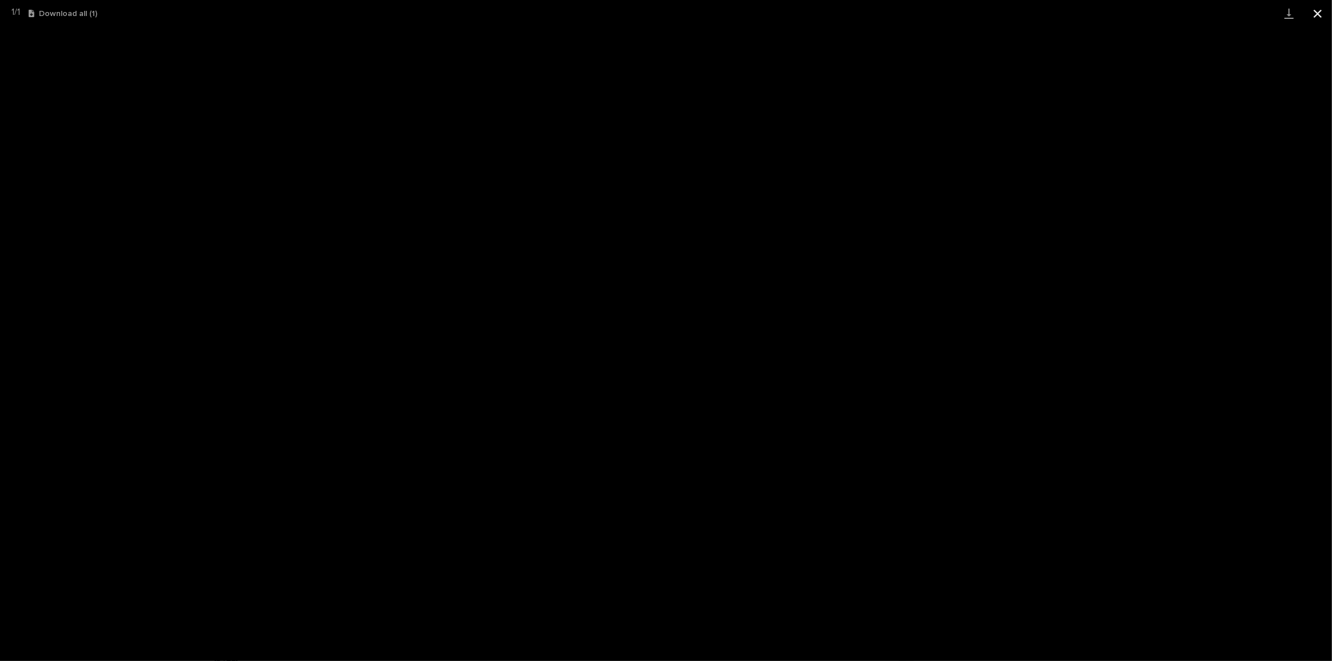
click at [1316, 13] on button "Close gallery" at bounding box center [1317, 13] width 29 height 27
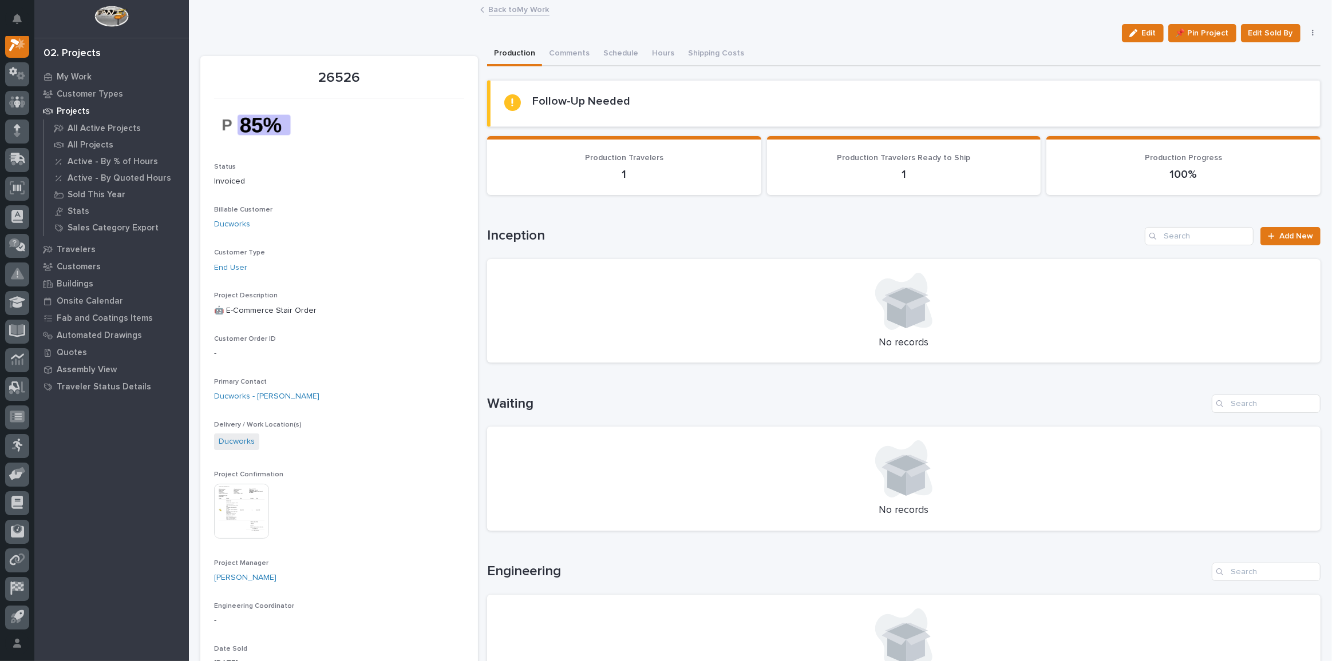
click at [501, 11] on link "Back to My Work" at bounding box center [519, 8] width 61 height 13
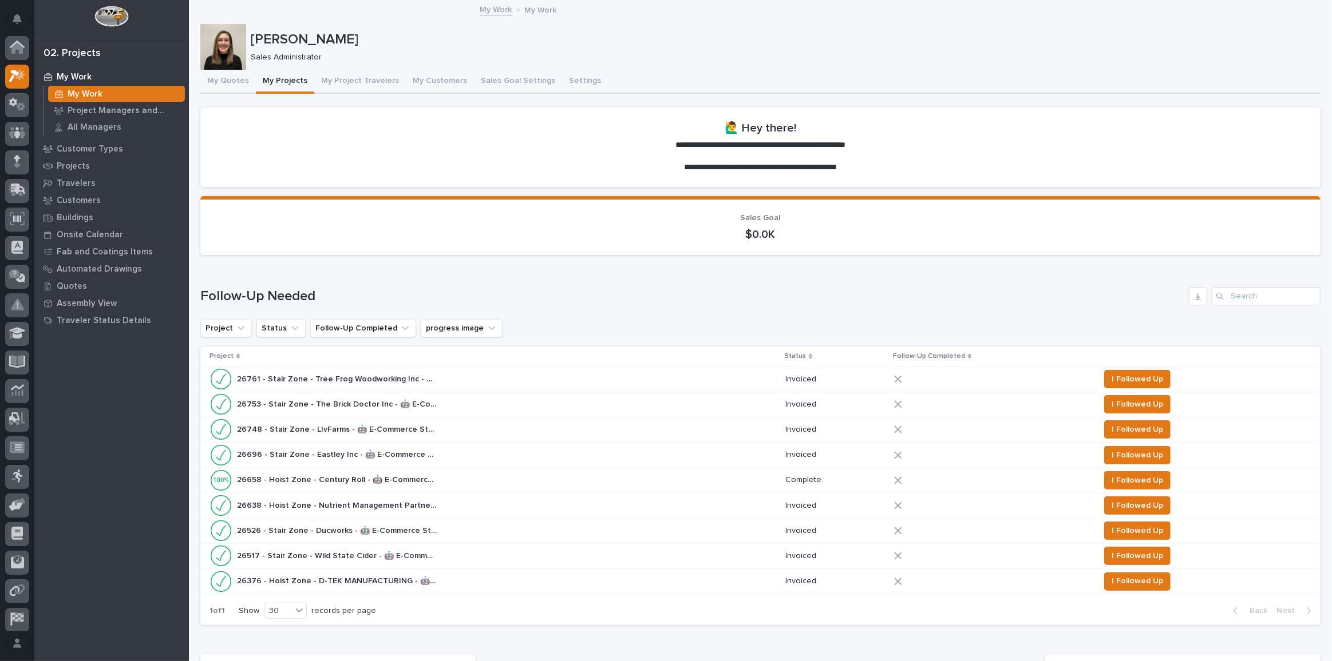
scroll to position [31, 0]
click at [1111, 527] on span "I Followed Up" at bounding box center [1136, 531] width 51 height 14
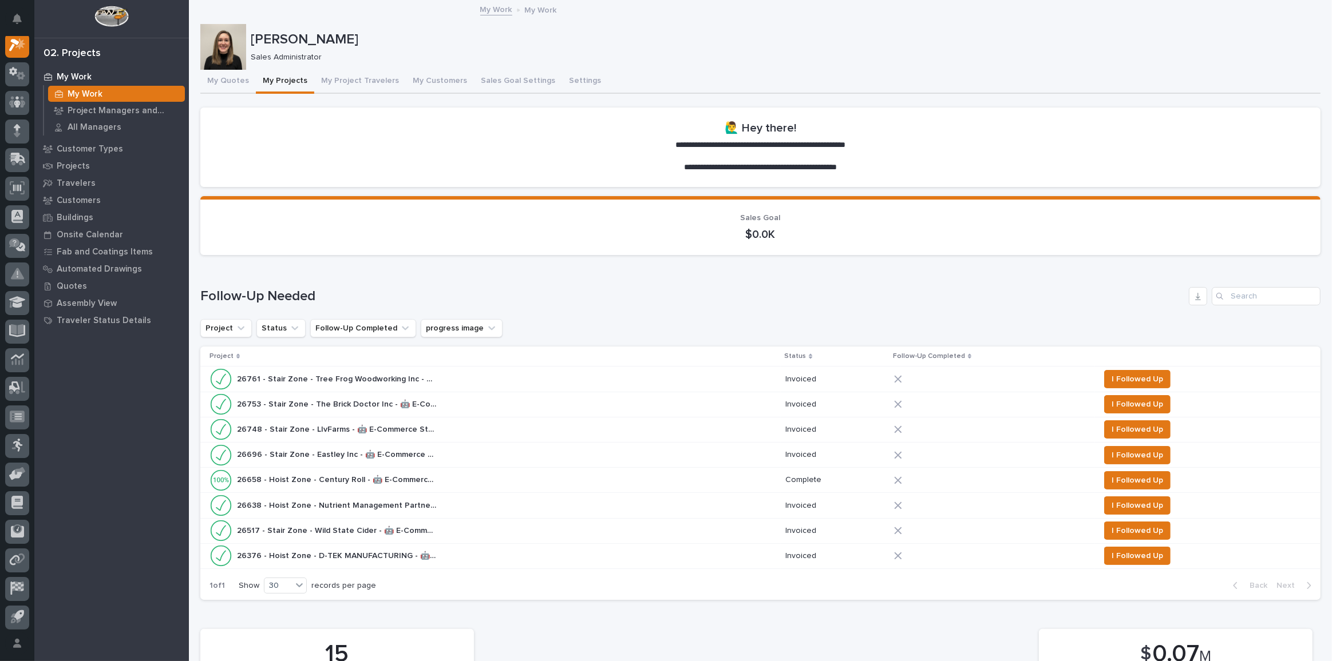
click at [469, 530] on div "26517 - Stair Zone - Wild State Cider - 🤖 E-Commerce Stair Order 26517 - Stair …" at bounding box center [492, 531] width 566 height 23
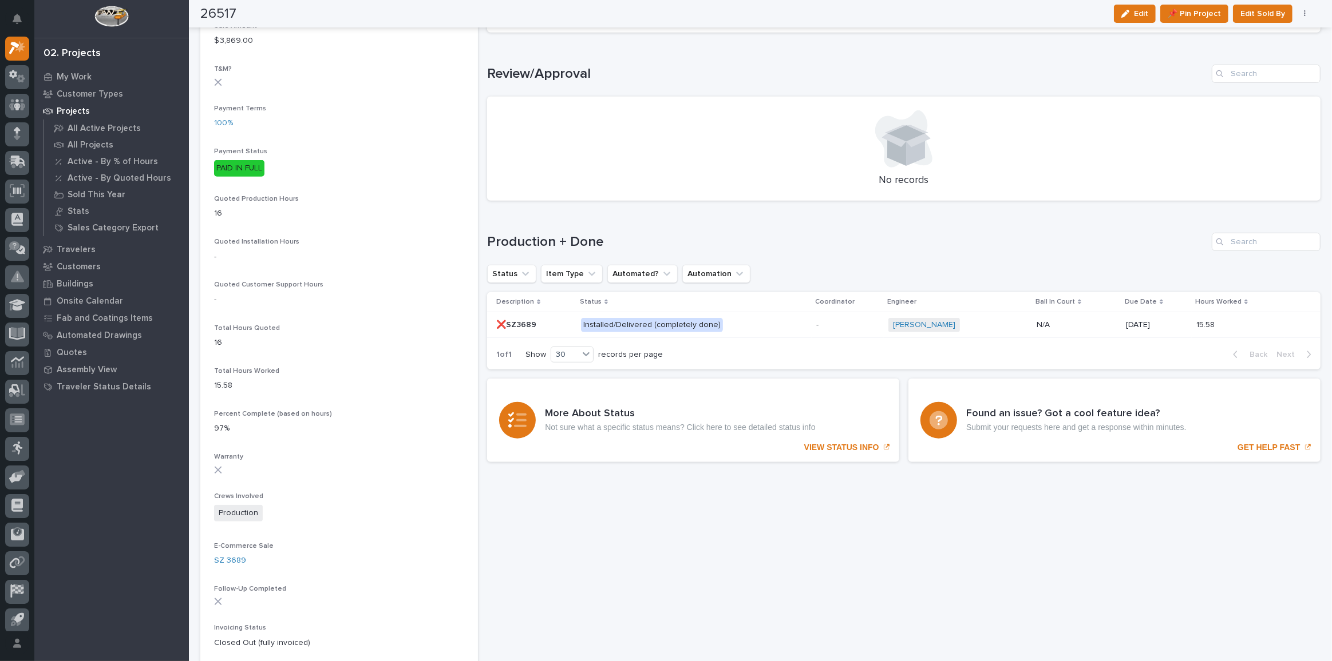
scroll to position [676, 0]
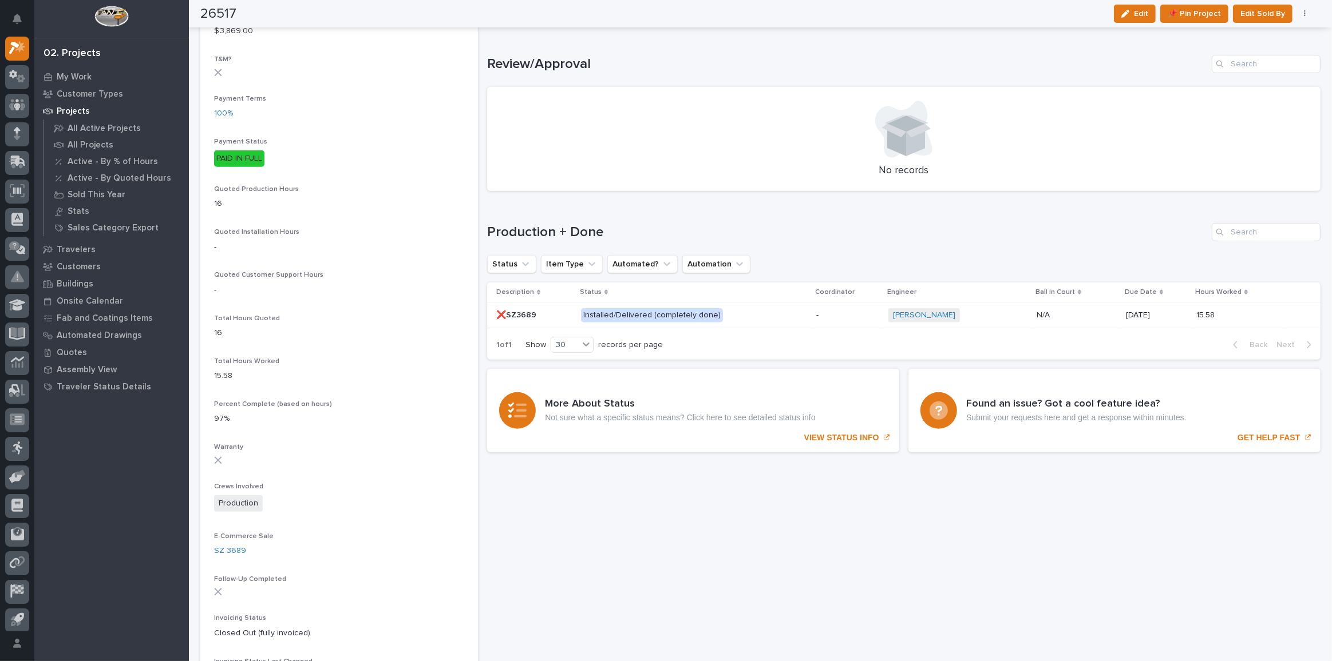
click at [736, 314] on p "Installed/Delivered (completely done)" at bounding box center [681, 315] width 200 height 14
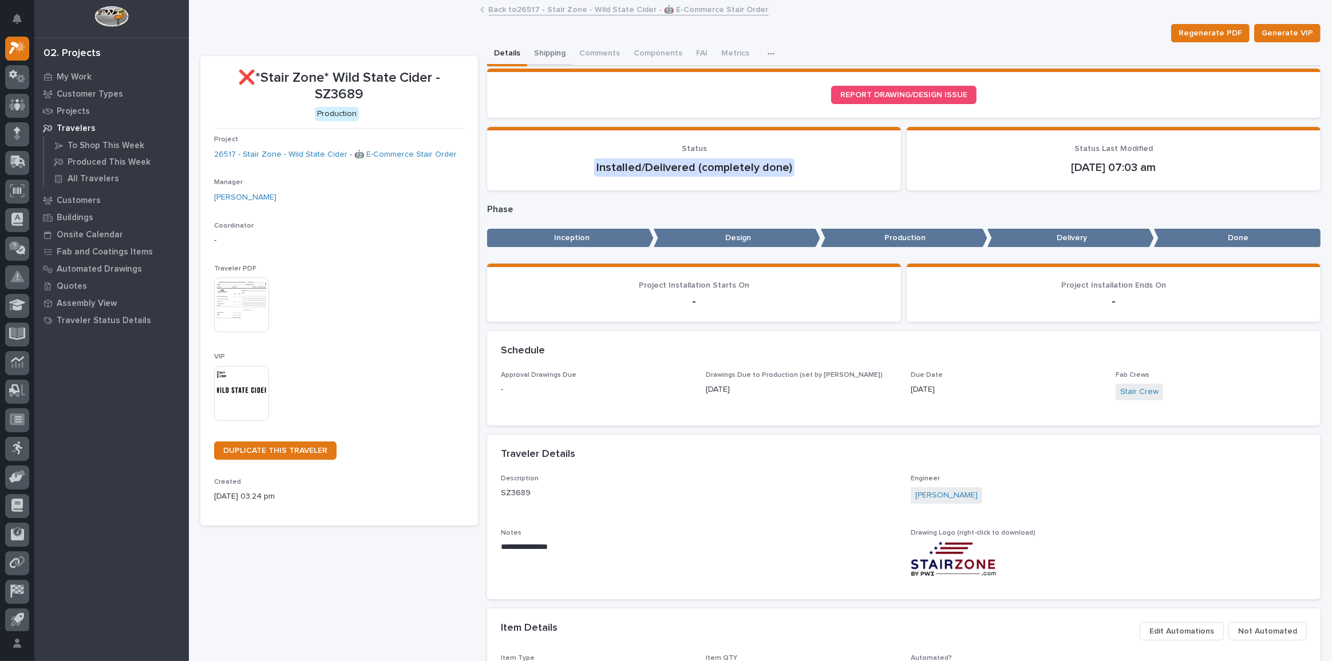
click at [538, 58] on button "Shipping" at bounding box center [549, 54] width 45 height 24
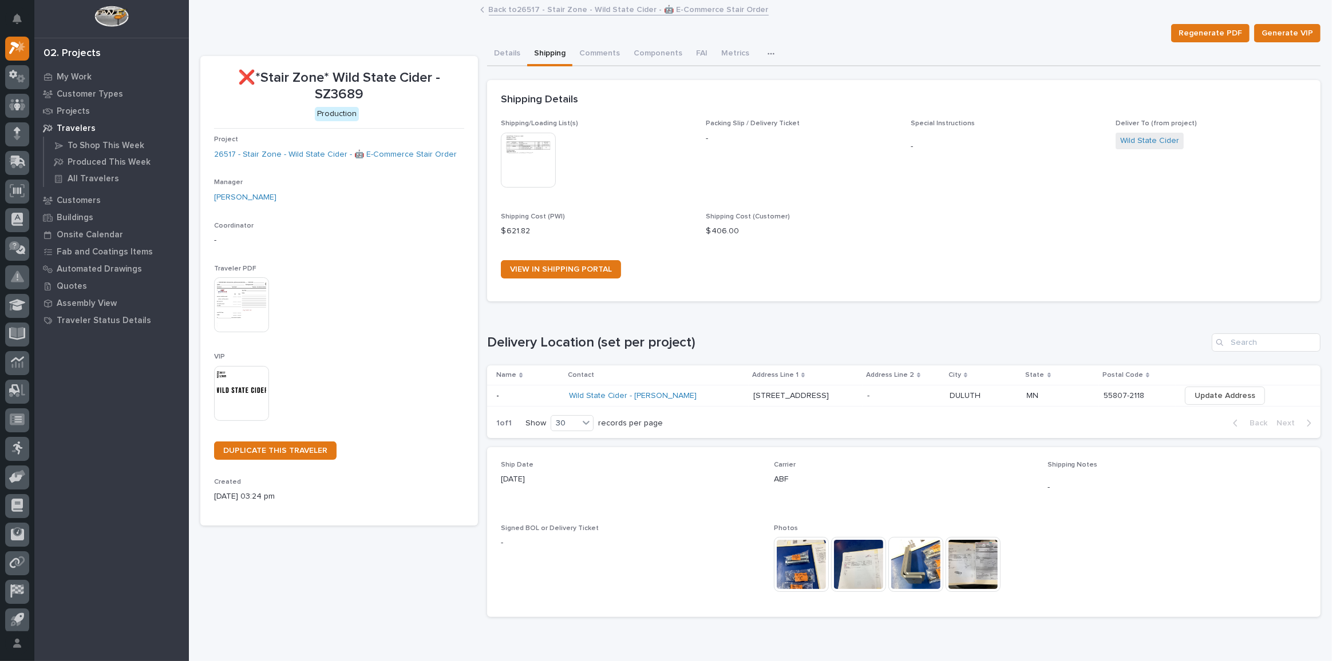
click at [585, 8] on link "Back to 26517 - Stair Zone - Wild State Cider - 🤖 E-Commerce Stair Order" at bounding box center [629, 8] width 280 height 13
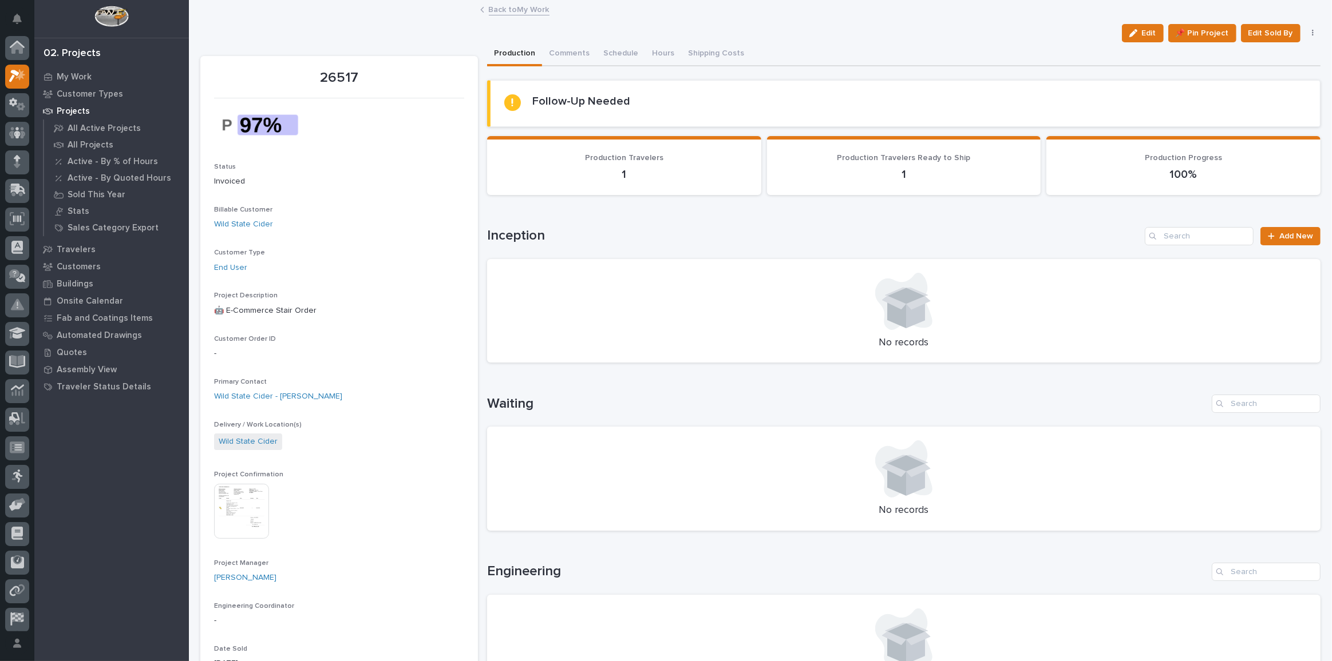
scroll to position [31, 0]
click at [240, 508] on img at bounding box center [241, 511] width 55 height 55
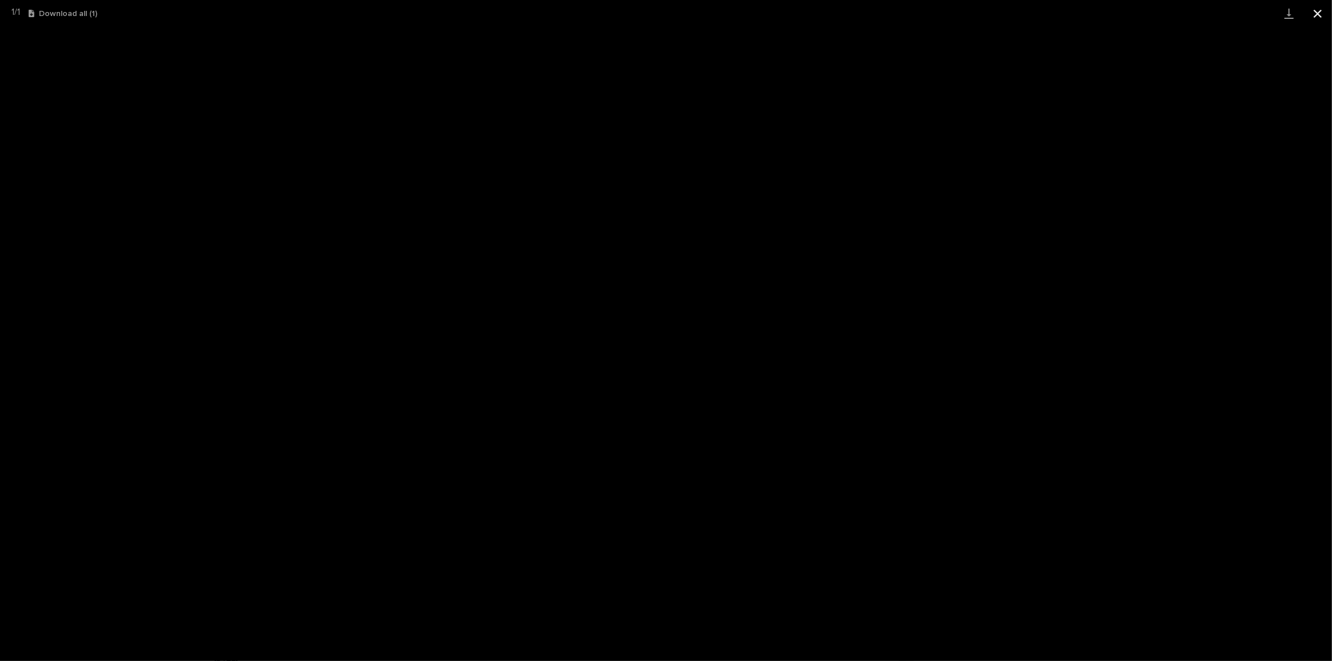
click at [1326, 16] on button "Close gallery" at bounding box center [1317, 13] width 29 height 27
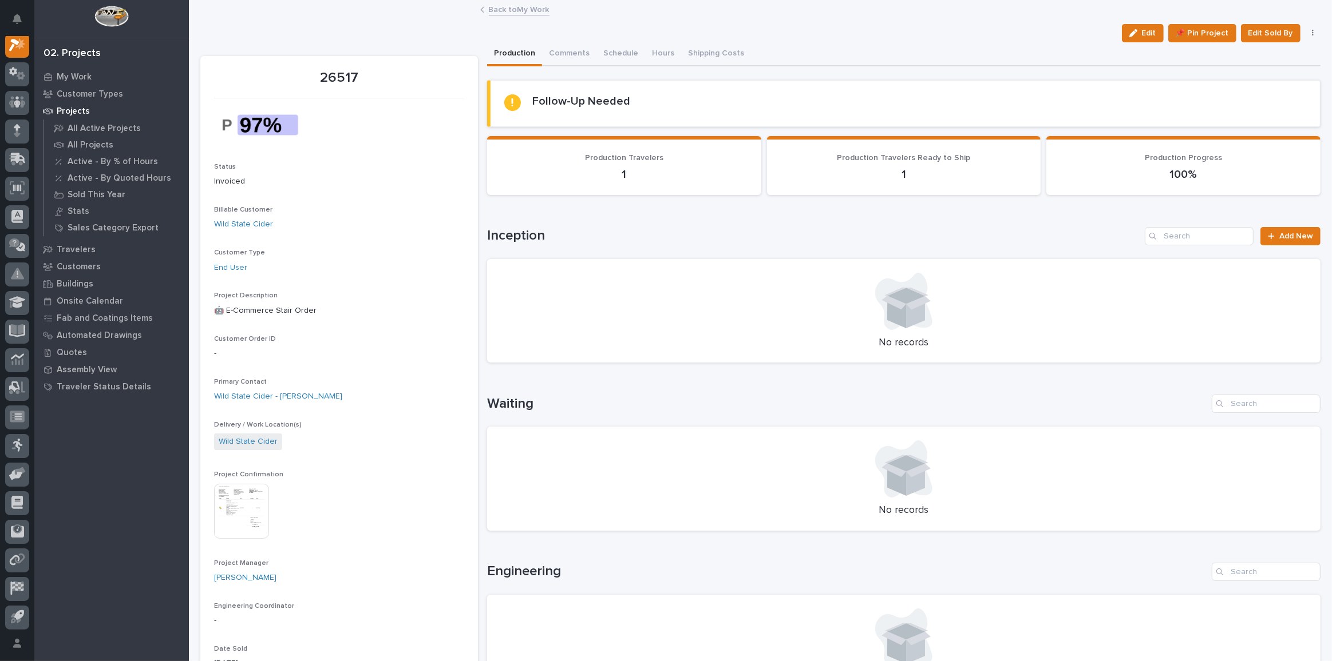
click at [514, 6] on link "Back to My Work" at bounding box center [519, 8] width 61 height 13
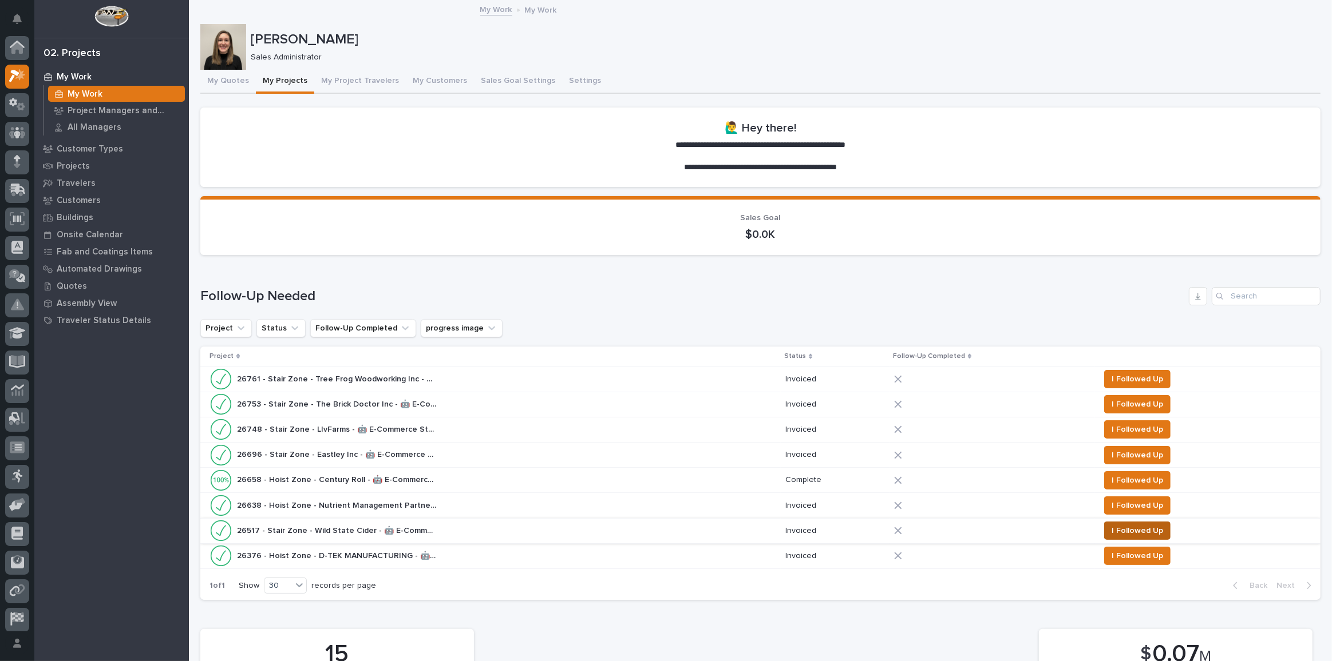
click at [1123, 527] on span "I Followed Up" at bounding box center [1136, 531] width 51 height 14
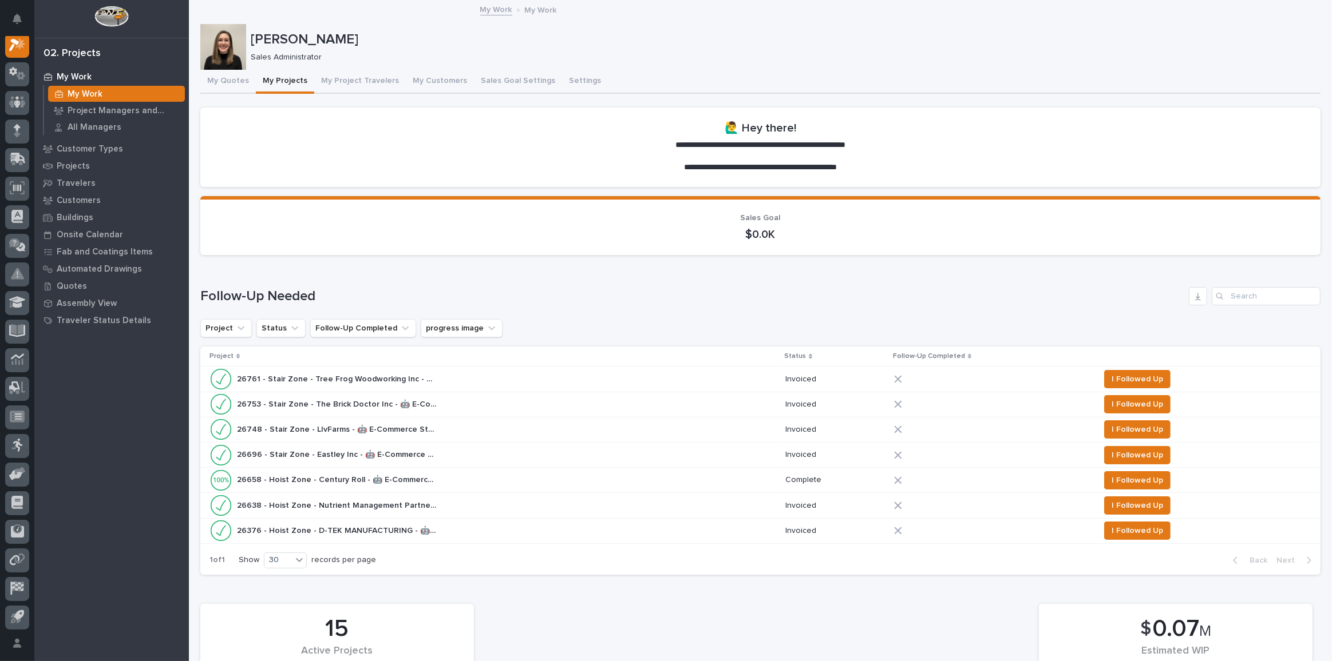
click at [478, 478] on div "26658 - Hoist Zone - Century Roll - 🤖 E-Commerce Custom Crane(s) 26658 - Hoist …" at bounding box center [492, 480] width 566 height 23
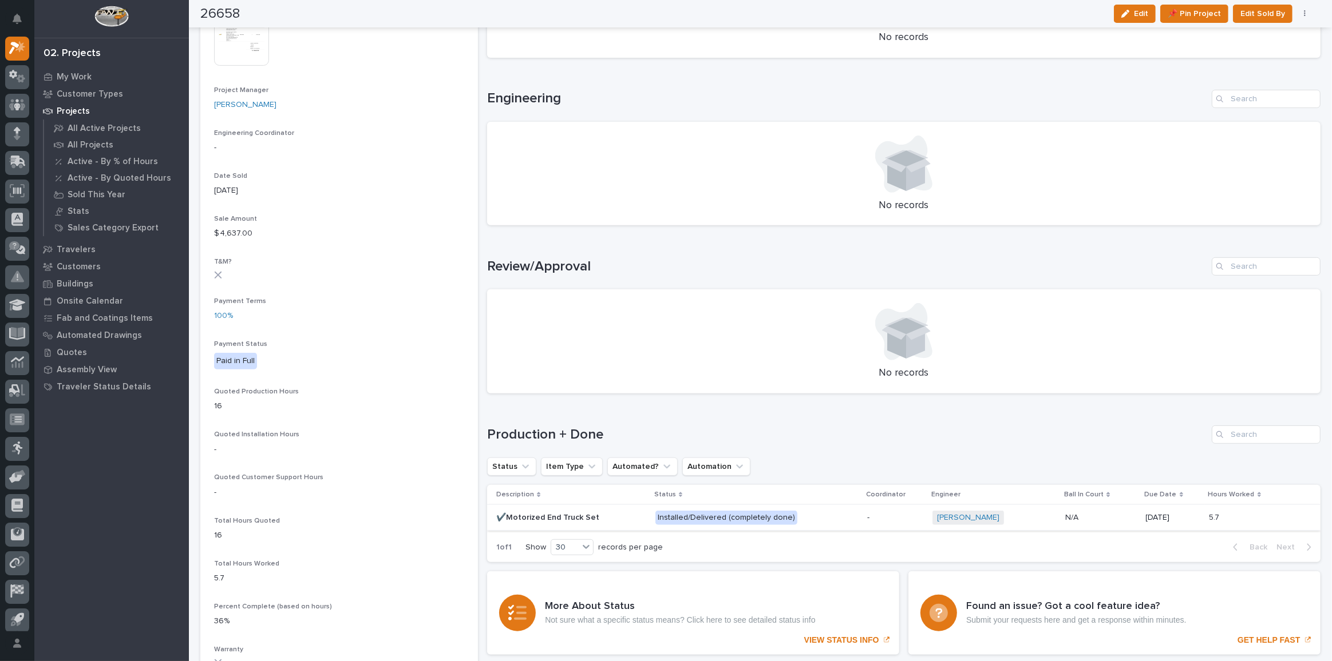
scroll to position [520, 0]
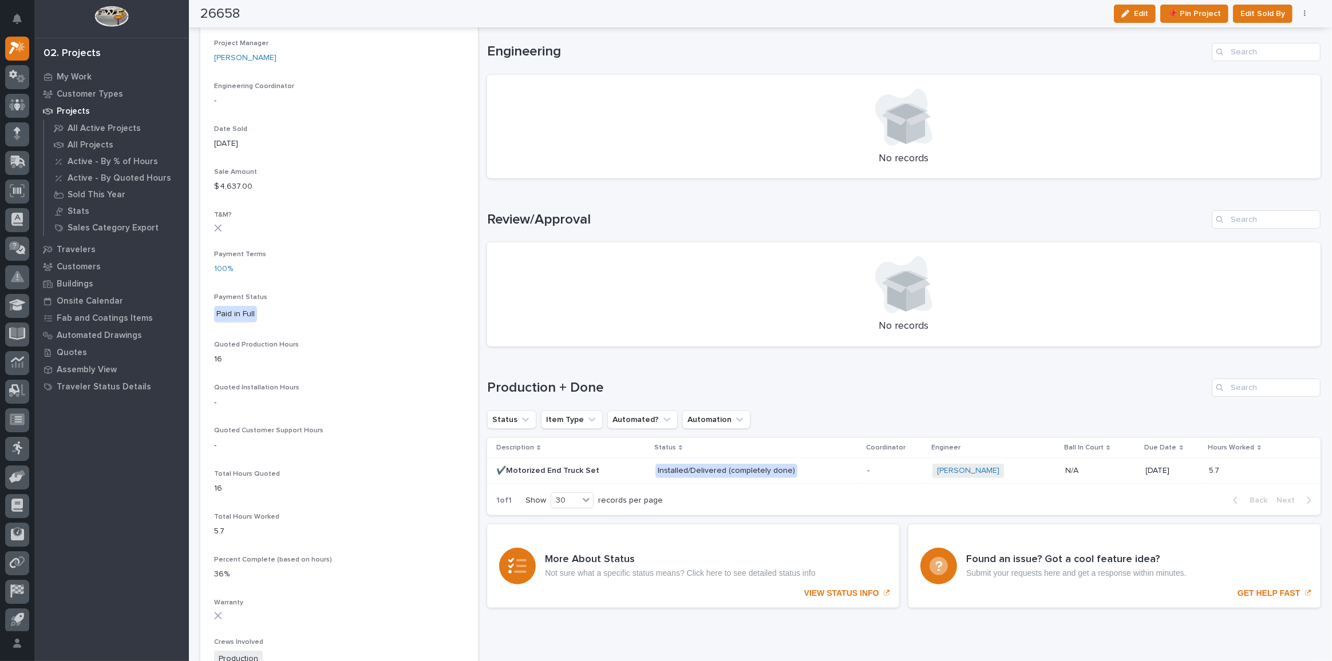
click at [616, 468] on p at bounding box center [571, 471] width 150 height 10
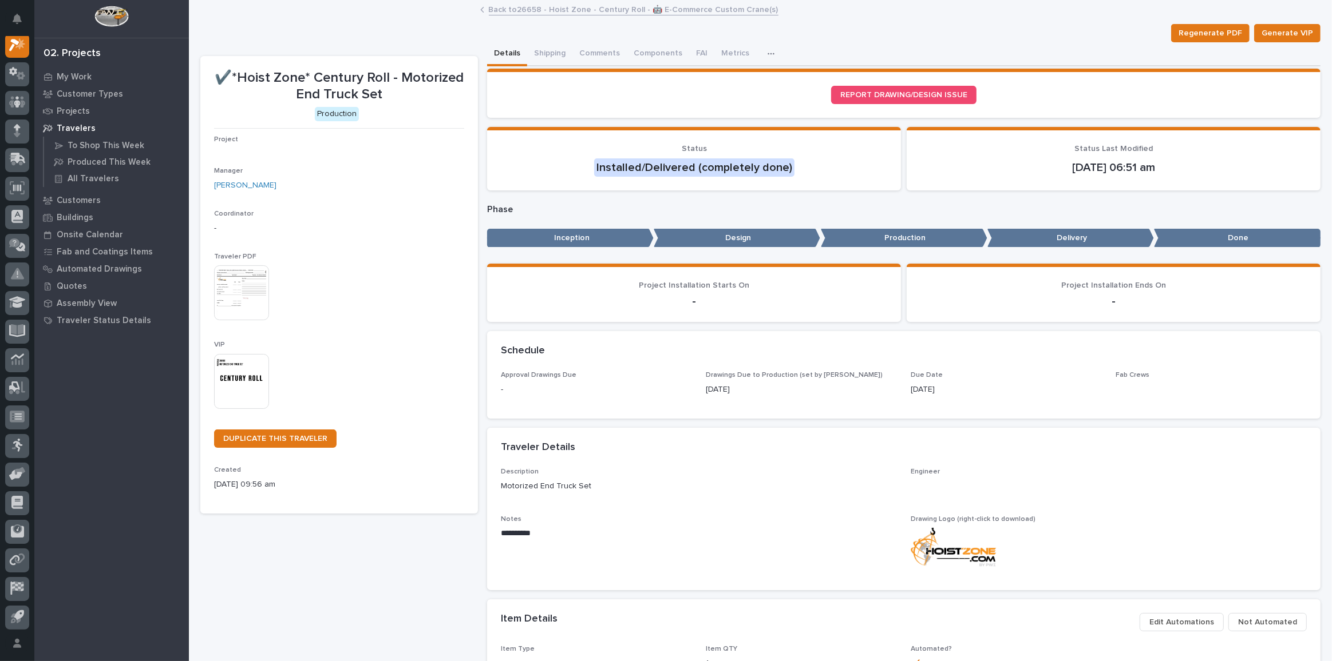
scroll to position [28, 0]
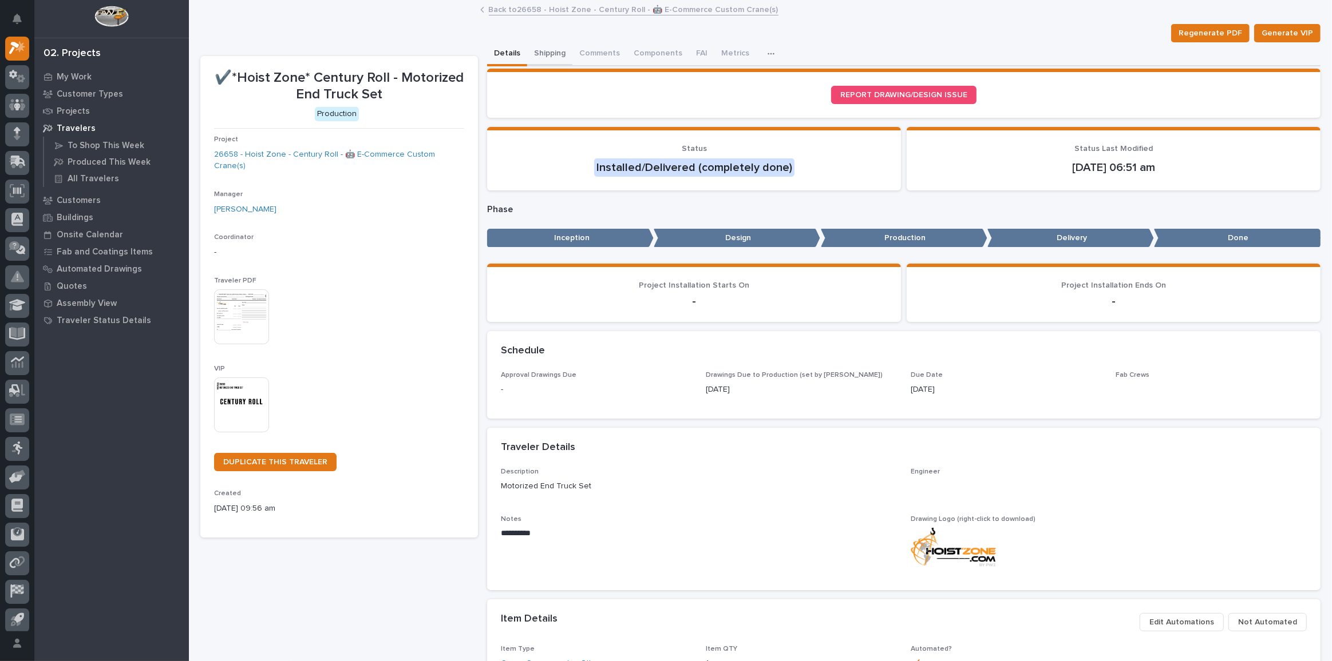
click at [543, 53] on button "Shipping" at bounding box center [549, 54] width 45 height 24
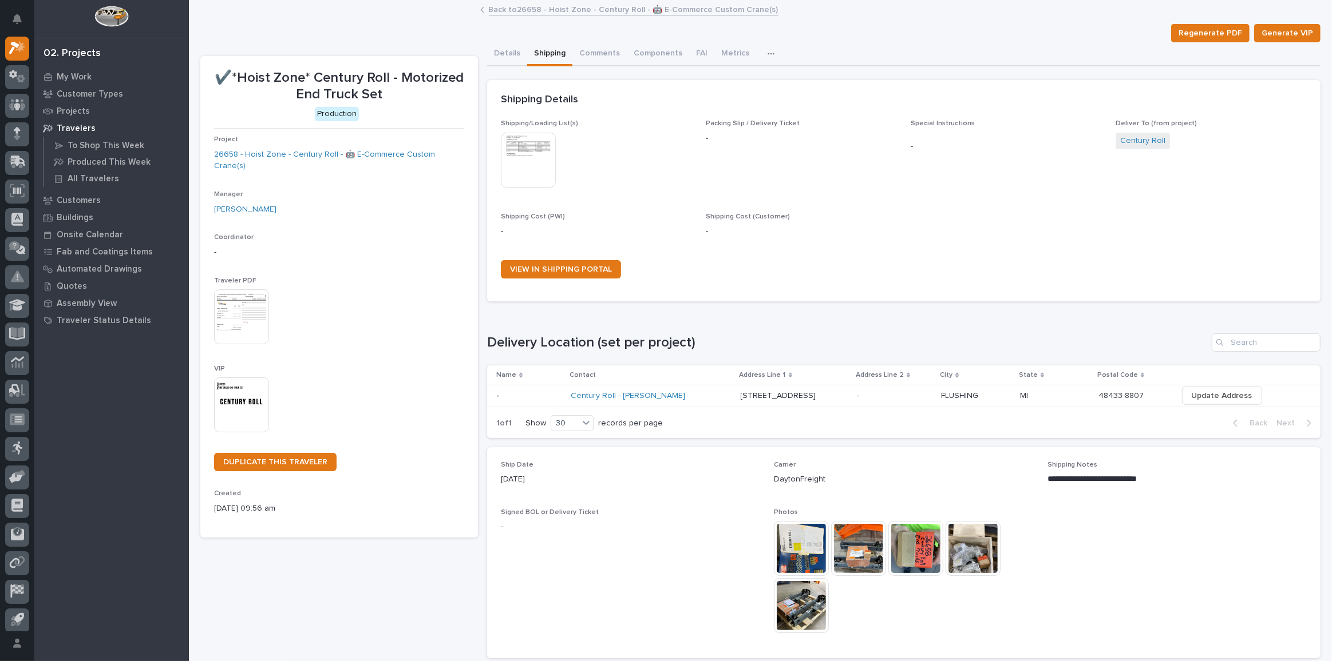
click at [569, 6] on link "Back to 26658 - Hoist Zone - Century Roll - 🤖 E-Commerce Custom Crane(s)" at bounding box center [634, 8] width 290 height 13
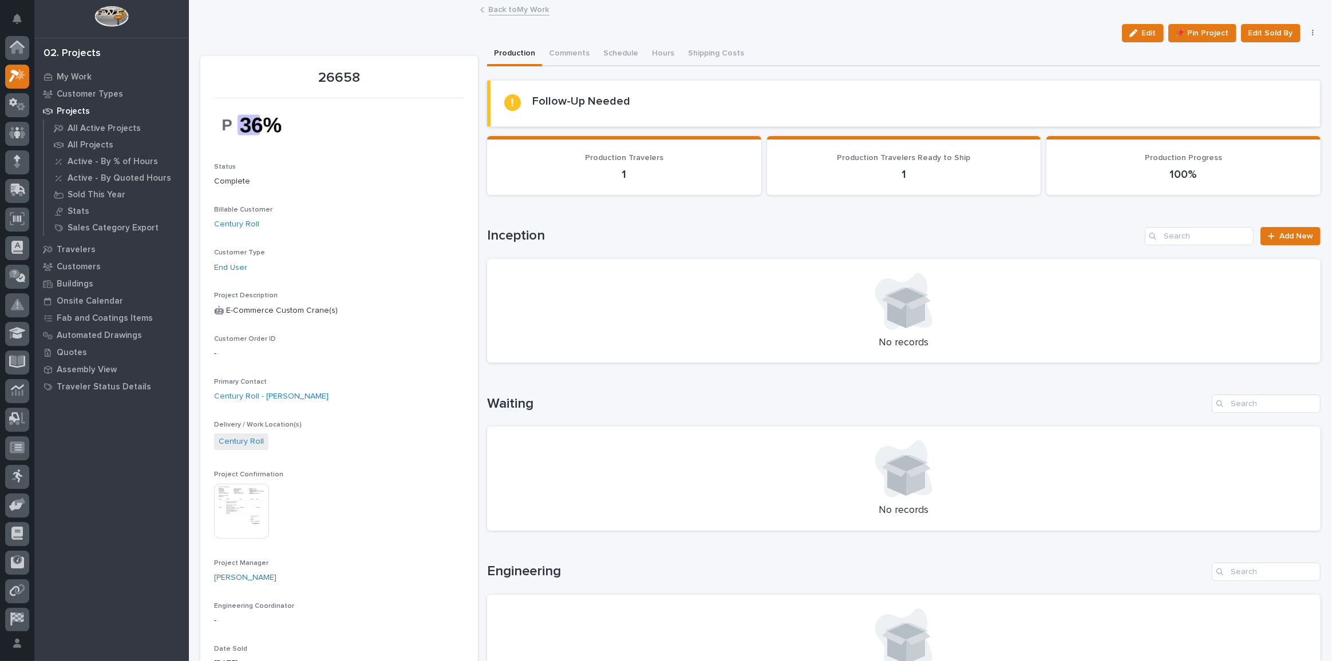
scroll to position [31, 0]
click at [248, 501] on img at bounding box center [241, 511] width 55 height 55
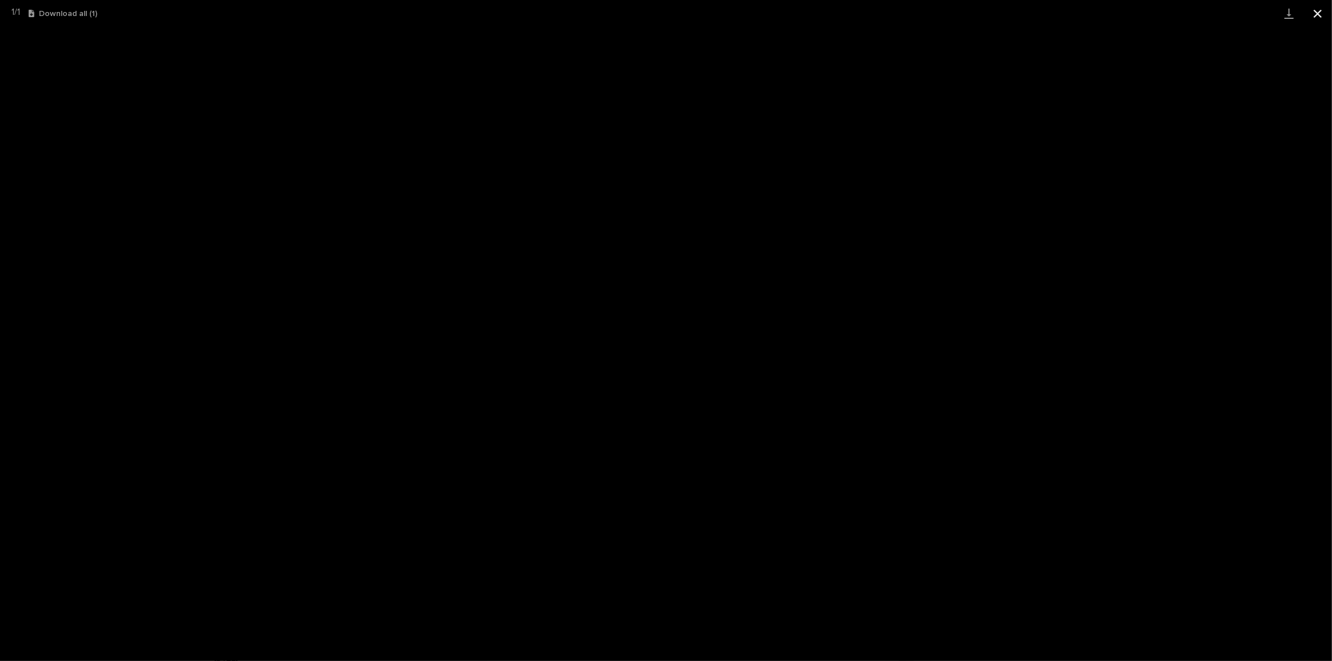
click at [1323, 11] on button "Close gallery" at bounding box center [1317, 13] width 29 height 27
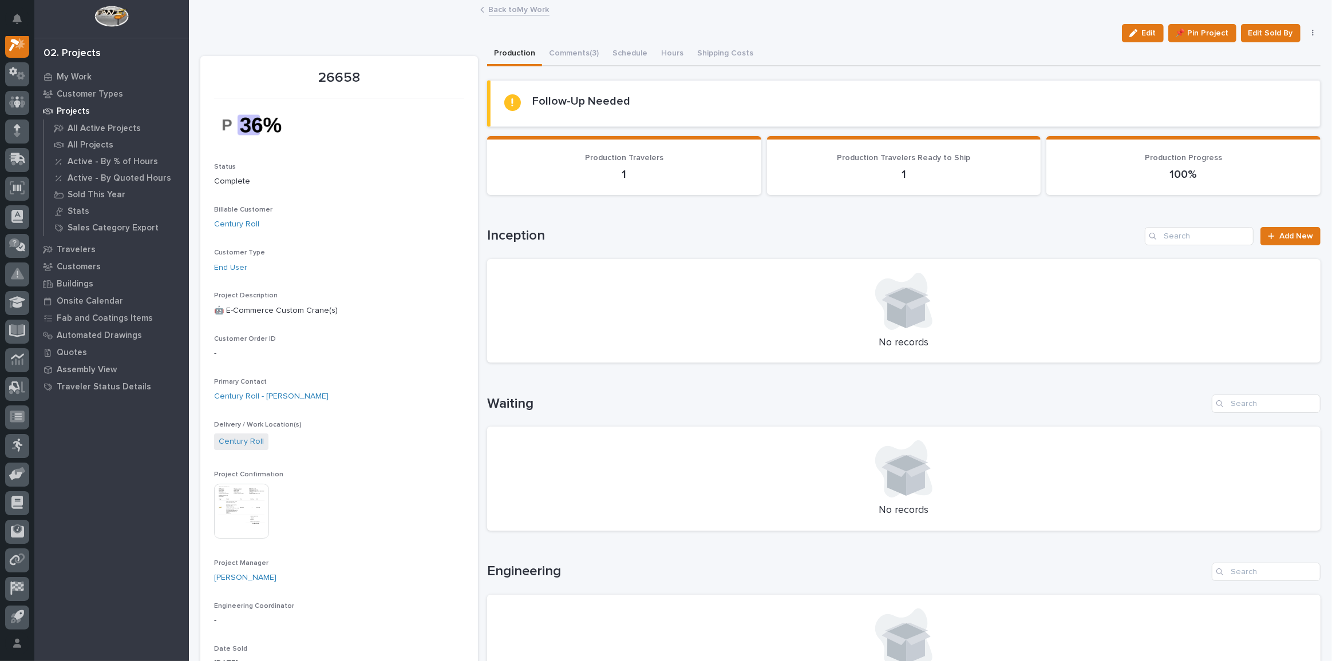
click at [501, 15] on div "Back to My Work" at bounding box center [760, 10] width 572 height 16
click at [505, 12] on link "Back to My Work" at bounding box center [519, 8] width 61 height 13
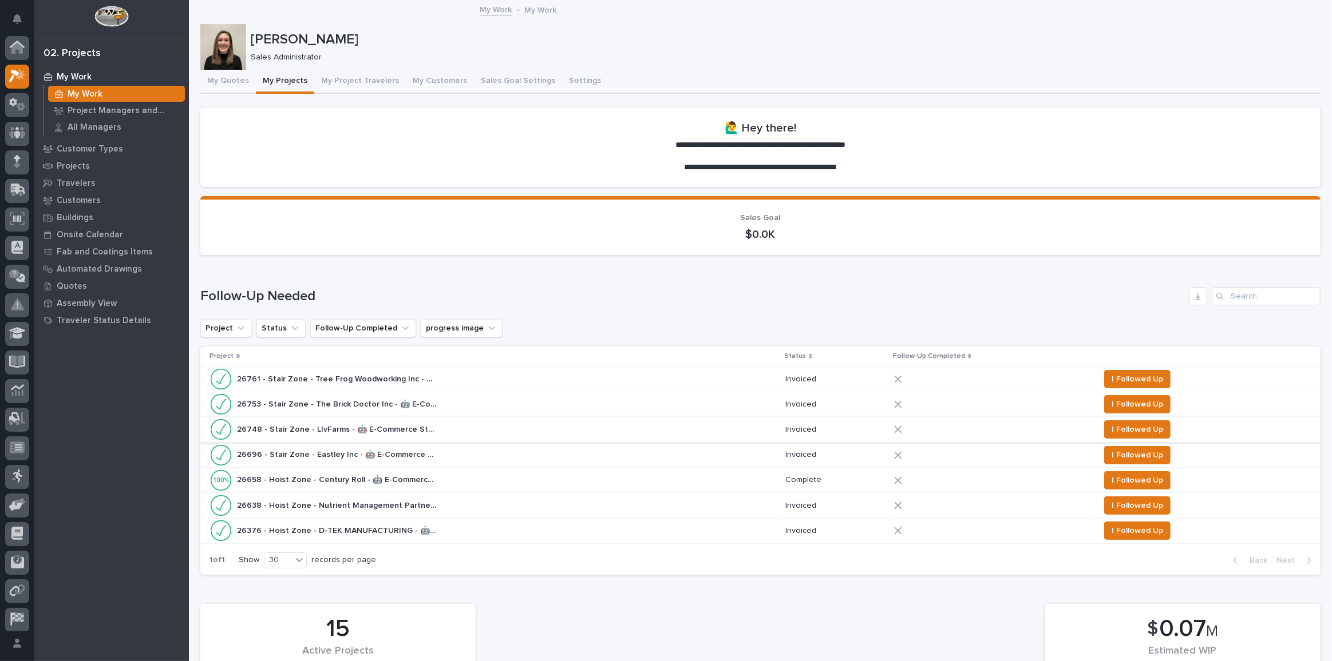
scroll to position [31, 0]
click at [1132, 481] on span "I Followed Up" at bounding box center [1136, 481] width 51 height 14
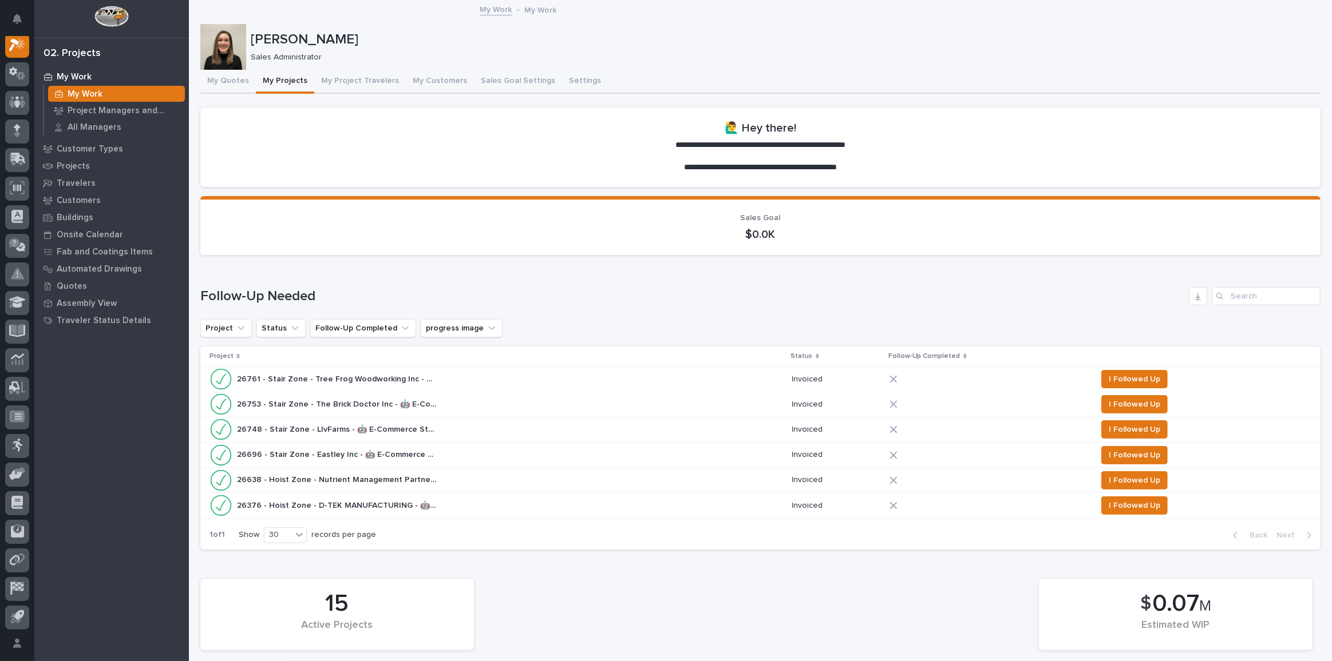
click at [459, 474] on div "26638 - Hoist Zone - Nutrient Management Partners - 🤖 E-Commerce Custom Crane(s…" at bounding box center [495, 480] width 573 height 23
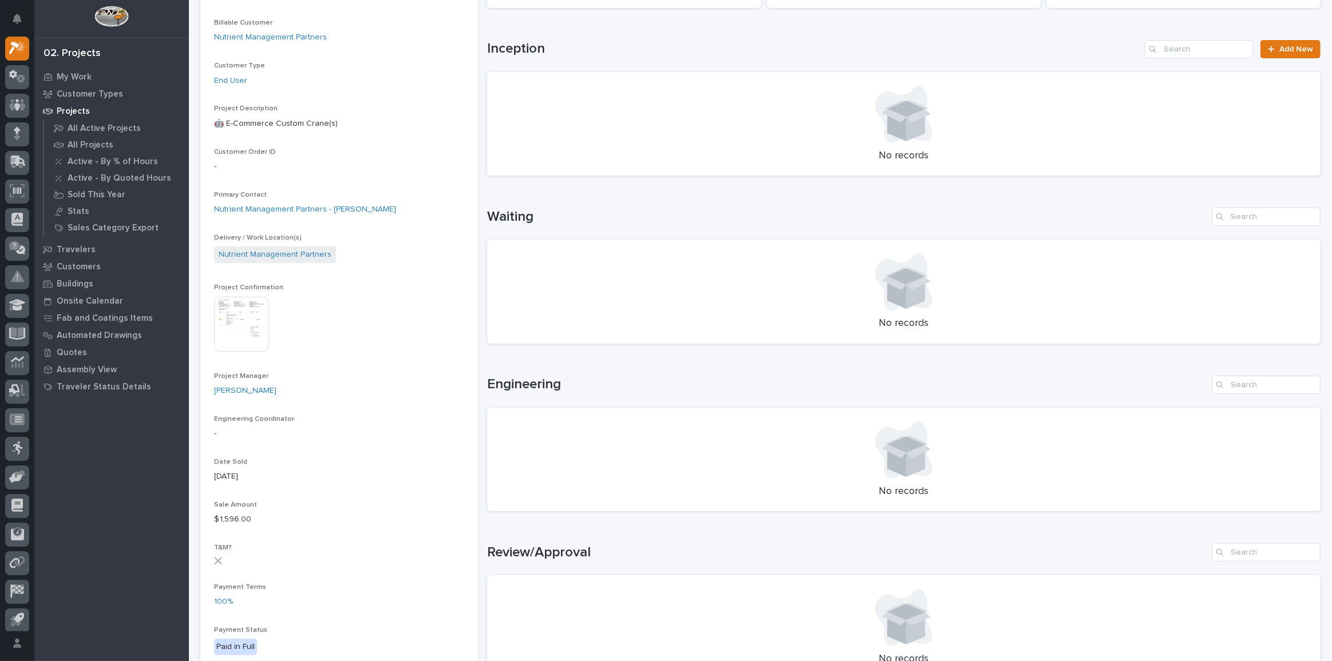
scroll to position [520, 0]
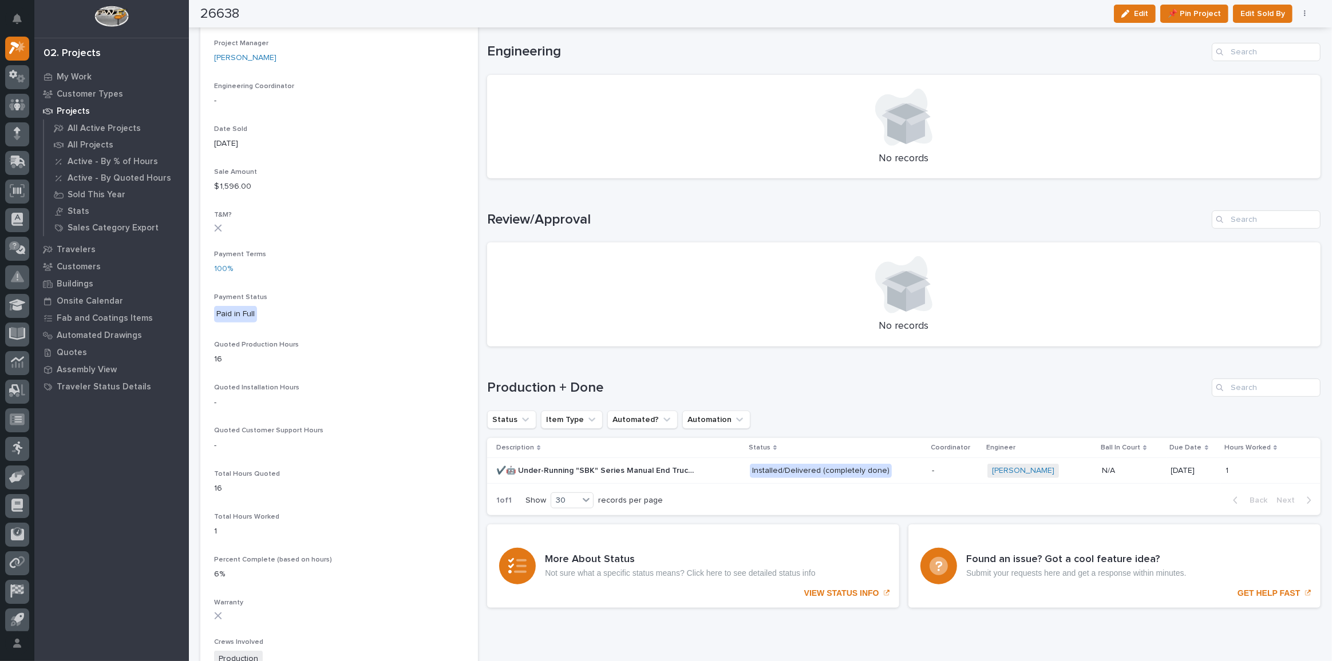
click at [719, 465] on div "✔️🤖 Under-Running "SBK" Series Manual End Truck Set ✔️🤖 Under-Running "SBK" Ser…" at bounding box center [618, 471] width 244 height 19
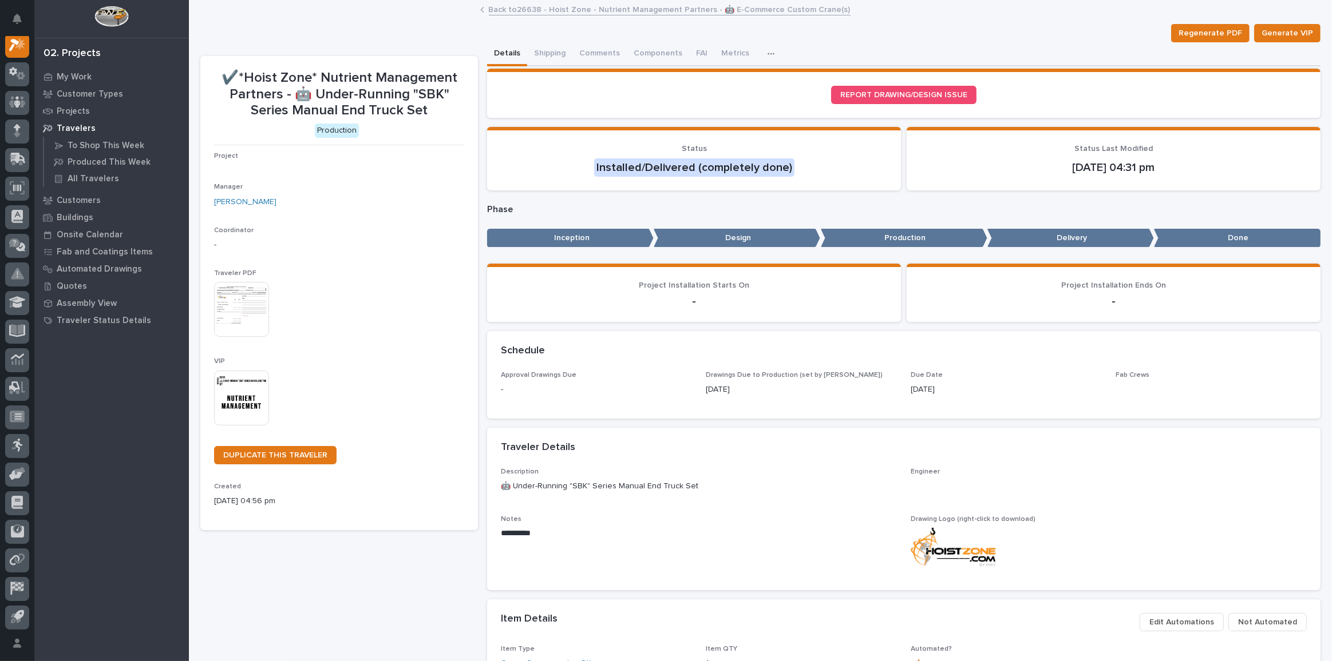
scroll to position [28, 0]
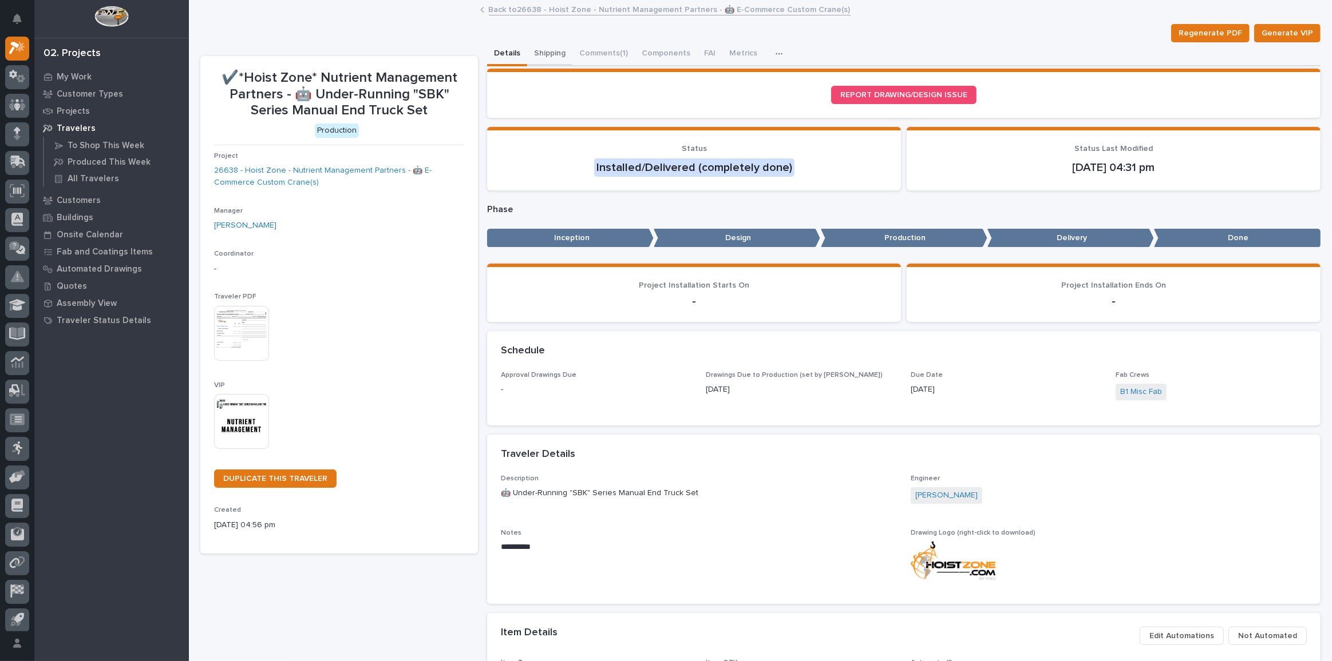
click at [550, 48] on button "Shipping" at bounding box center [549, 54] width 45 height 24
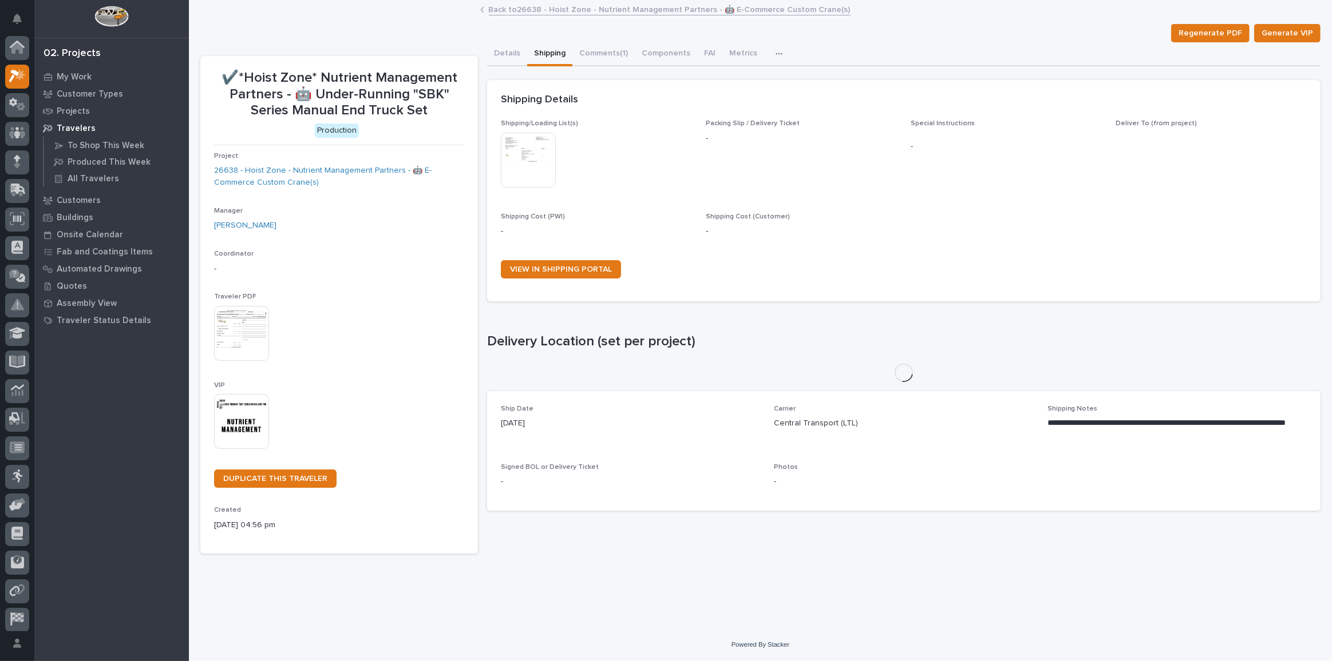
scroll to position [28, 0]
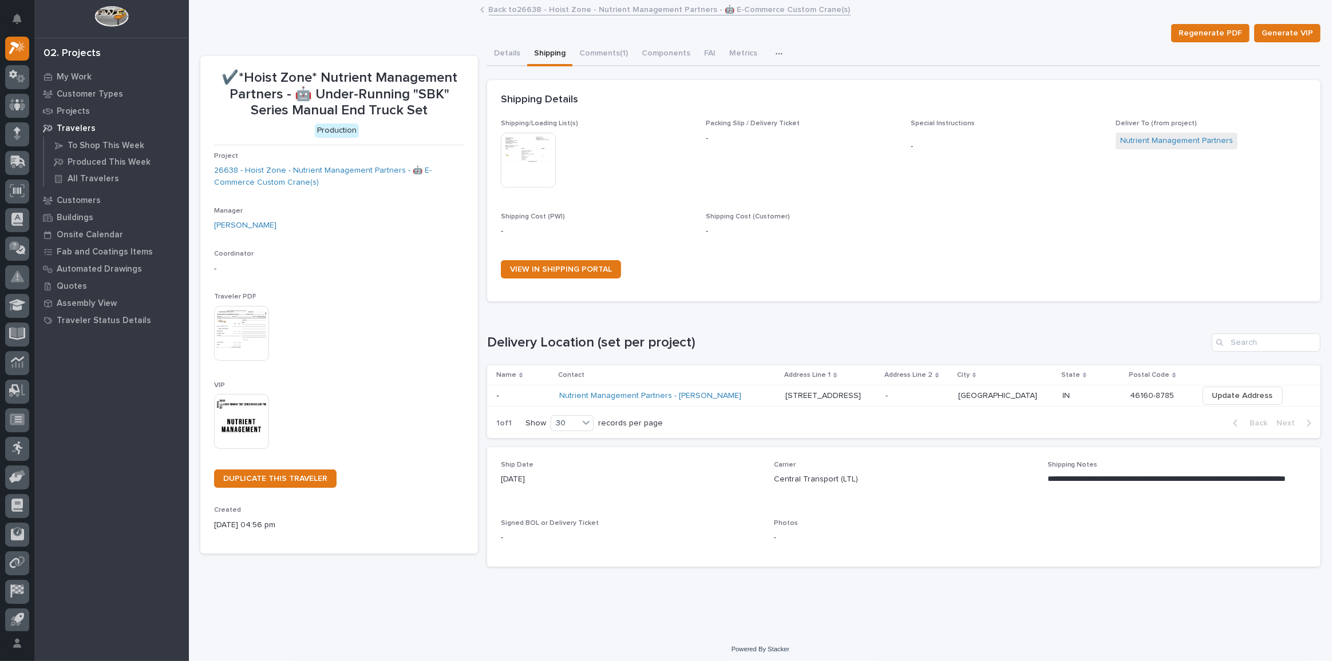
click at [541, 15] on link "Back to 26638 - Hoist Zone - Nutrient Management Partners - 🤖 E-Commerce Custom…" at bounding box center [670, 8] width 362 height 13
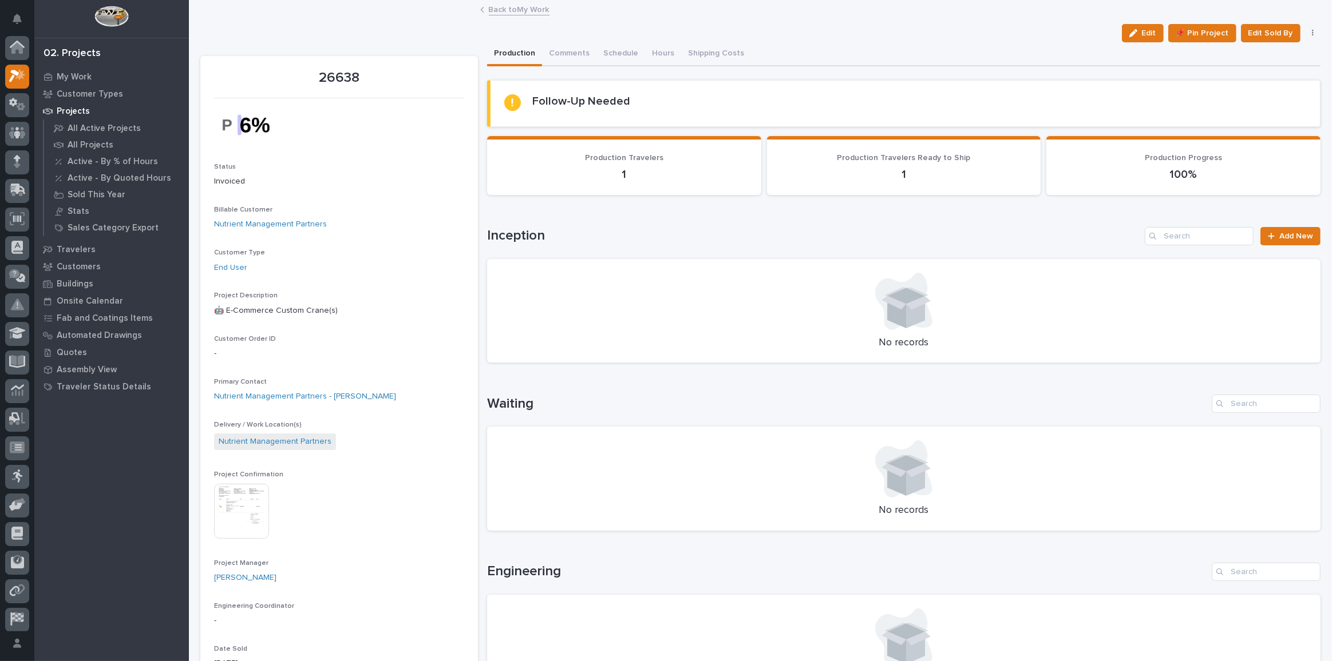
scroll to position [31, 0]
click at [243, 485] on img at bounding box center [241, 511] width 55 height 55
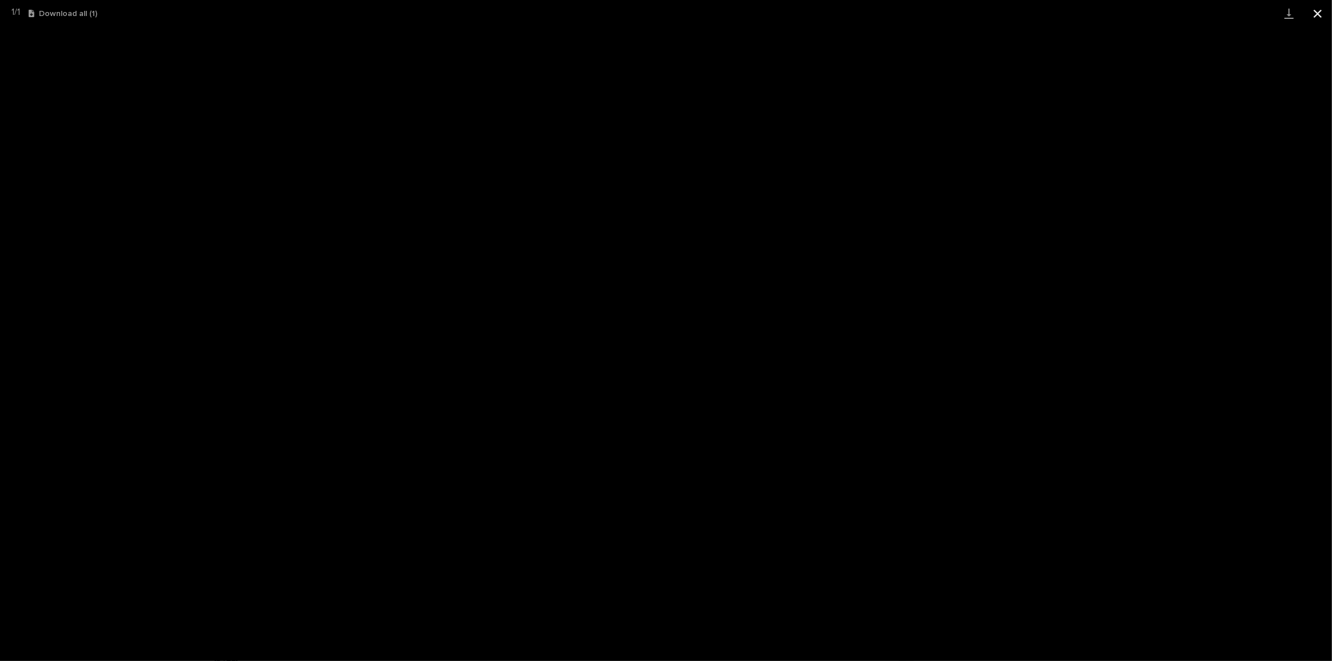
click at [1317, 14] on button "Close gallery" at bounding box center [1317, 13] width 29 height 27
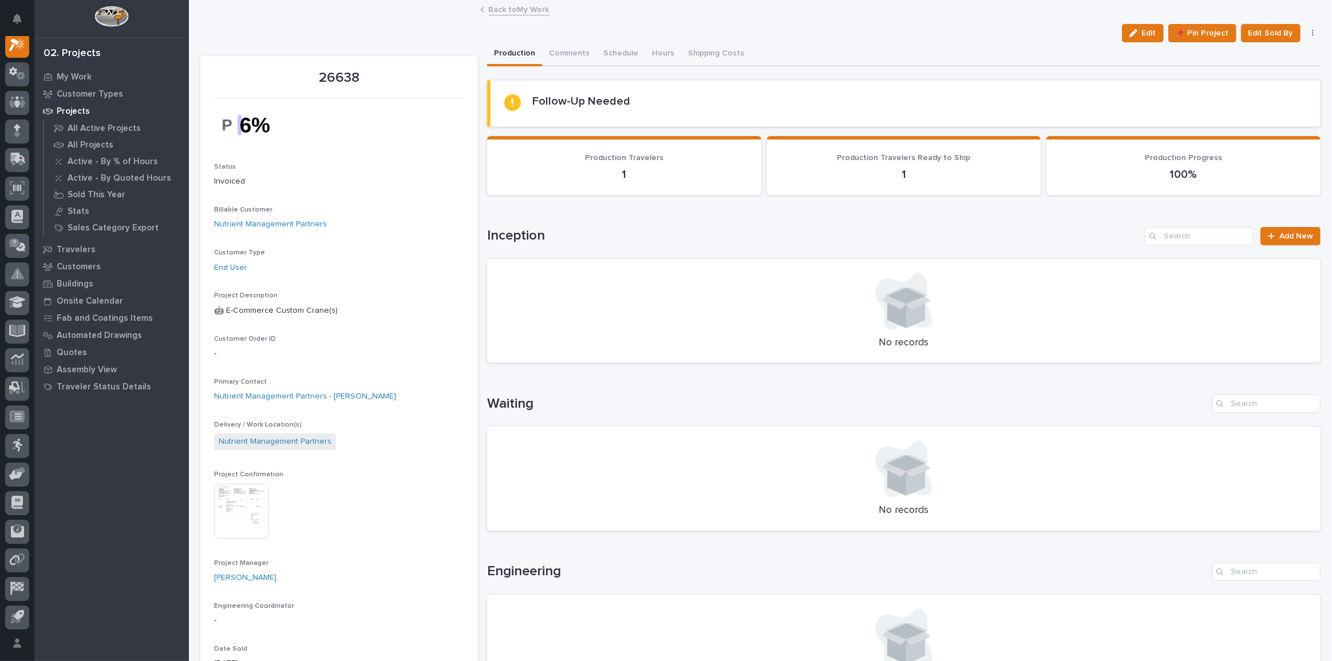
click at [526, 8] on link "Back to My Work" at bounding box center [519, 8] width 61 height 13
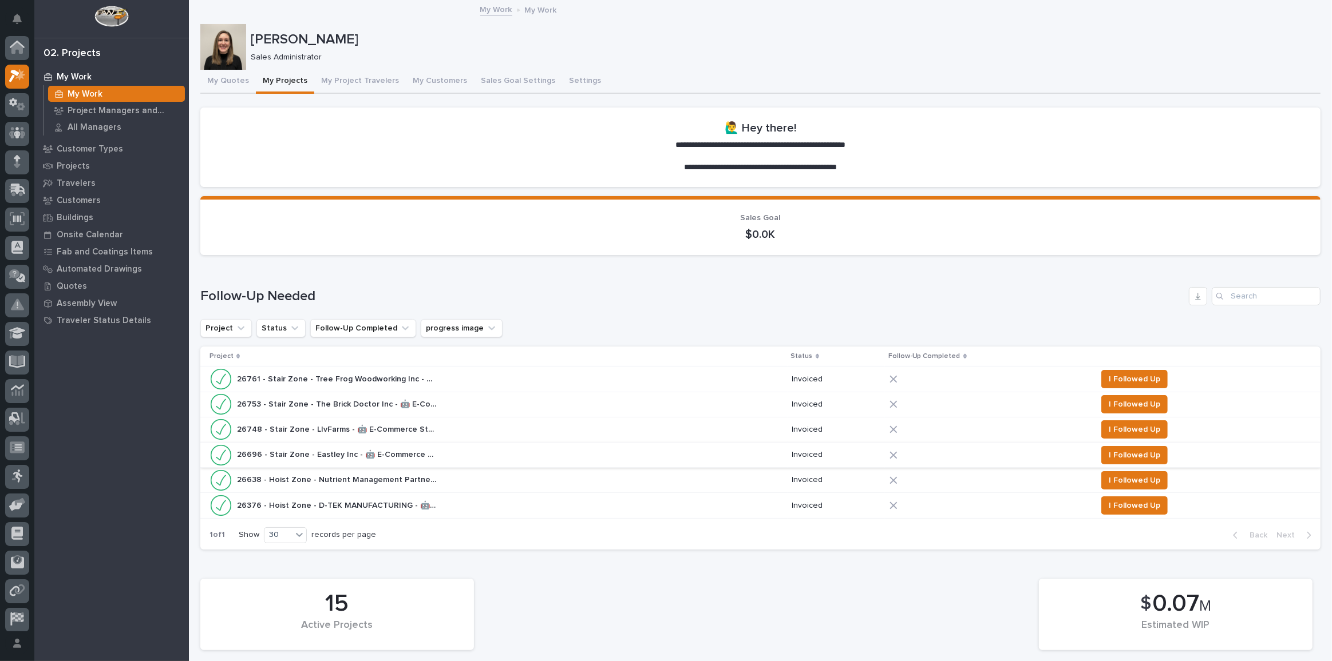
scroll to position [31, 0]
click at [1108, 477] on span "I Followed Up" at bounding box center [1133, 481] width 51 height 14
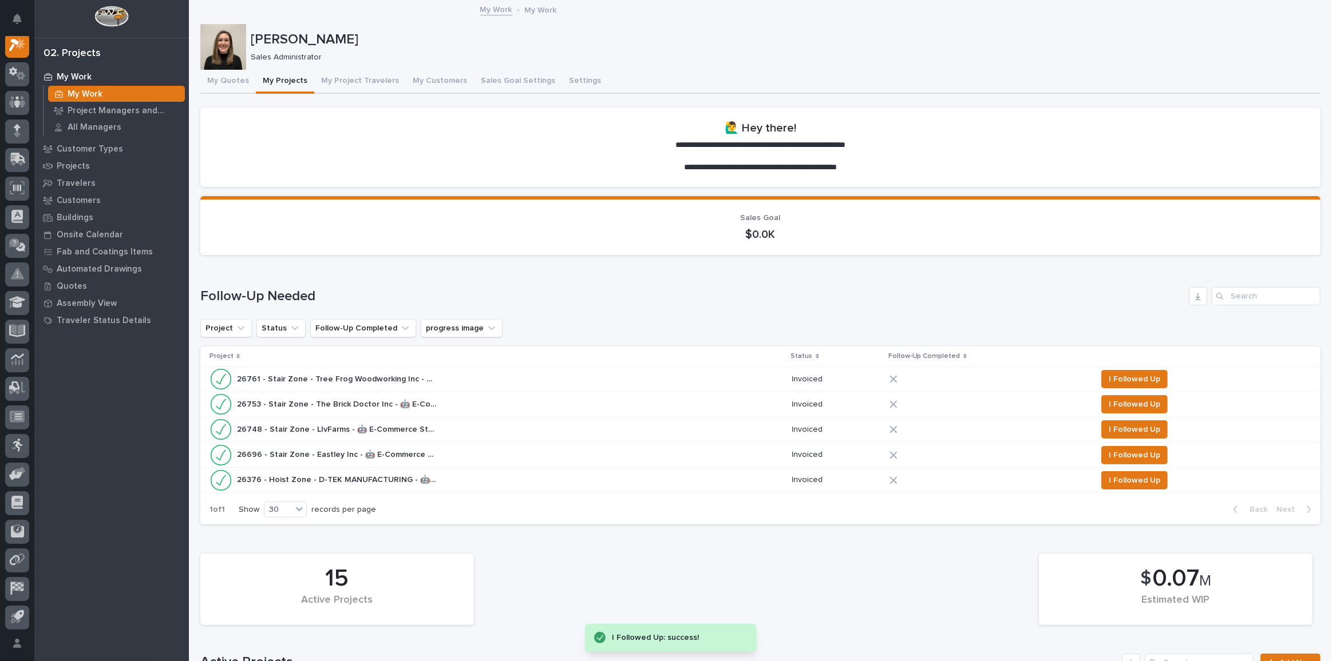
click at [493, 430] on div "26748 - Stair Zone - LIvFarms - 🤖 E-Commerce Stair Order 26748 - Stair Zone - L…" at bounding box center [495, 429] width 573 height 23
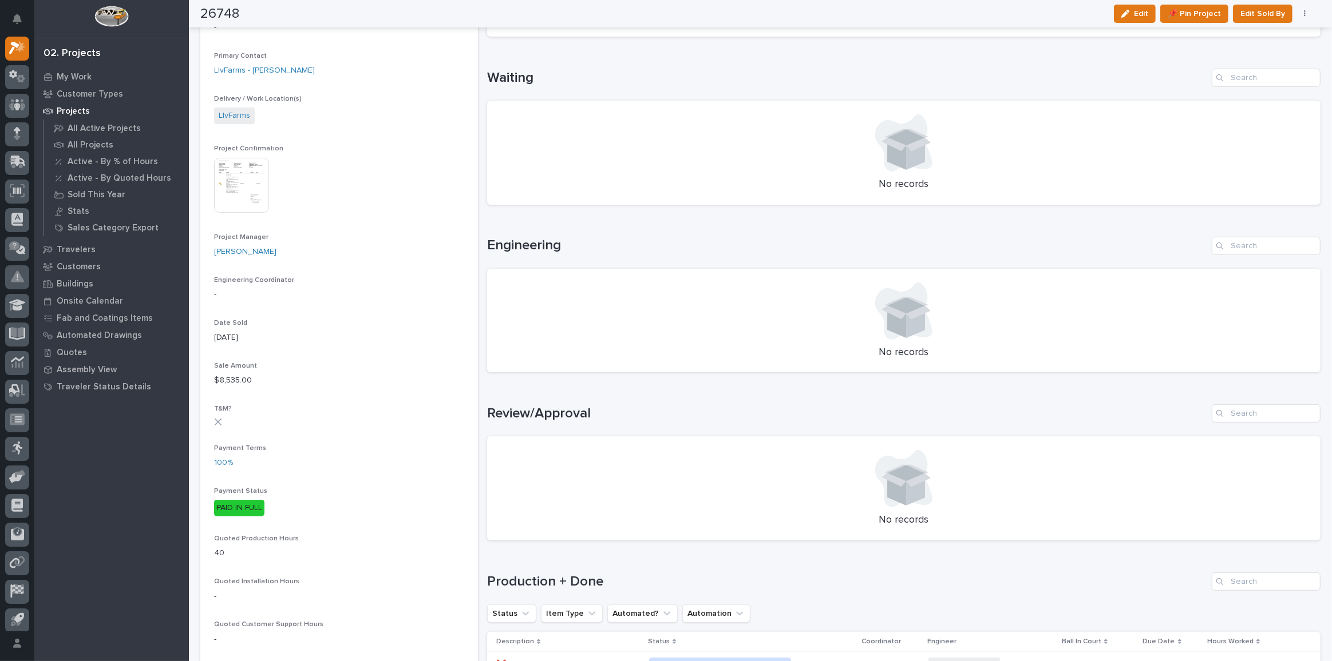
scroll to position [468, 0]
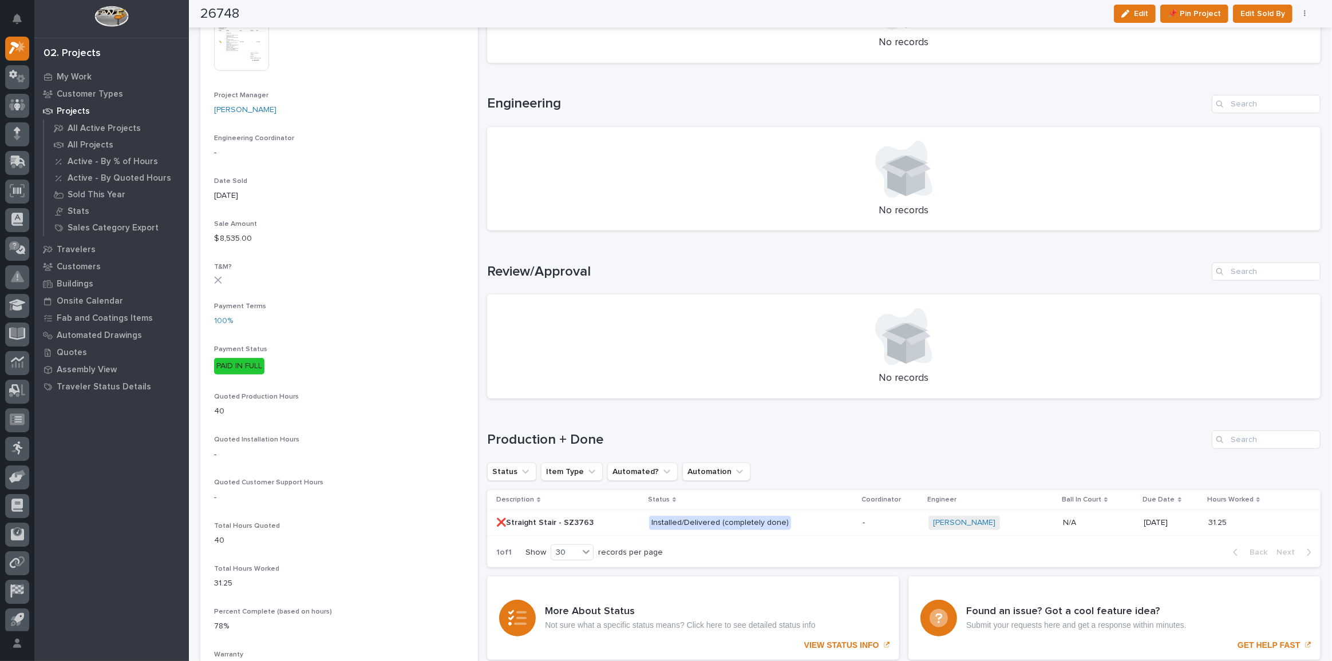
click at [603, 522] on p at bounding box center [568, 523] width 144 height 10
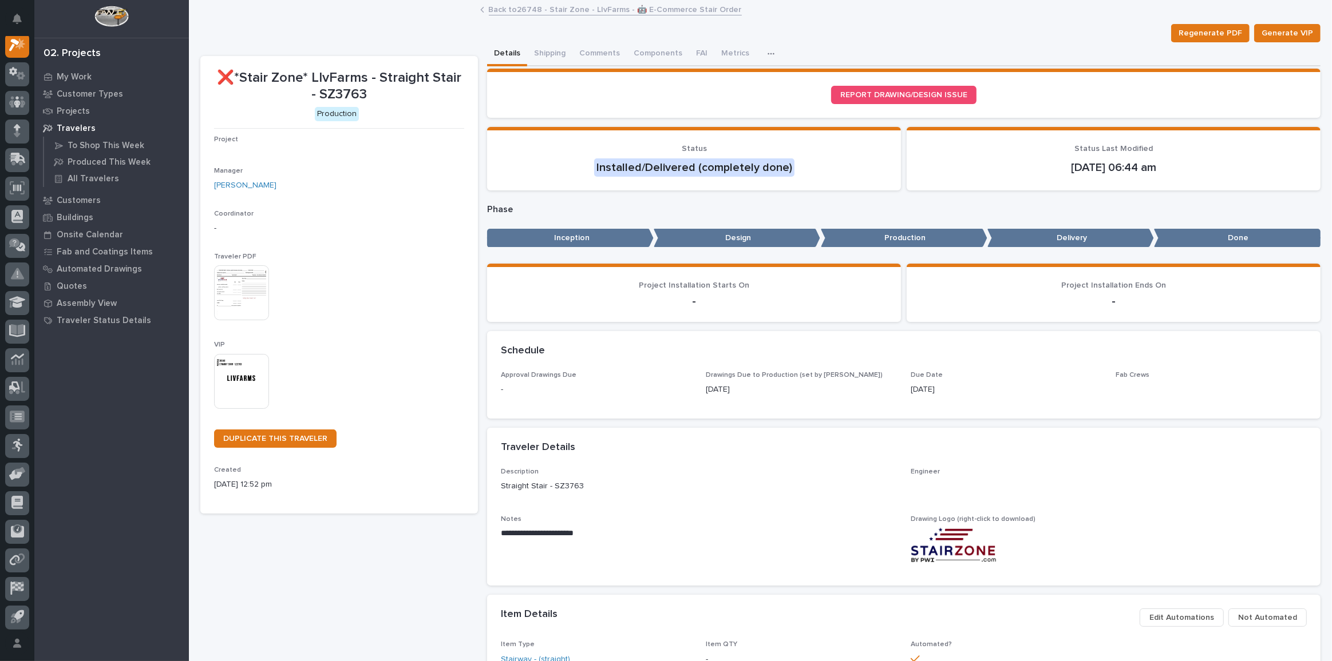
scroll to position [28, 0]
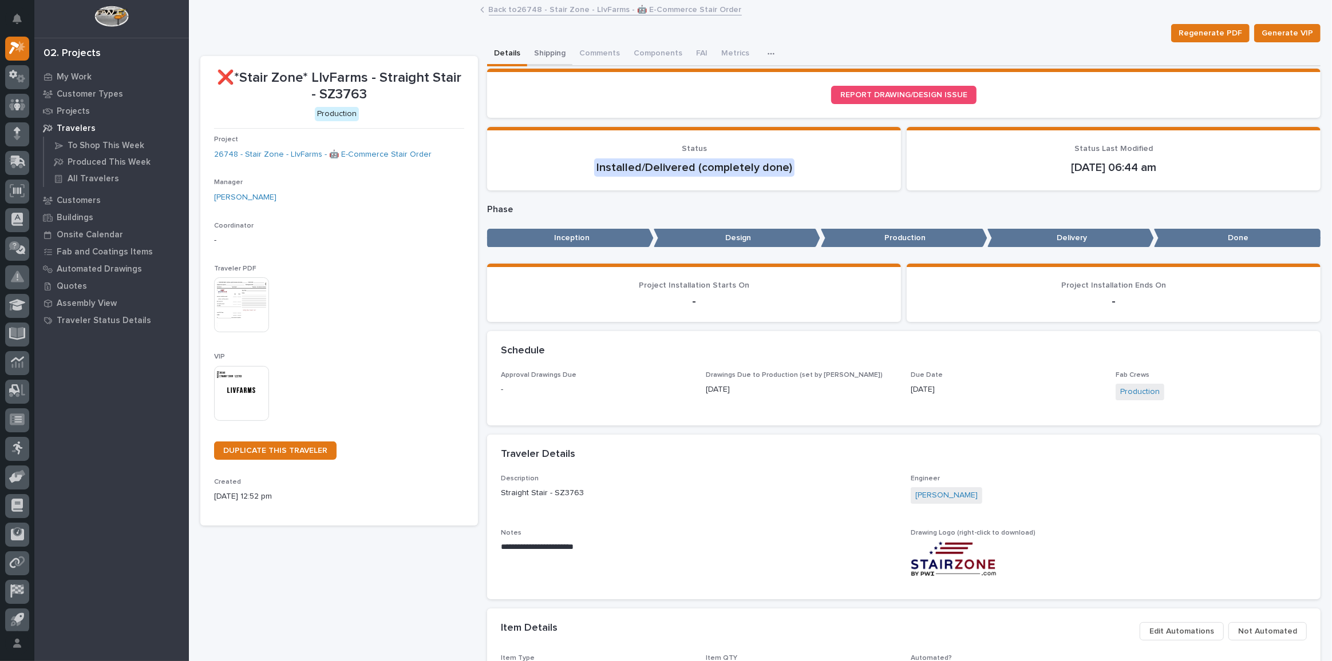
click at [546, 56] on button "Shipping" at bounding box center [549, 54] width 45 height 24
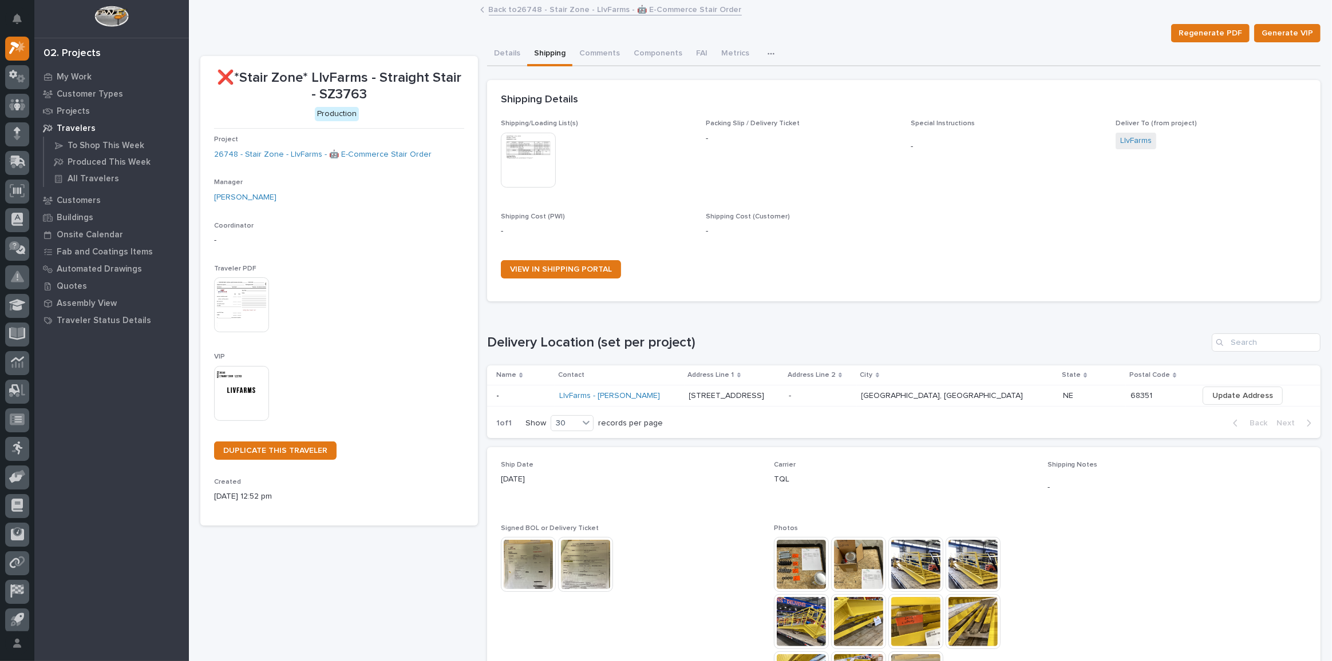
click at [533, 11] on link "Back to 26748 - Stair Zone - LIvFarms - 🤖 E-Commerce Stair Order" at bounding box center [615, 8] width 253 height 13
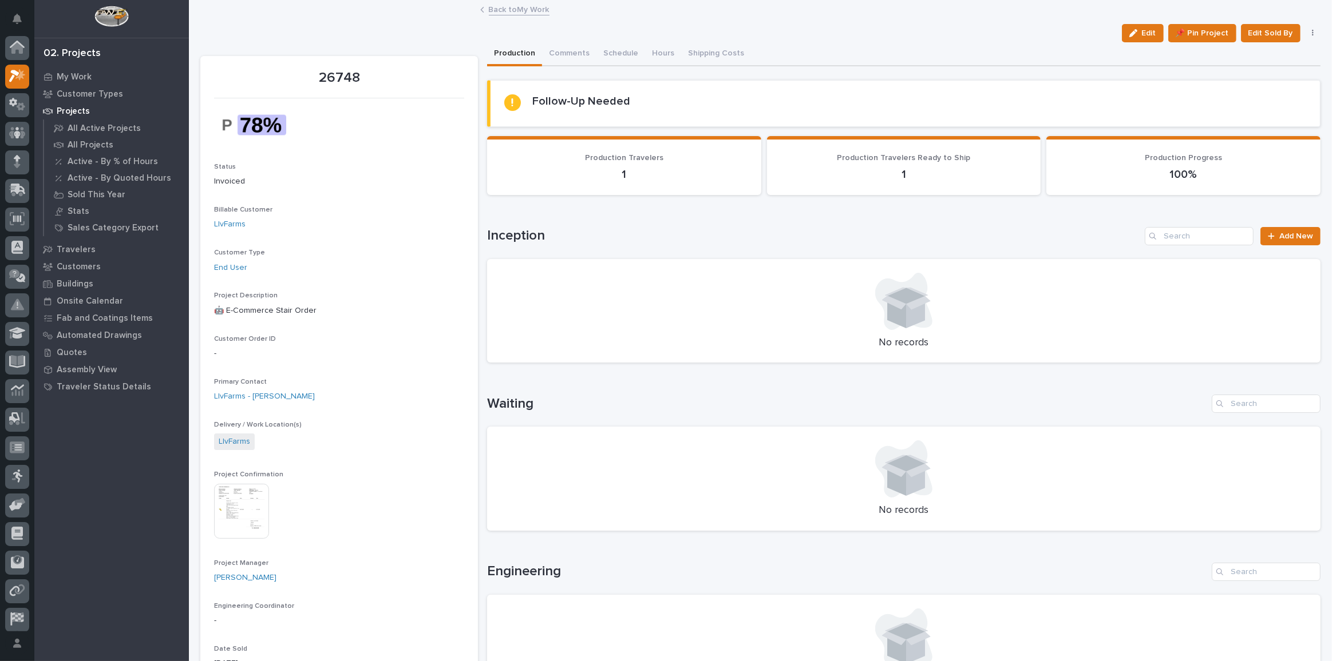
scroll to position [31, 0]
click at [520, 11] on link "Back to My Work" at bounding box center [519, 8] width 61 height 13
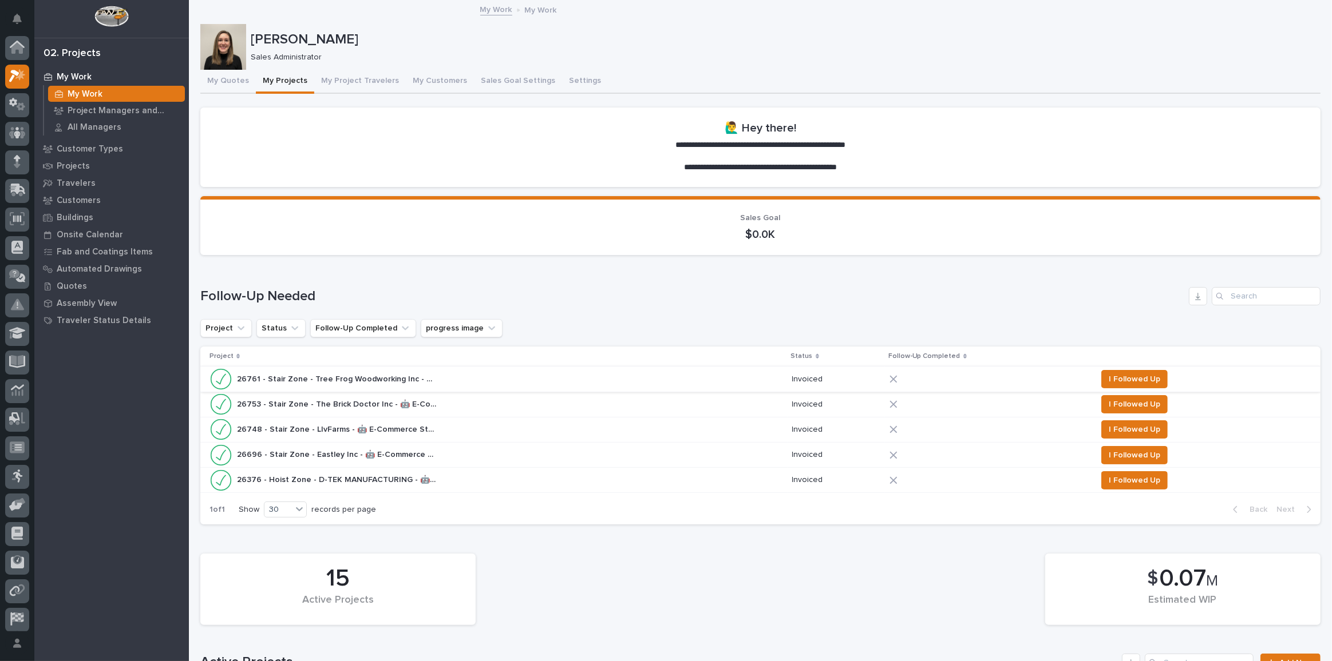
scroll to position [31, 0]
click at [479, 376] on div "26761 - Stair Zone - Tree Frog Woodworking Inc - 🤖 E-Commerce Stair Order 26761…" at bounding box center [495, 379] width 573 height 23
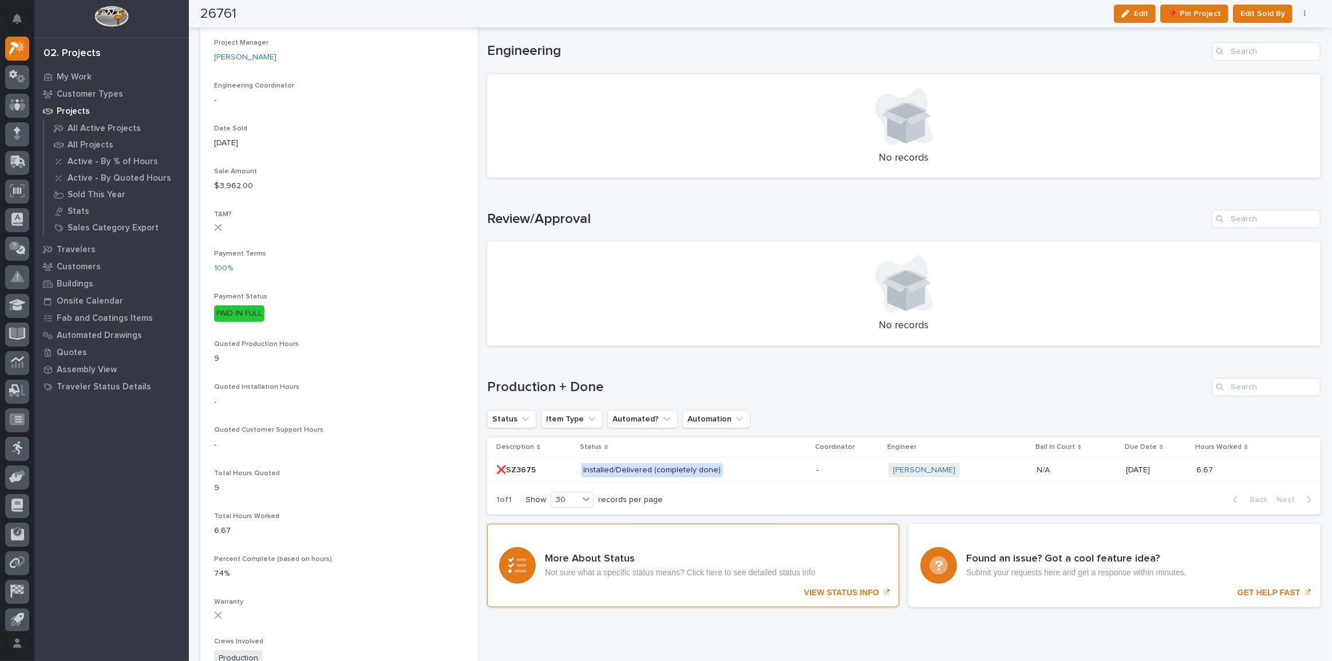
scroll to position [624, 0]
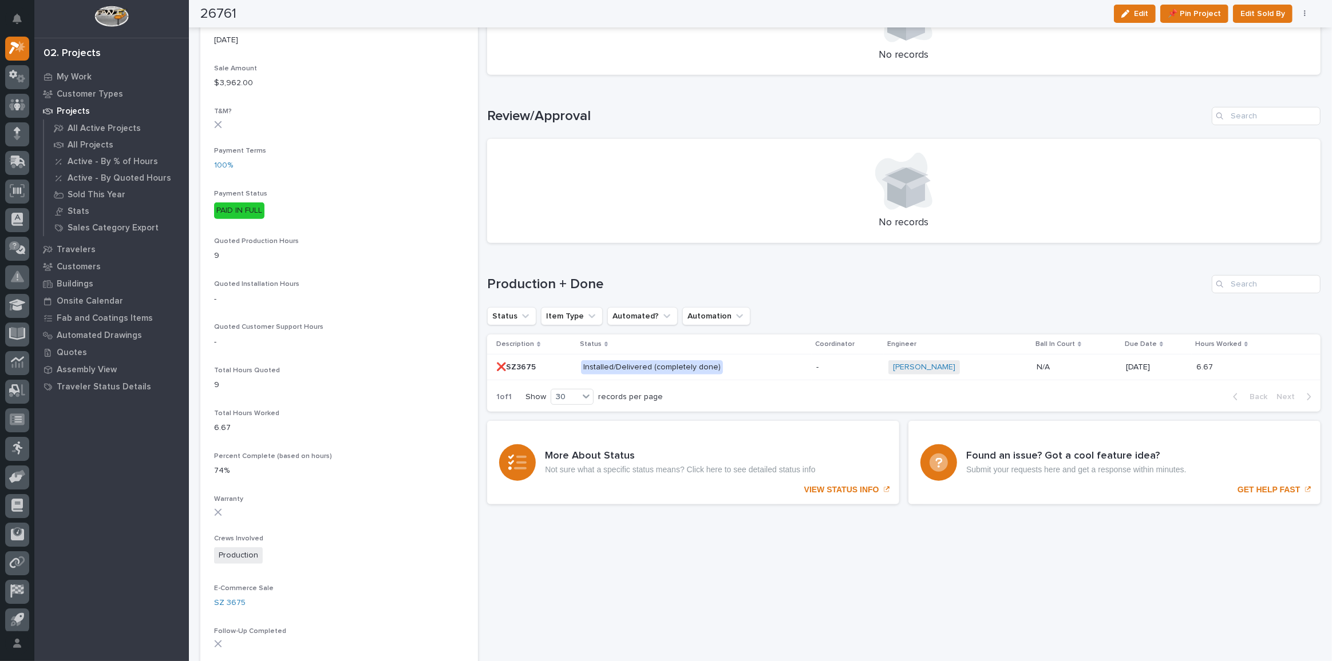
click at [564, 364] on p at bounding box center [534, 368] width 76 height 10
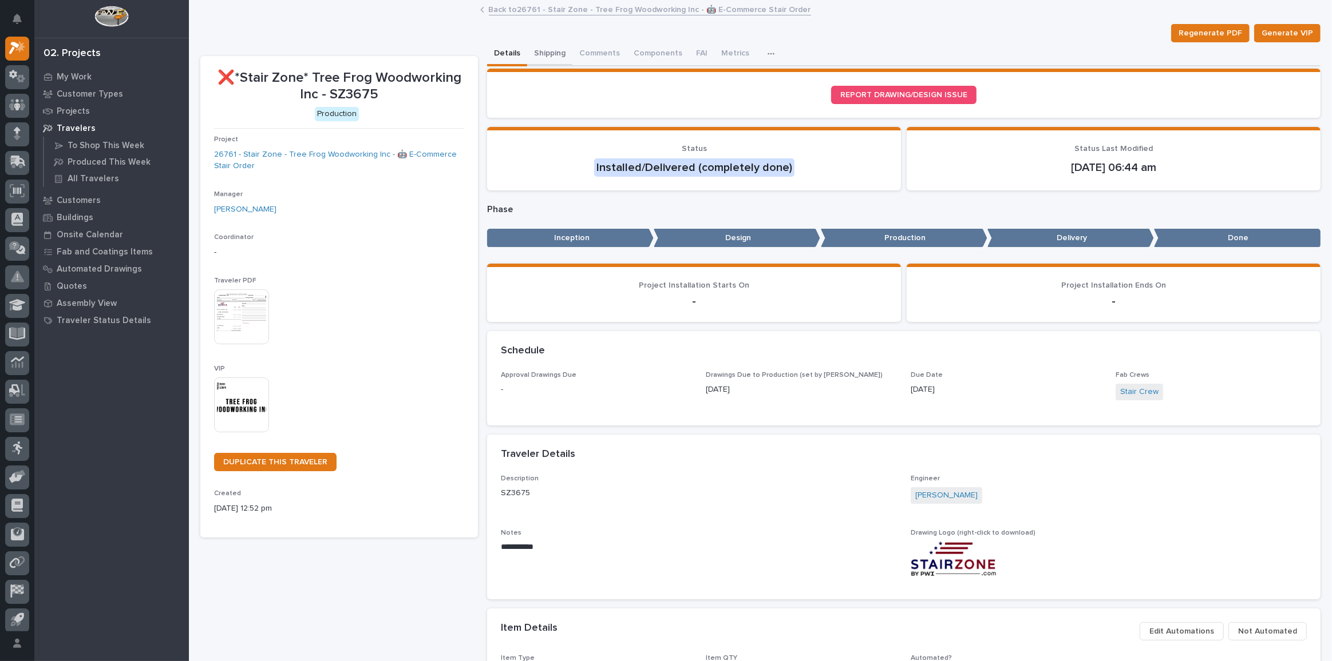
click at [542, 50] on button "Shipping" at bounding box center [549, 54] width 45 height 24
